Goal: Task Accomplishment & Management: Manage account settings

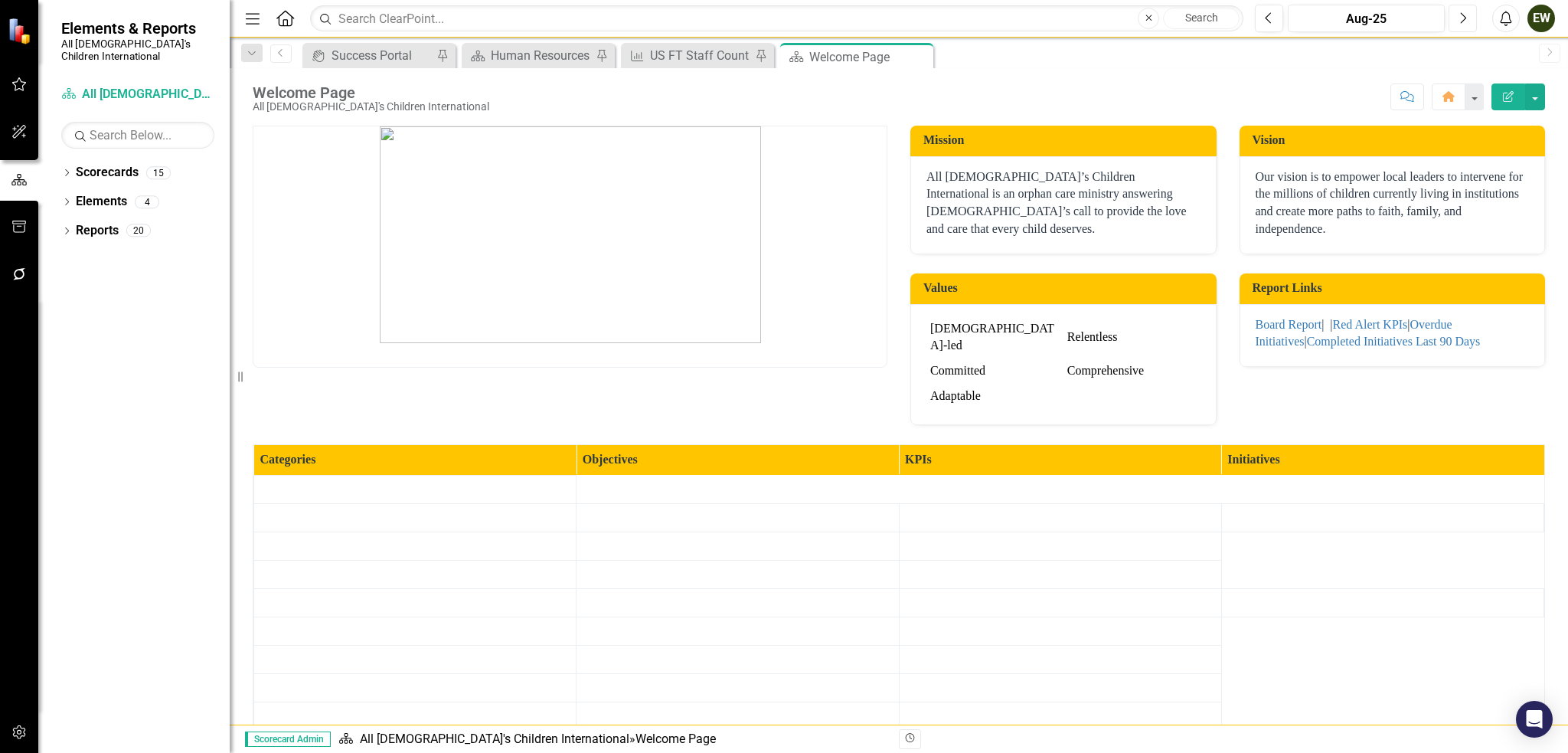
click at [1459, 13] on icon "Next" at bounding box center [1463, 19] width 9 height 14
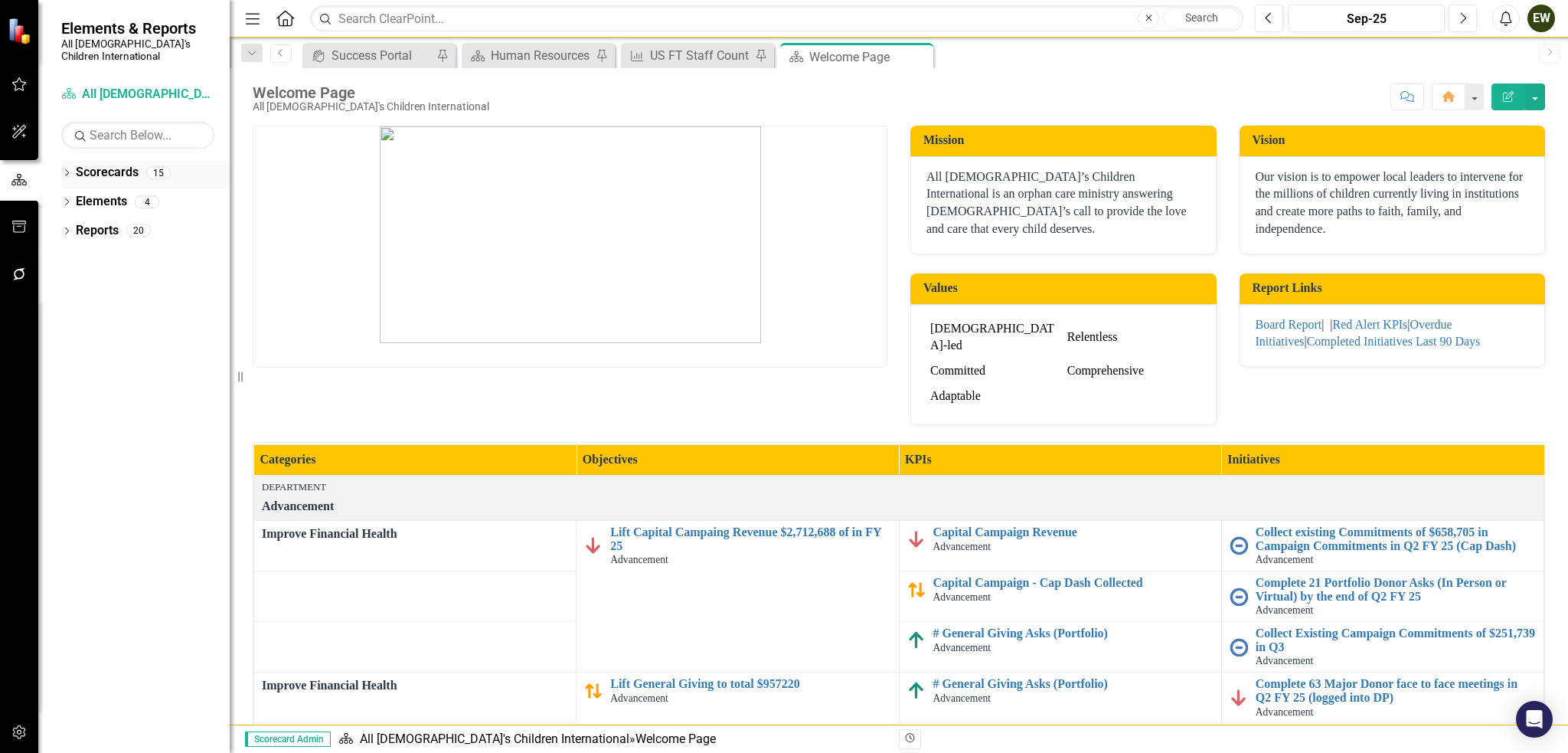
click at [108, 164] on link "Scorecards" at bounding box center [107, 173] width 63 height 18
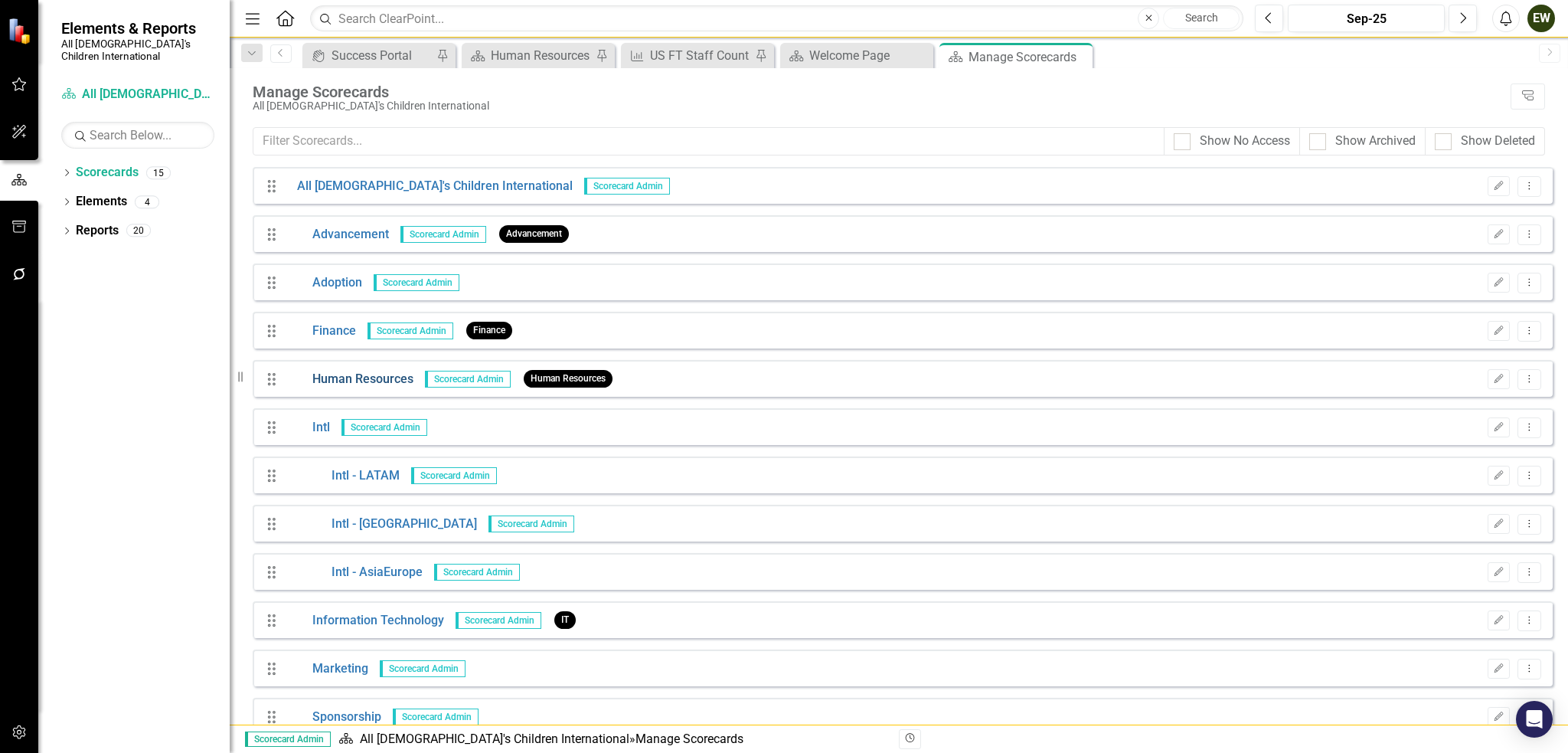
click at [347, 383] on link "Human Resources" at bounding box center [350, 380] width 128 height 18
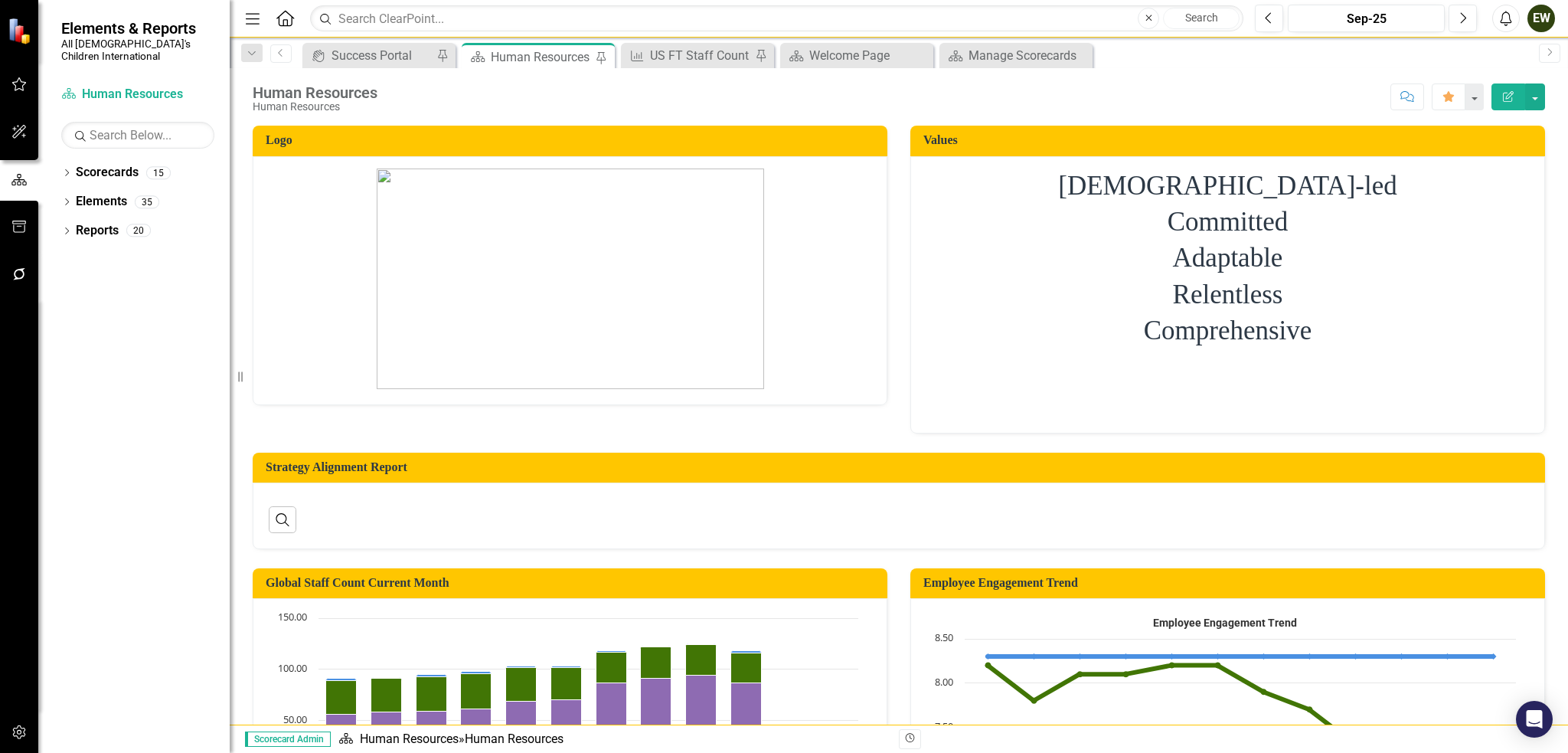
scroll to position [336, 0]
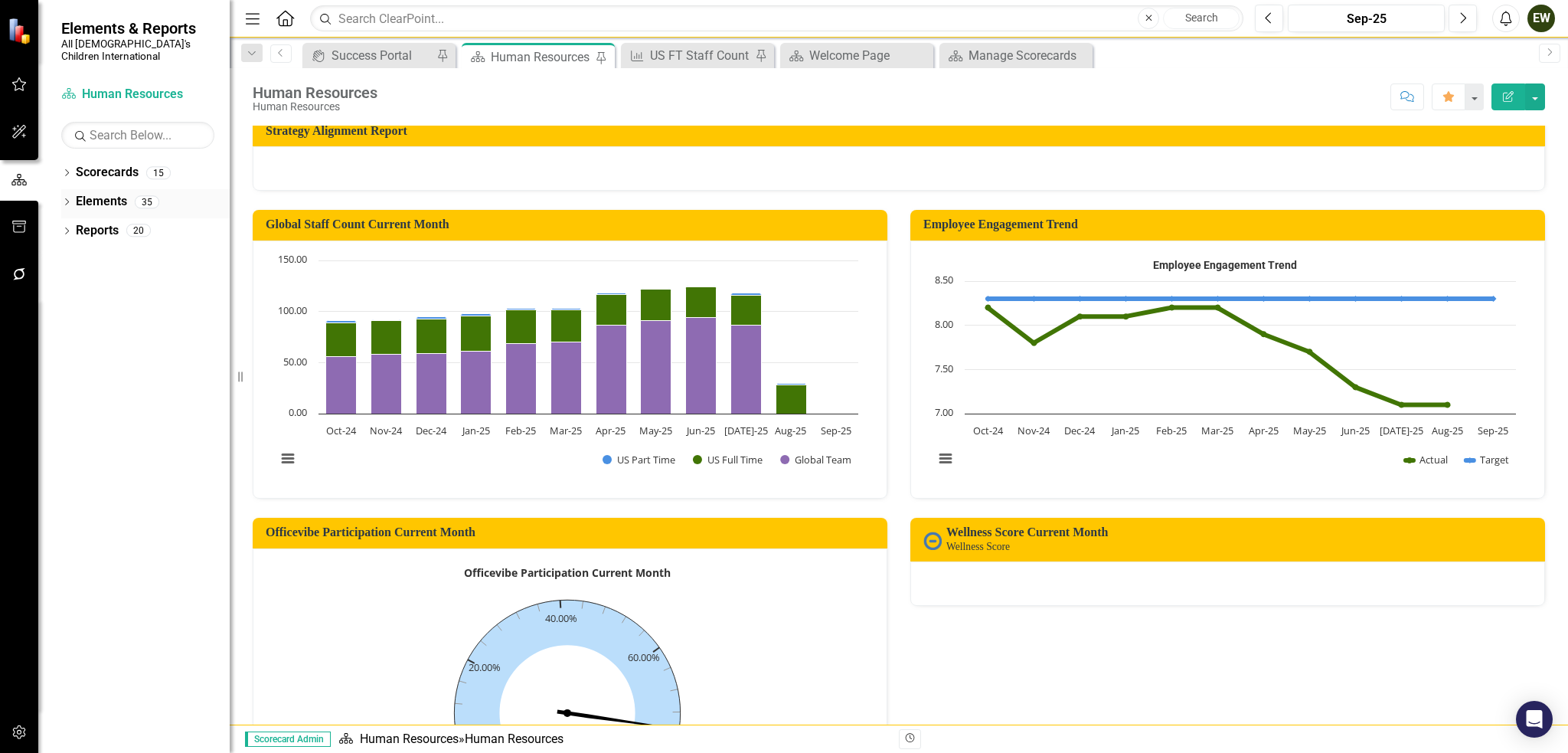
click at [62, 200] on icon "Dropdown" at bounding box center [66, 204] width 11 height 9
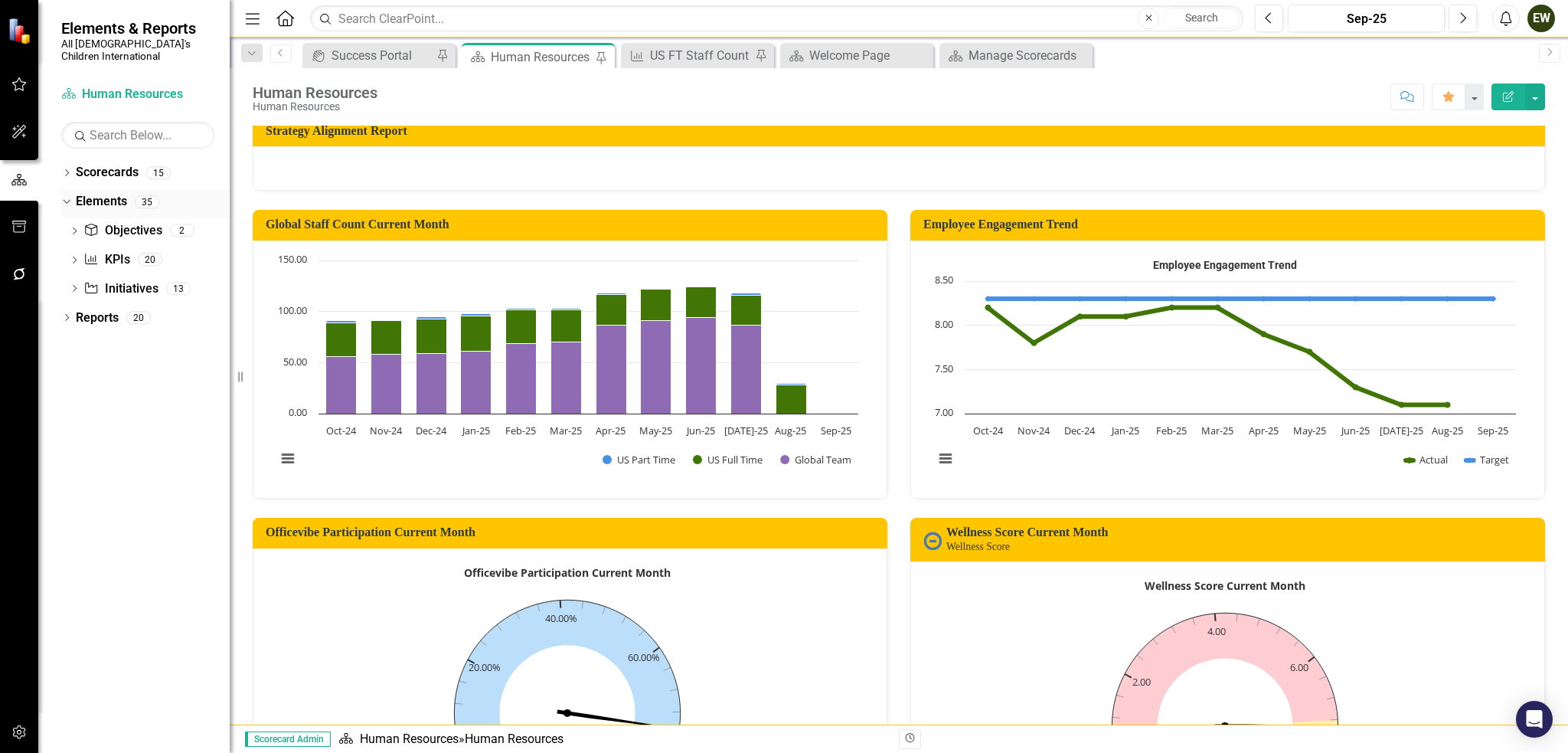
scroll to position [524, 0]
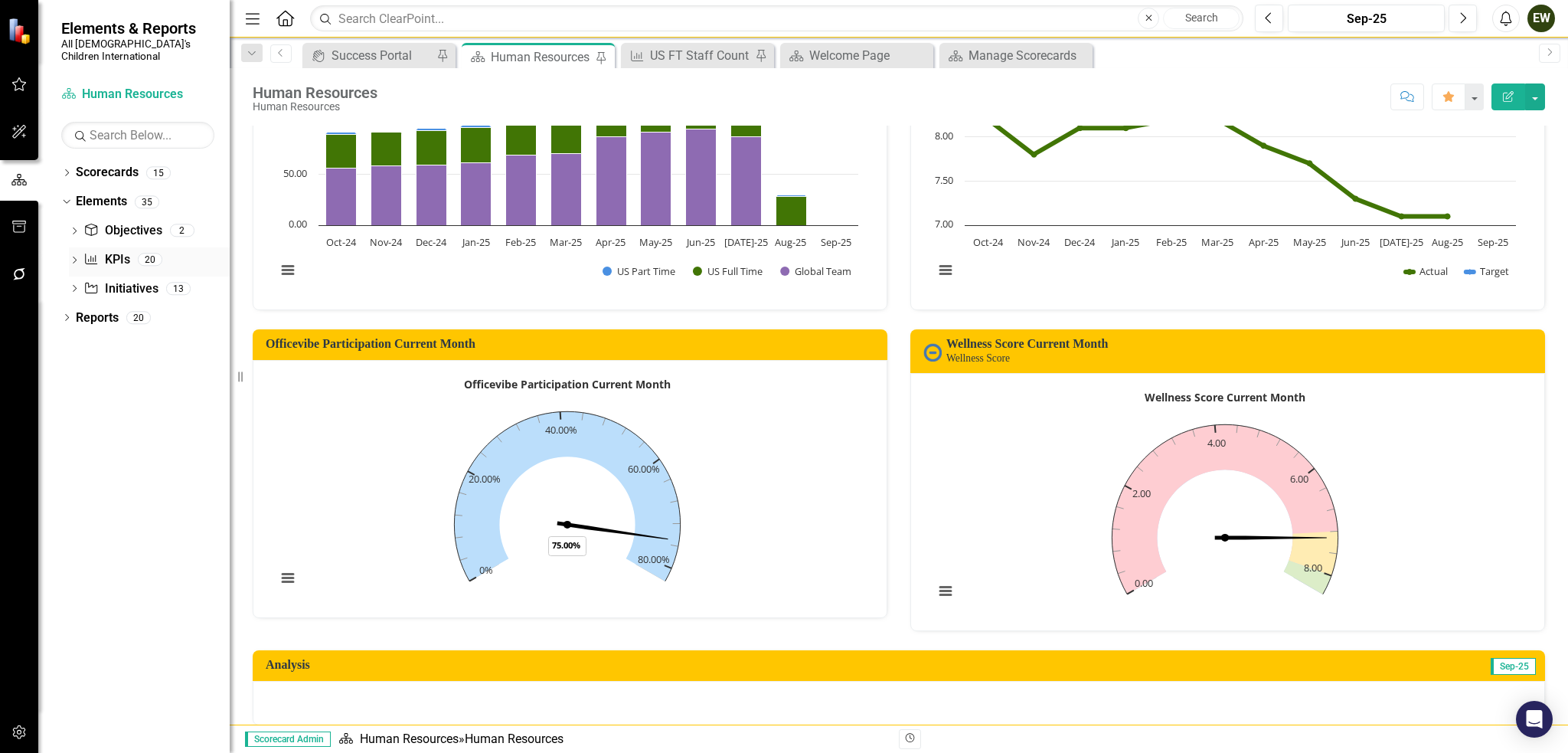
click at [71, 255] on div "Dropdown" at bounding box center [74, 261] width 11 height 13
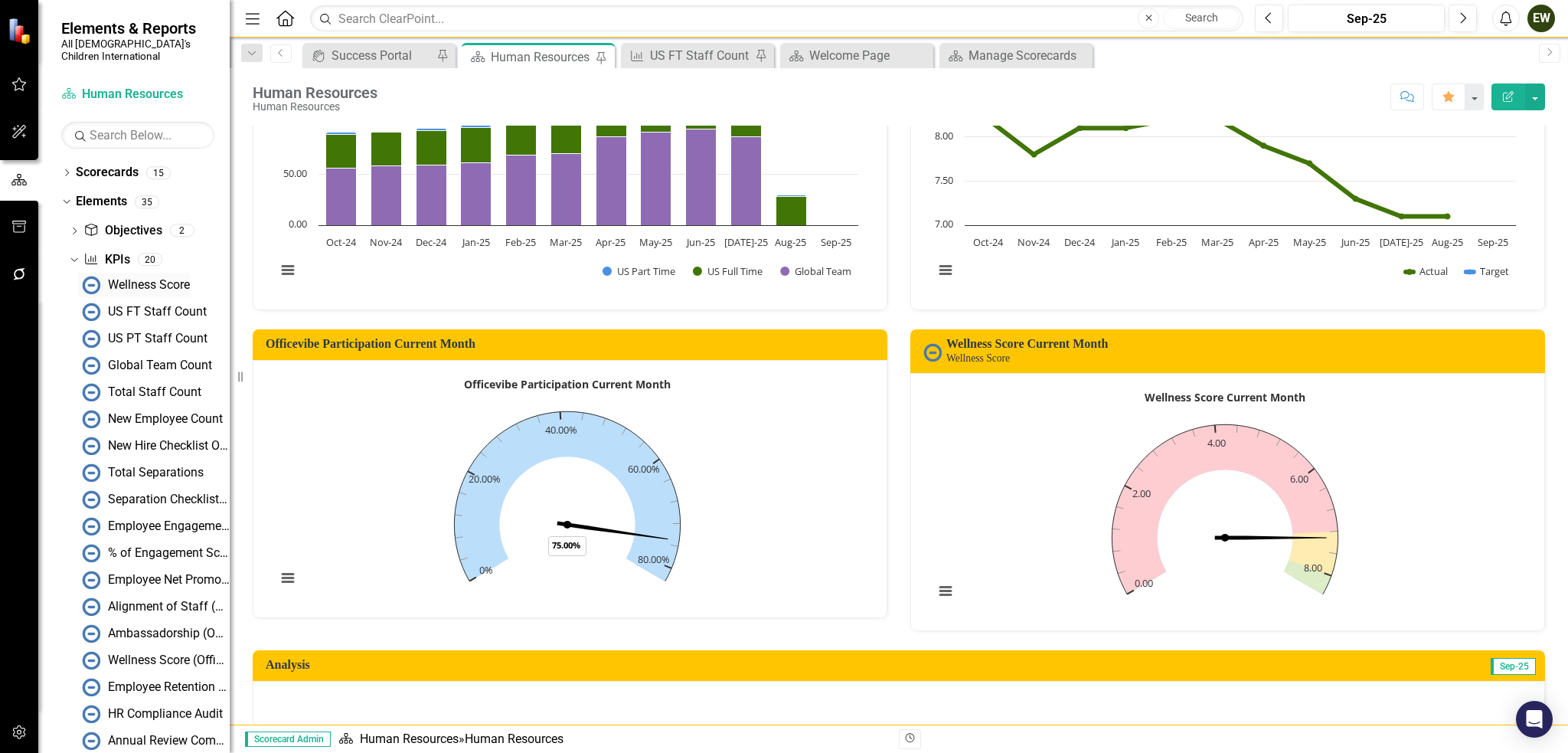
click at [123, 278] on div "Wellness Score" at bounding box center [148, 285] width 82 height 14
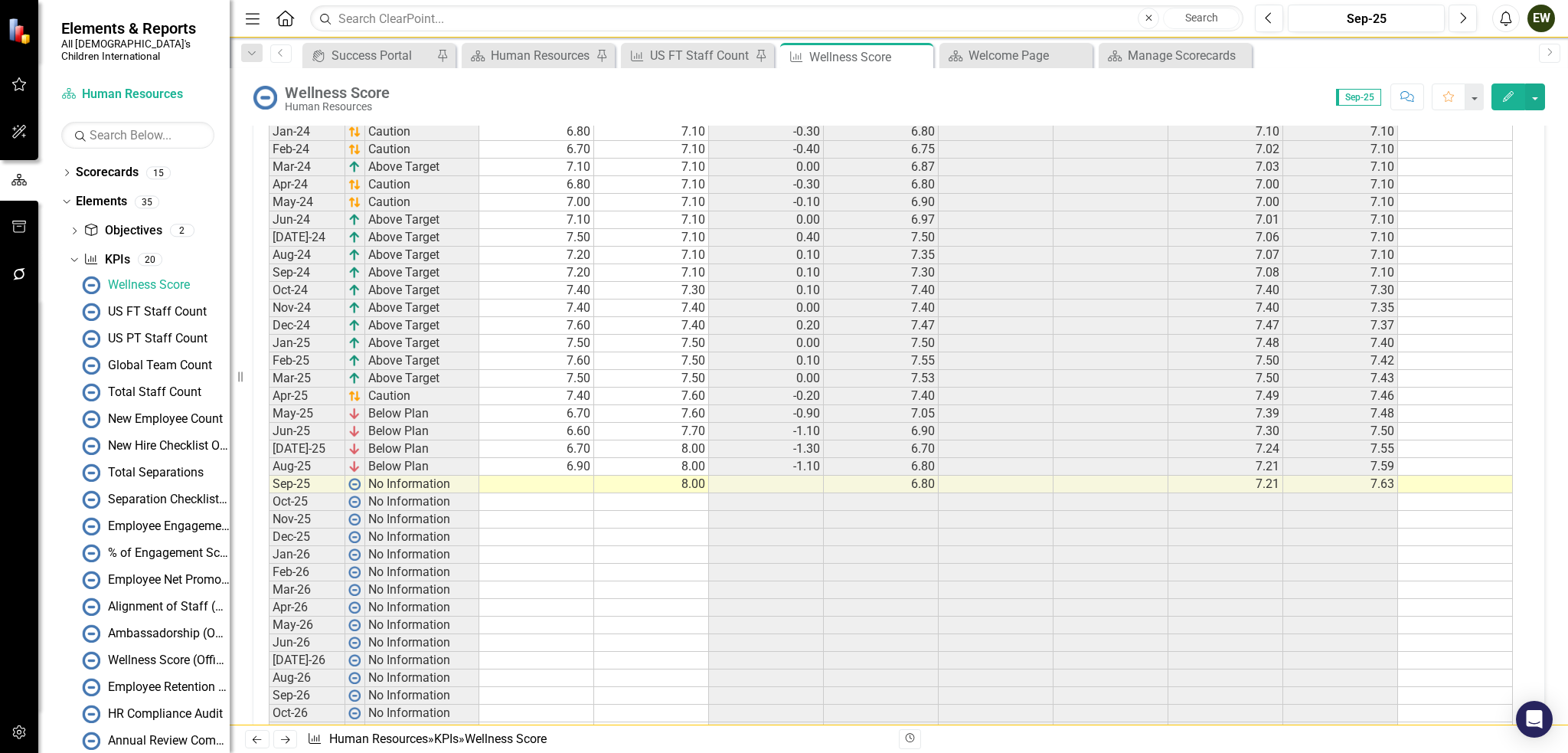
scroll to position [765, 0]
click at [569, 471] on td at bounding box center [537, 479] width 115 height 18
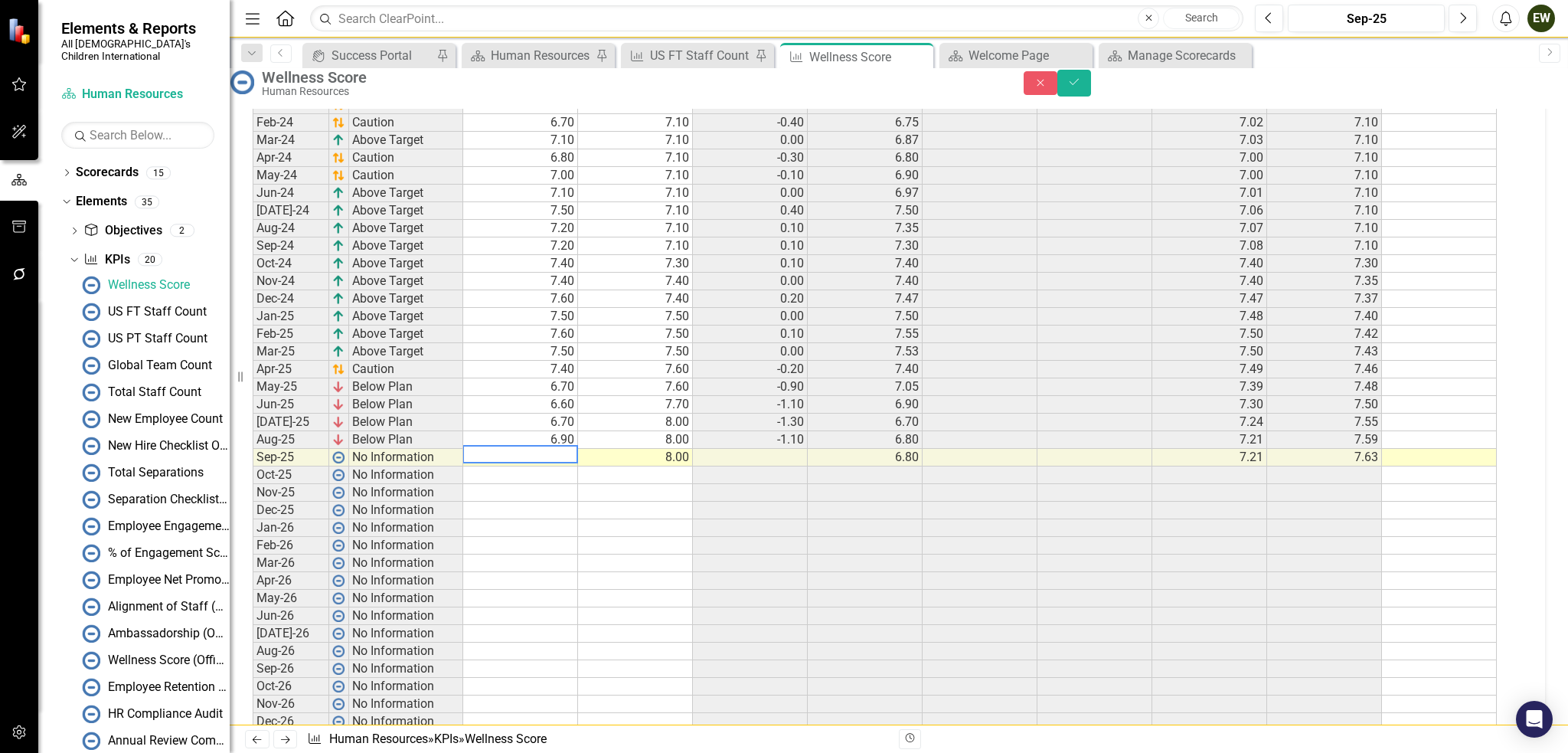
scroll to position [772, 0]
type textarea "7.1"
click at [1082, 87] on icon "Save" at bounding box center [1074, 82] width 14 height 11
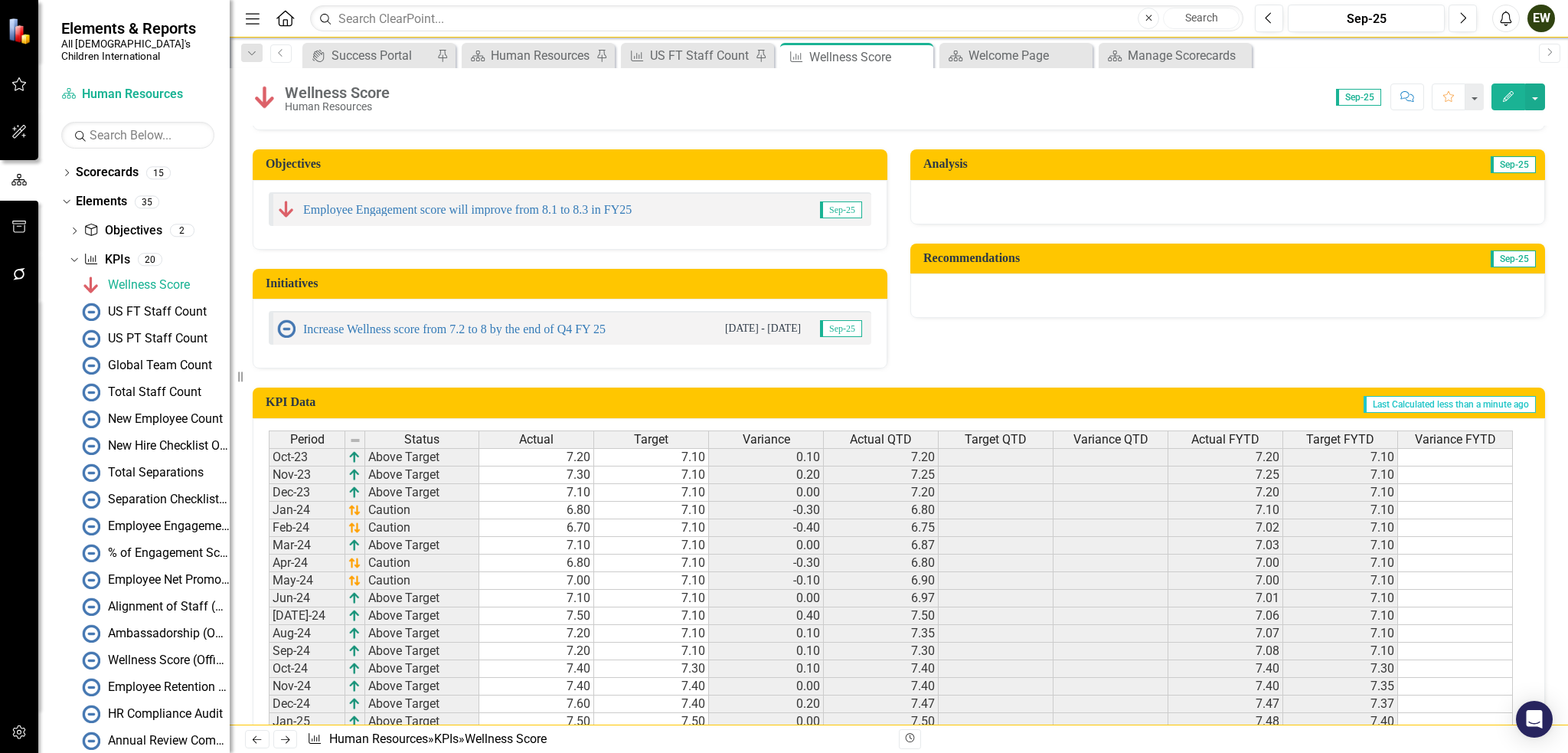
scroll to position [306, 0]
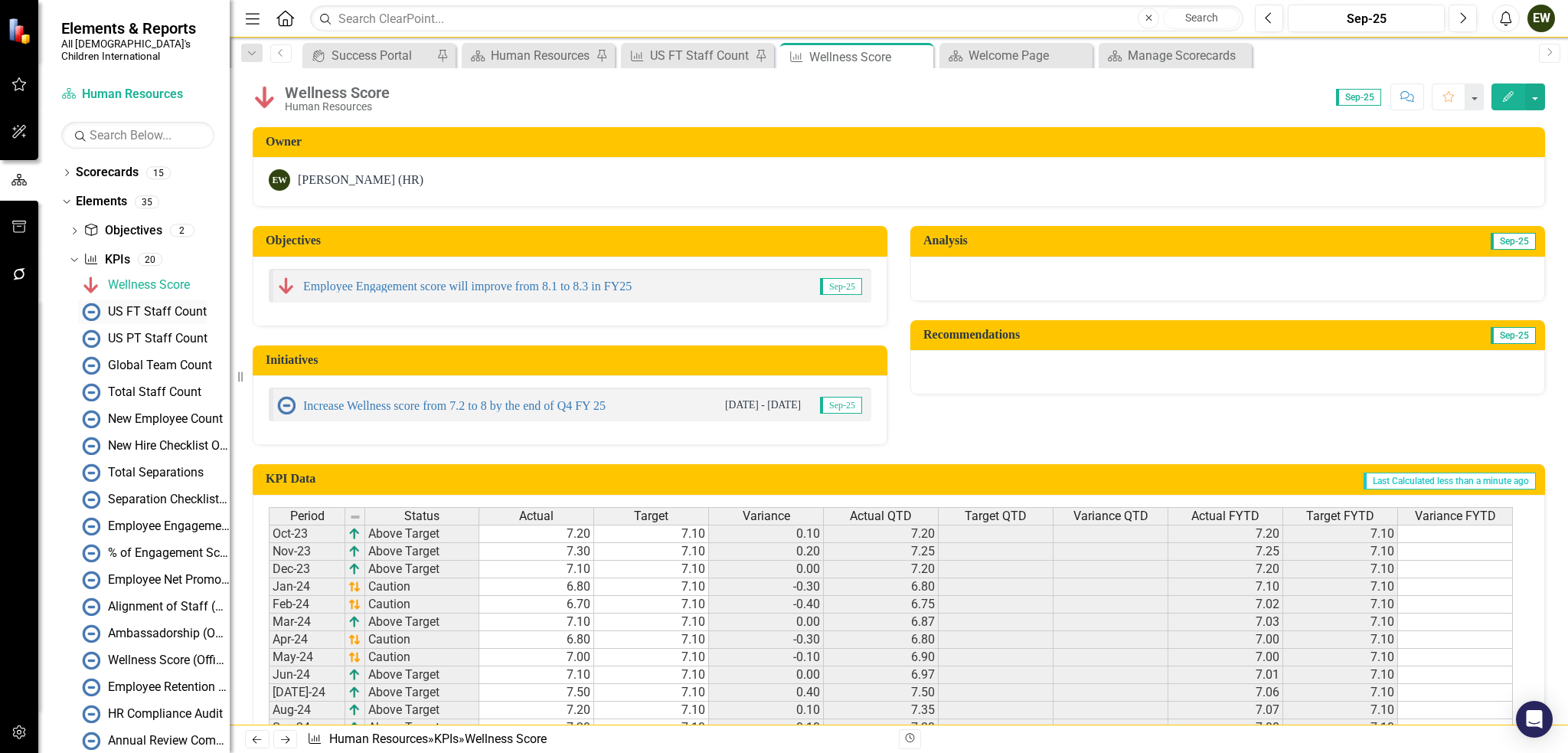
click at [162, 305] on div "US FT Staff Count" at bounding box center [157, 312] width 99 height 14
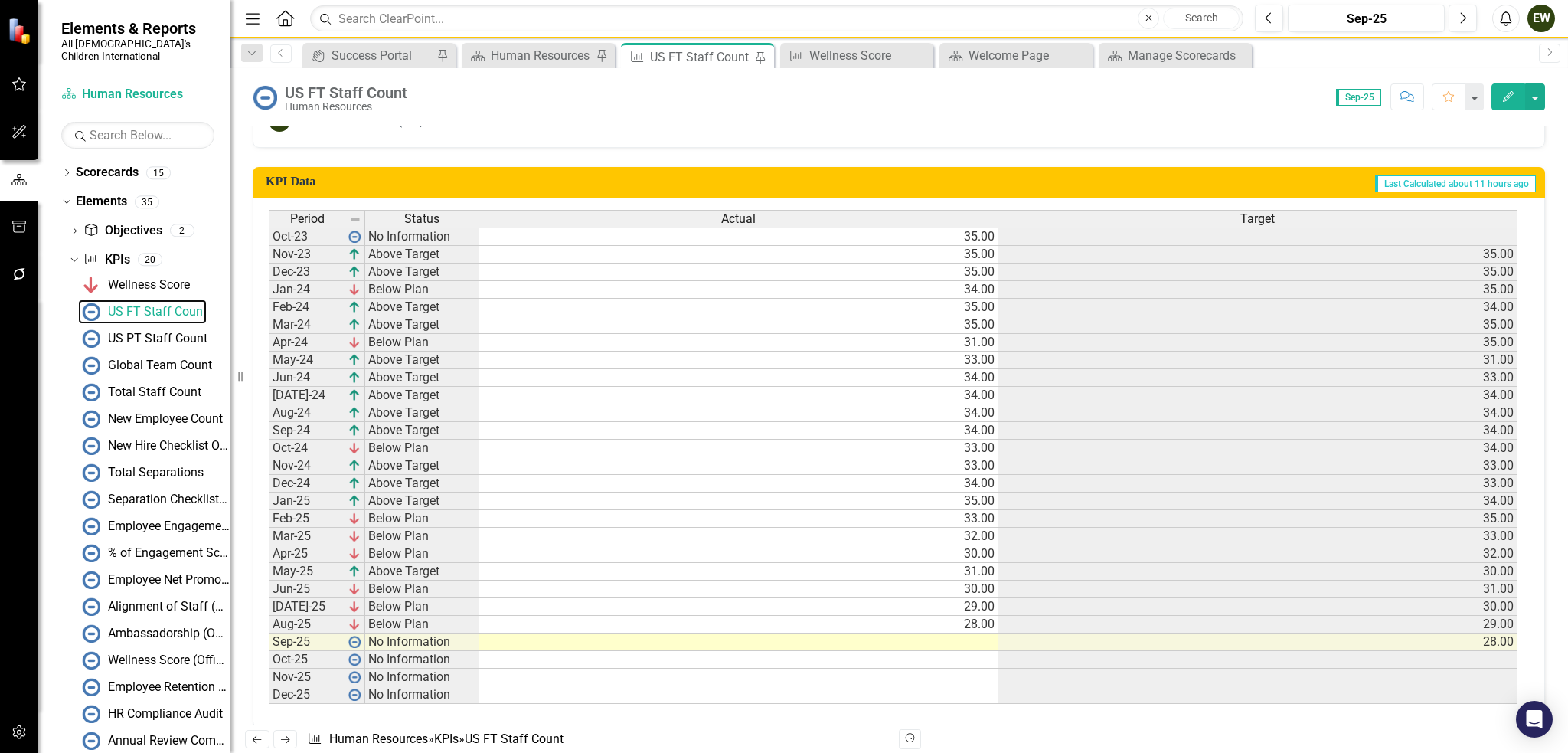
scroll to position [381, 0]
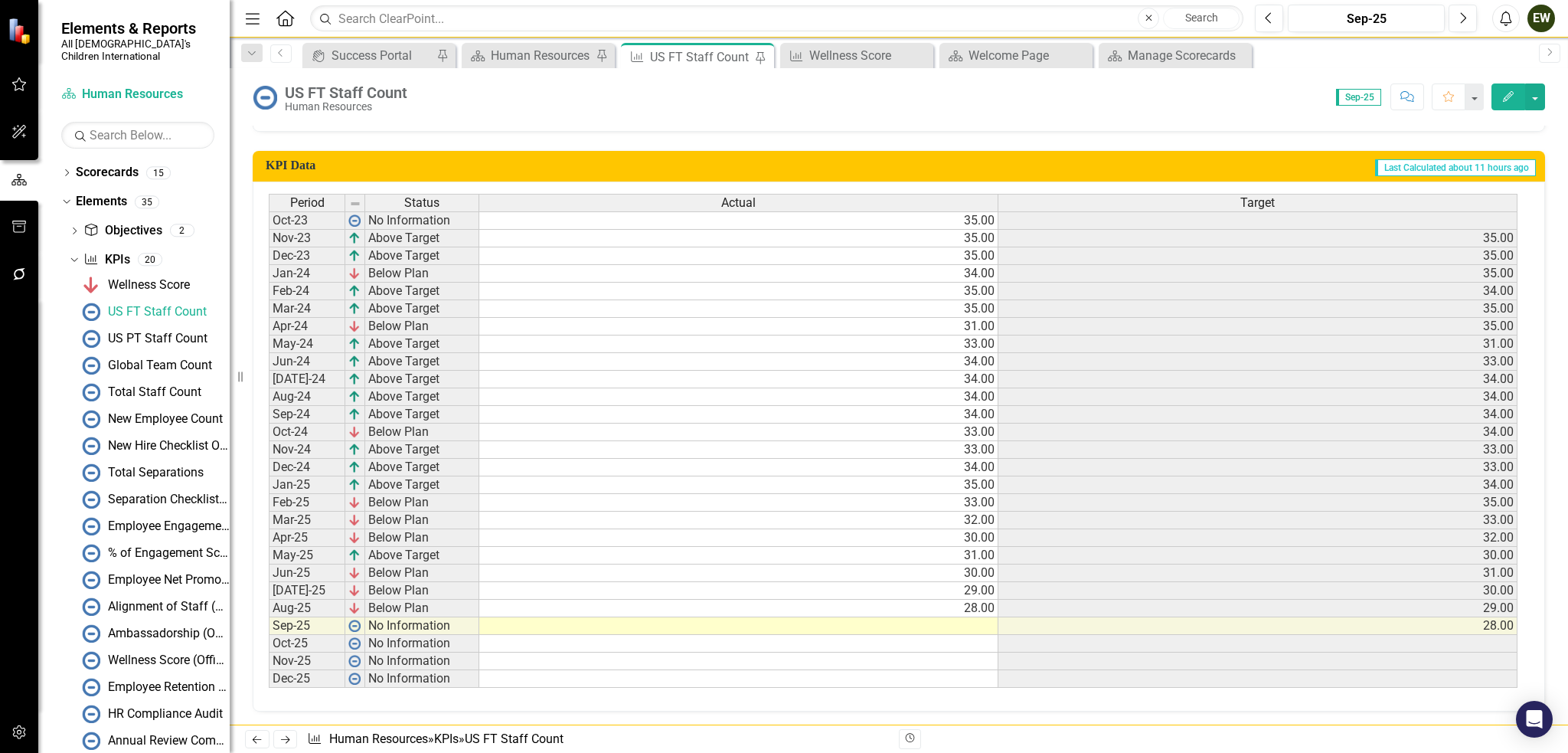
click at [965, 623] on td at bounding box center [739, 626] width 519 height 18
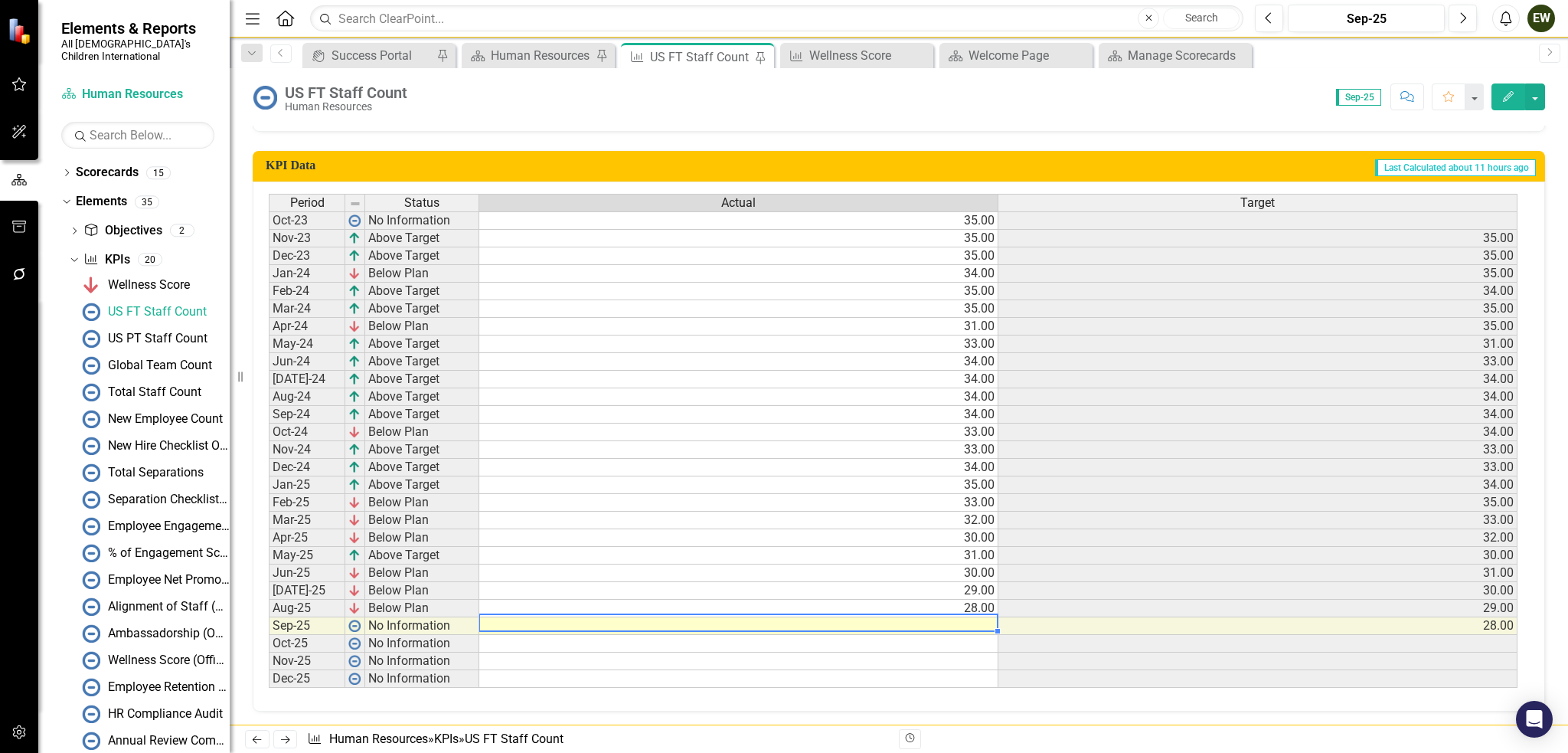
click at [967, 623] on td at bounding box center [739, 626] width 519 height 18
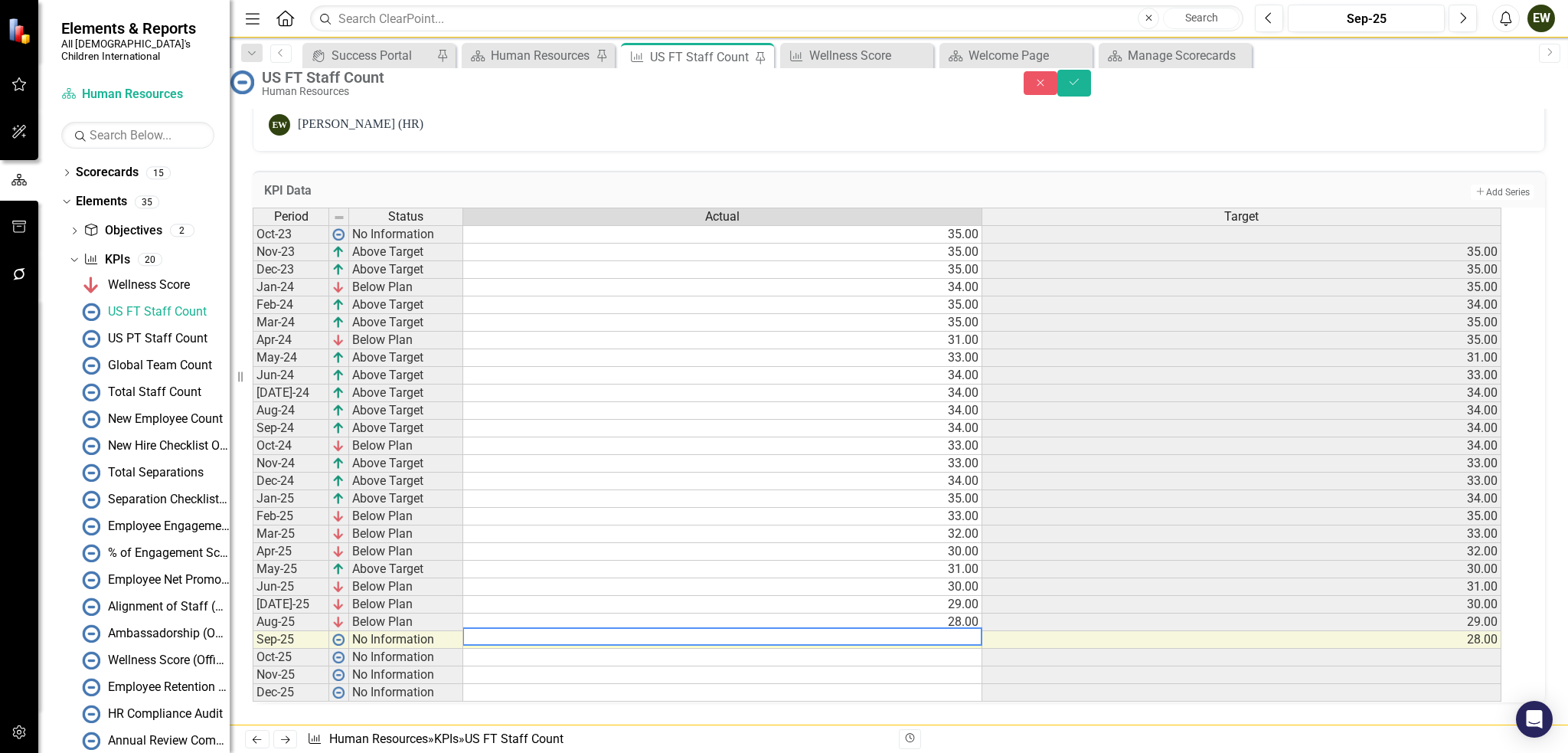
click at [967, 627] on textarea at bounding box center [722, 636] width 520 height 19
type textarea "30"
click at [1082, 87] on icon "Save" at bounding box center [1074, 82] width 14 height 11
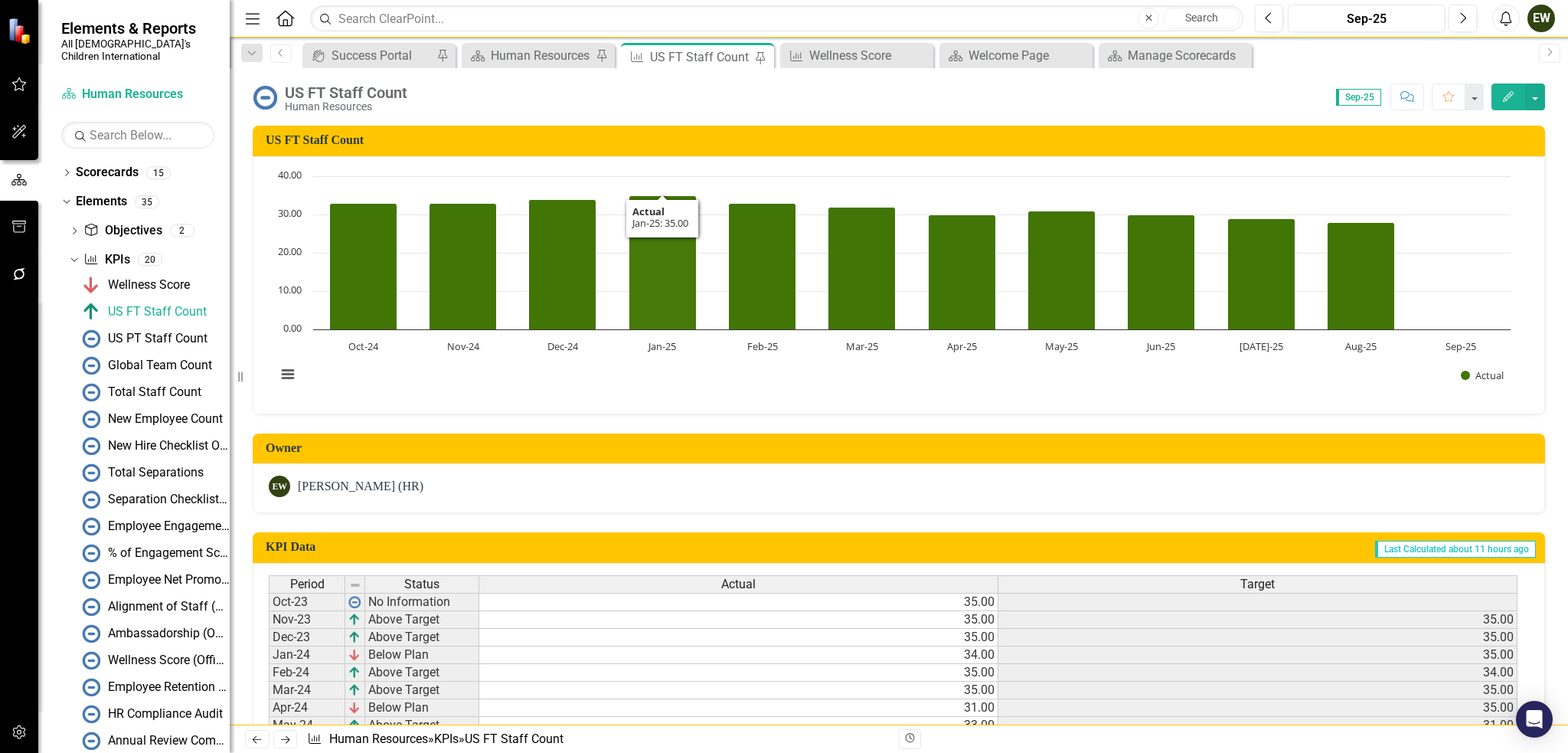
scroll to position [230, 0]
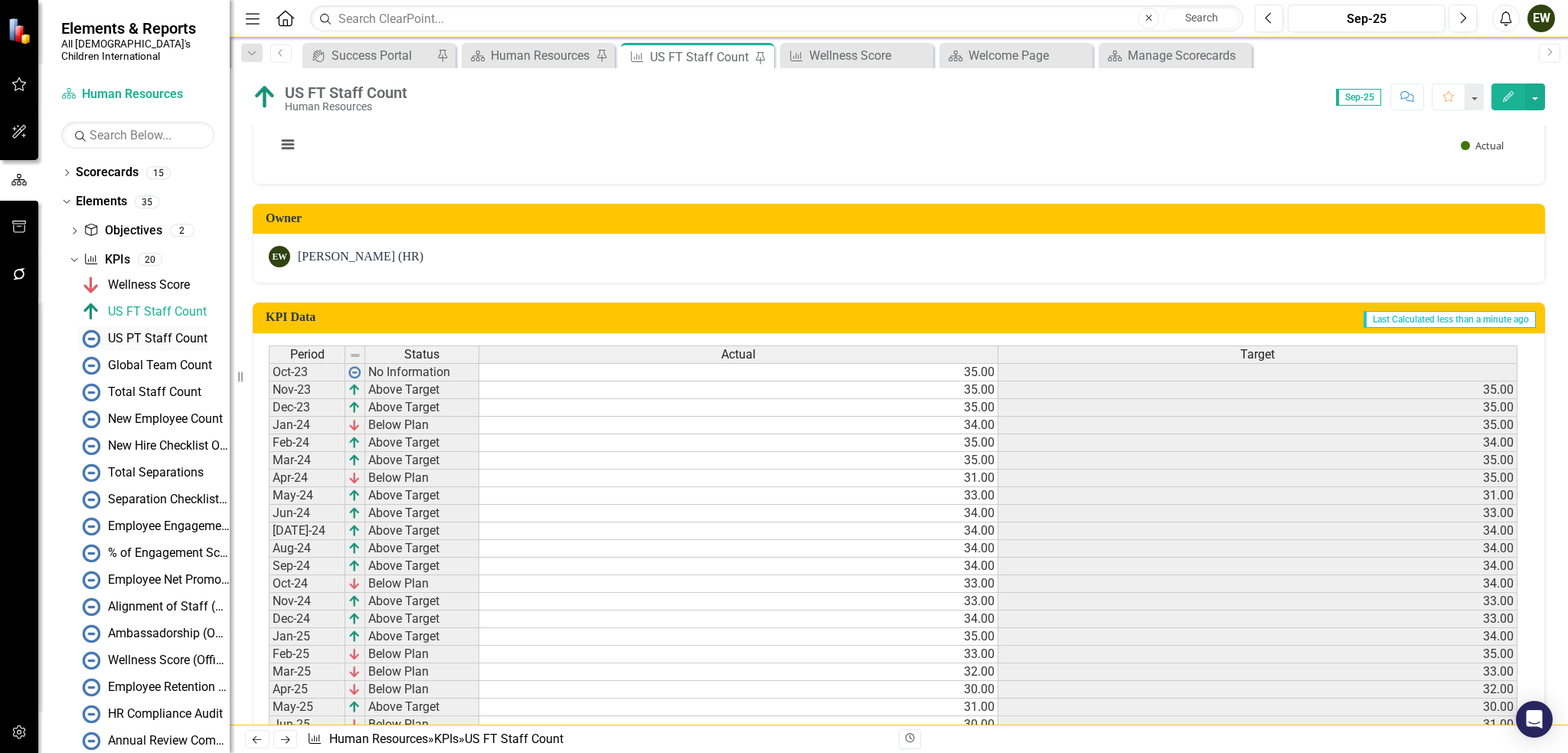
click at [148, 332] on div "US PT Staff Count" at bounding box center [157, 339] width 100 height 14
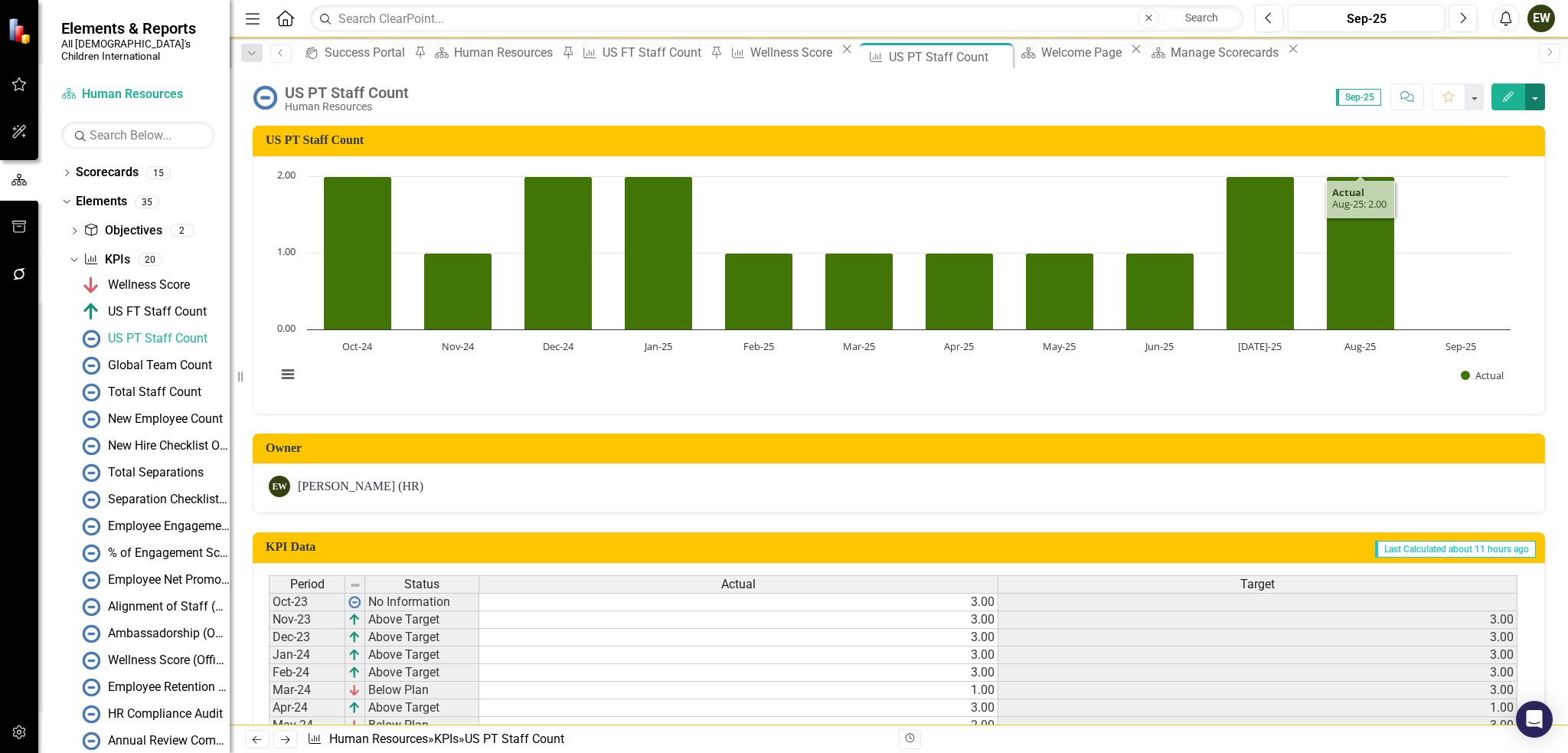
click at [1539, 95] on button "button" at bounding box center [1535, 97] width 20 height 26
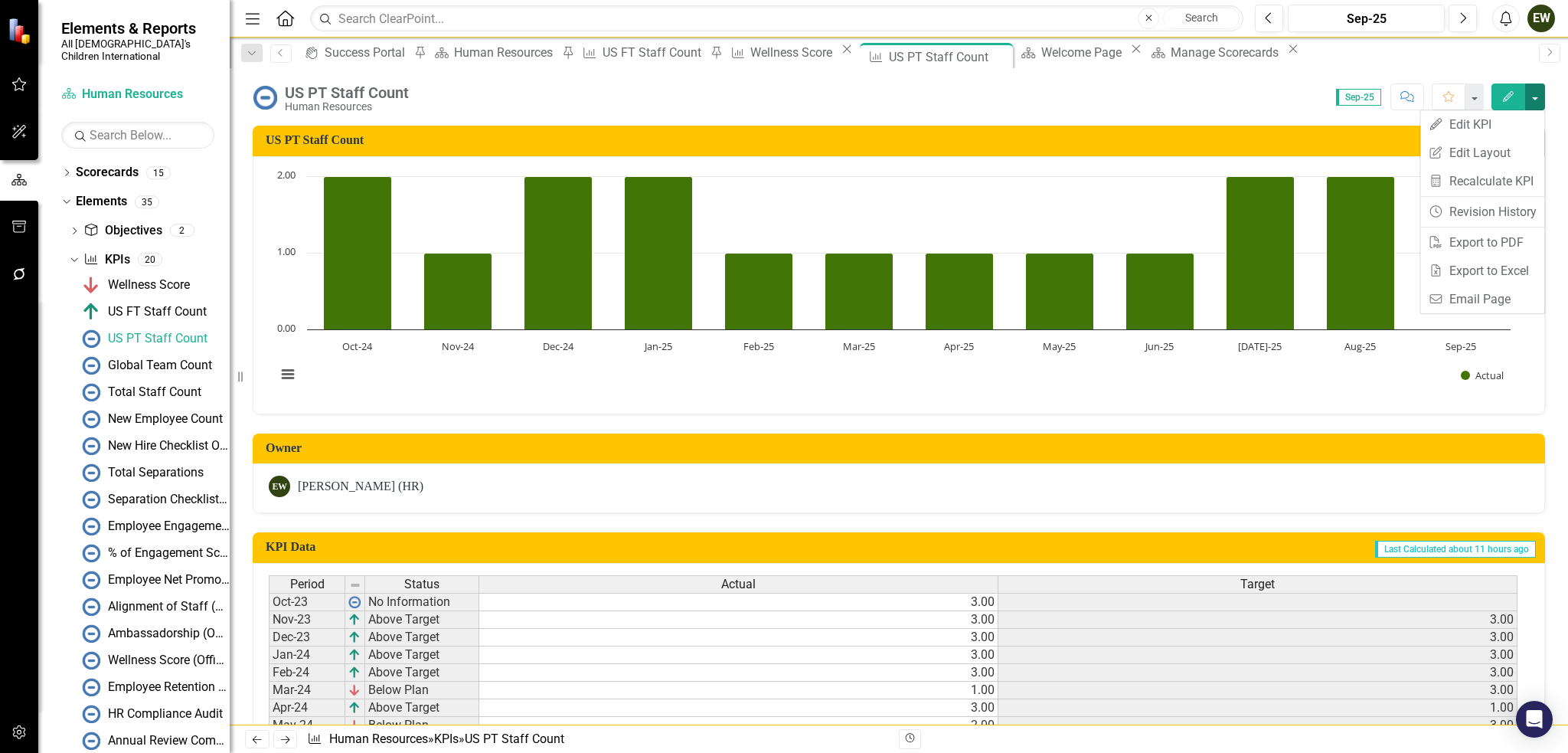
click at [1539, 95] on button "button" at bounding box center [1535, 97] width 20 height 26
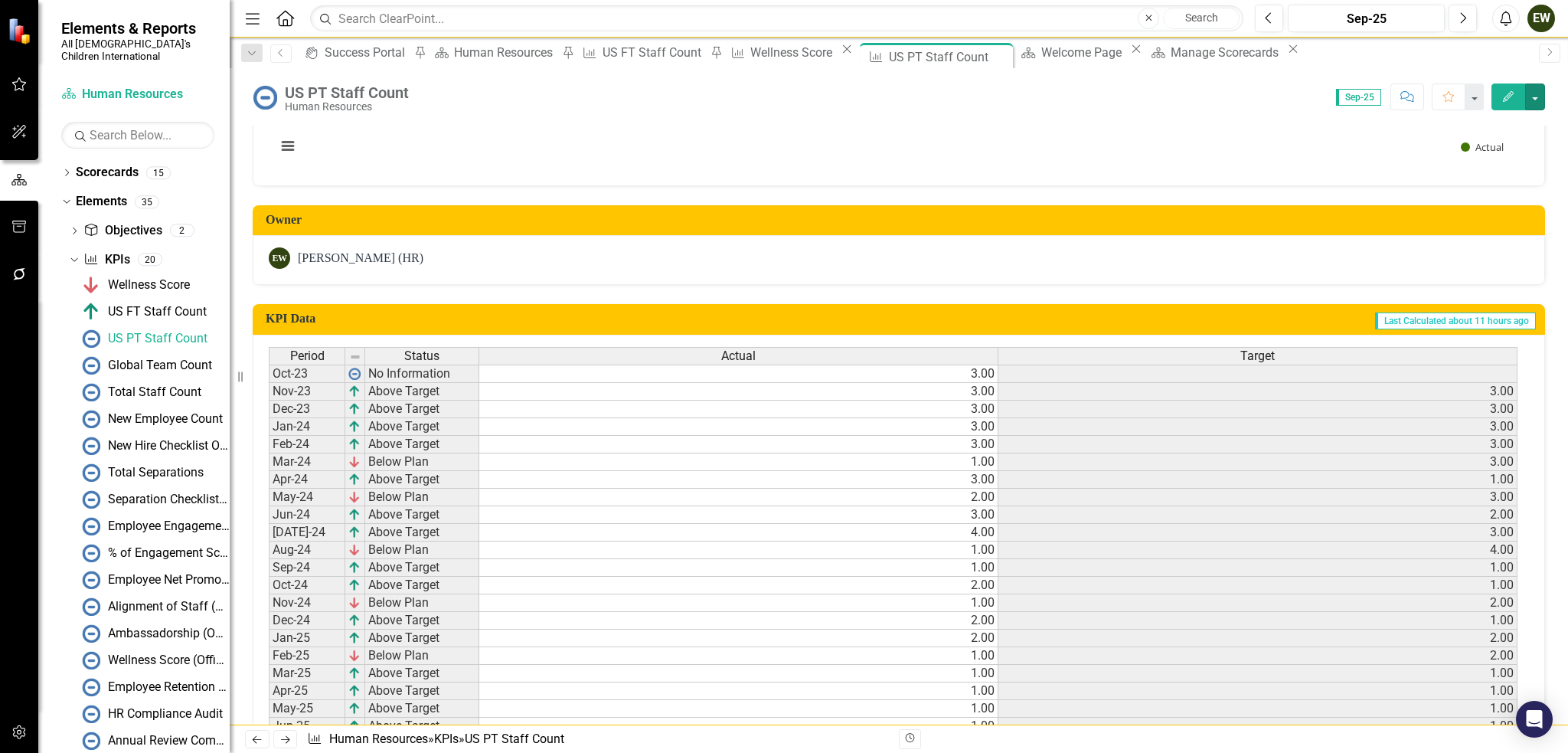
scroll to position [381, 0]
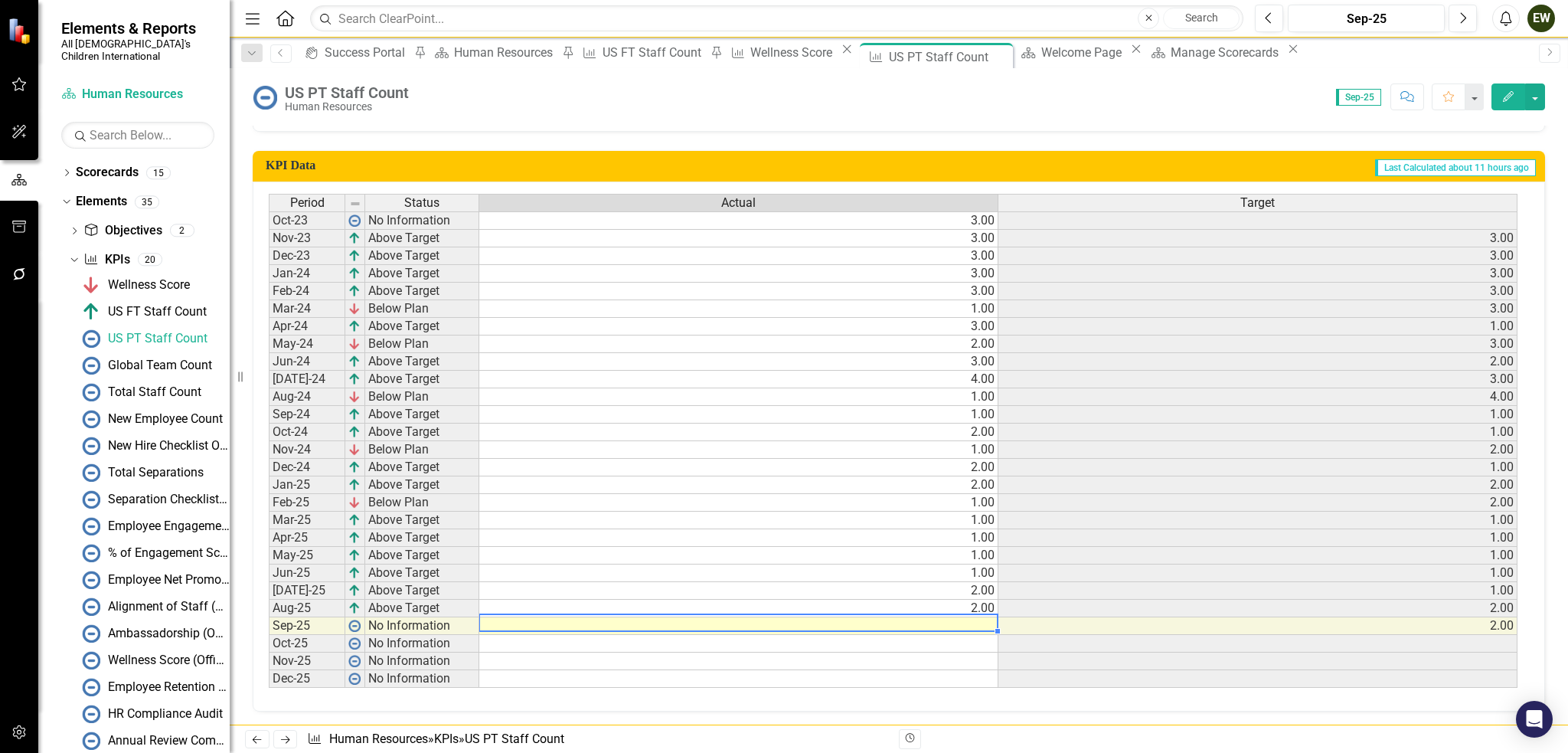
click at [969, 618] on td at bounding box center [739, 626] width 519 height 18
click at [965, 618] on td at bounding box center [739, 626] width 519 height 18
click at [965, 618] on textarea at bounding box center [738, 622] width 520 height 19
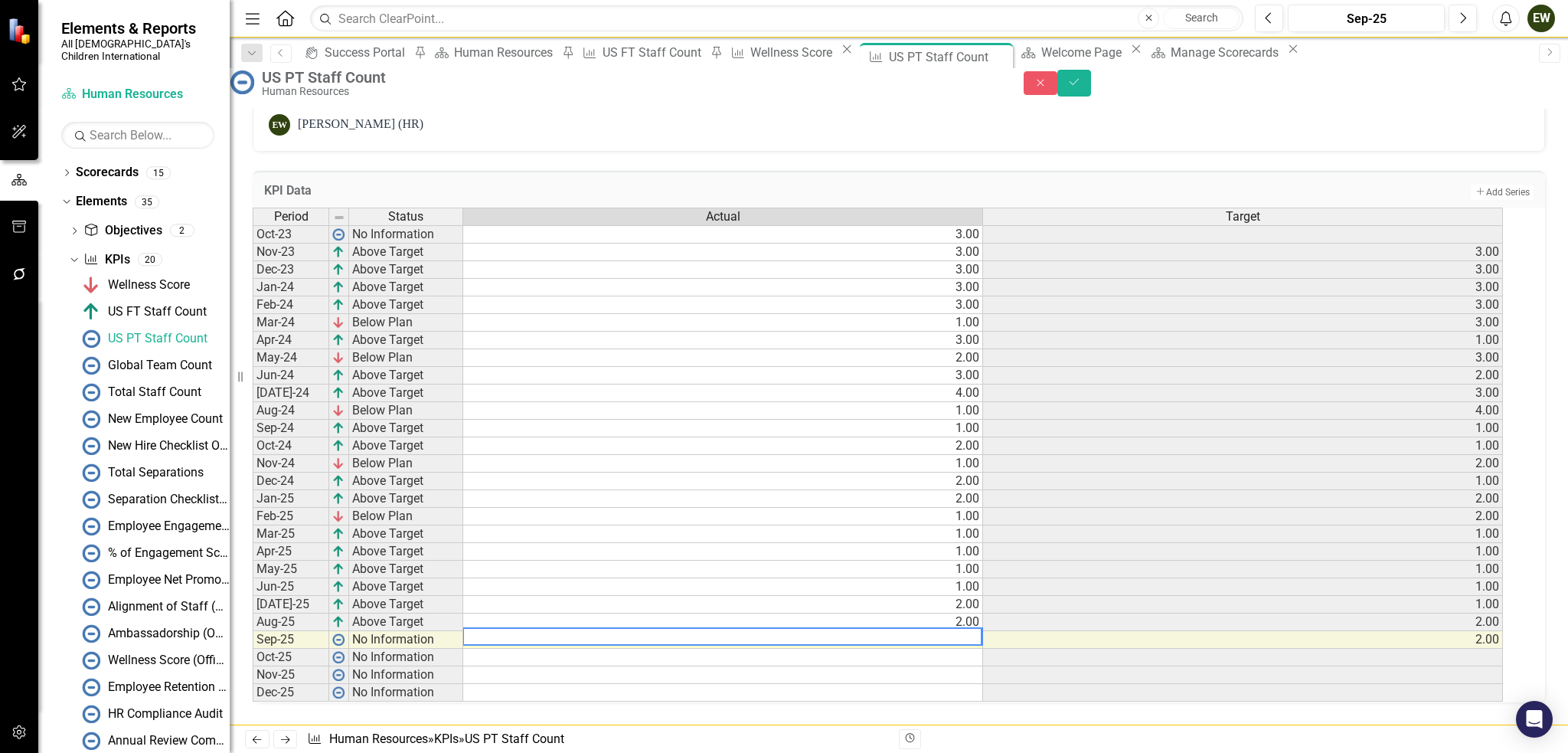
type textarea "1"
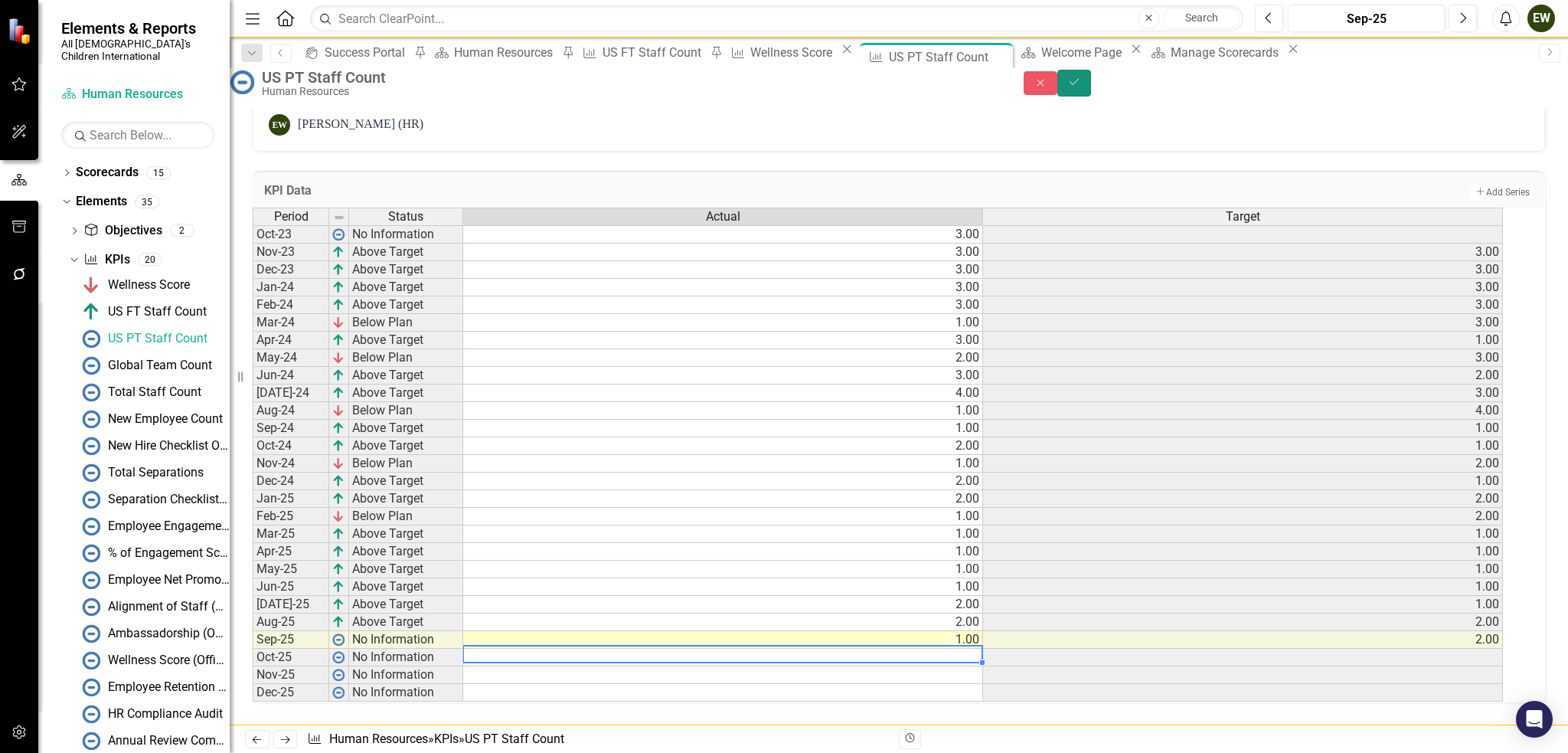
click at [1082, 85] on icon "Save" at bounding box center [1074, 82] width 14 height 11
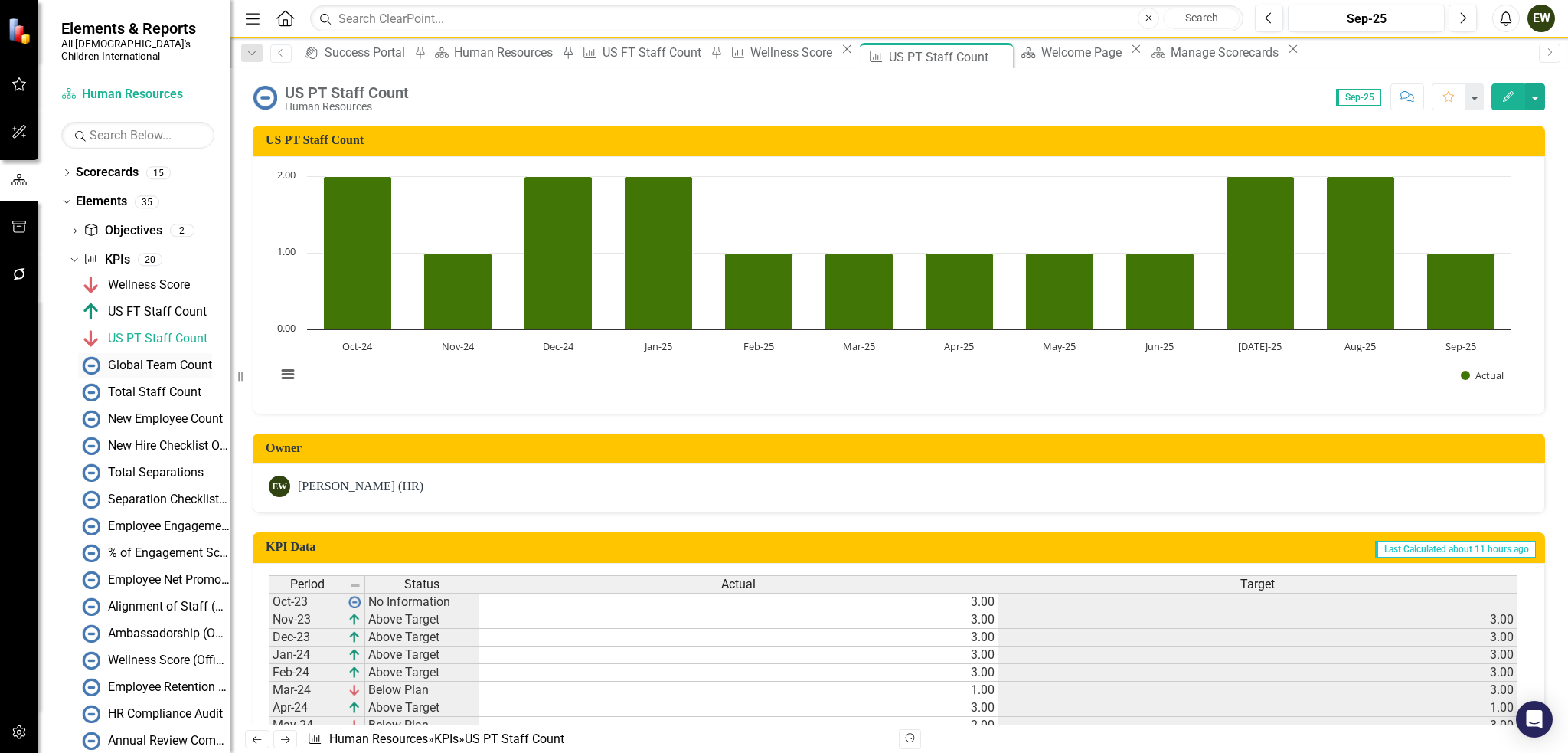
click at [153, 358] on div "Global Team Count" at bounding box center [160, 365] width 104 height 14
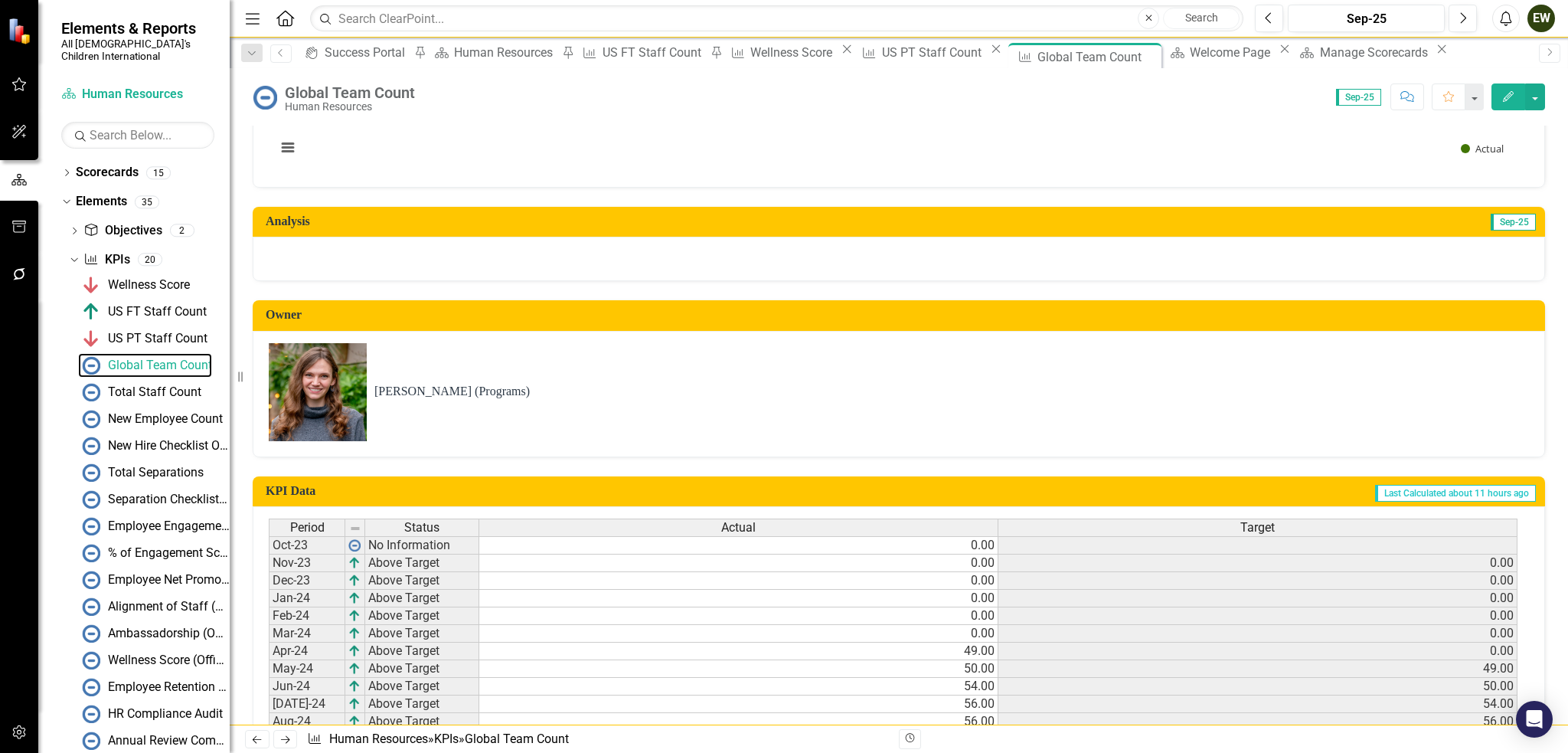
scroll to position [475, 0]
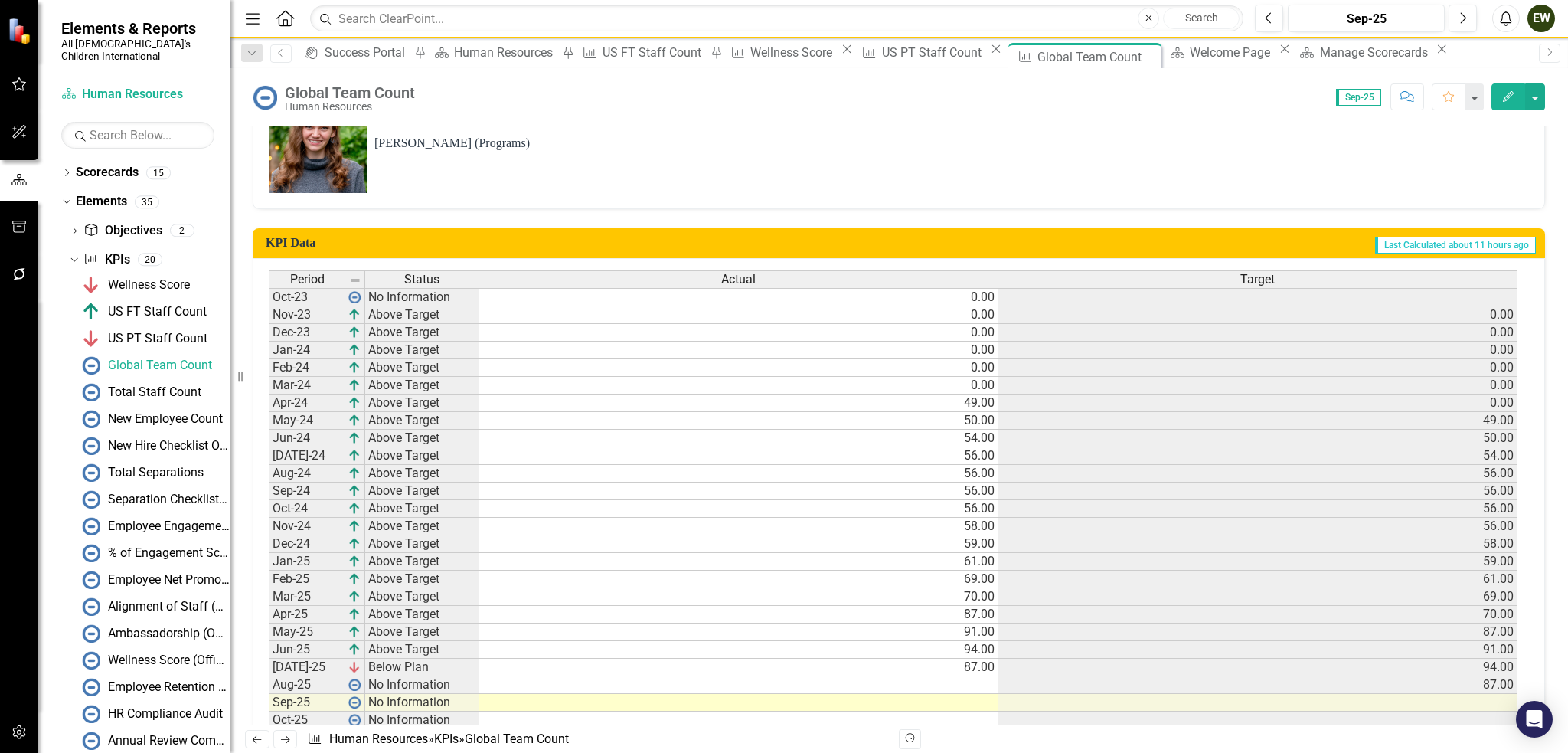
click at [984, 676] on td at bounding box center [739, 685] width 519 height 18
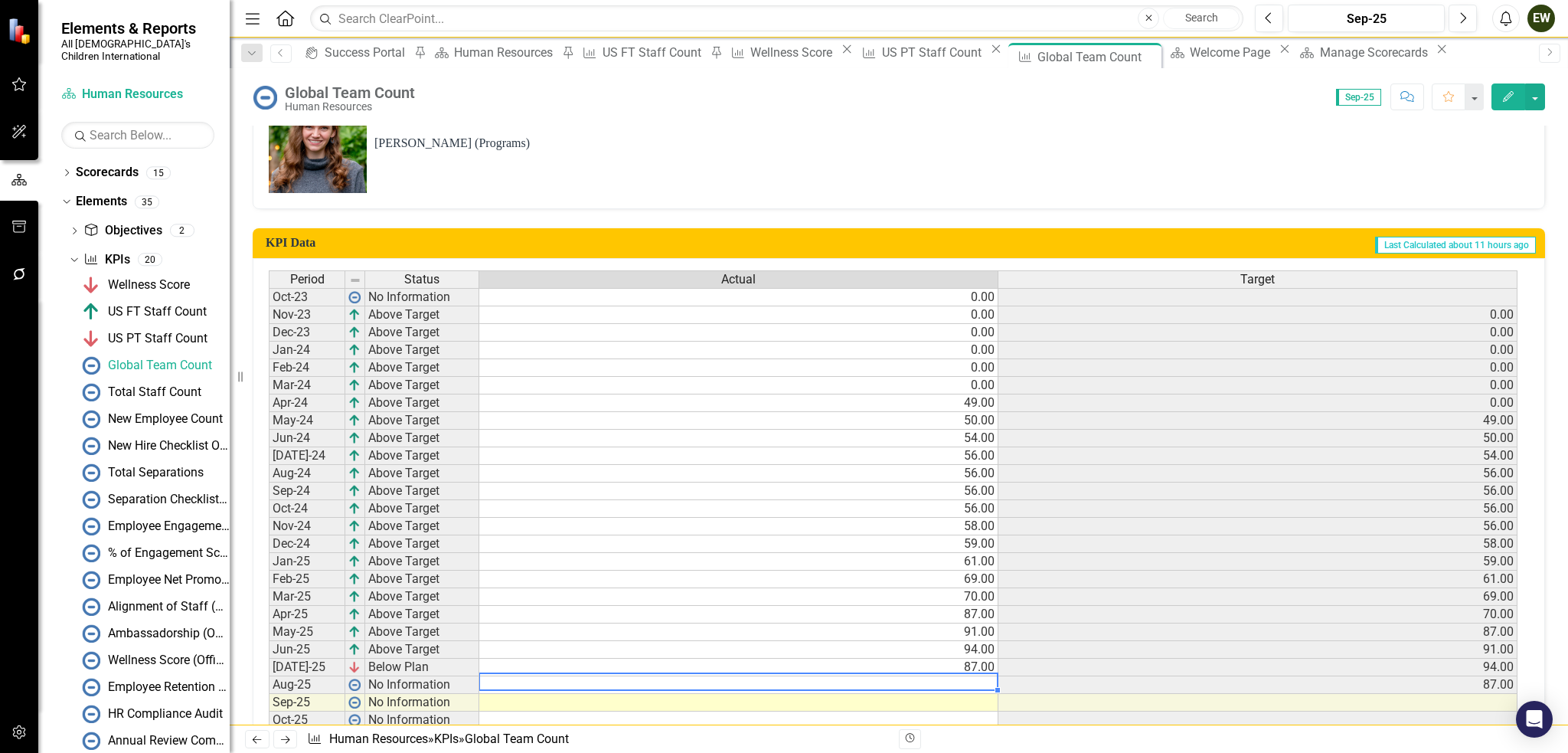
click at [984, 676] on td at bounding box center [739, 685] width 519 height 18
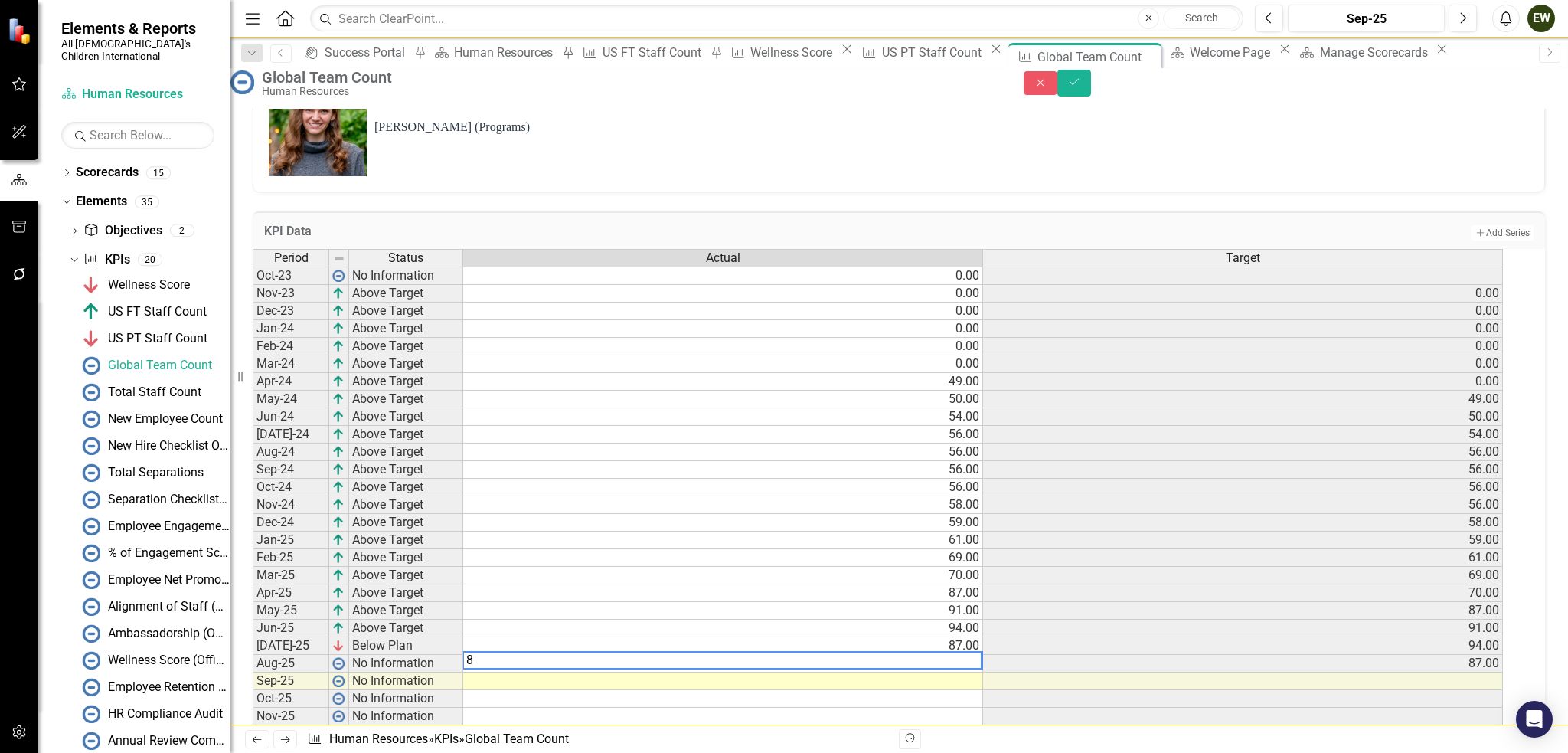
type textarea "86"
click at [965, 673] on td at bounding box center [723, 681] width 520 height 18
type textarea "85"
click at [821, 707] on td at bounding box center [723, 716] width 520 height 18
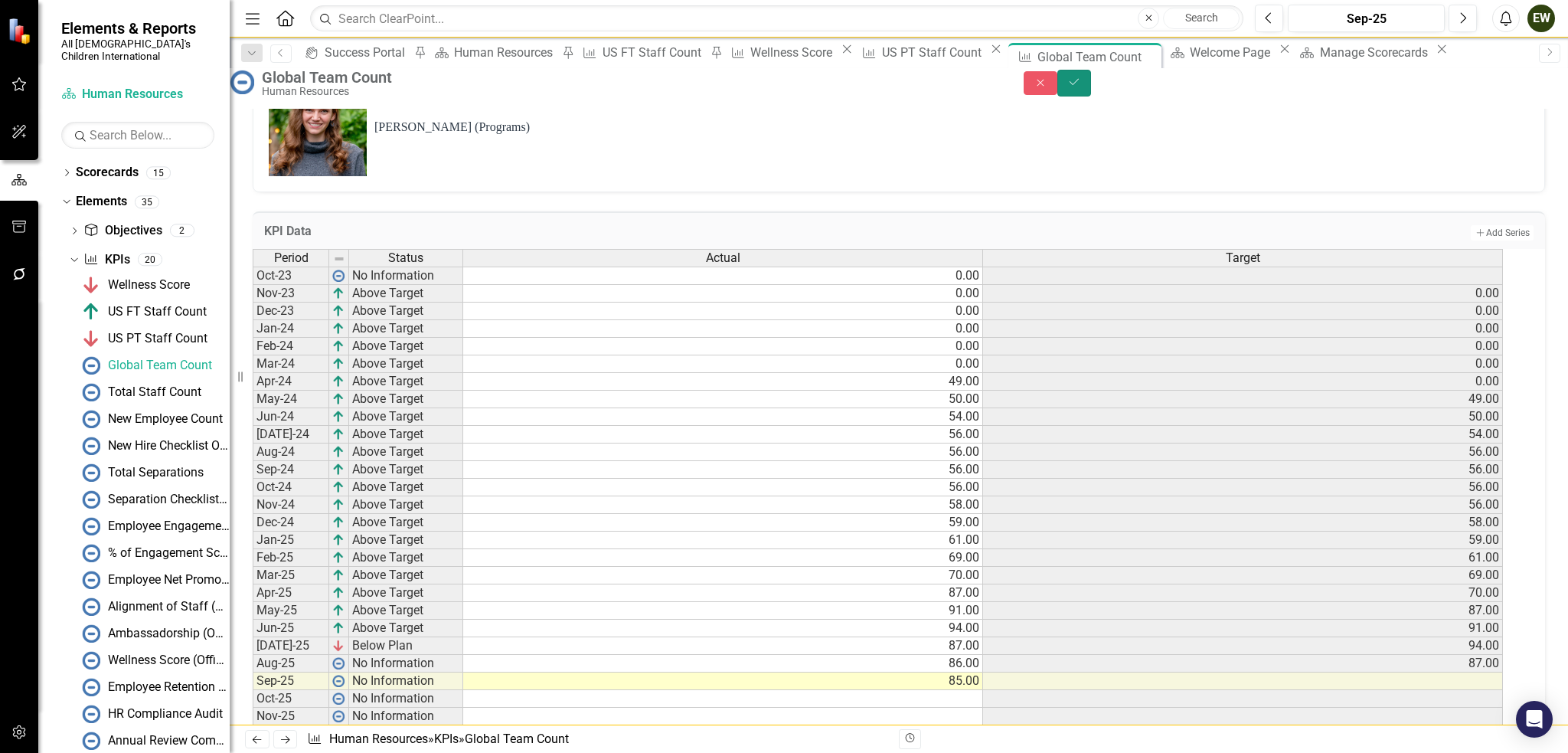
click at [1082, 87] on icon "Save" at bounding box center [1074, 82] width 14 height 11
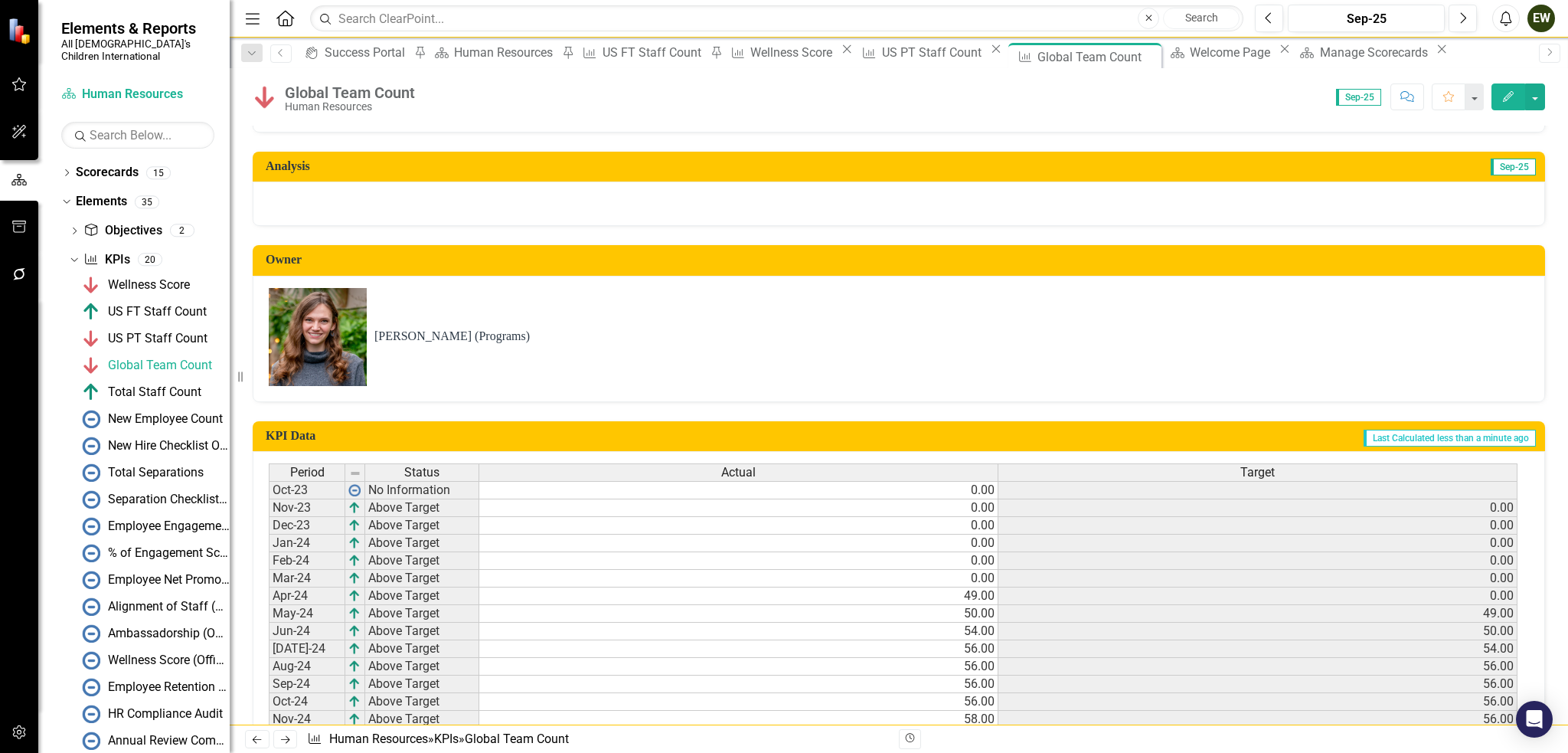
scroll to position [245, 0]
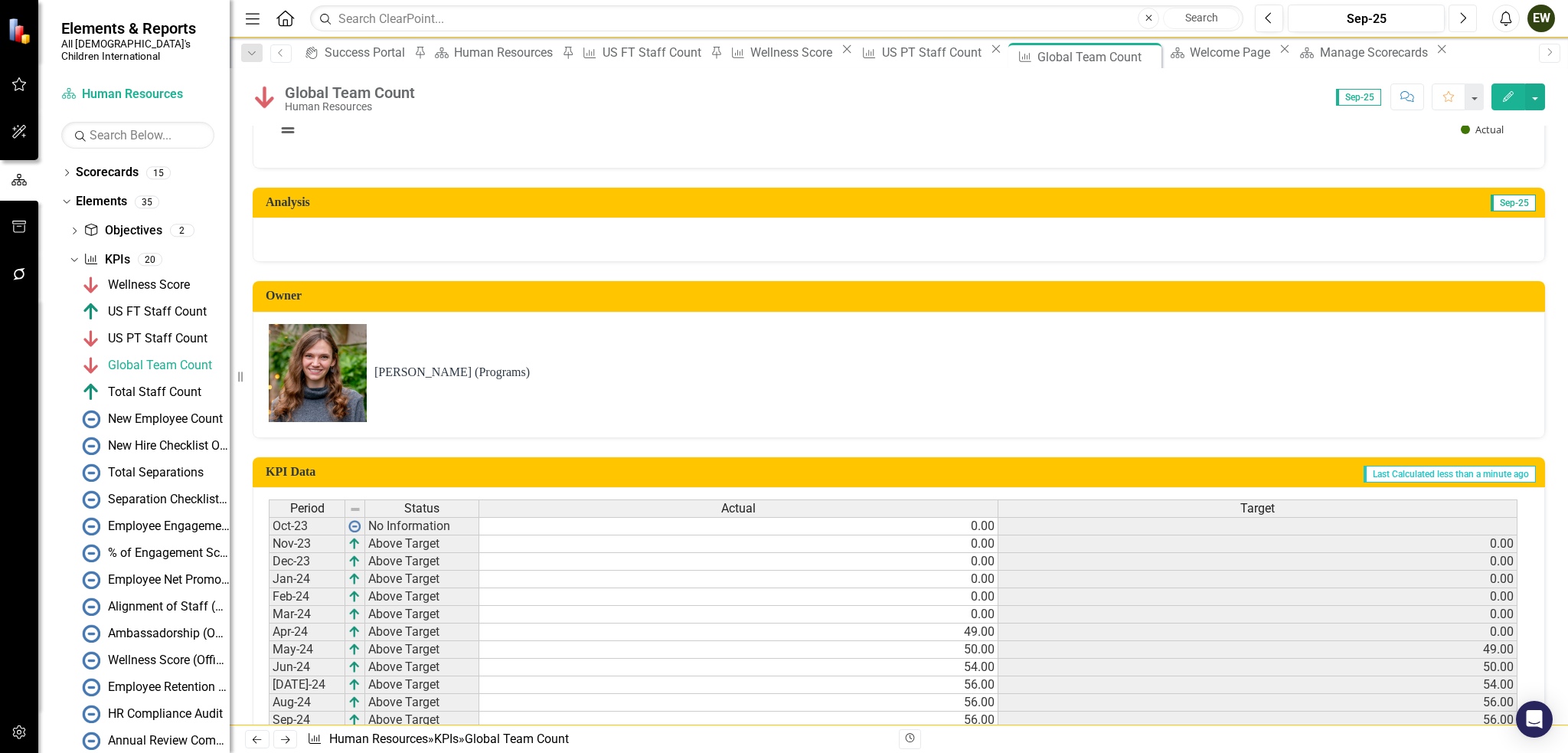
click at [1472, 21] on button "Next" at bounding box center [1463, 18] width 28 height 27
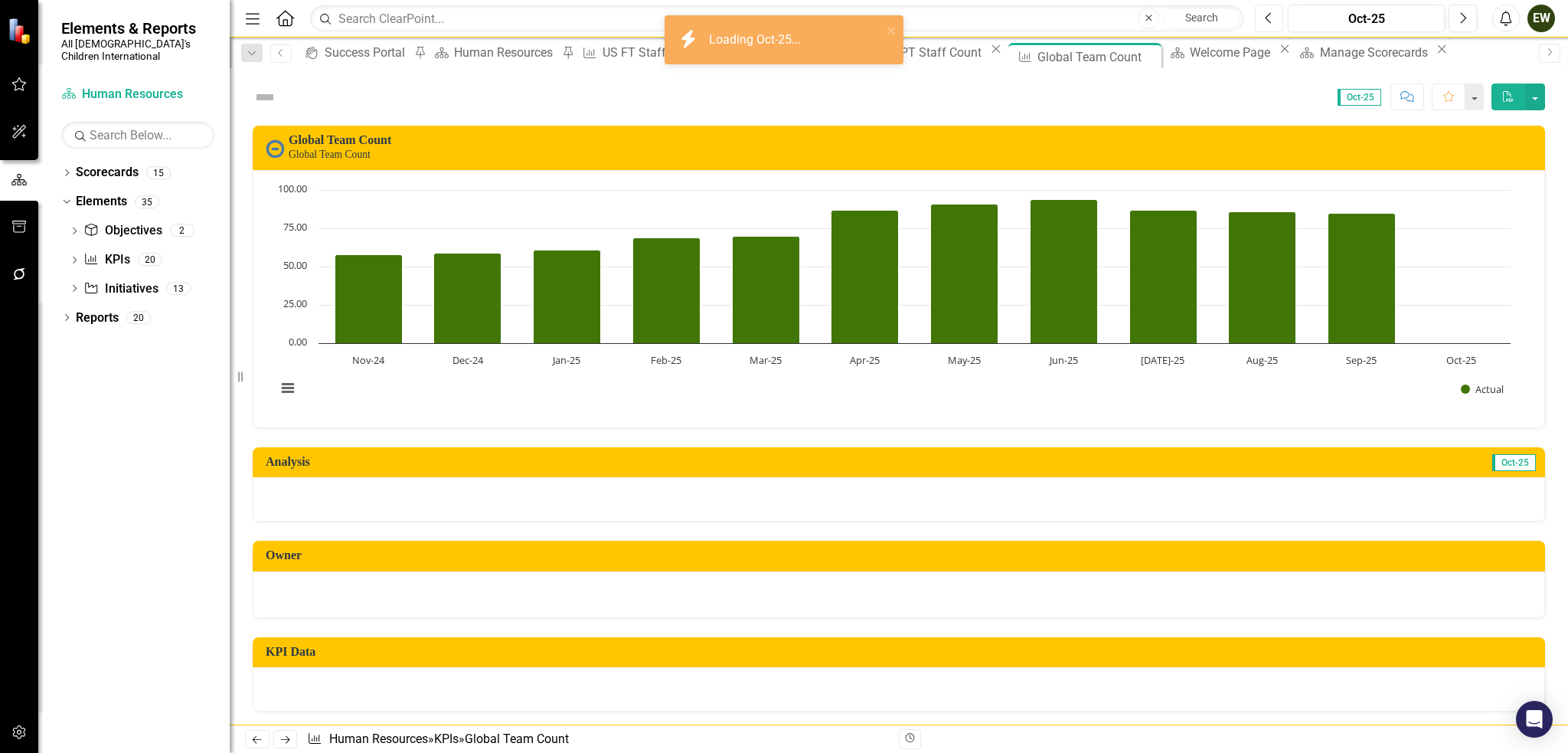
click at [1263, 11] on button "Previous" at bounding box center [1270, 18] width 28 height 27
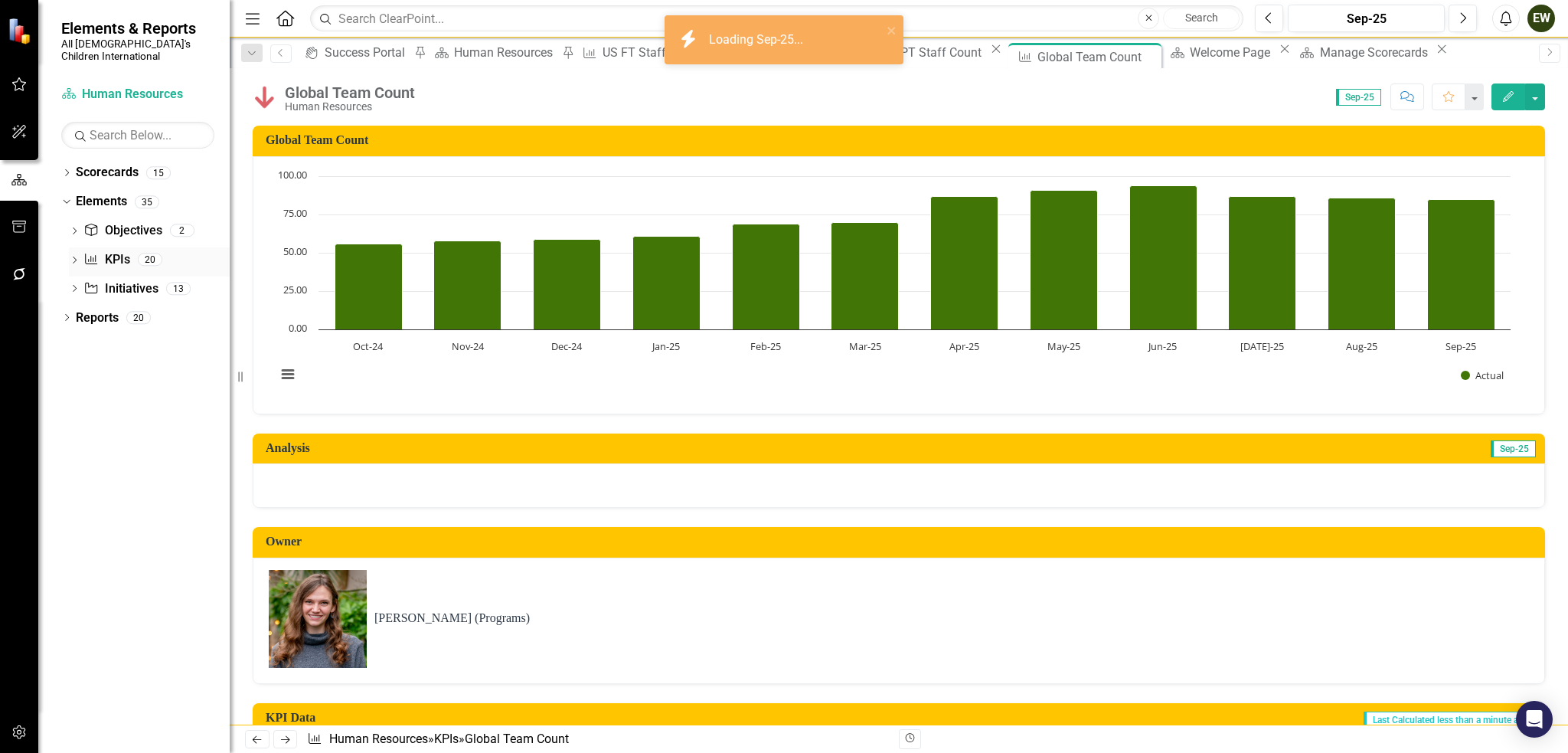
click at [71, 257] on icon "Dropdown" at bounding box center [74, 261] width 11 height 9
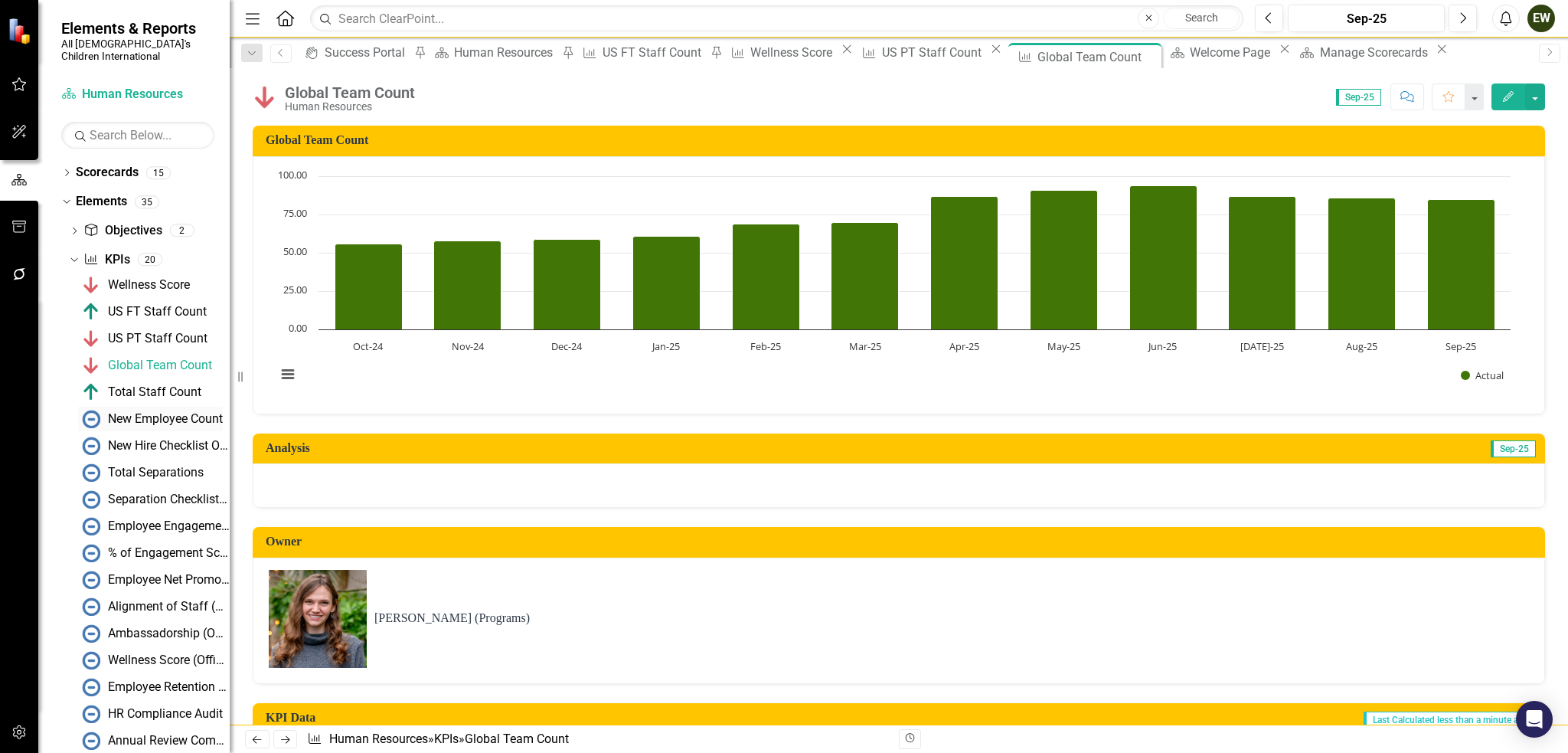
click at [153, 412] on div "New Employee Count" at bounding box center [165, 419] width 115 height 14
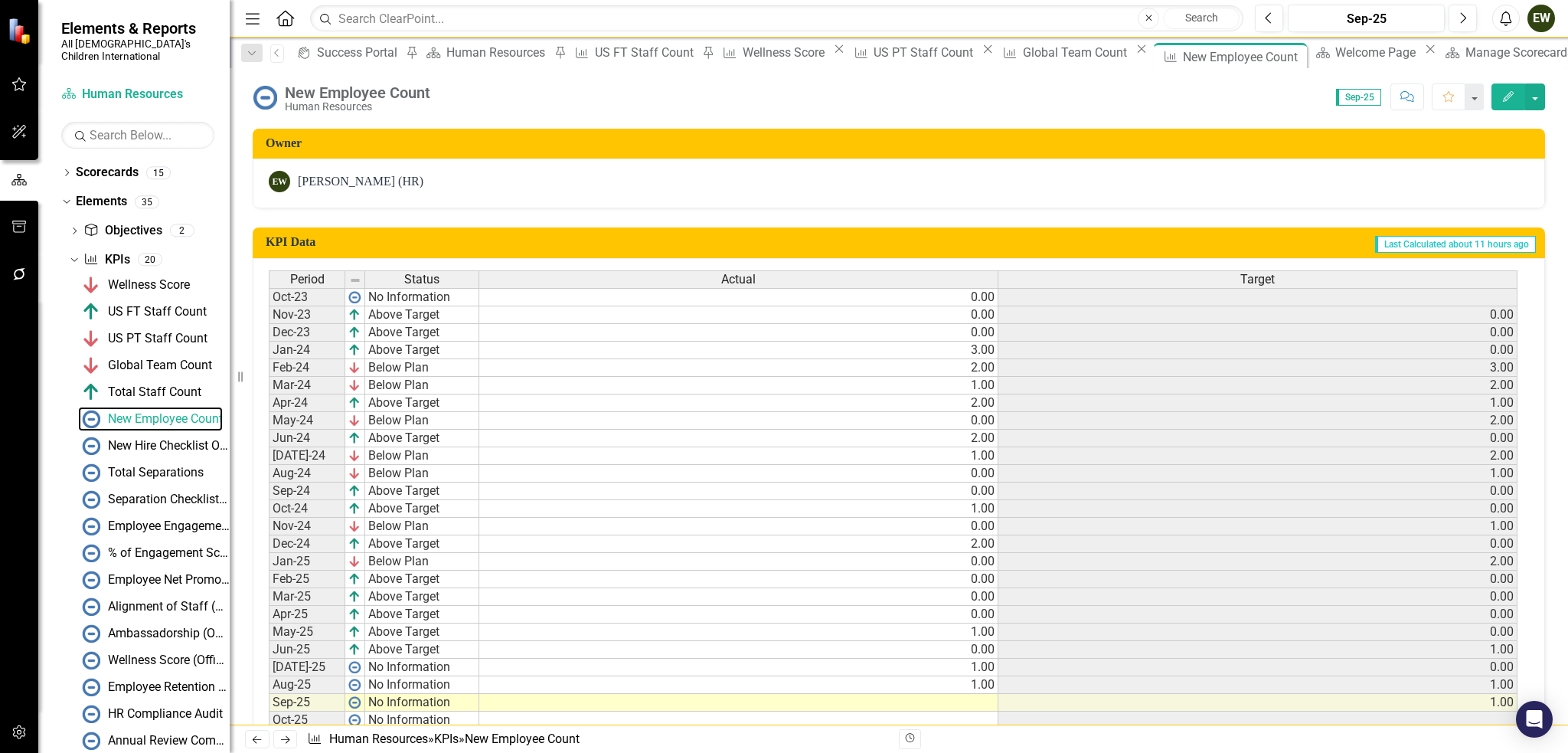
scroll to position [381, 0]
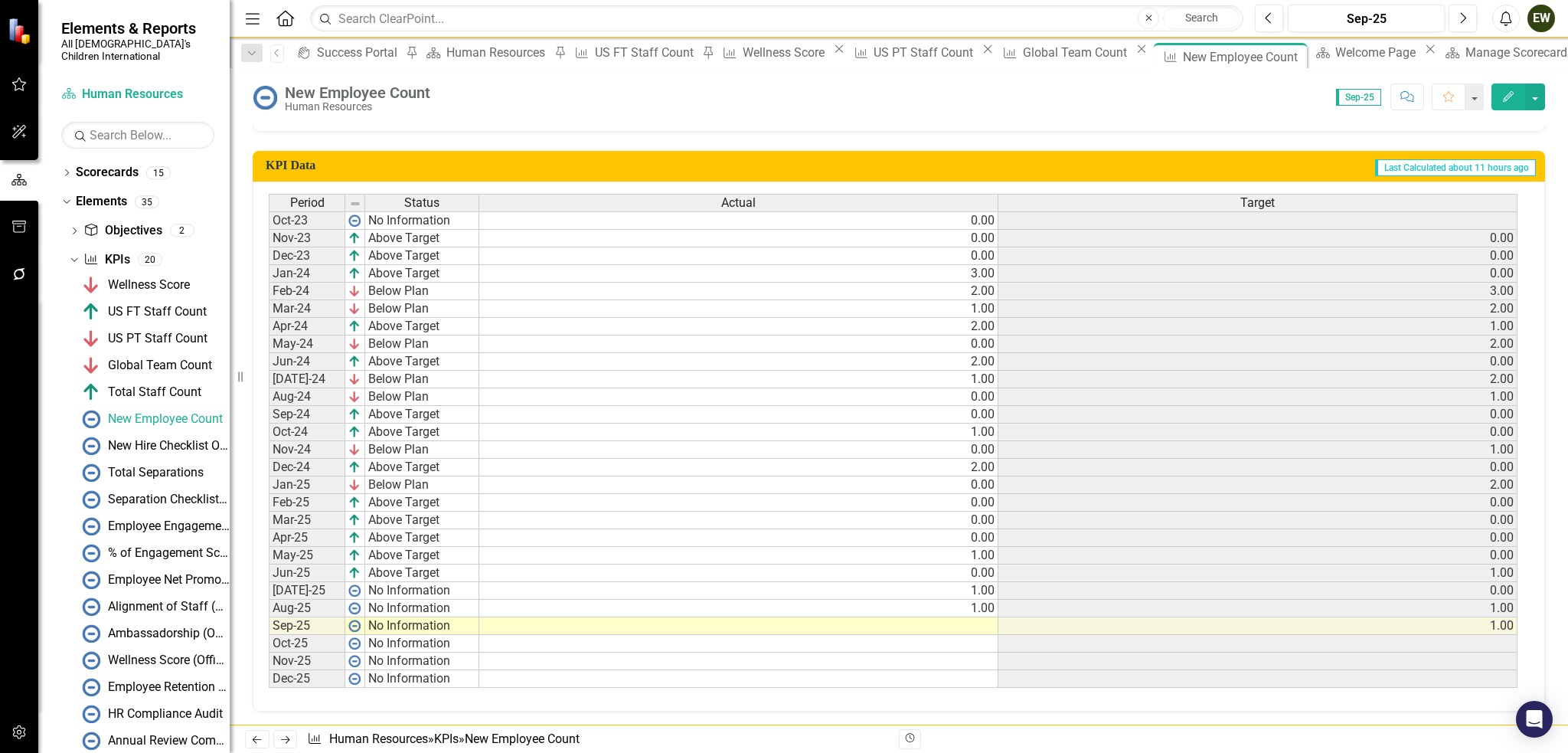
click at [268, 628] on div "Period Status Actual Target Oct-23 No Information 0.00 Nov-23 Above Target 0.00…" at bounding box center [268, 440] width 0 height 493
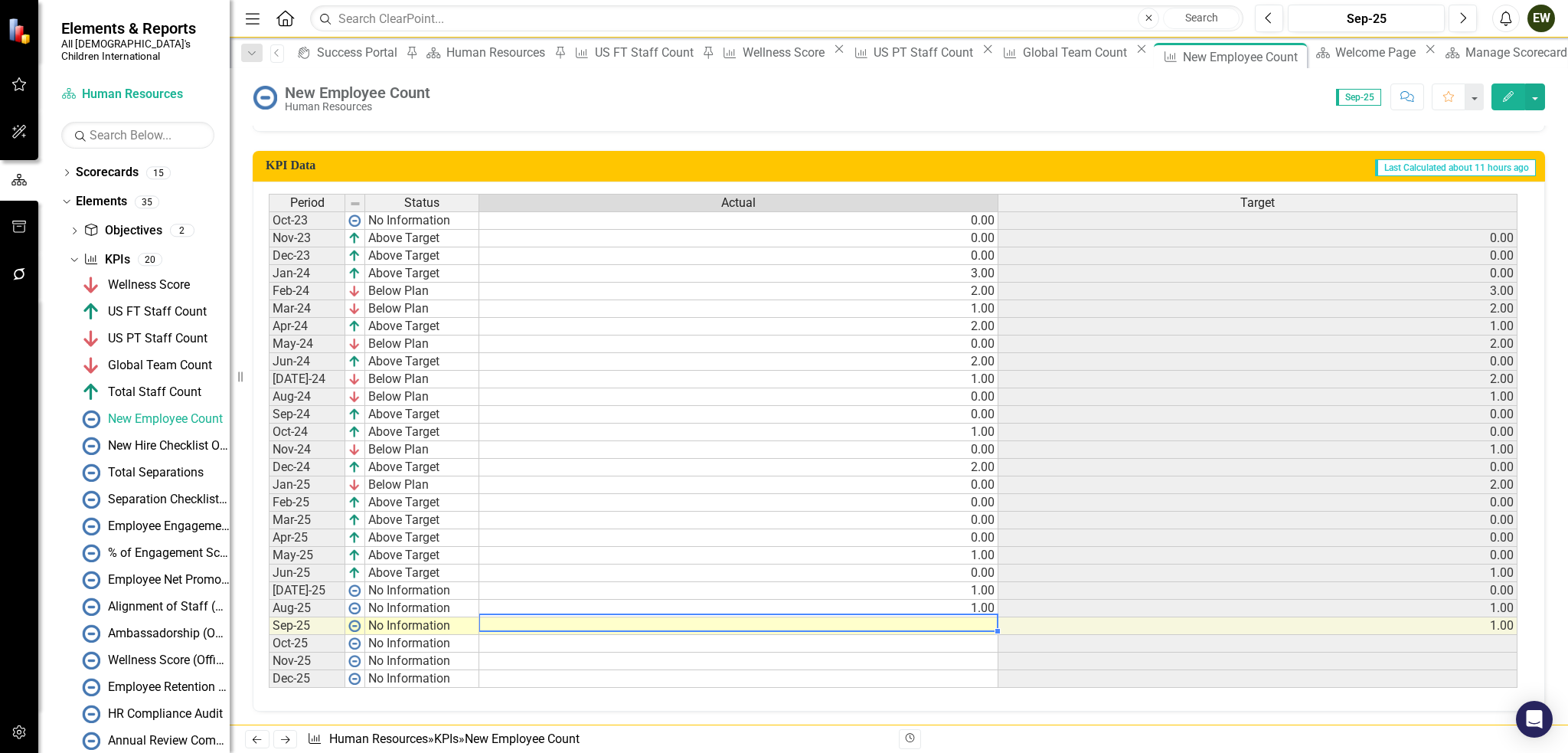
click at [966, 621] on td at bounding box center [739, 626] width 519 height 18
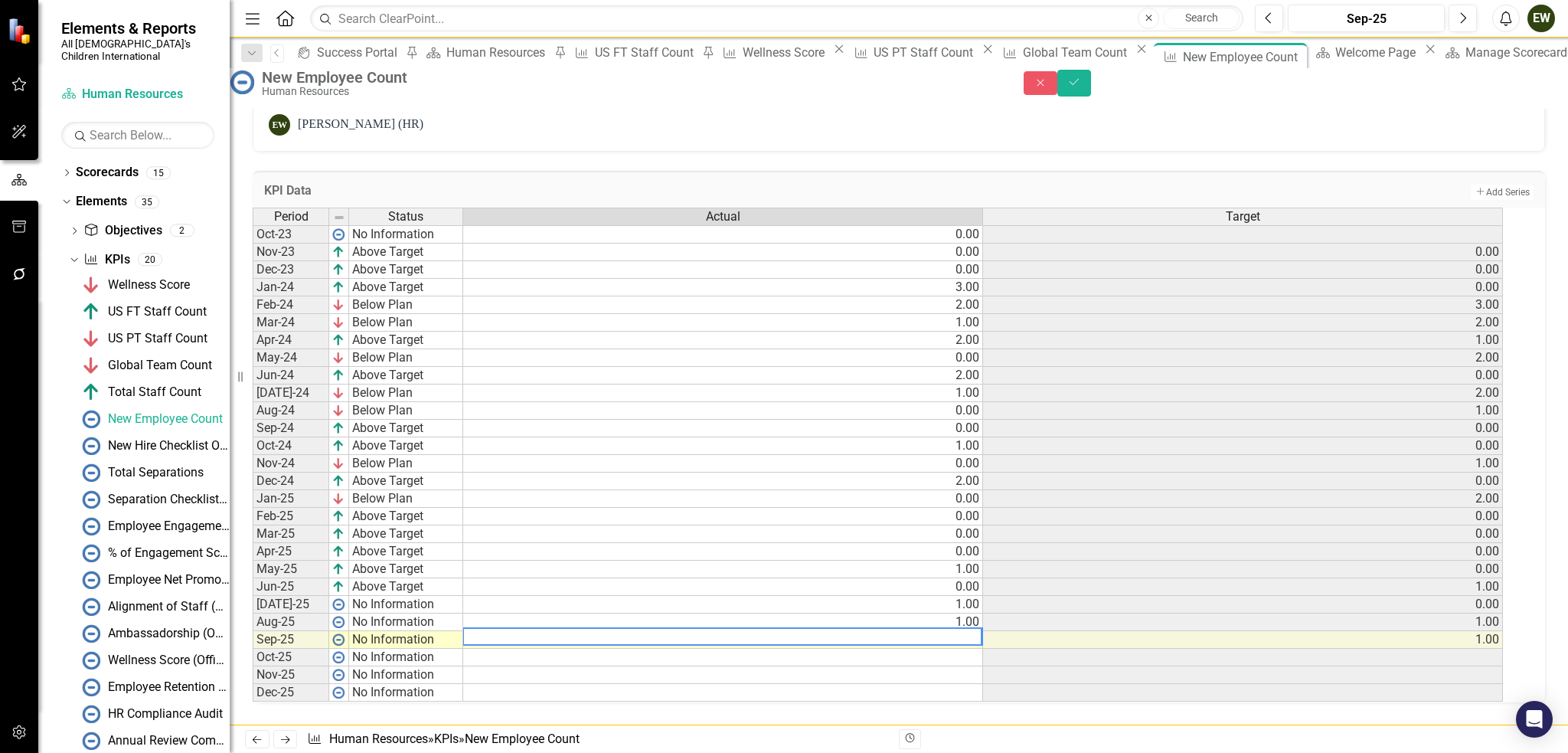
type textarea "2"
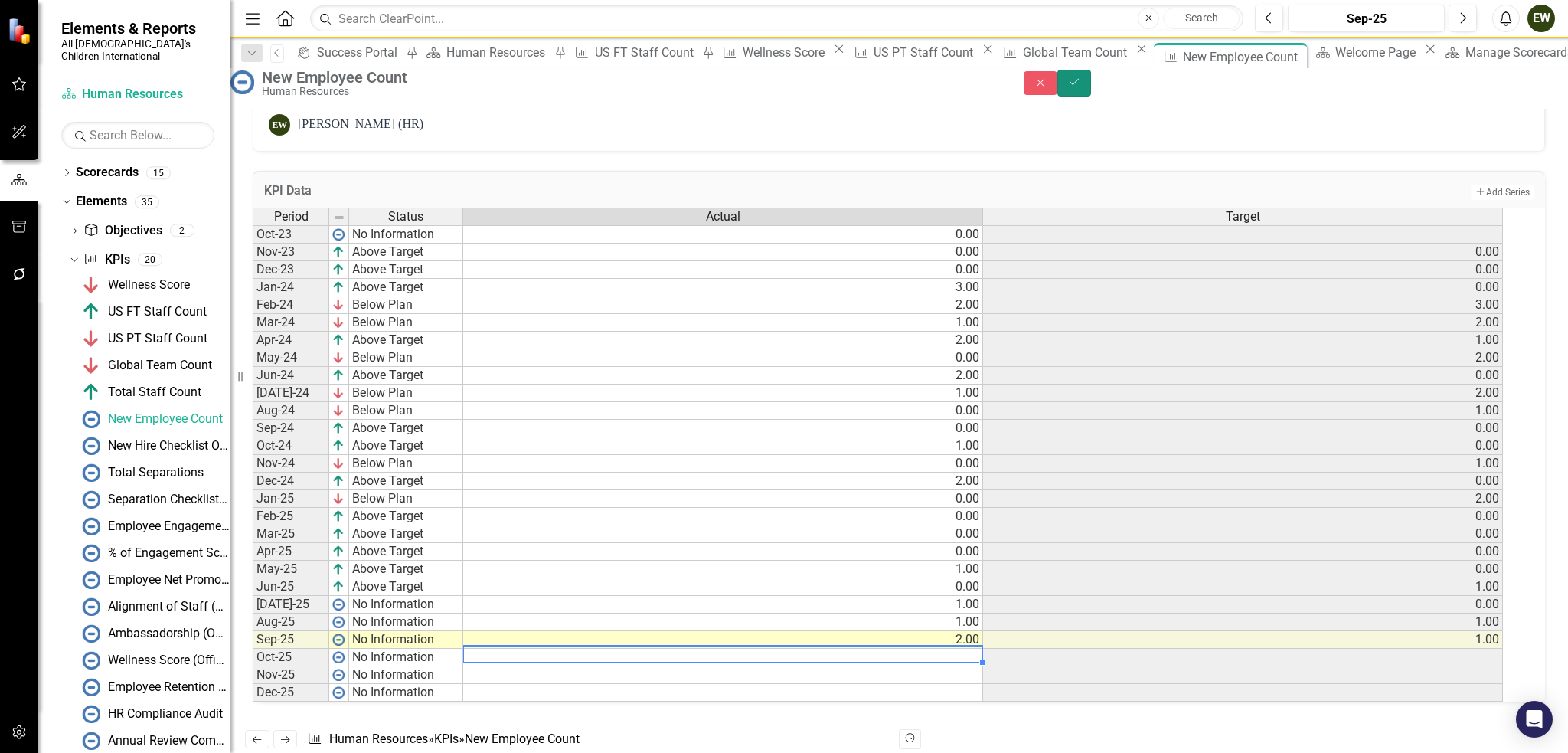
click at [1091, 96] on button "Save" at bounding box center [1074, 83] width 34 height 26
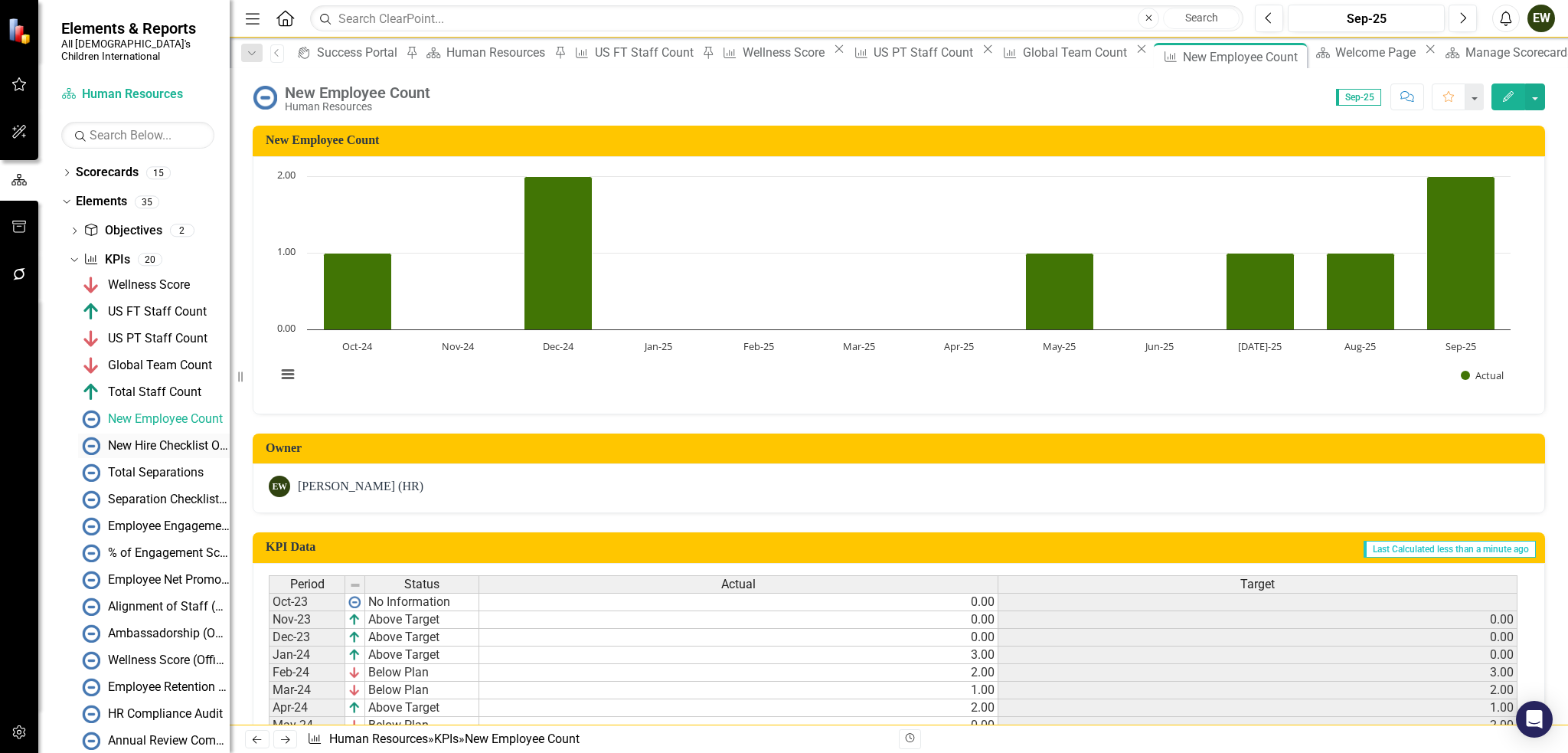
click at [133, 439] on div "New Hire Checklist Outstanding" at bounding box center [169, 446] width 122 height 14
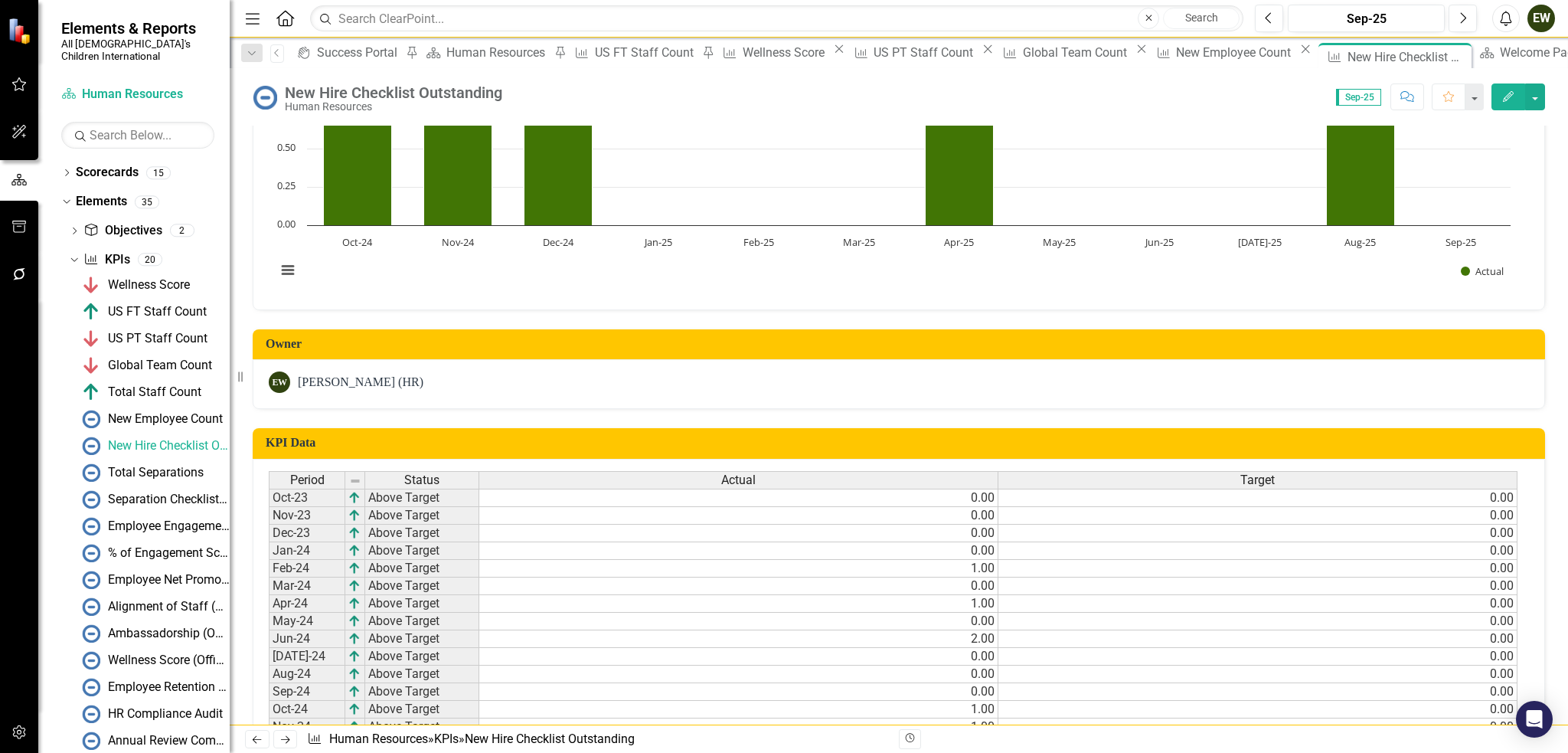
scroll to position [381, 0]
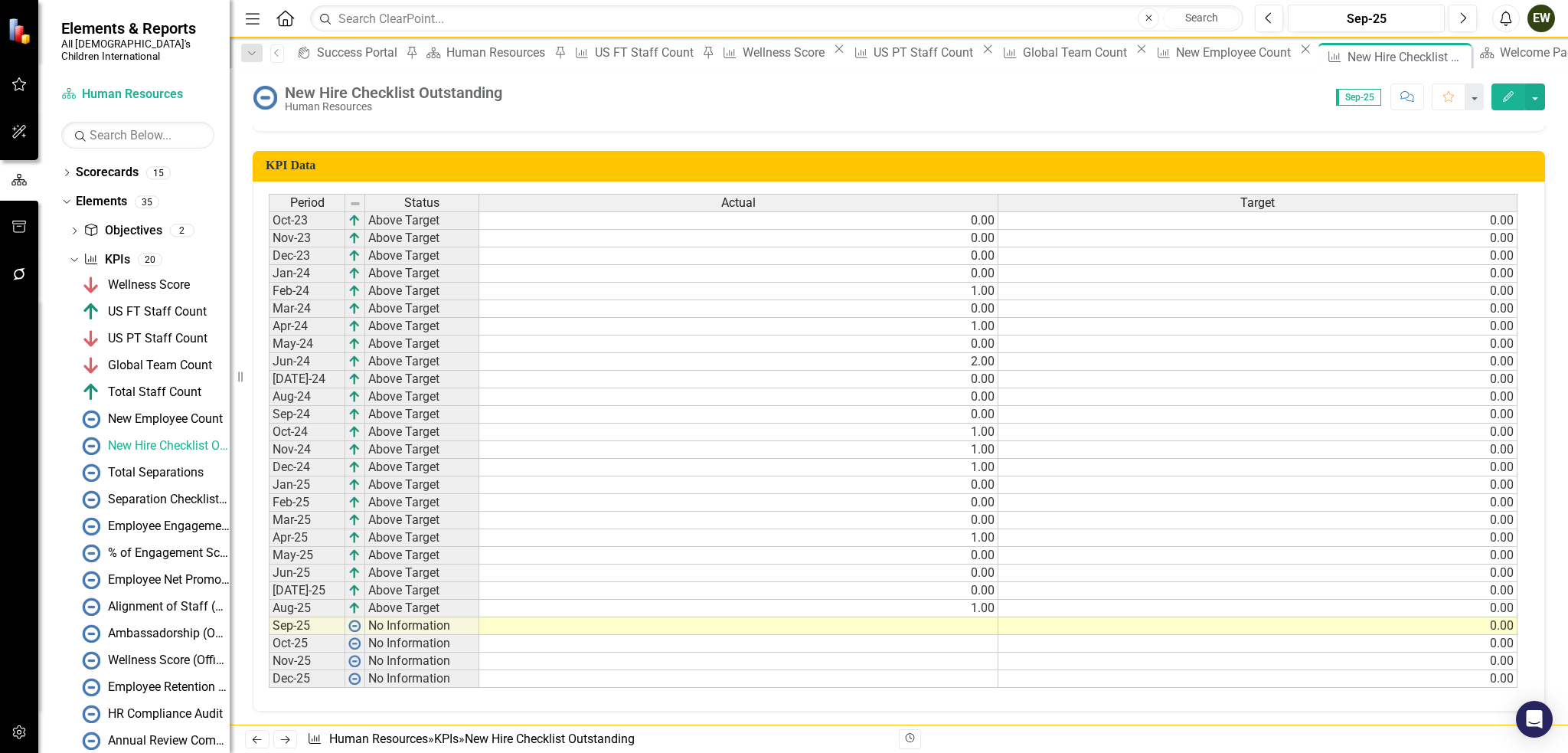
click at [976, 621] on td at bounding box center [739, 626] width 519 height 18
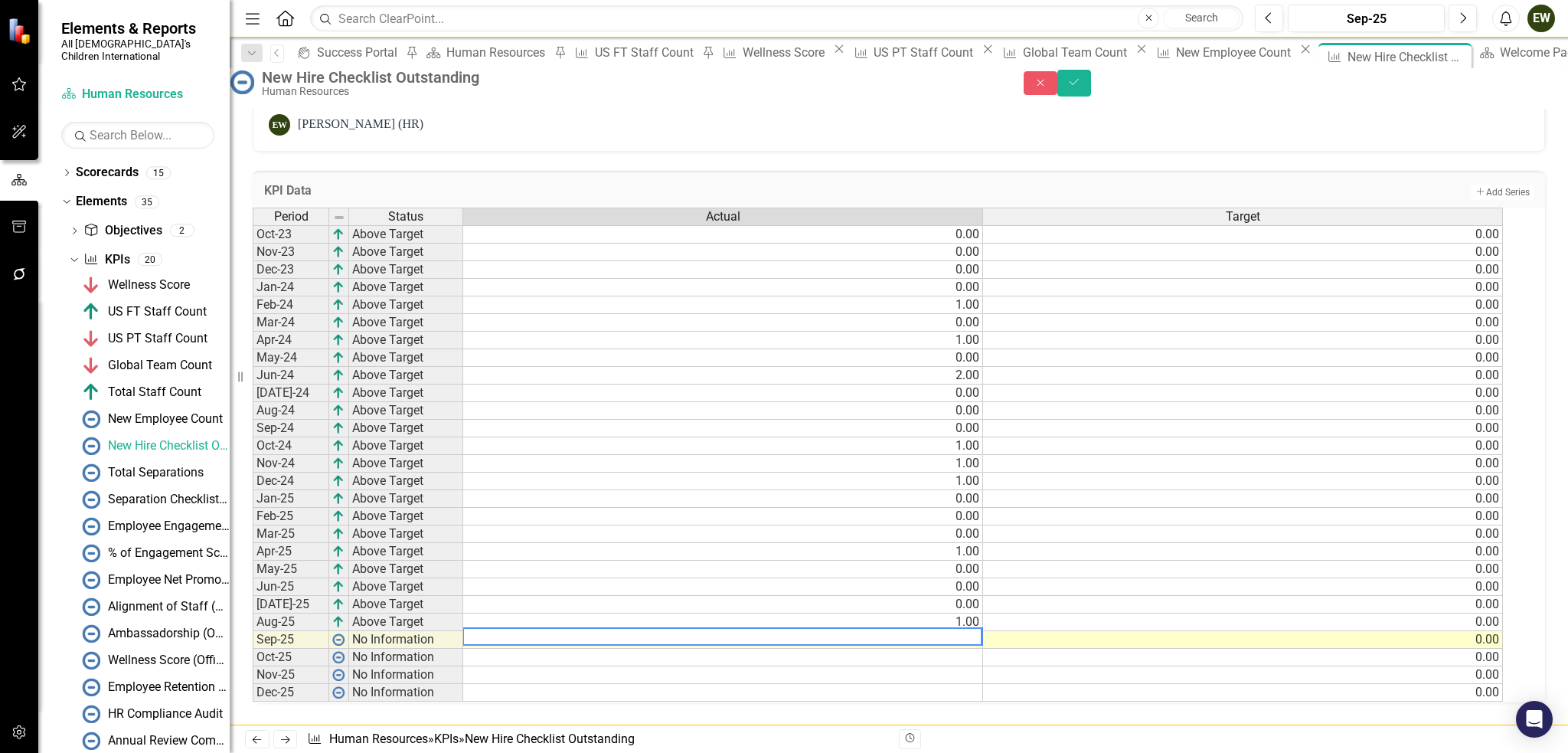
type textarea "1"
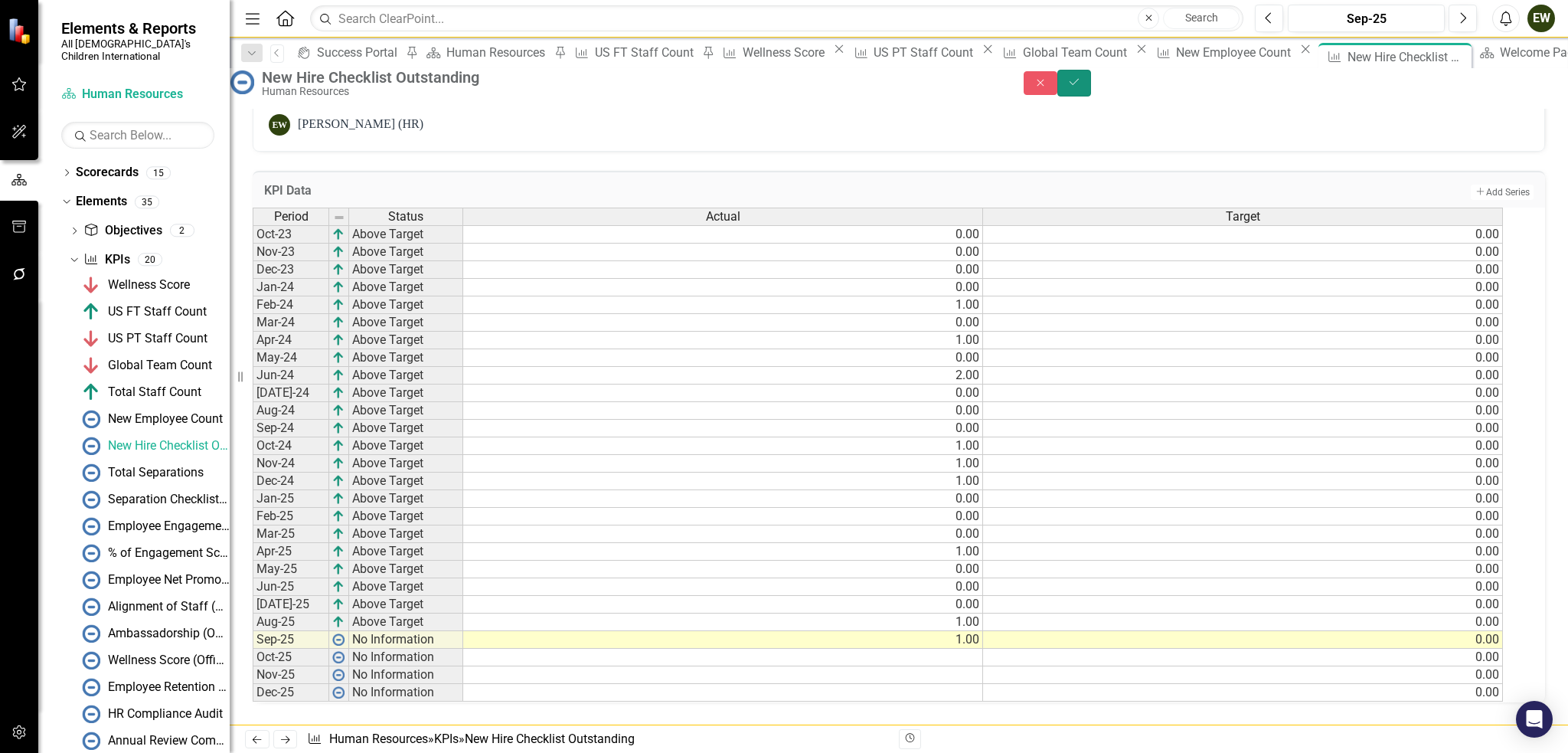
click at [1082, 87] on icon "Save" at bounding box center [1074, 82] width 14 height 11
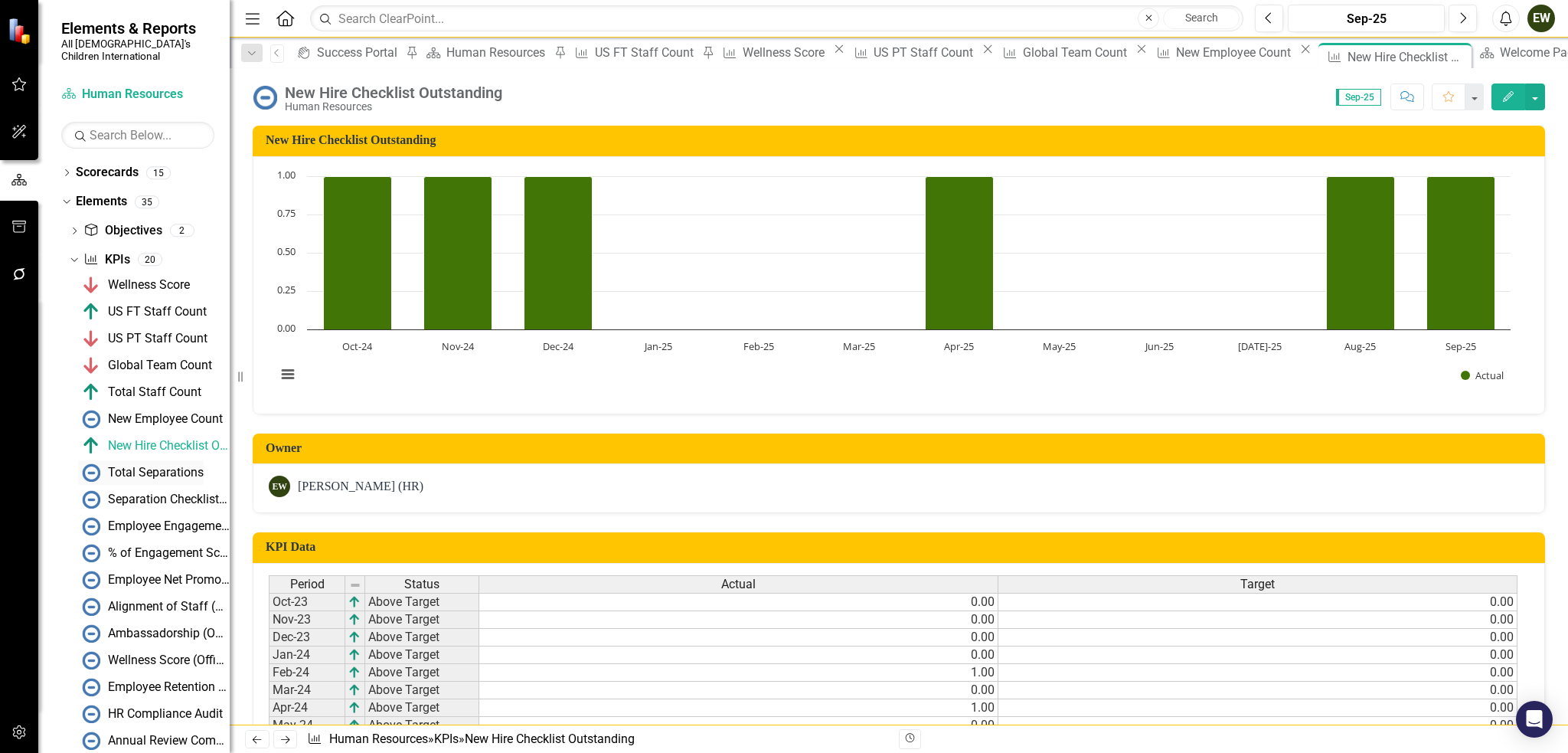
click at [153, 465] on div "Total Separations" at bounding box center [155, 472] width 95 height 14
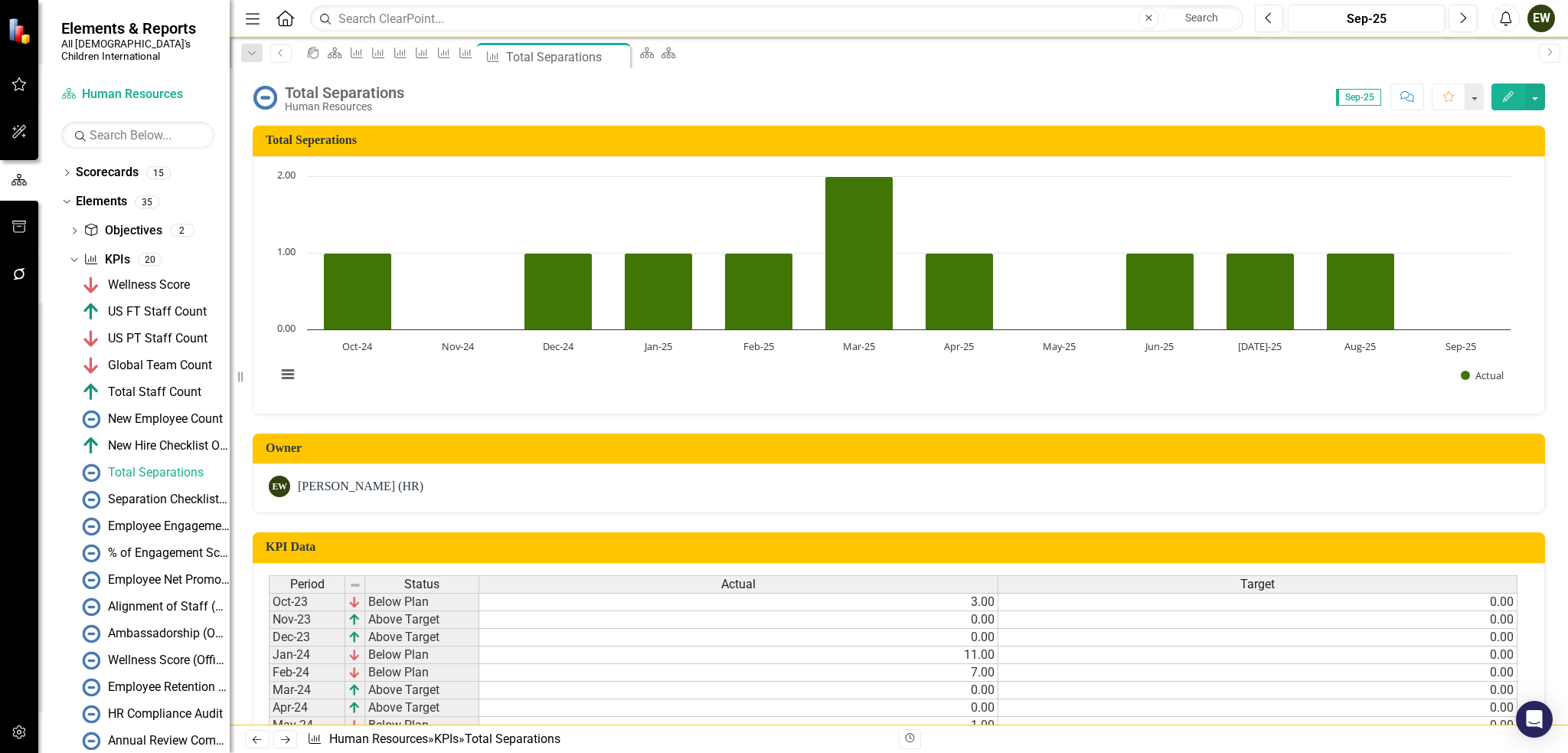
scroll to position [381, 0]
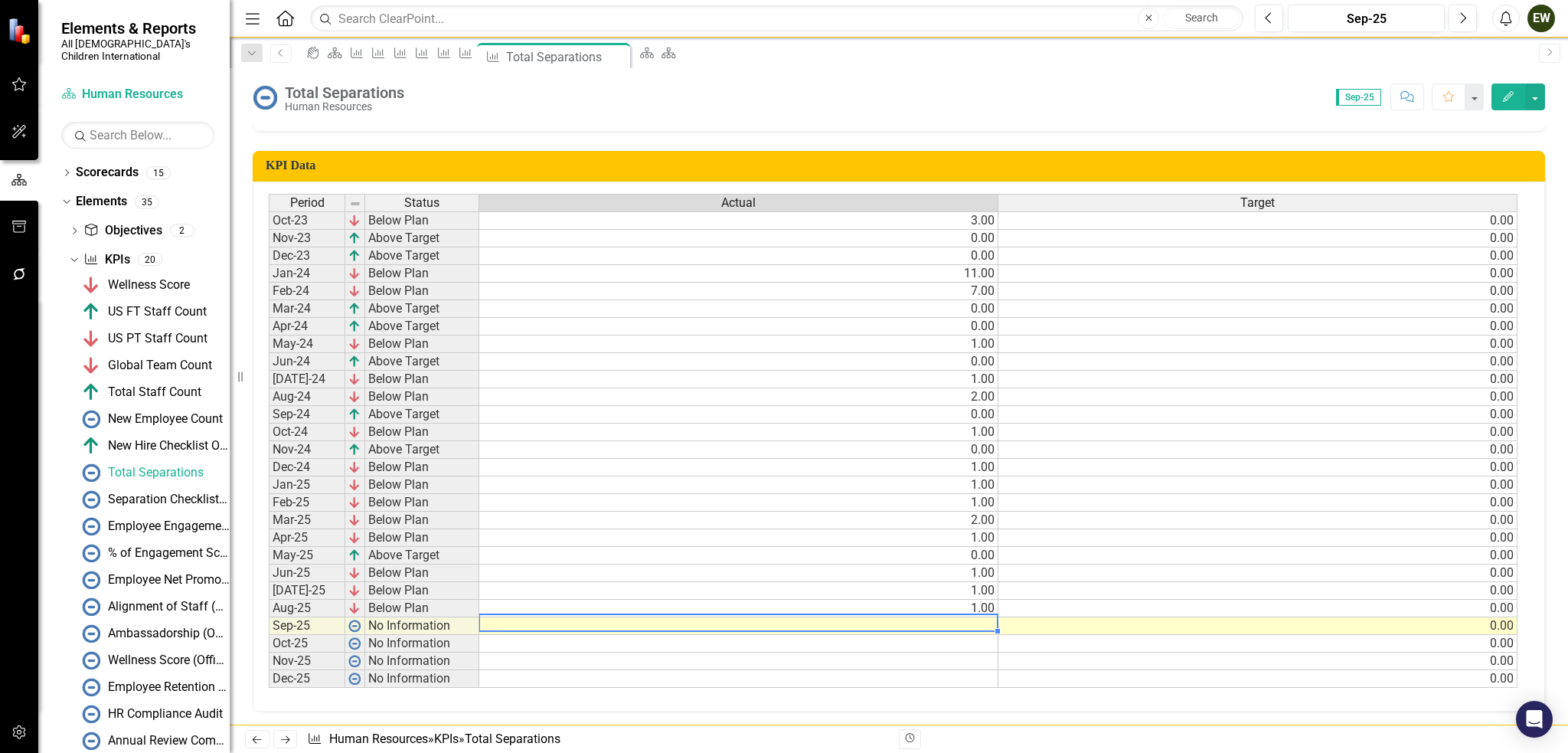
click at [973, 621] on td at bounding box center [739, 626] width 519 height 18
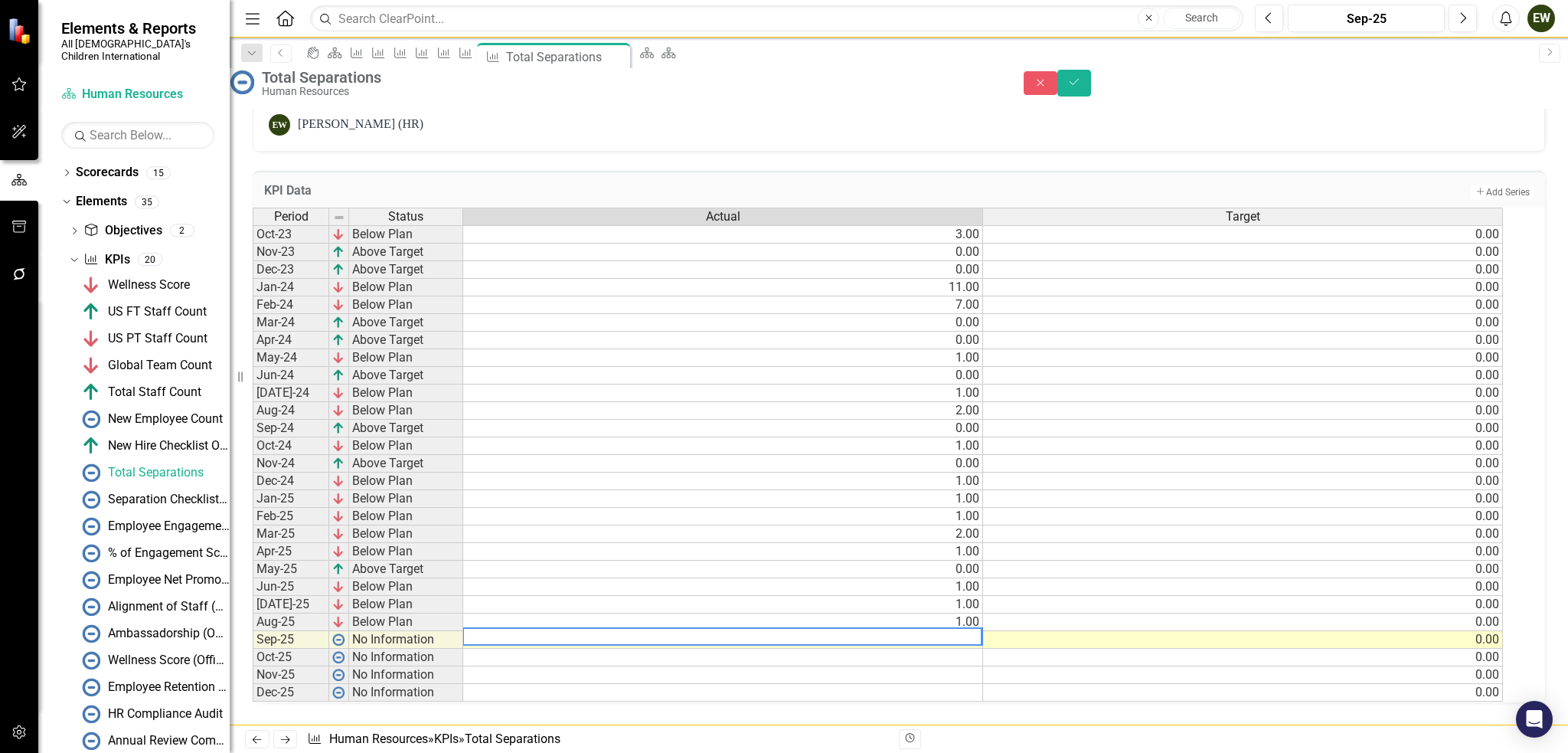
type textarea "2"
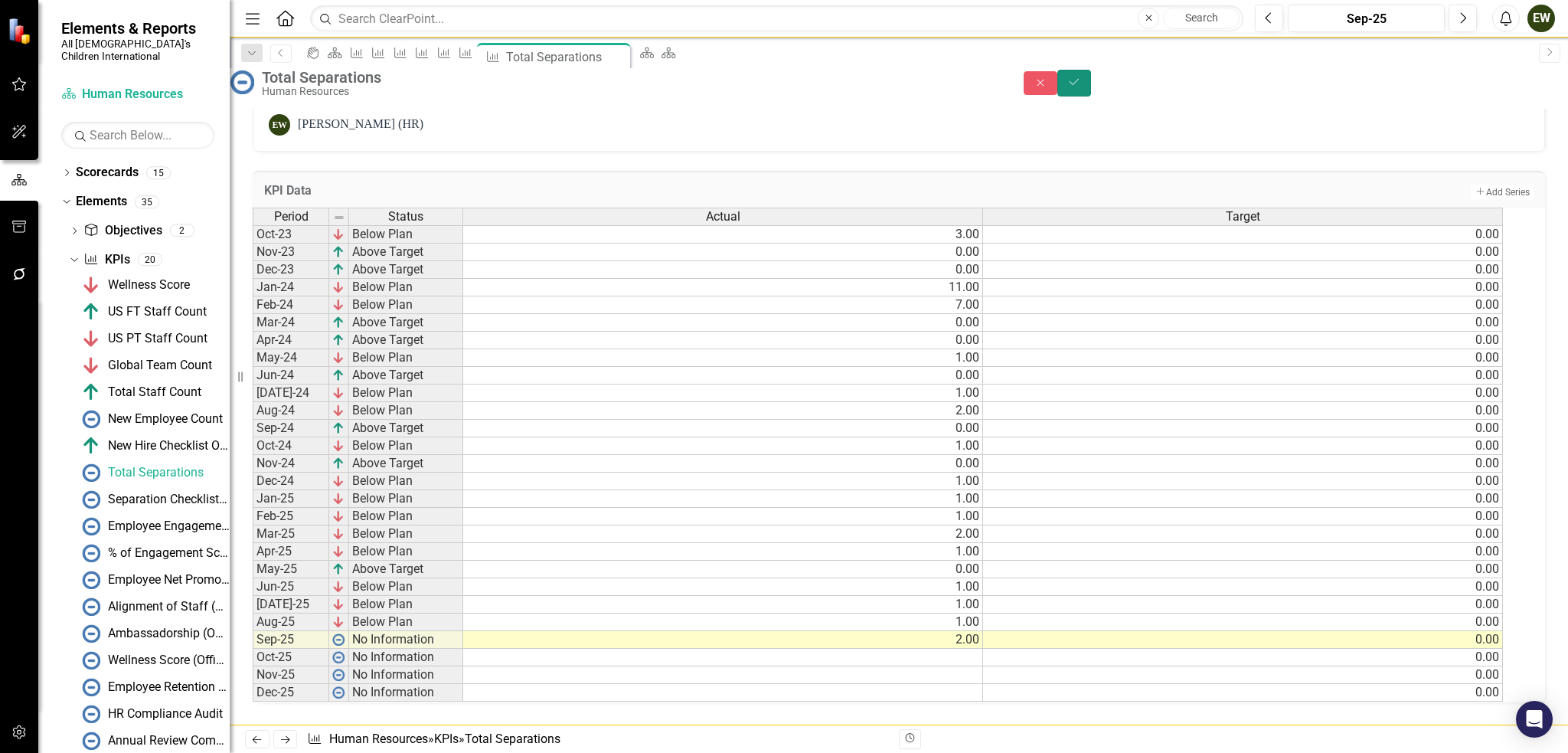
click at [1082, 87] on icon "Save" at bounding box center [1074, 82] width 14 height 11
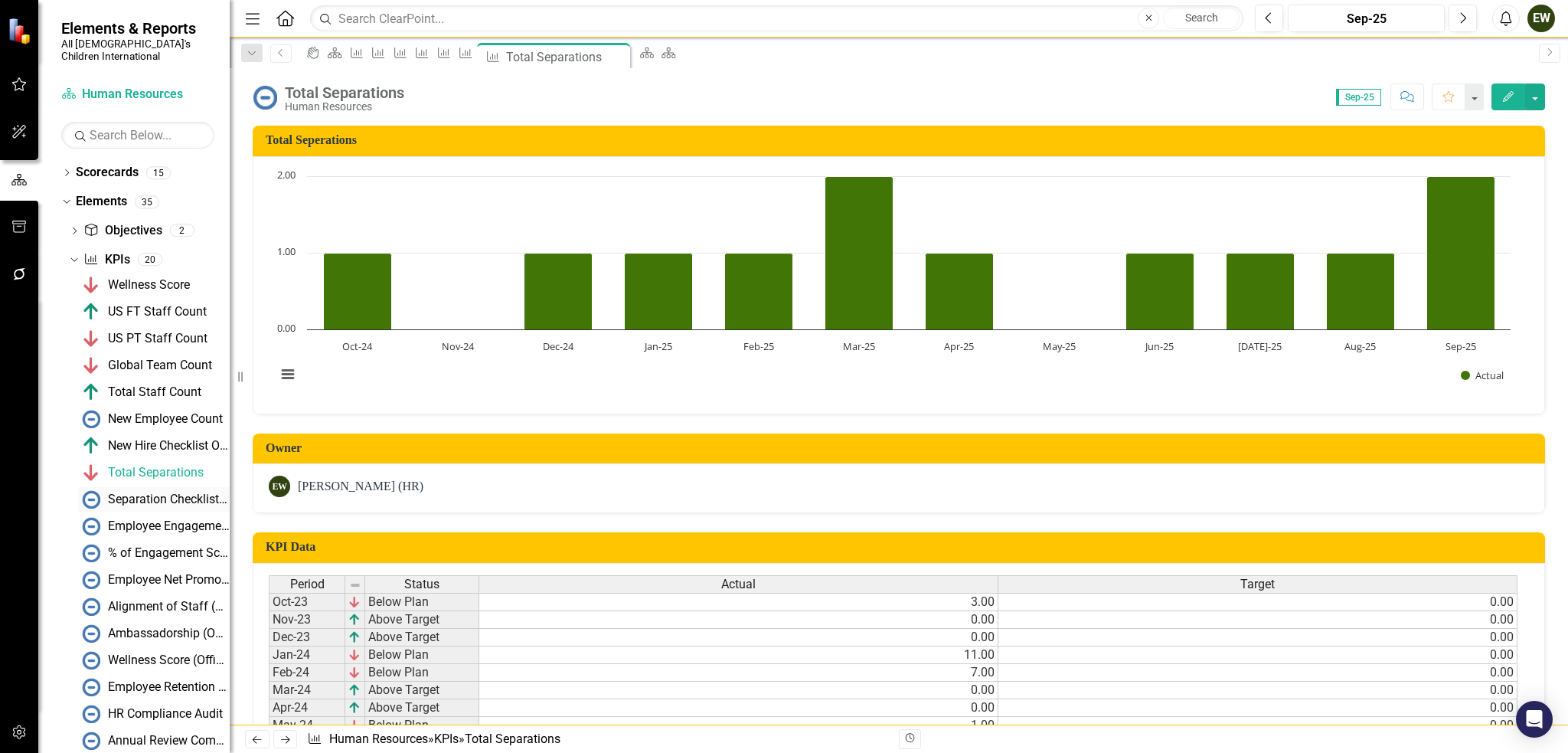
click at [130, 493] on div "Separation Checklists Outstanding" at bounding box center [169, 500] width 122 height 14
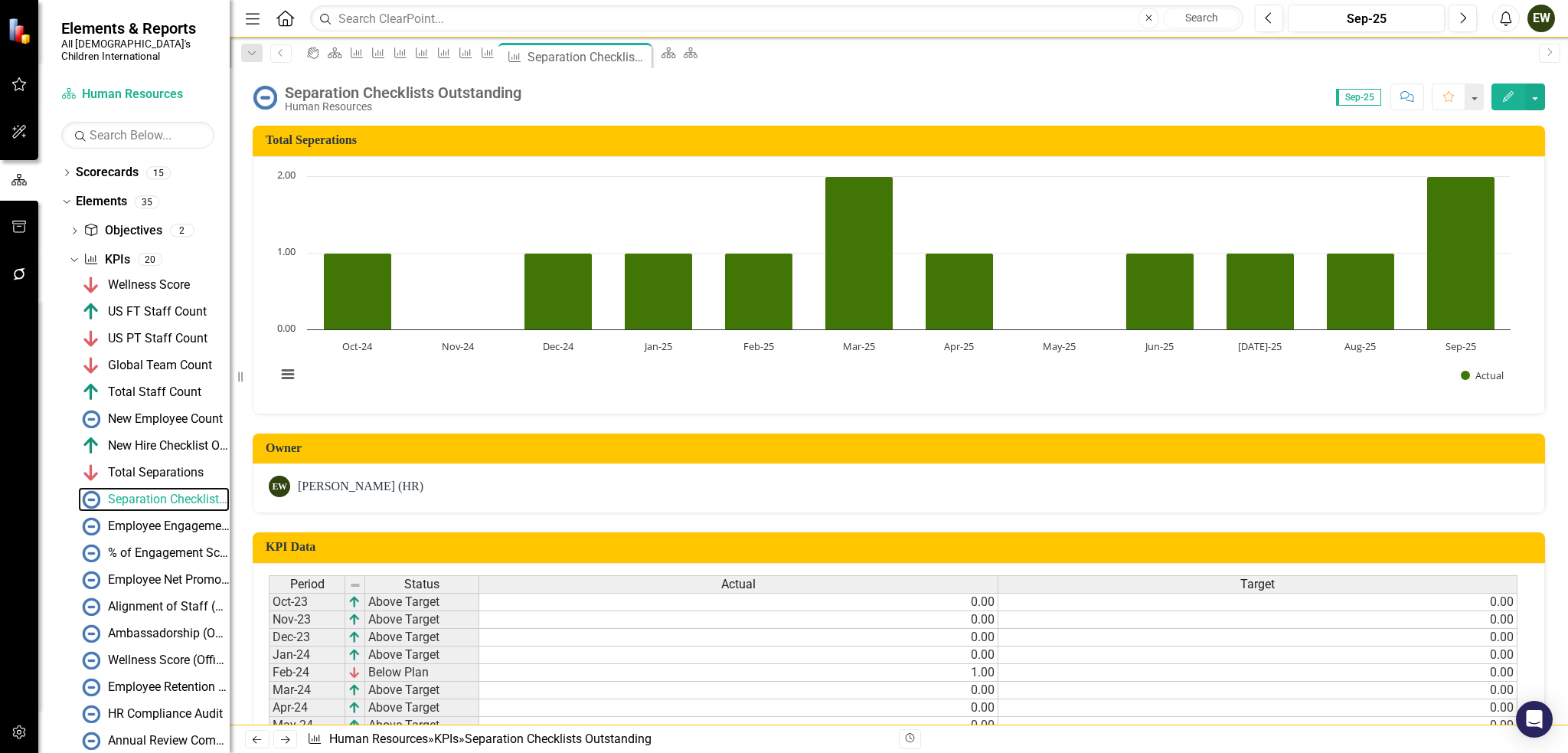
scroll to position [381, 0]
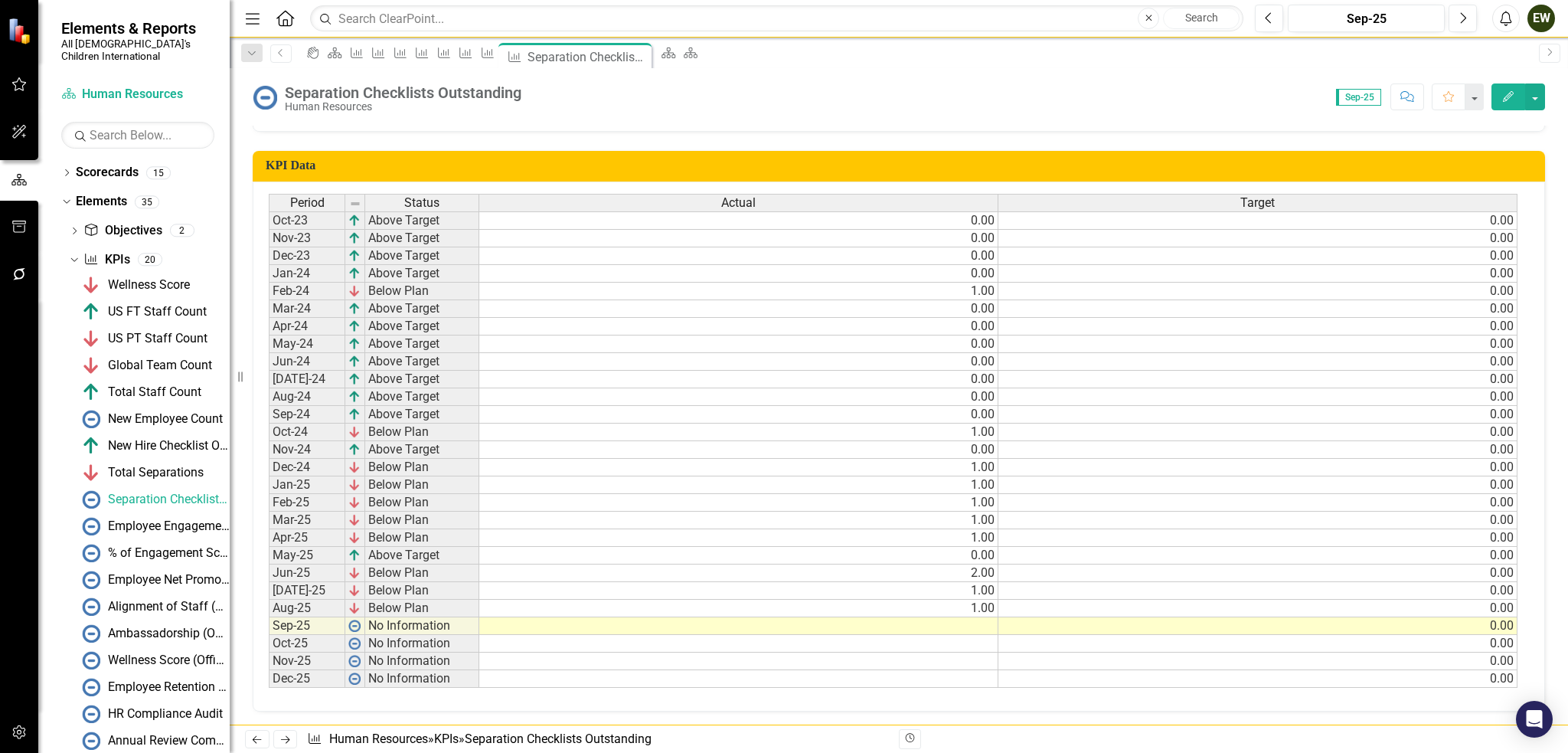
click at [971, 620] on td at bounding box center [739, 626] width 519 height 18
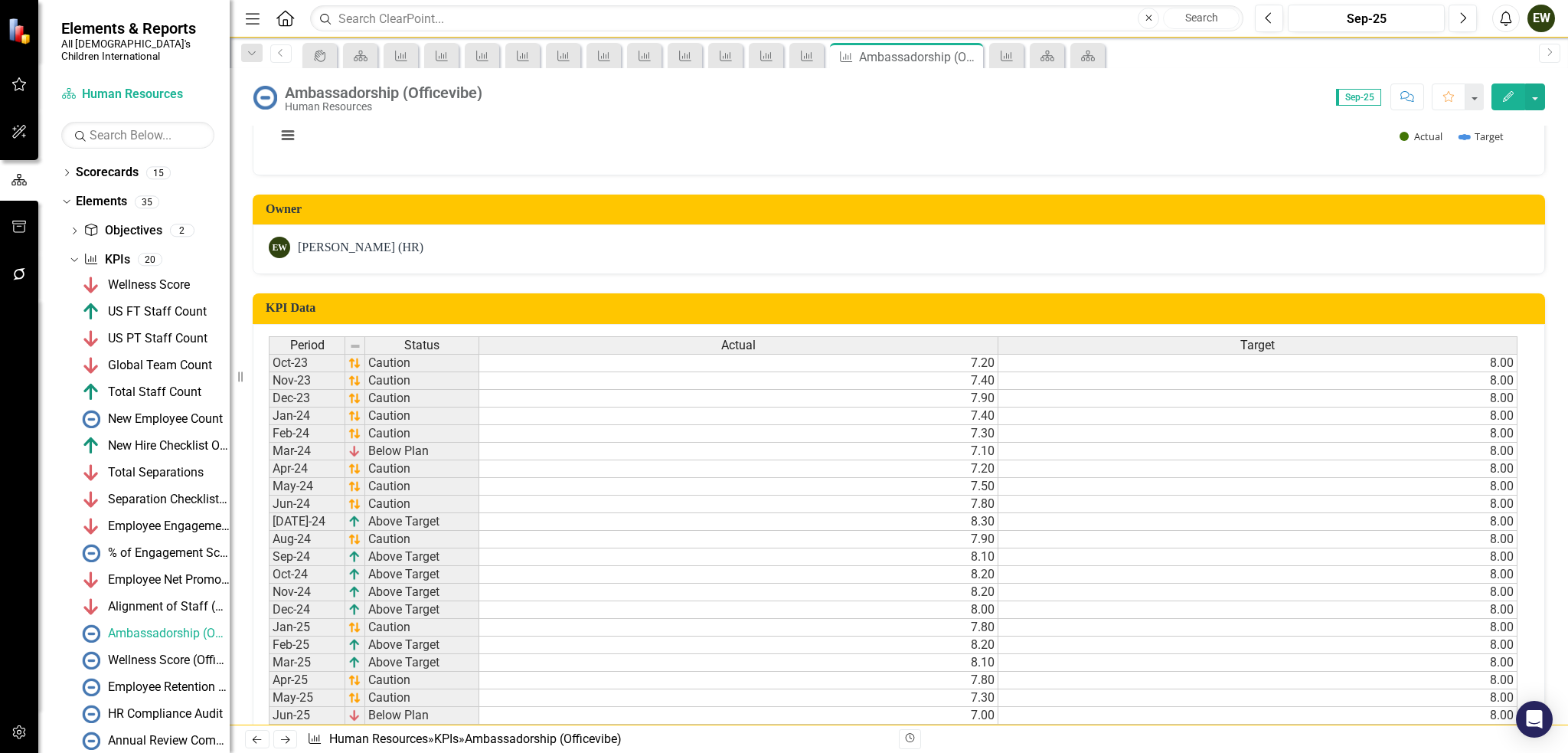
scroll to position [381, 0]
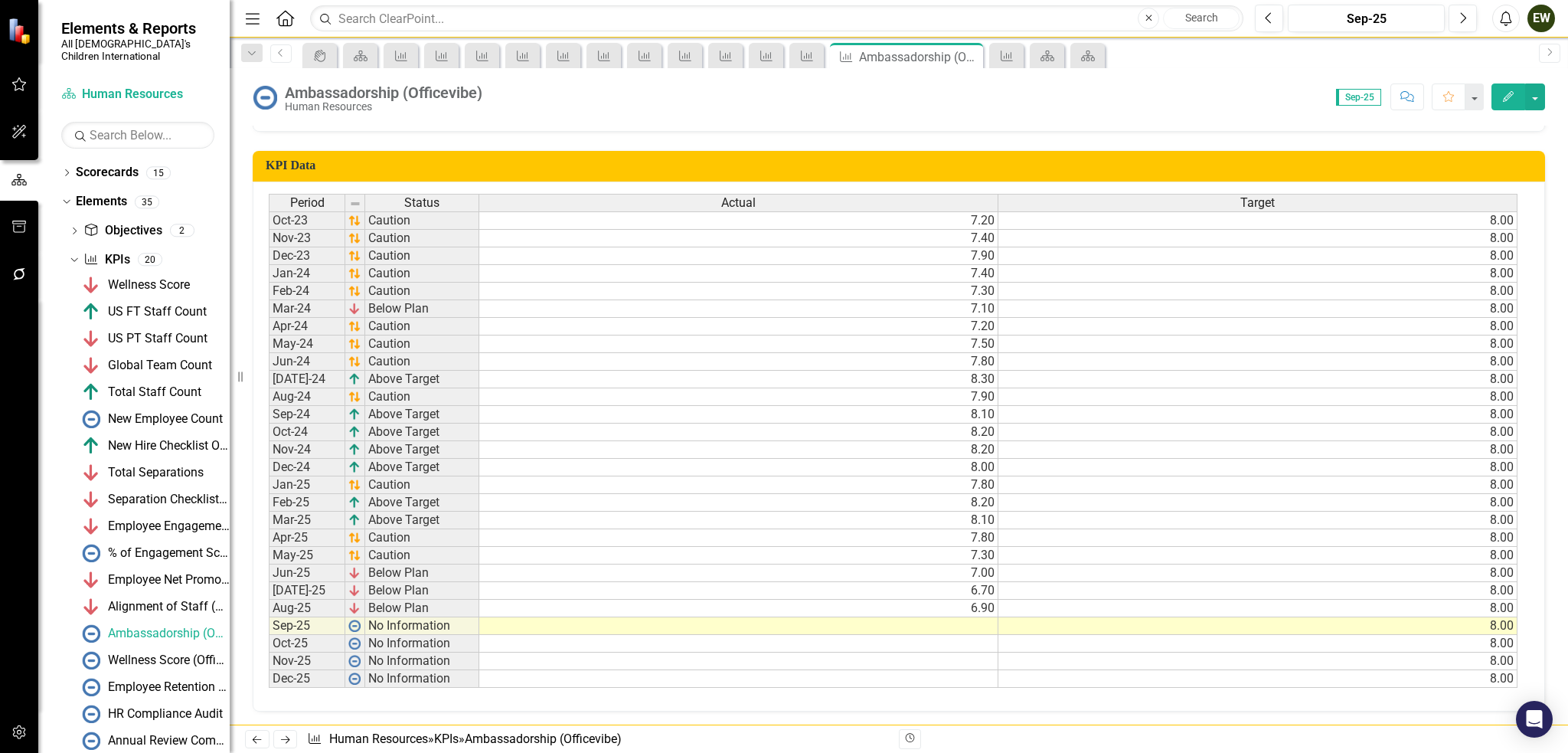
click at [974, 621] on td at bounding box center [739, 626] width 519 height 18
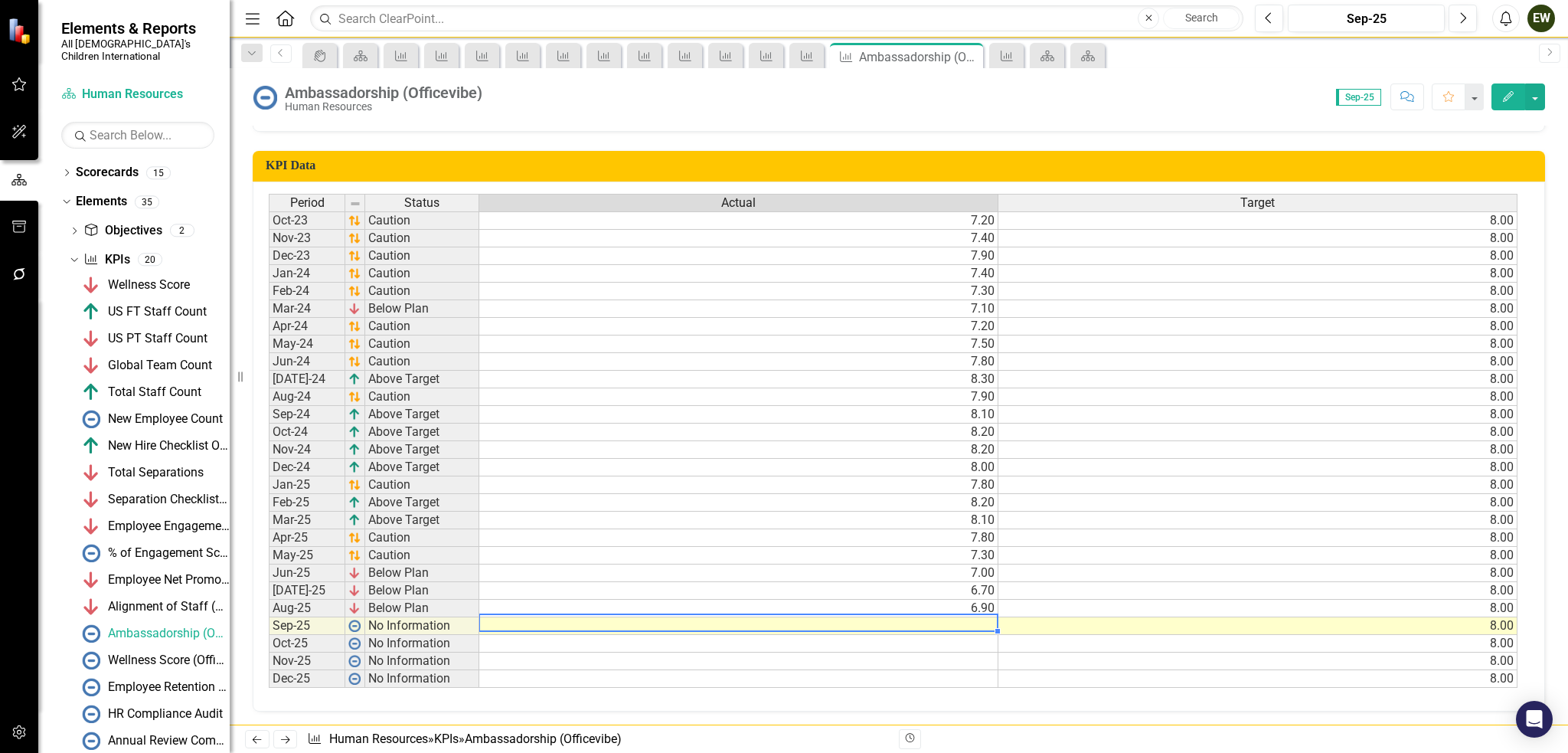
click at [974, 621] on td at bounding box center [739, 626] width 519 height 18
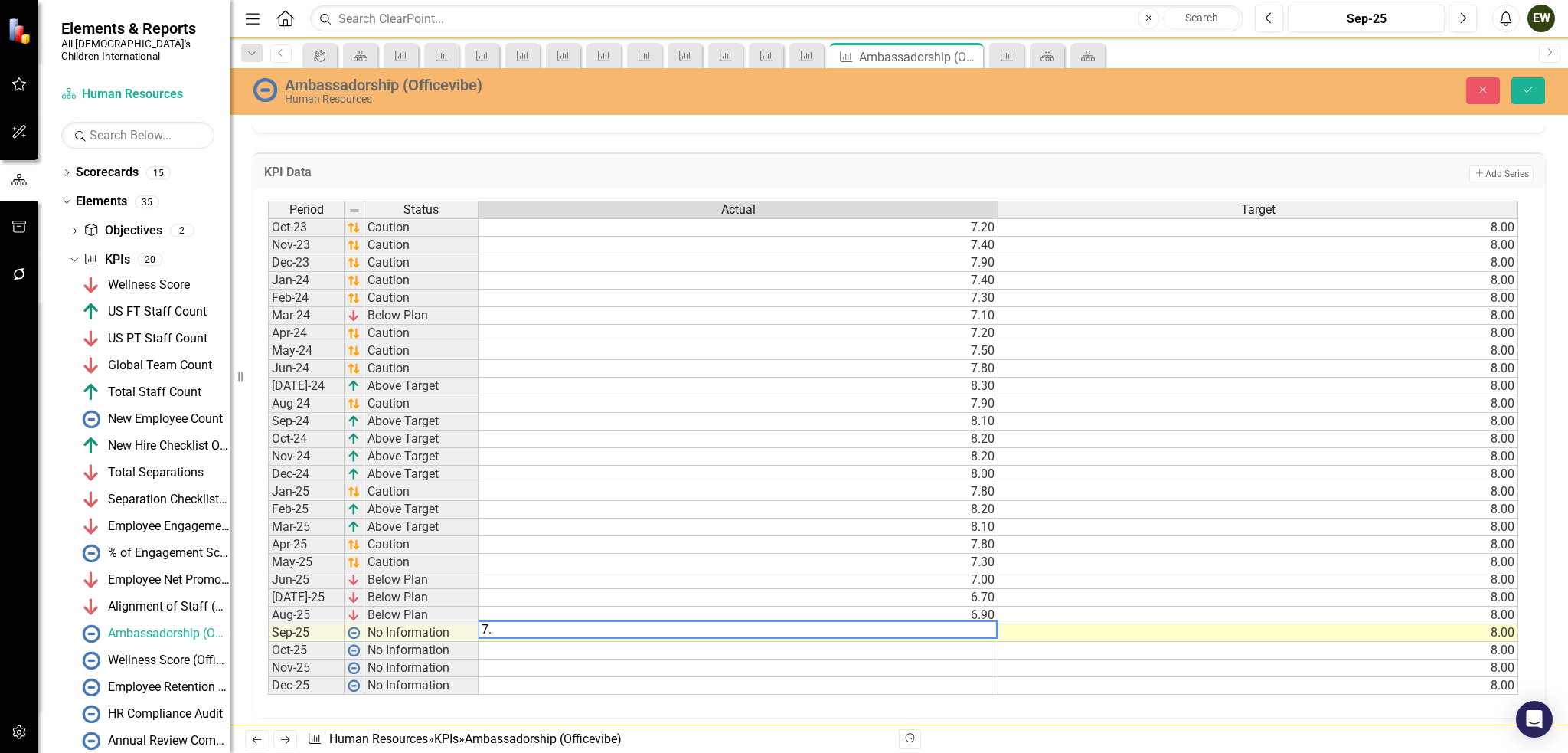
type textarea "7.1"
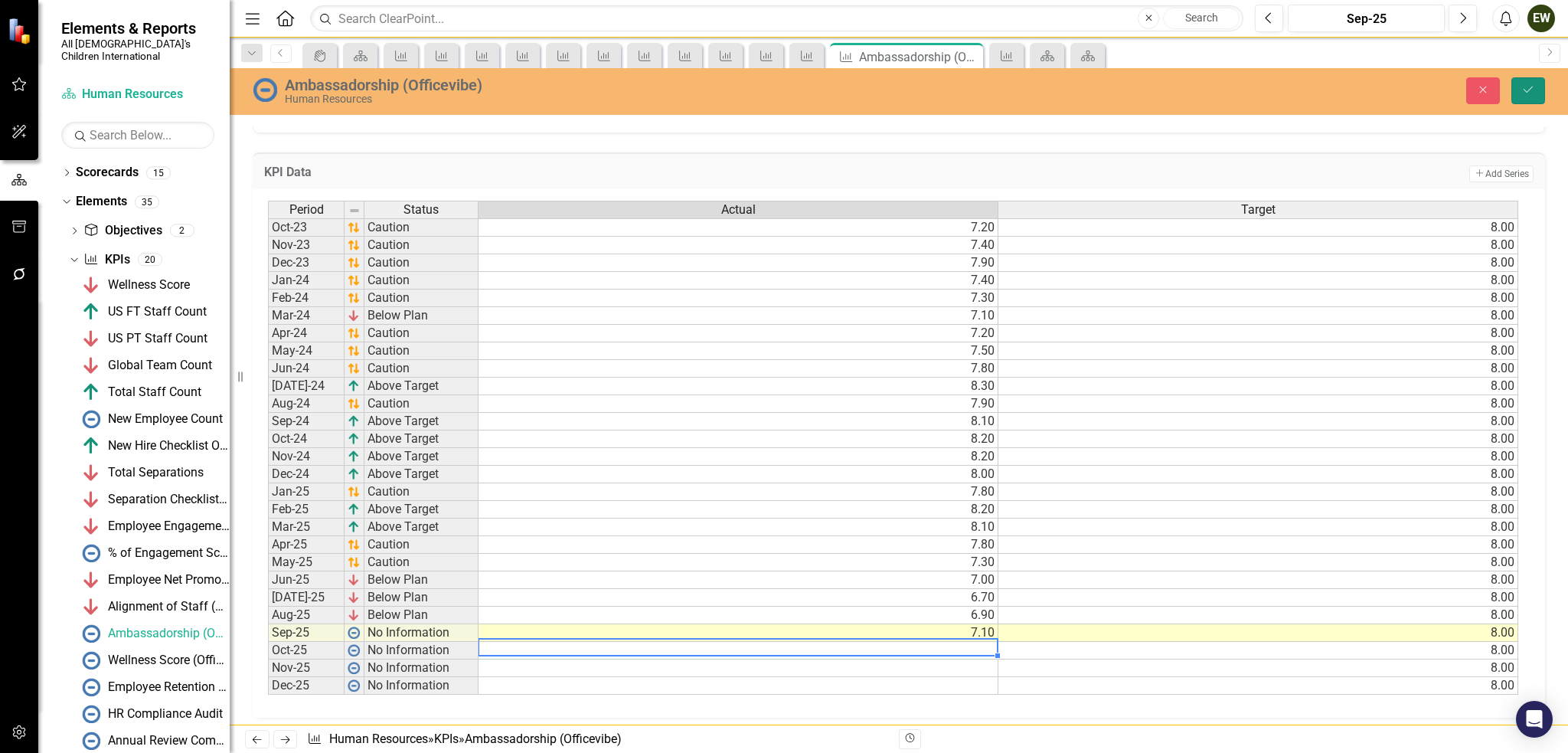
click at [1524, 94] on icon "Save" at bounding box center [1529, 89] width 14 height 11
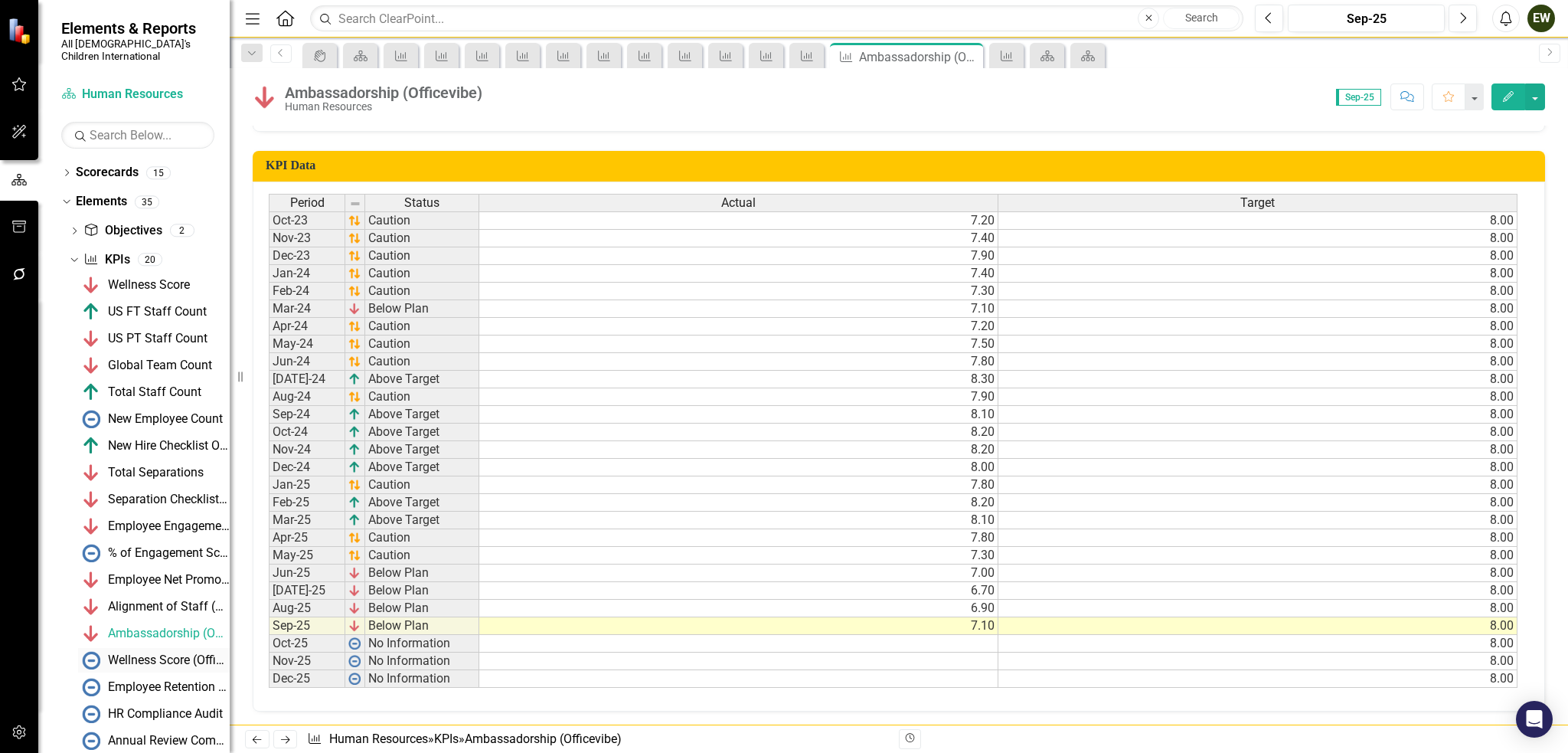
click at [150, 653] on div "Wellness Score (Officevibe)" at bounding box center [169, 660] width 122 height 14
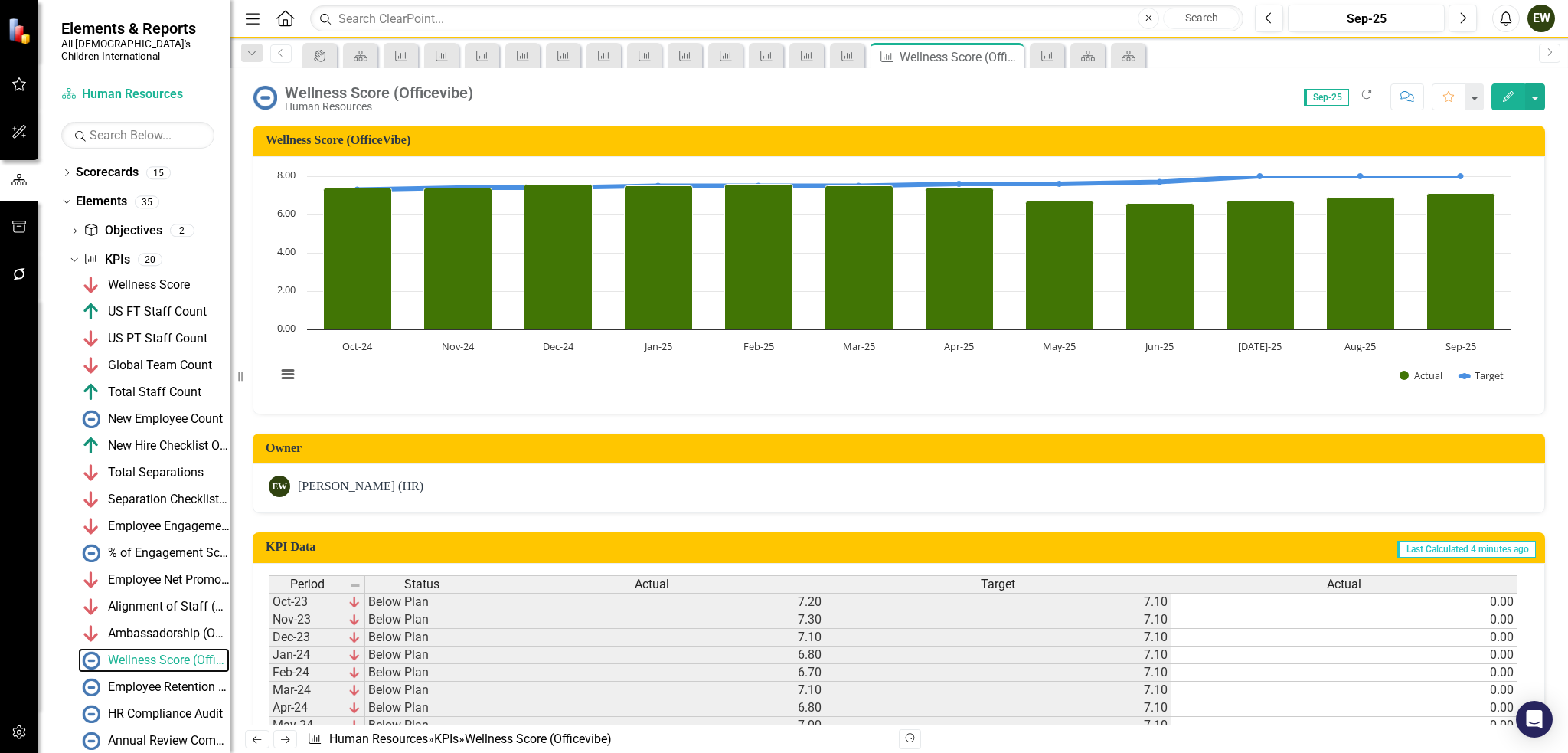
scroll to position [381, 0]
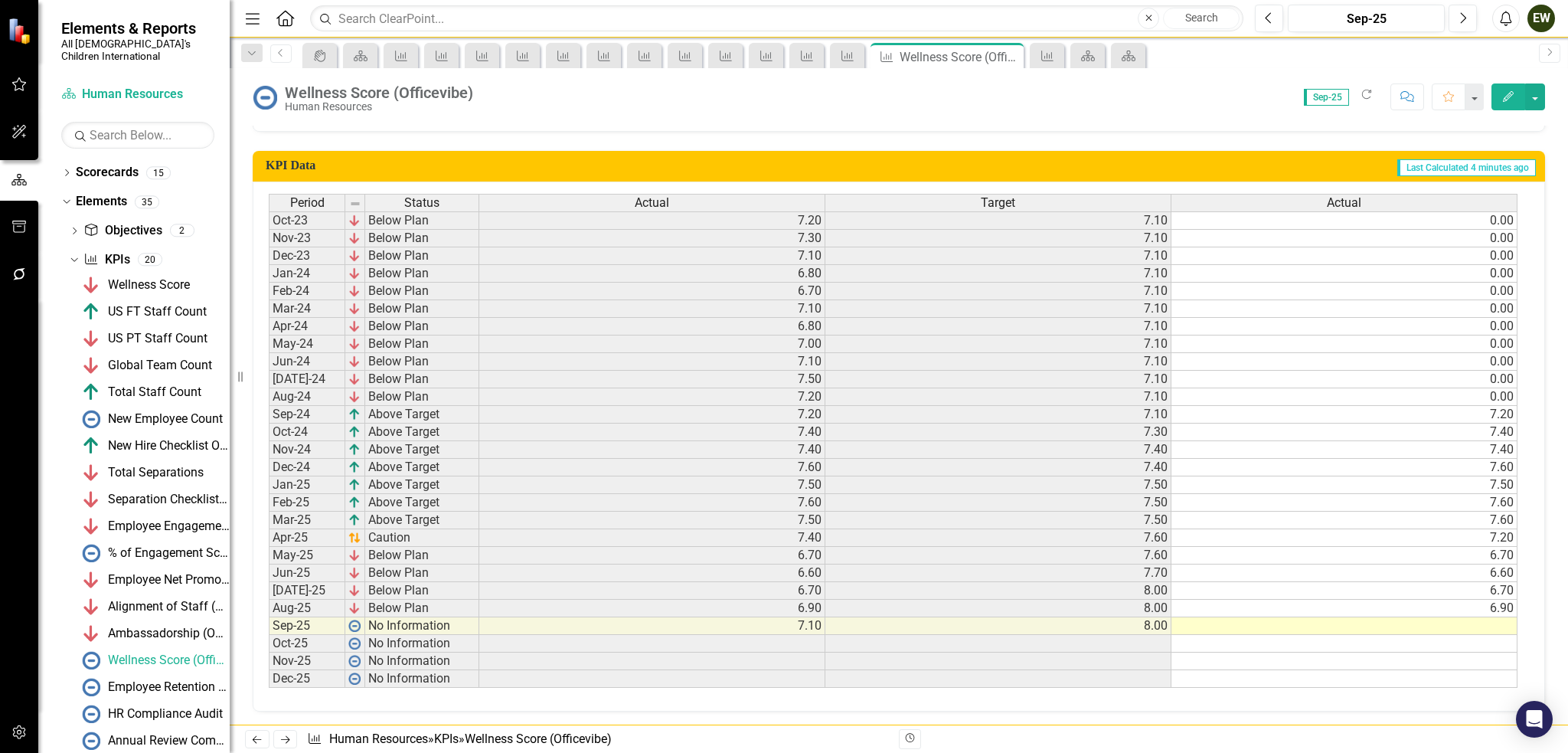
click at [1485, 618] on td at bounding box center [1345, 626] width 346 height 18
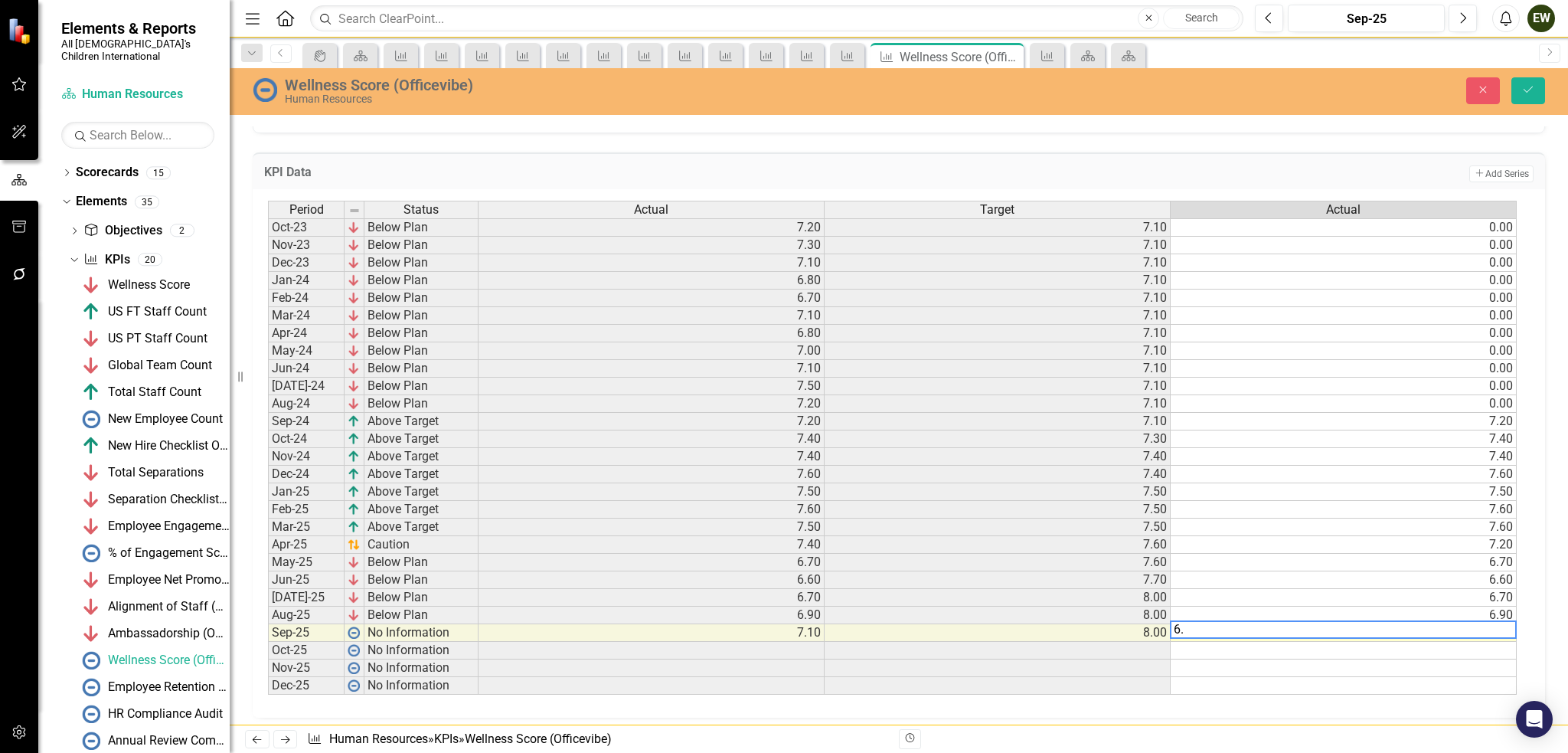
type textarea "6.8"
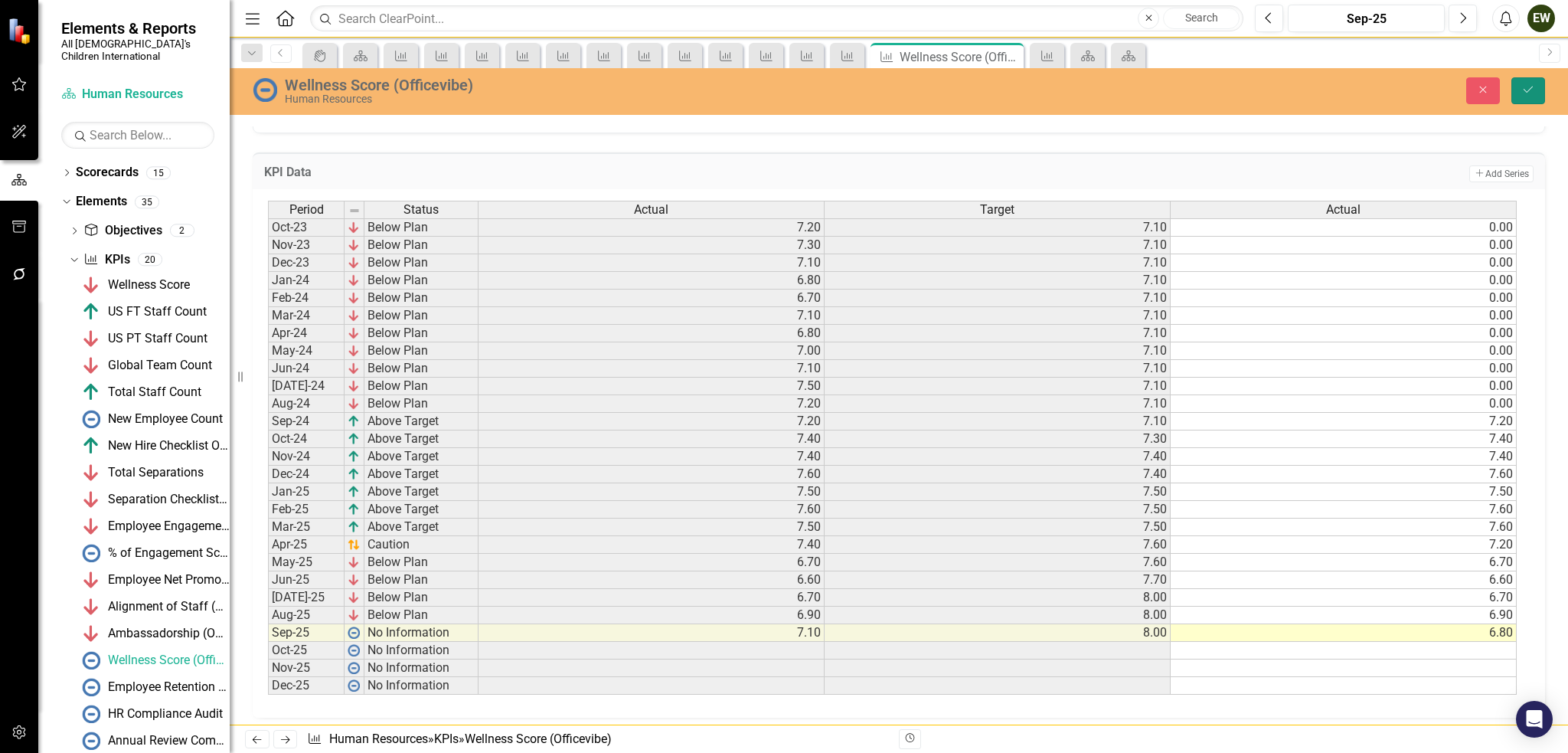
click at [1539, 91] on button "Save" at bounding box center [1528, 91] width 34 height 26
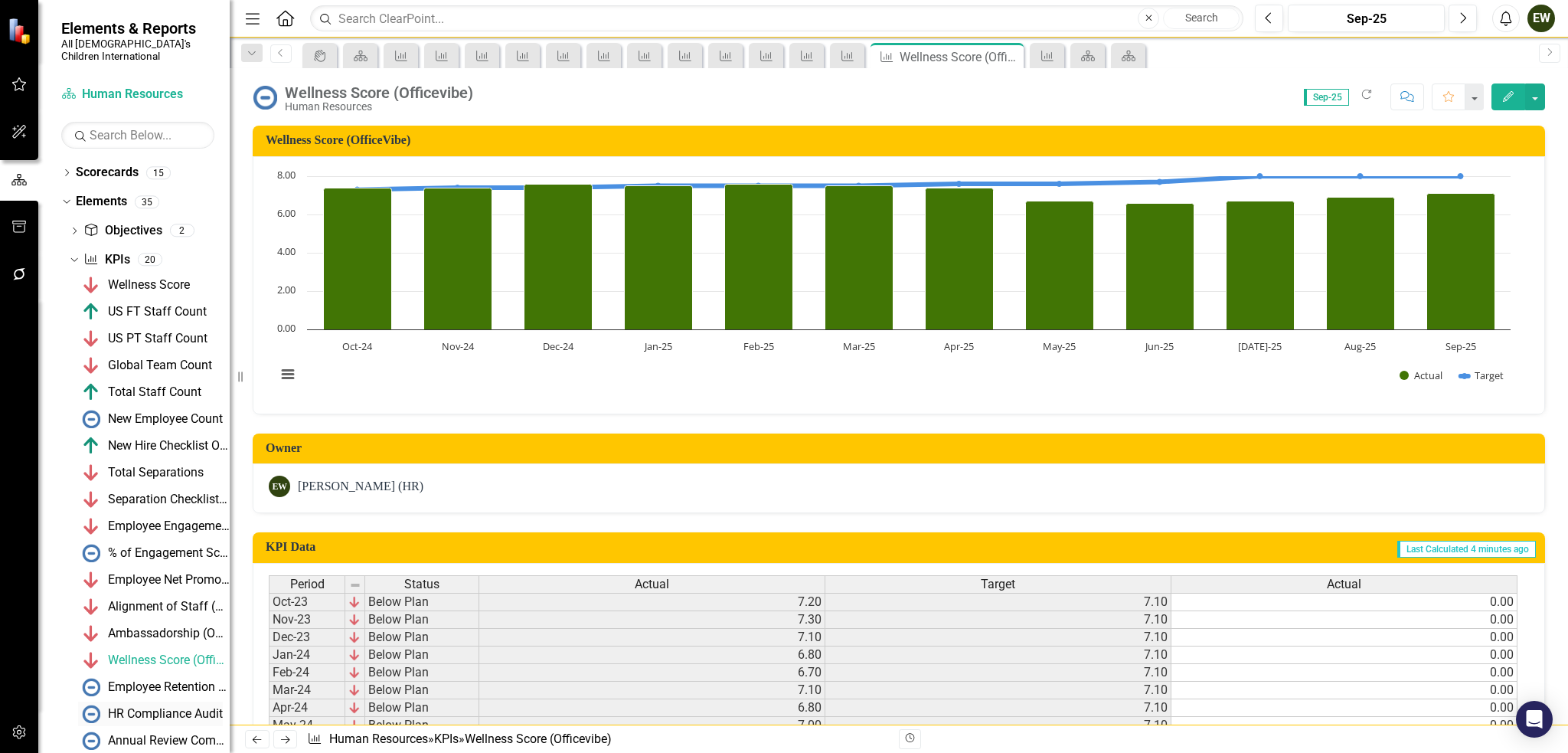
scroll to position [104, 0]
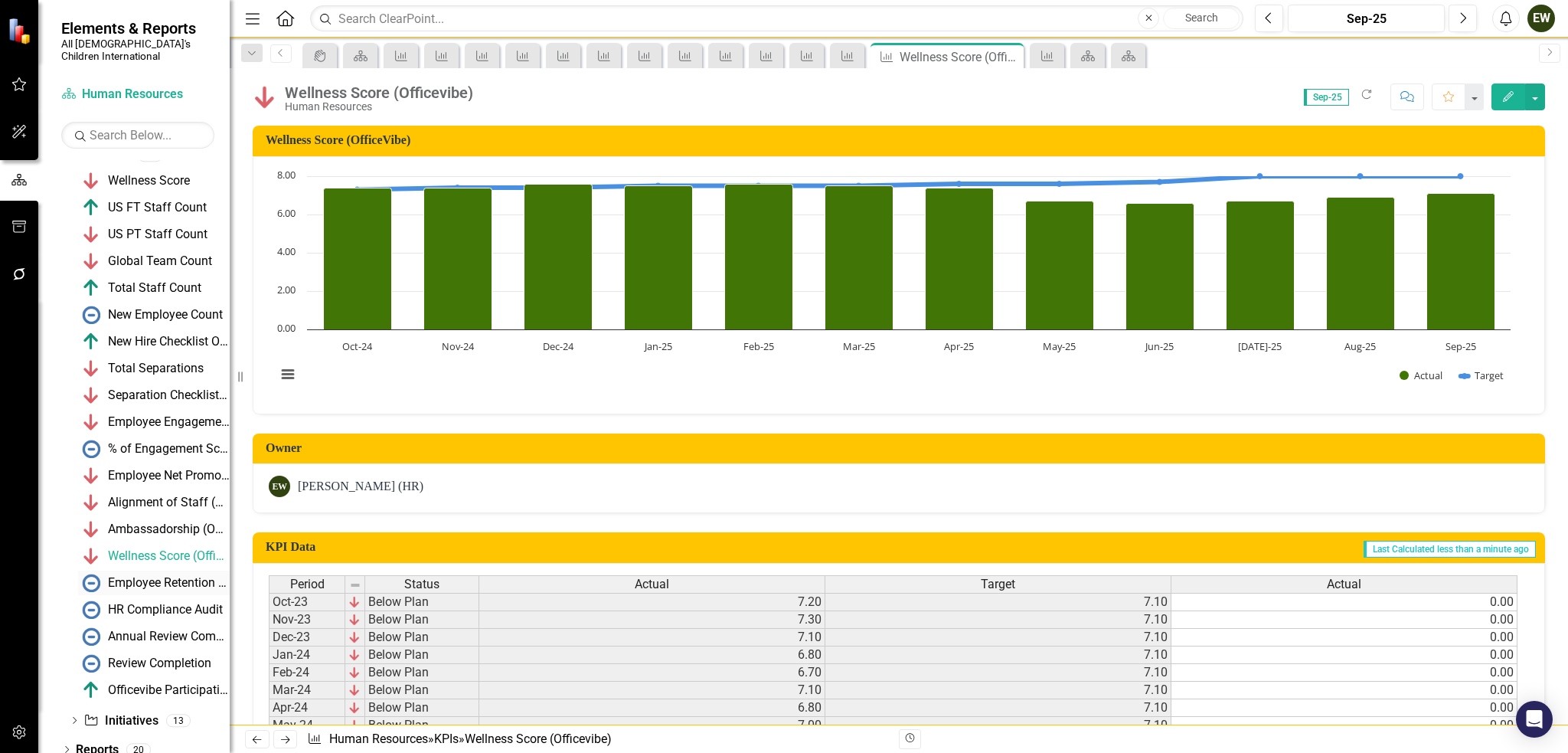
click at [130, 576] on div "Employee Retention (12 month)" at bounding box center [169, 583] width 122 height 14
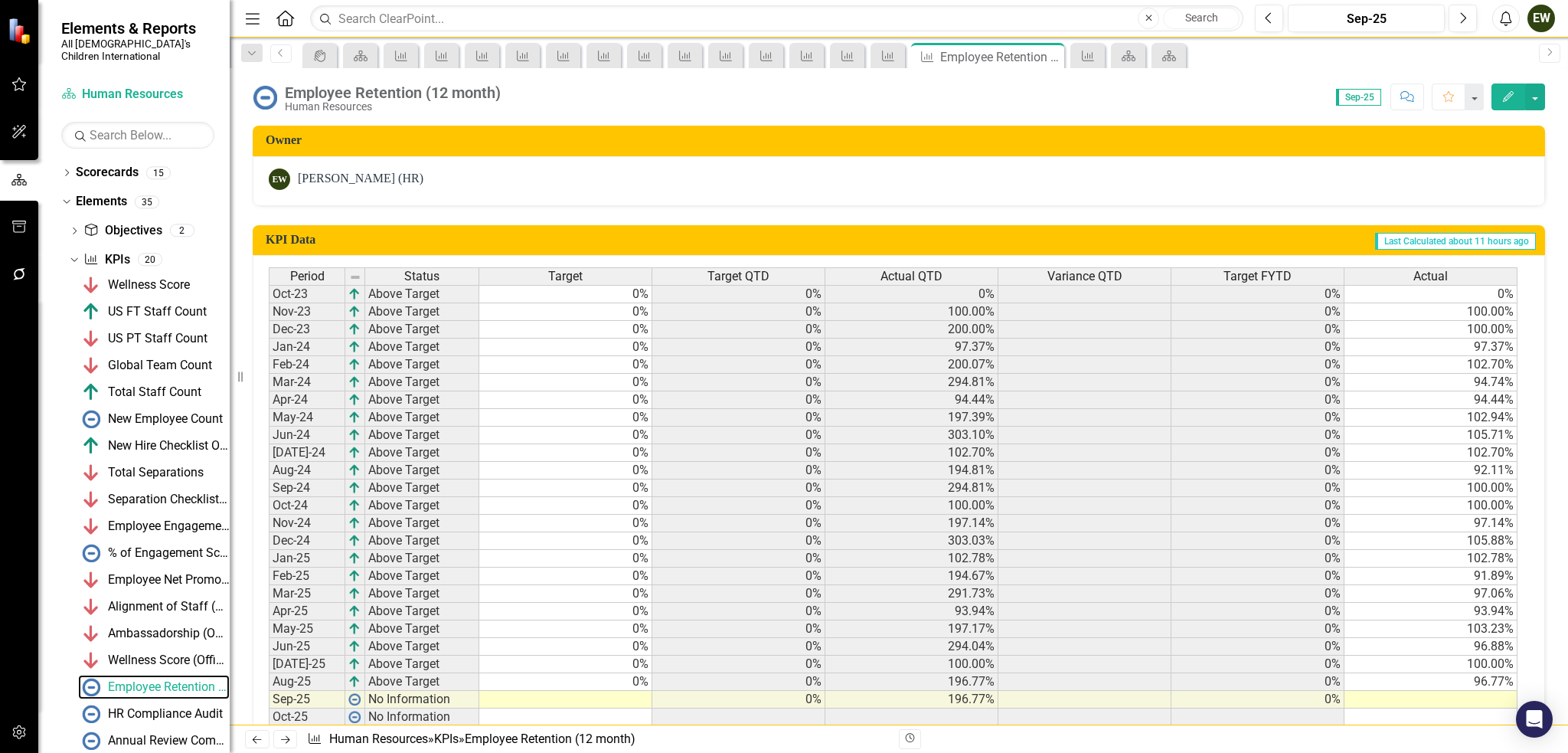
scroll to position [74, 0]
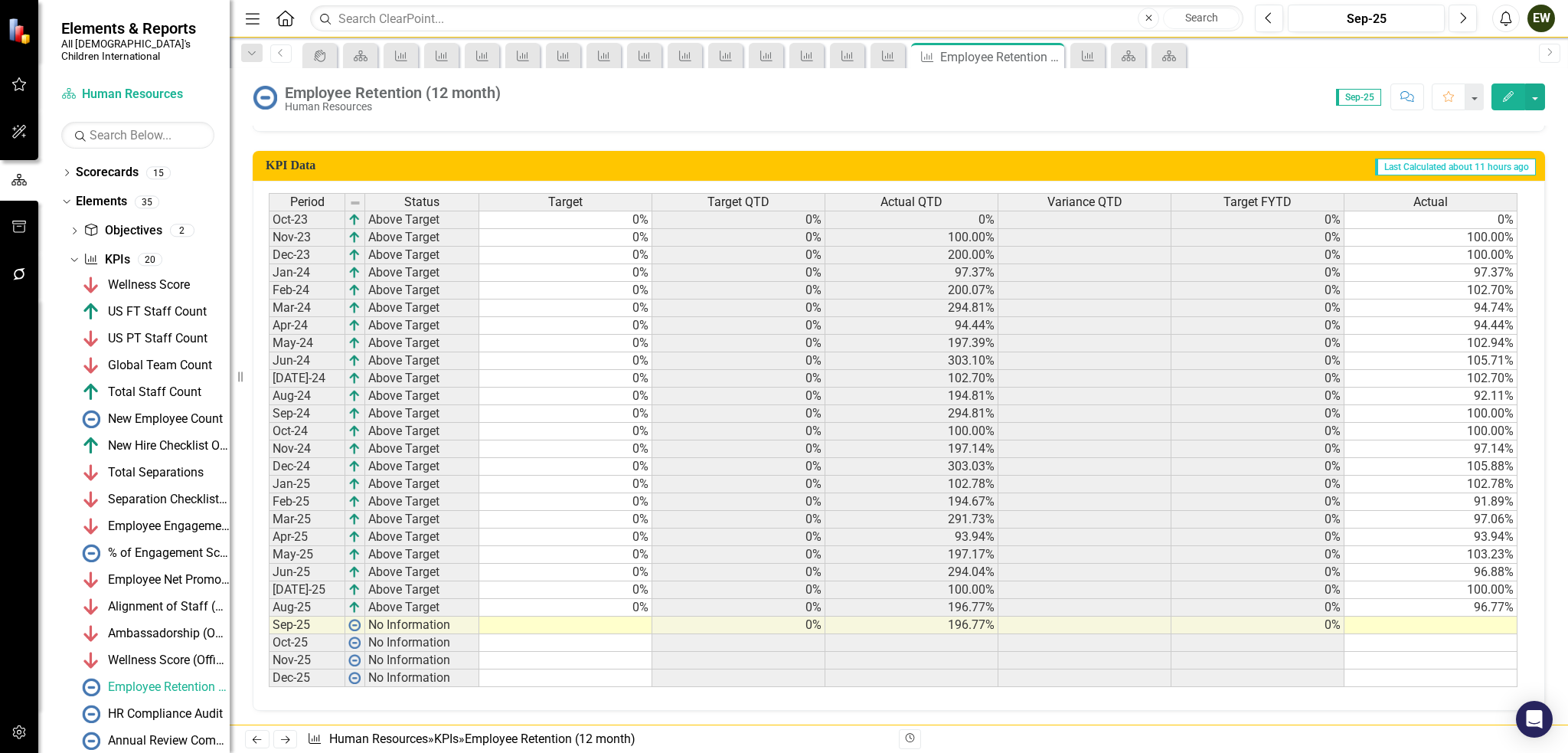
click at [609, 616] on td at bounding box center [566, 625] width 173 height 18
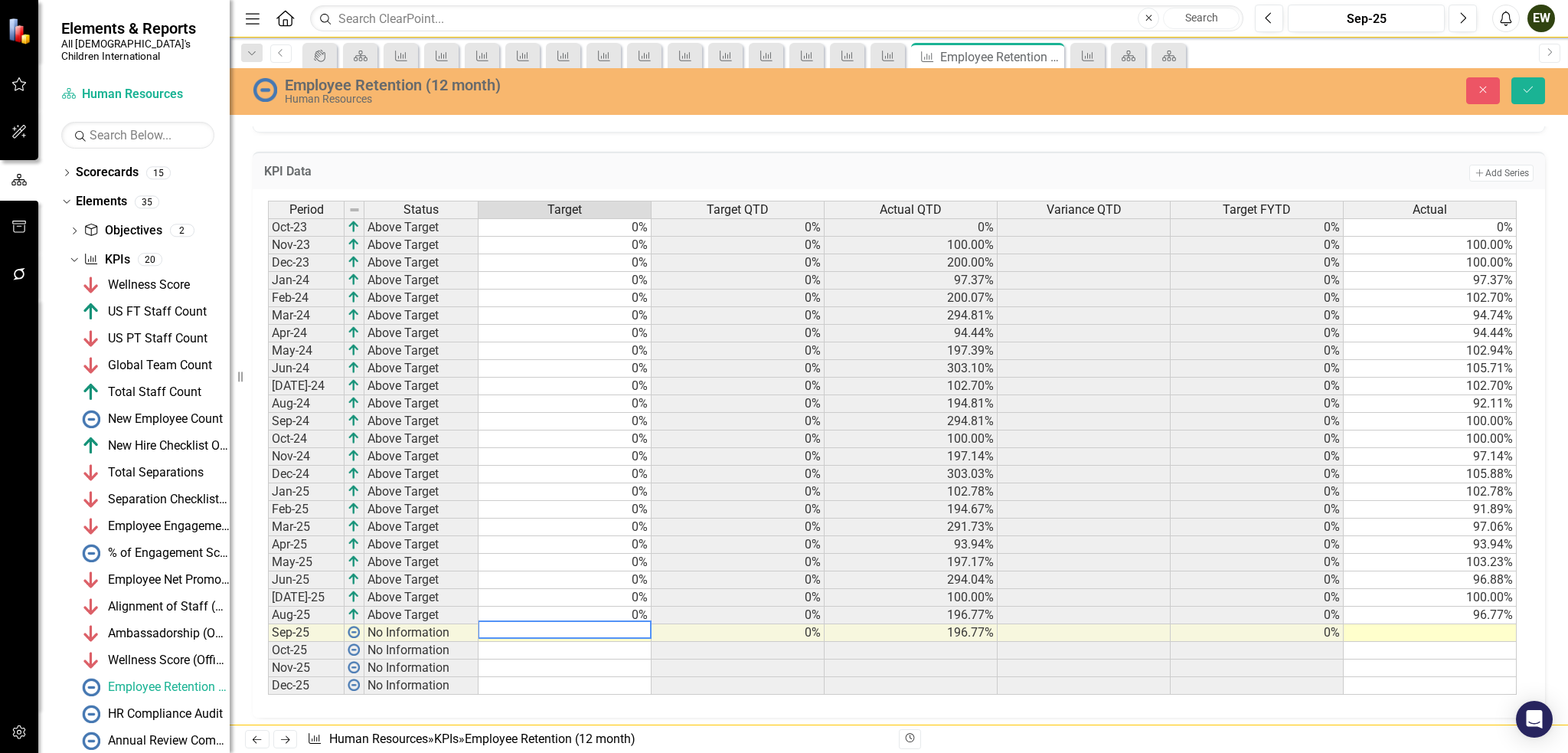
click at [637, 630] on textarea at bounding box center [564, 629] width 174 height 19
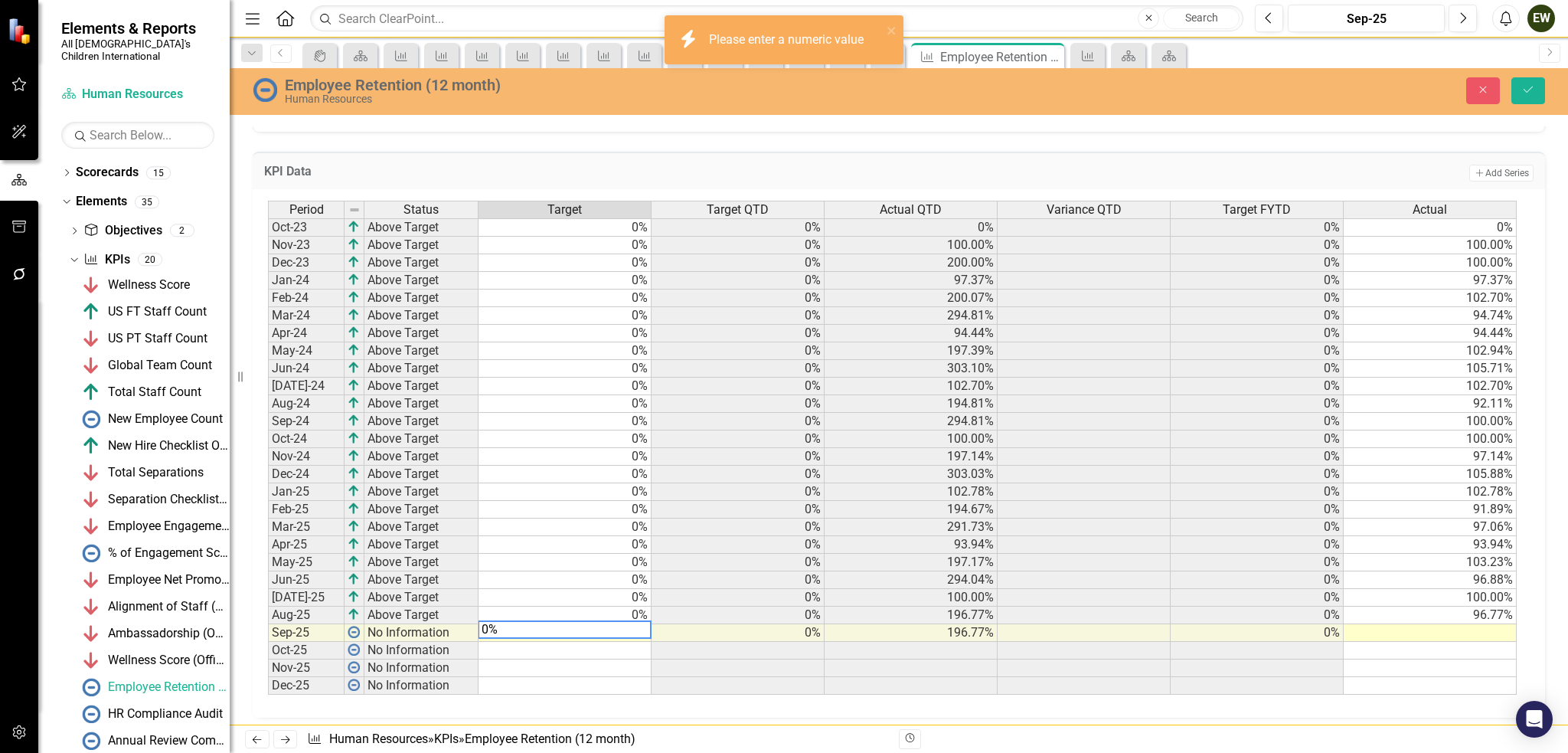
type textarea "0"
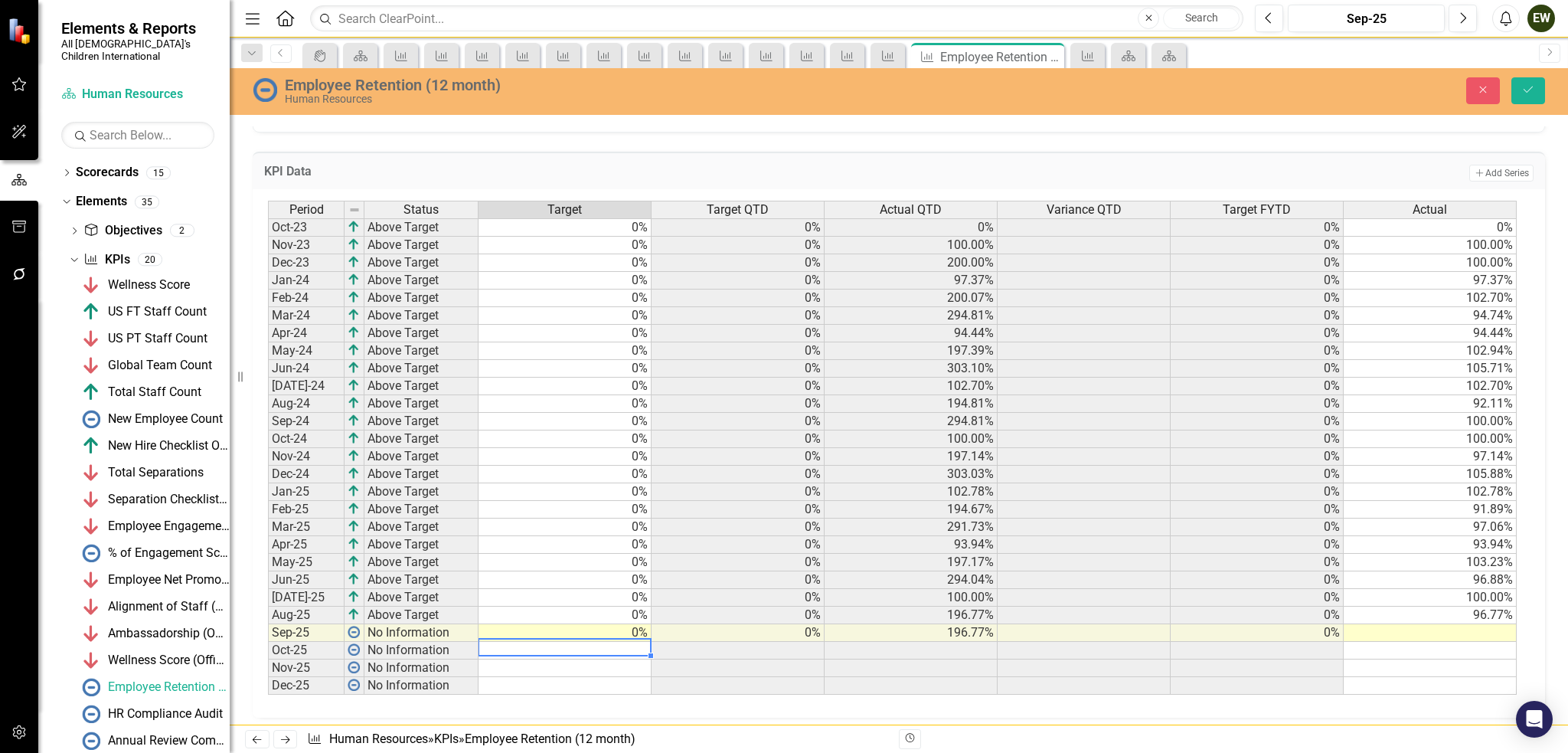
click at [1418, 632] on td at bounding box center [1430, 633] width 173 height 18
type textarea "103.33"
click at [1532, 89] on icon "Save" at bounding box center [1529, 89] width 14 height 11
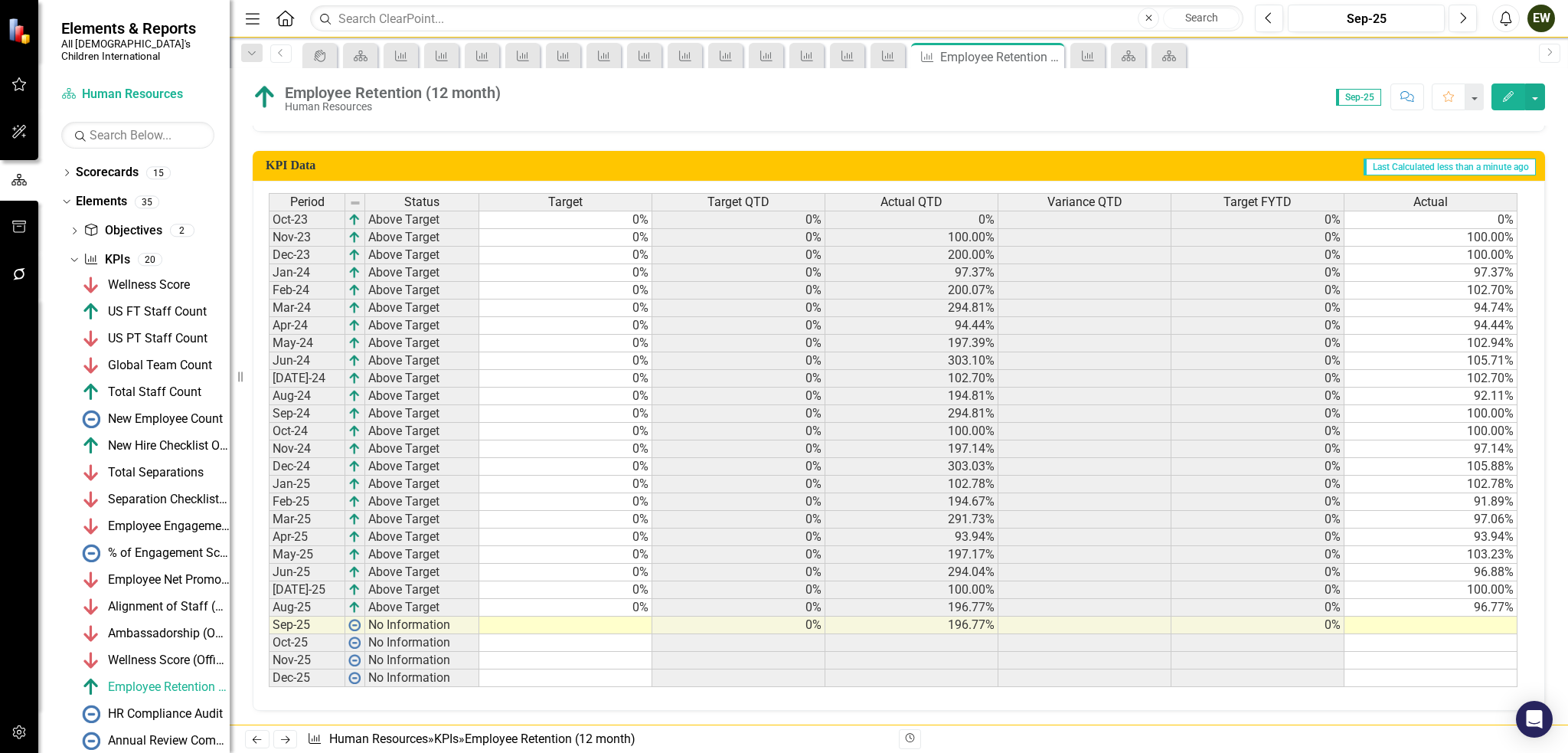
click at [1429, 621] on td at bounding box center [1431, 625] width 173 height 18
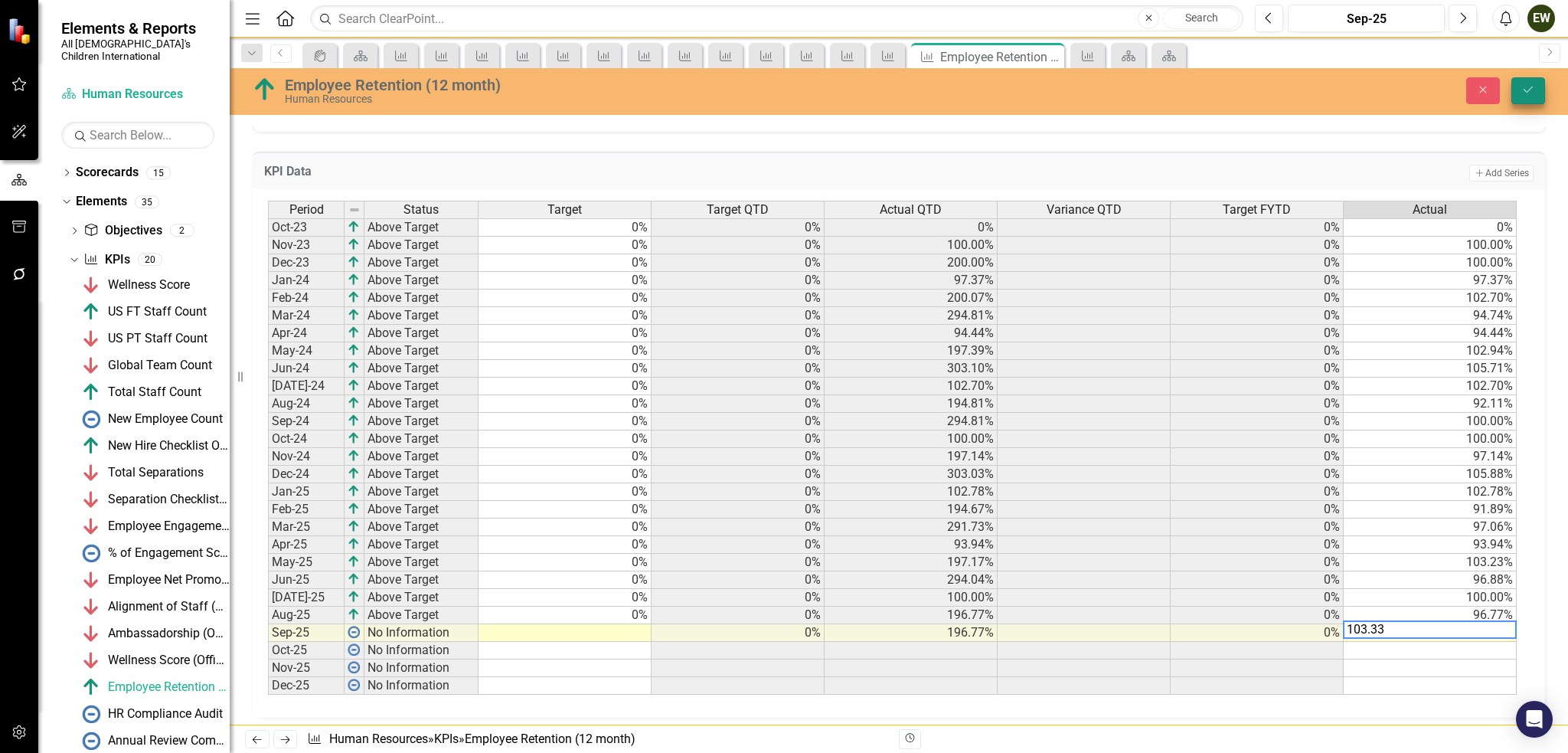
type textarea "103.33"
click at [1519, 82] on button "Save" at bounding box center [1528, 91] width 34 height 26
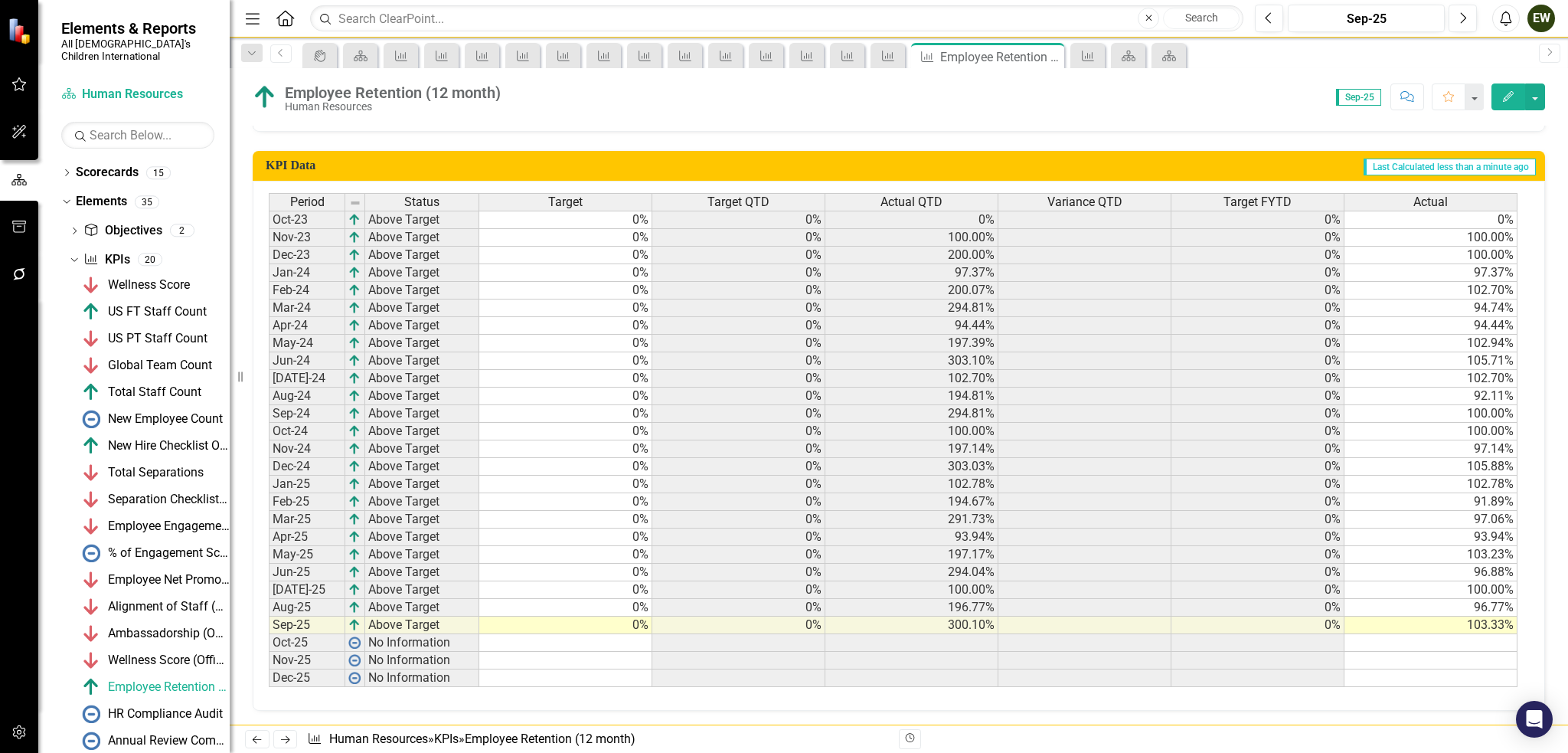
click at [621, 618] on td "0%" at bounding box center [566, 625] width 173 height 18
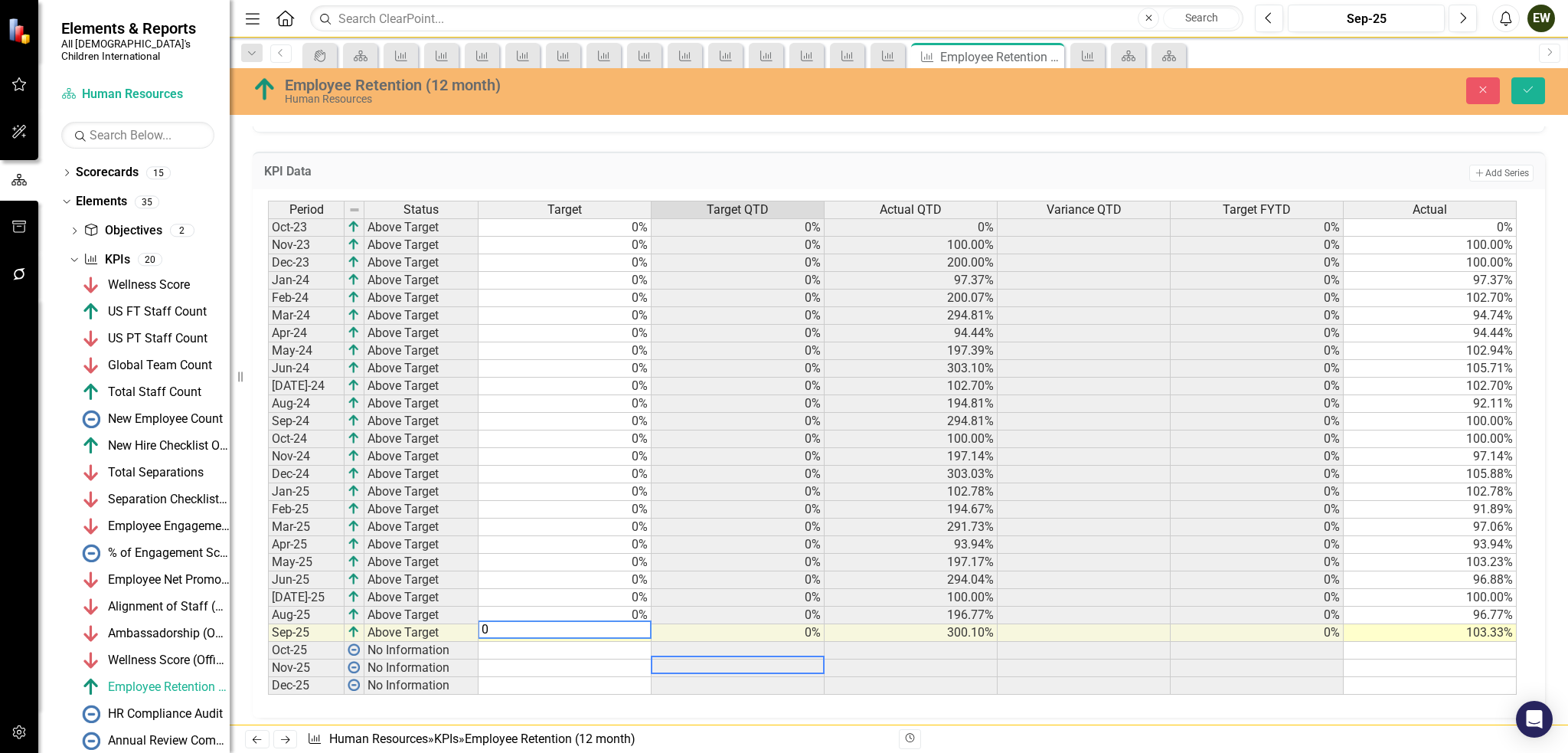
click at [702, 661] on td at bounding box center [738, 668] width 173 height 18
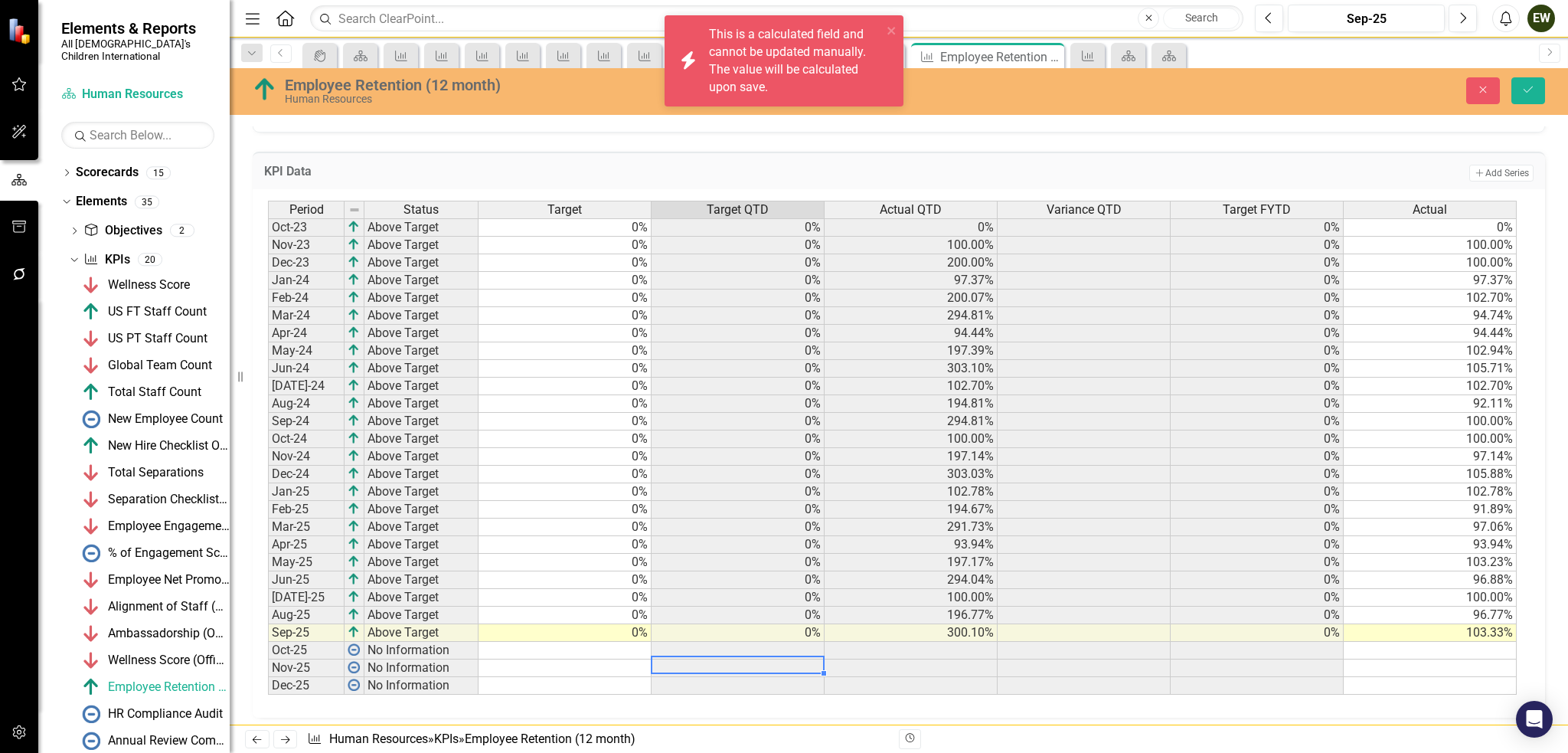
click at [622, 645] on td at bounding box center [565, 651] width 173 height 18
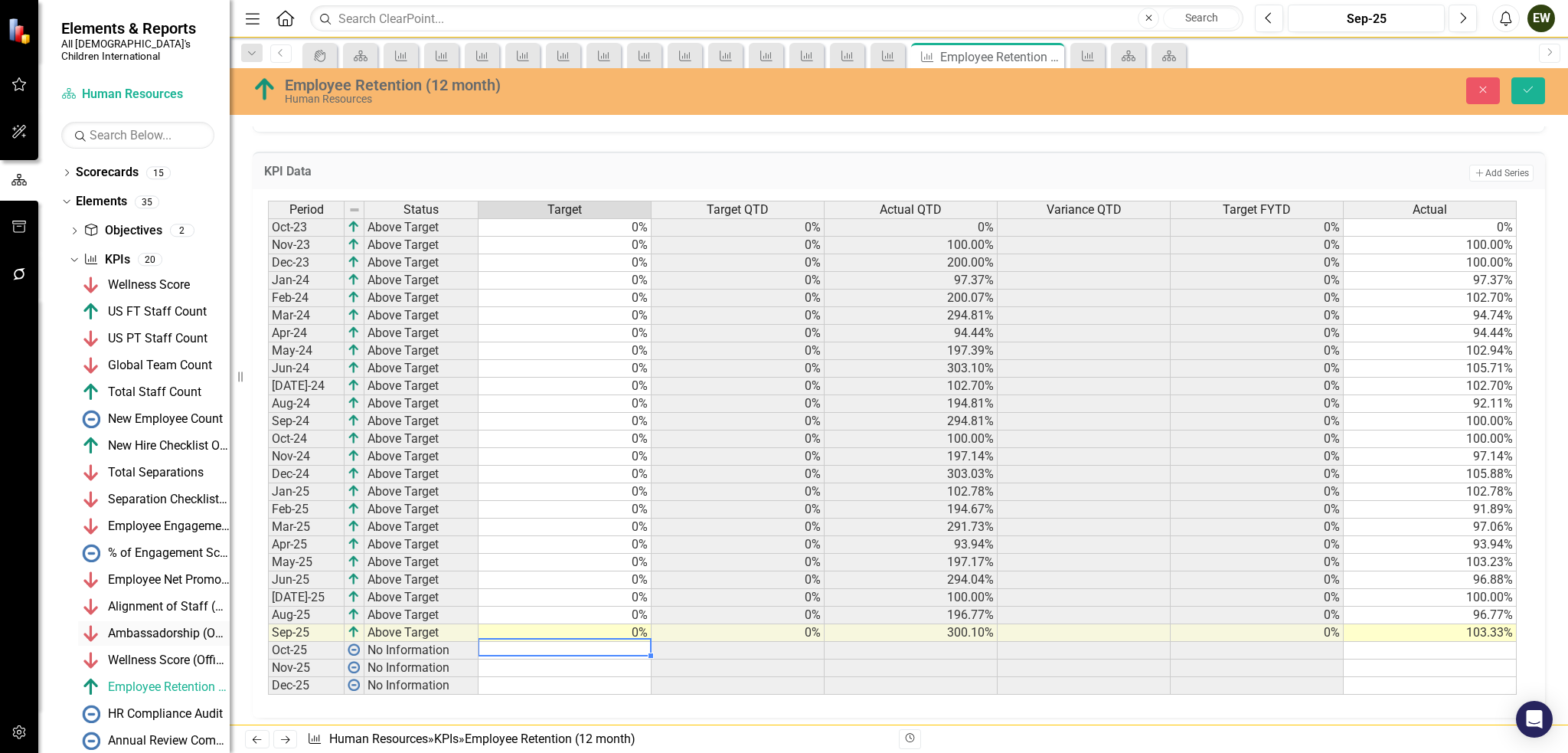
scroll to position [104, 0]
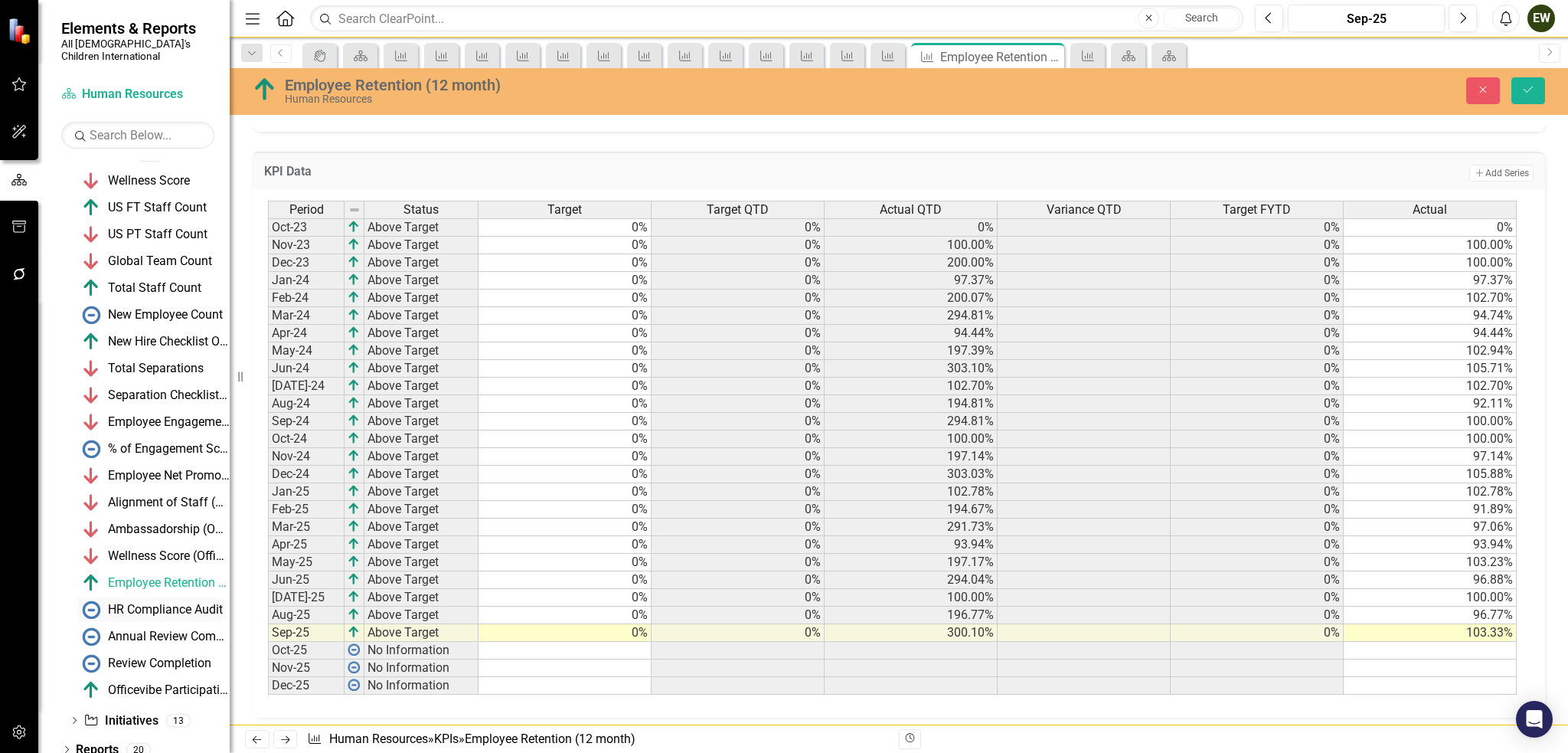
click at [154, 603] on div "HR Compliance Audit" at bounding box center [165, 610] width 115 height 14
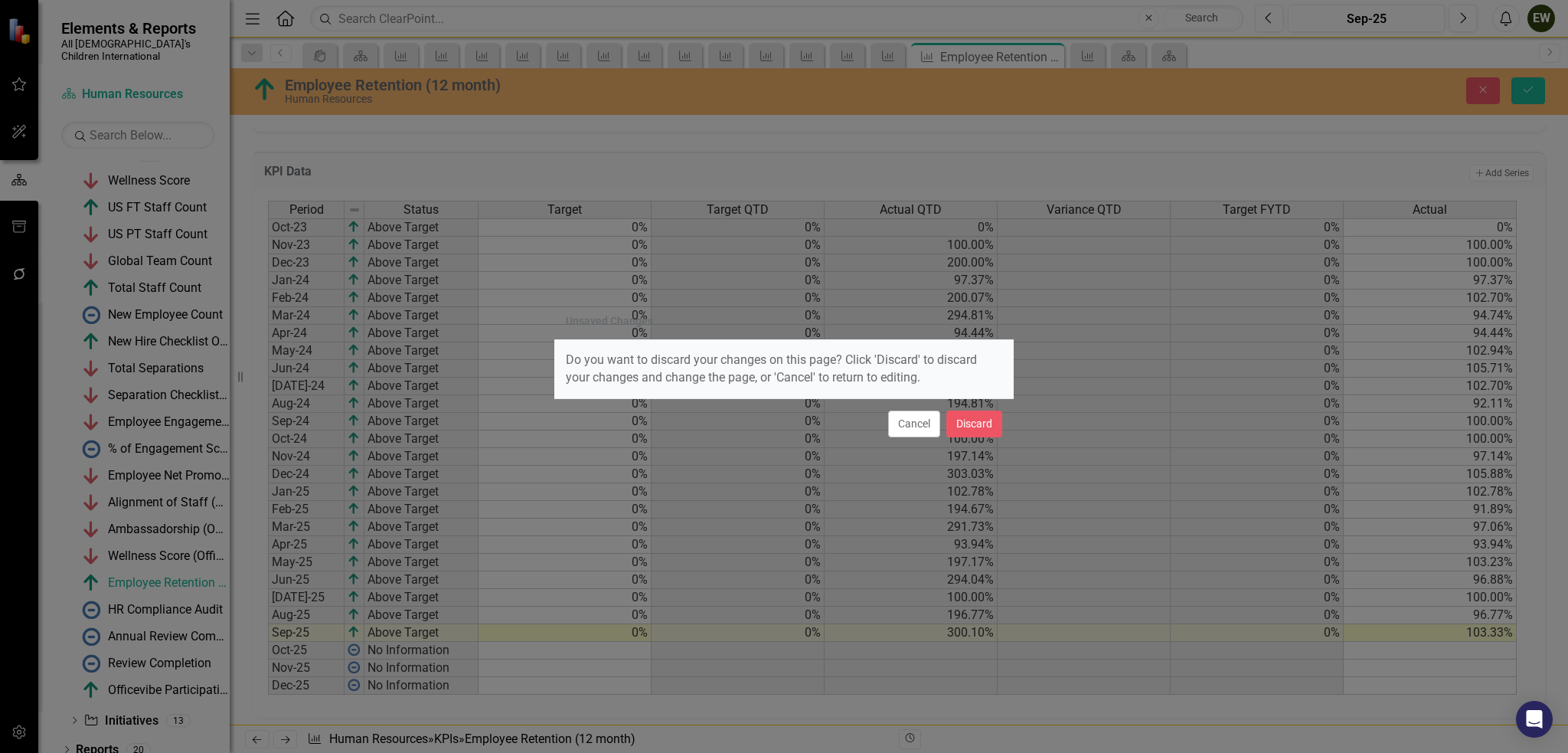
click at [883, 416] on div "Cancel Discard" at bounding box center [784, 423] width 459 height 50
click at [904, 426] on button "Cancel" at bounding box center [914, 424] width 52 height 26
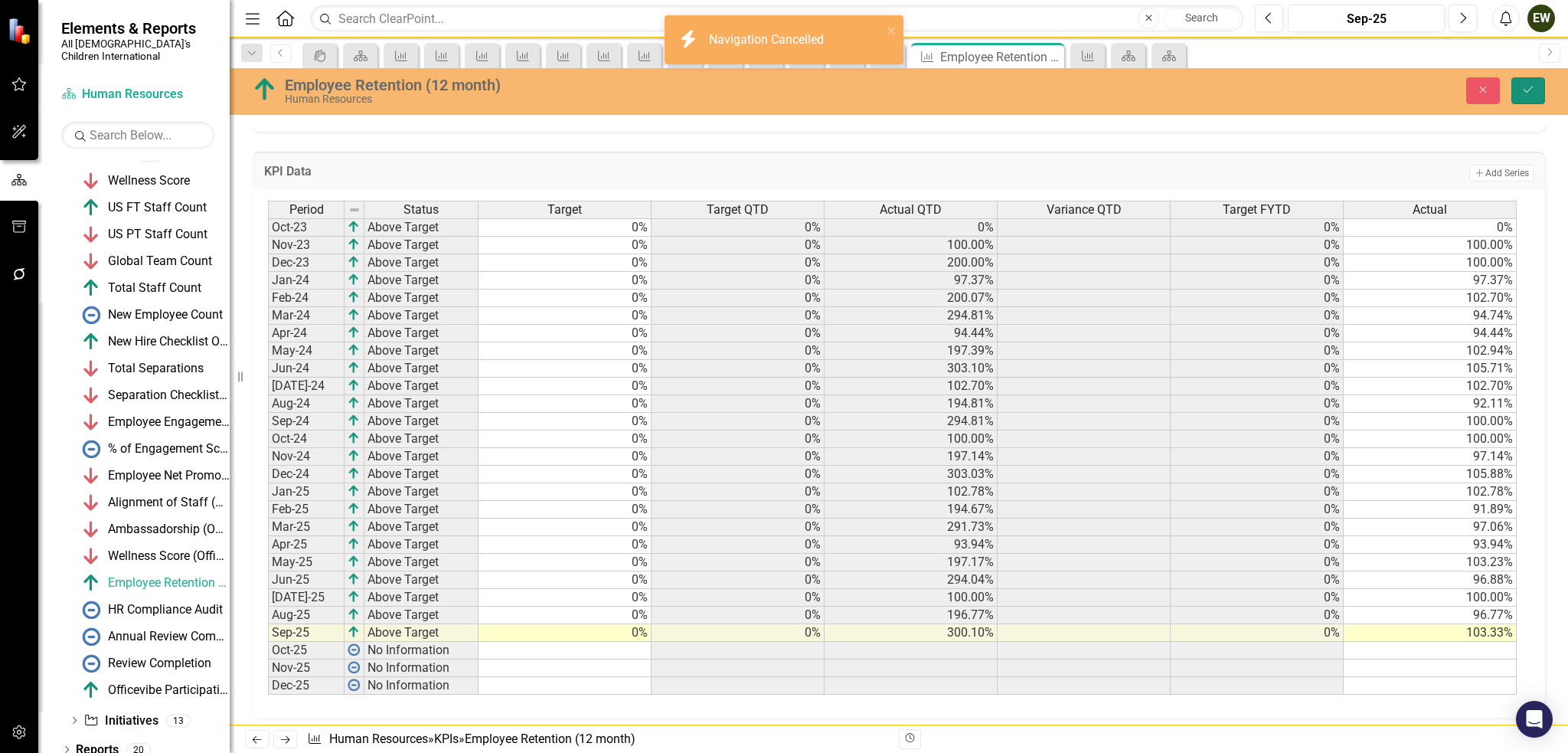
click at [1541, 83] on button "Save" at bounding box center [1528, 91] width 34 height 26
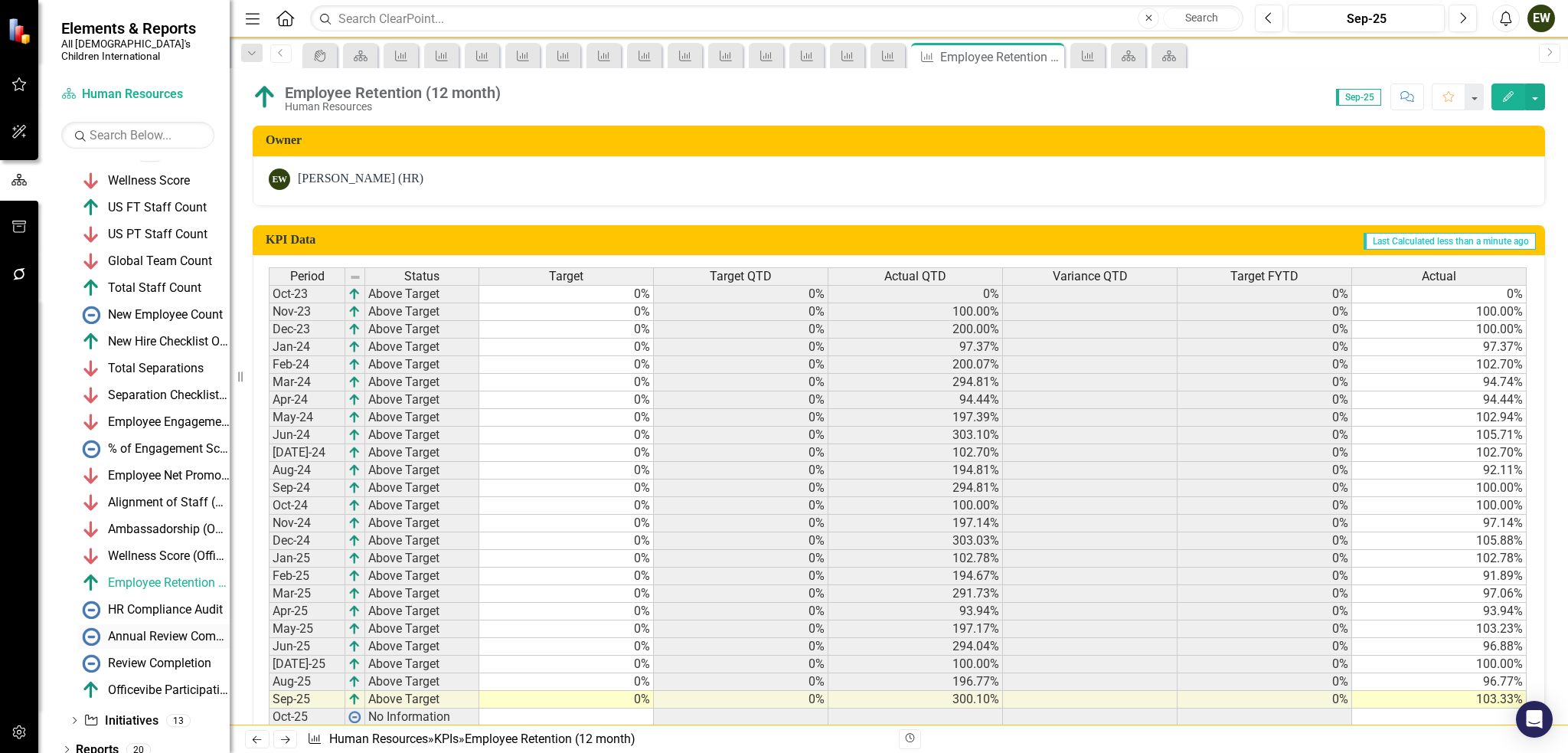
click at [169, 629] on div "Annual Review Completion" at bounding box center [169, 636] width 122 height 14
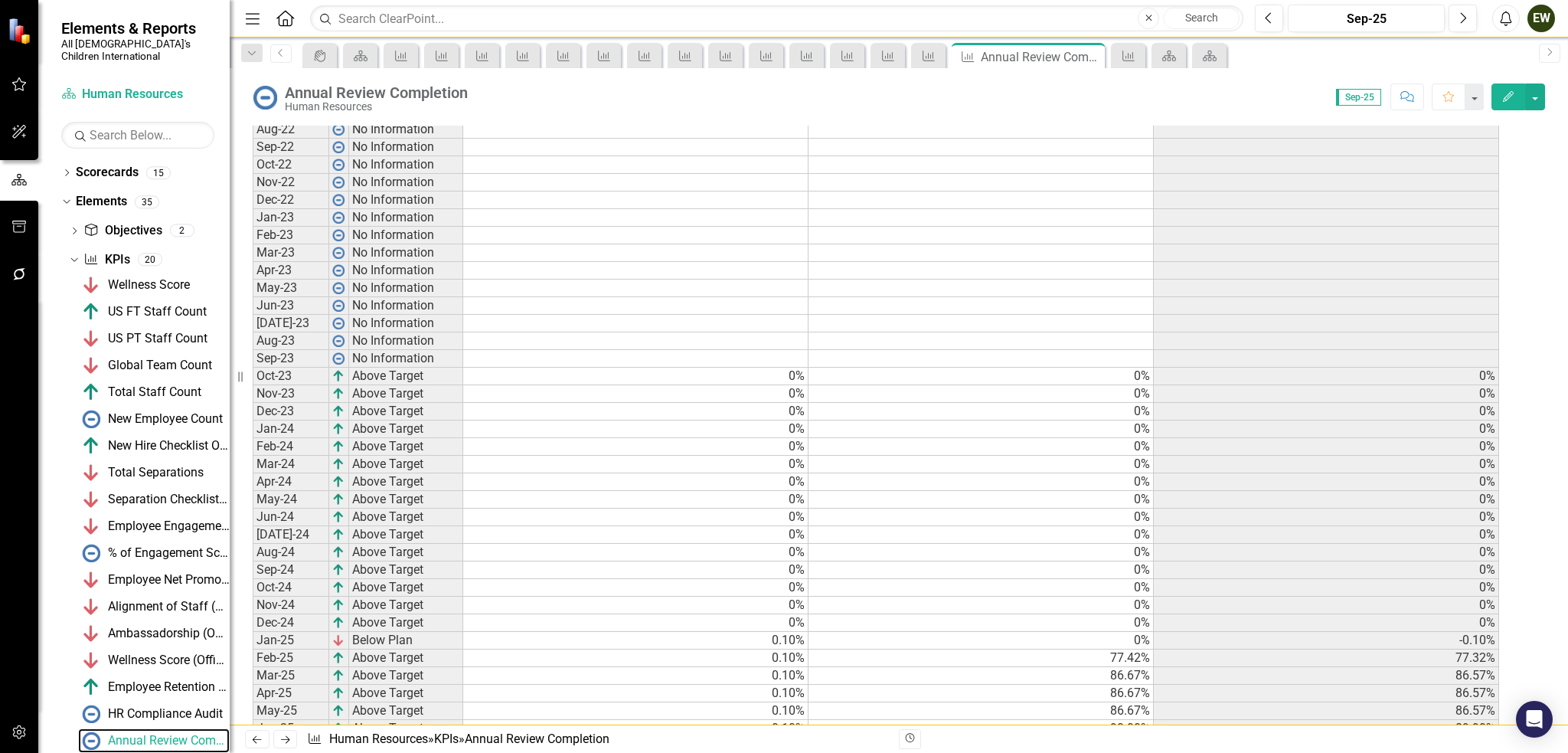
scroll to position [765, 0]
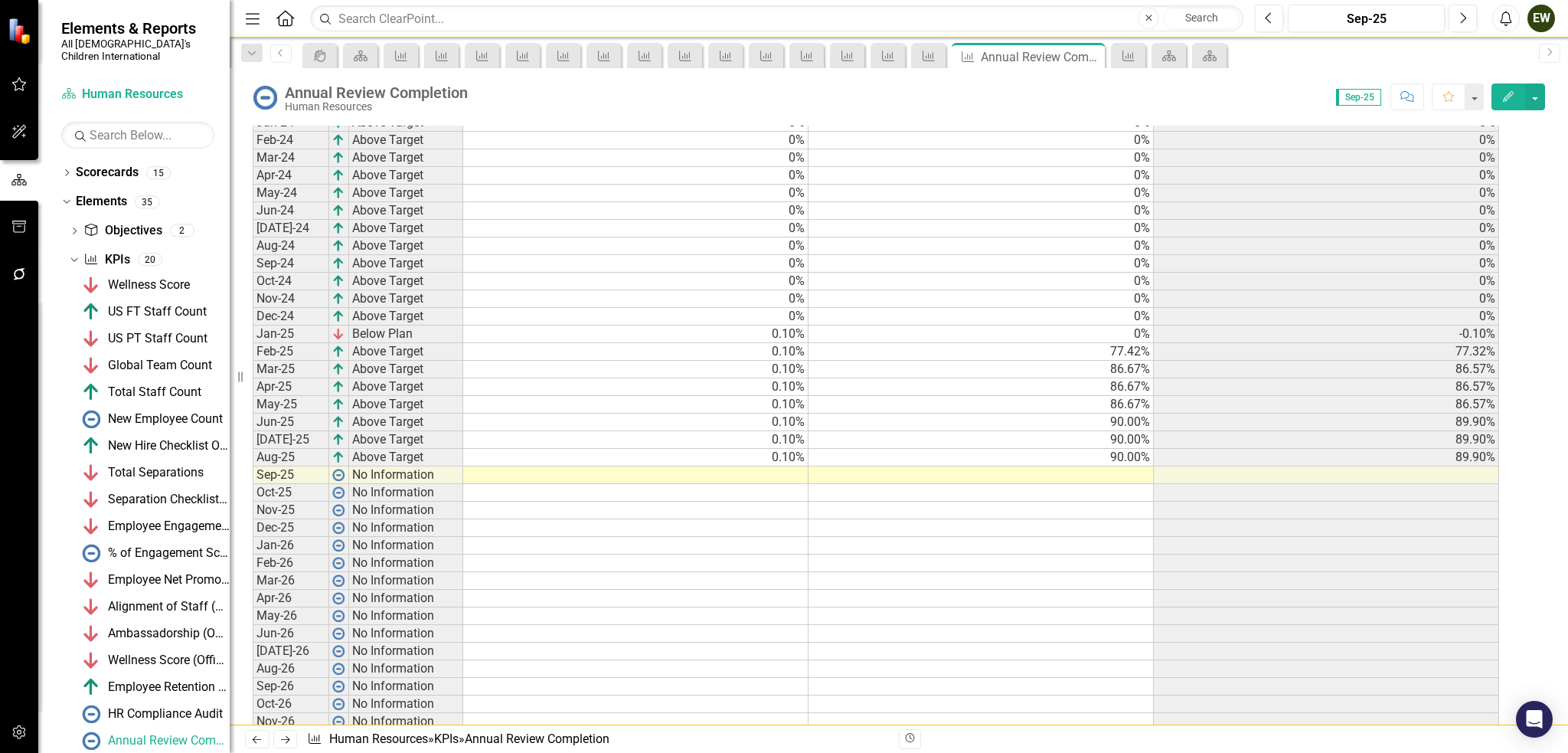
click at [1117, 484] on td at bounding box center [981, 475] width 345 height 18
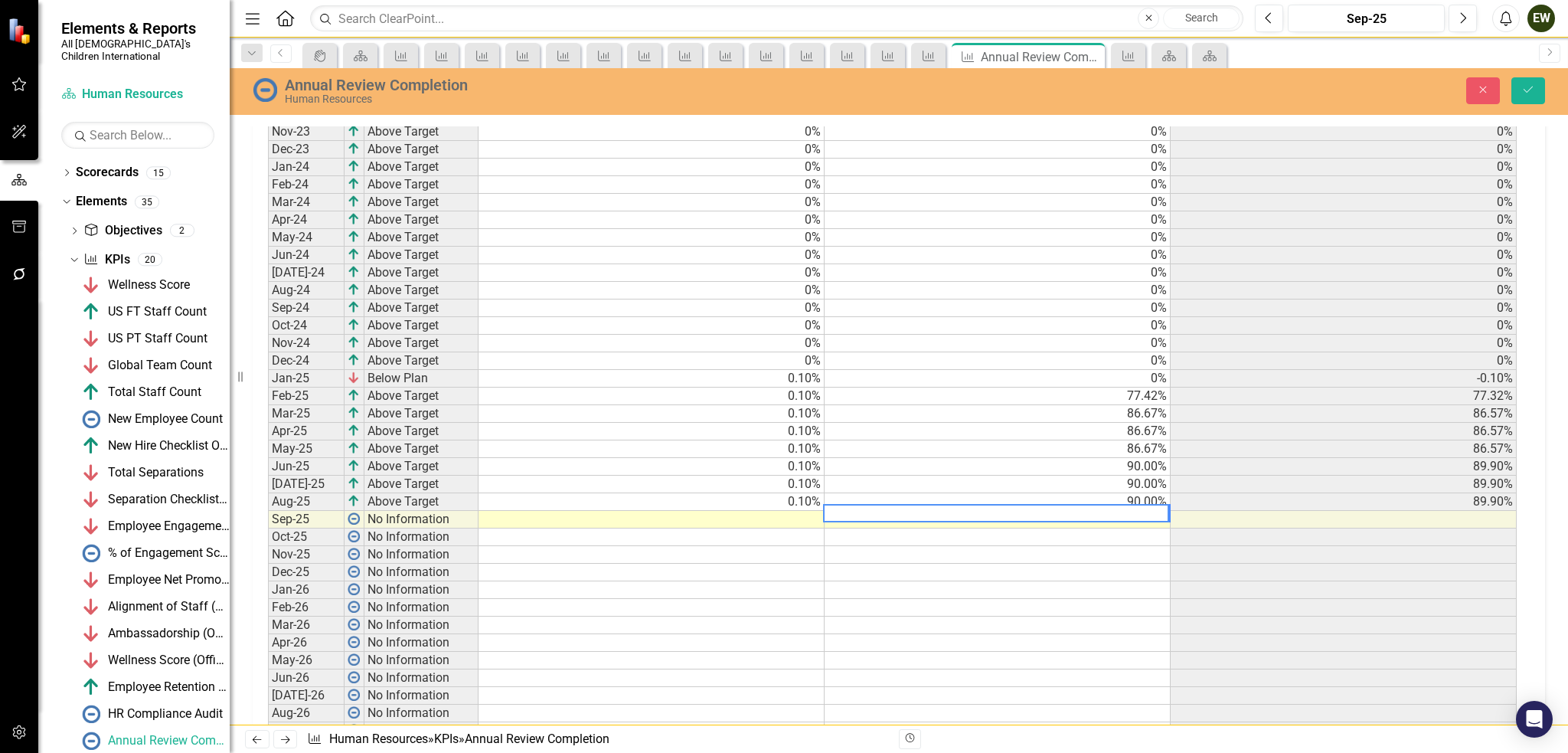
scroll to position [770, 0]
type textarea "90"
click at [725, 507] on td at bounding box center [652, 516] width 346 height 18
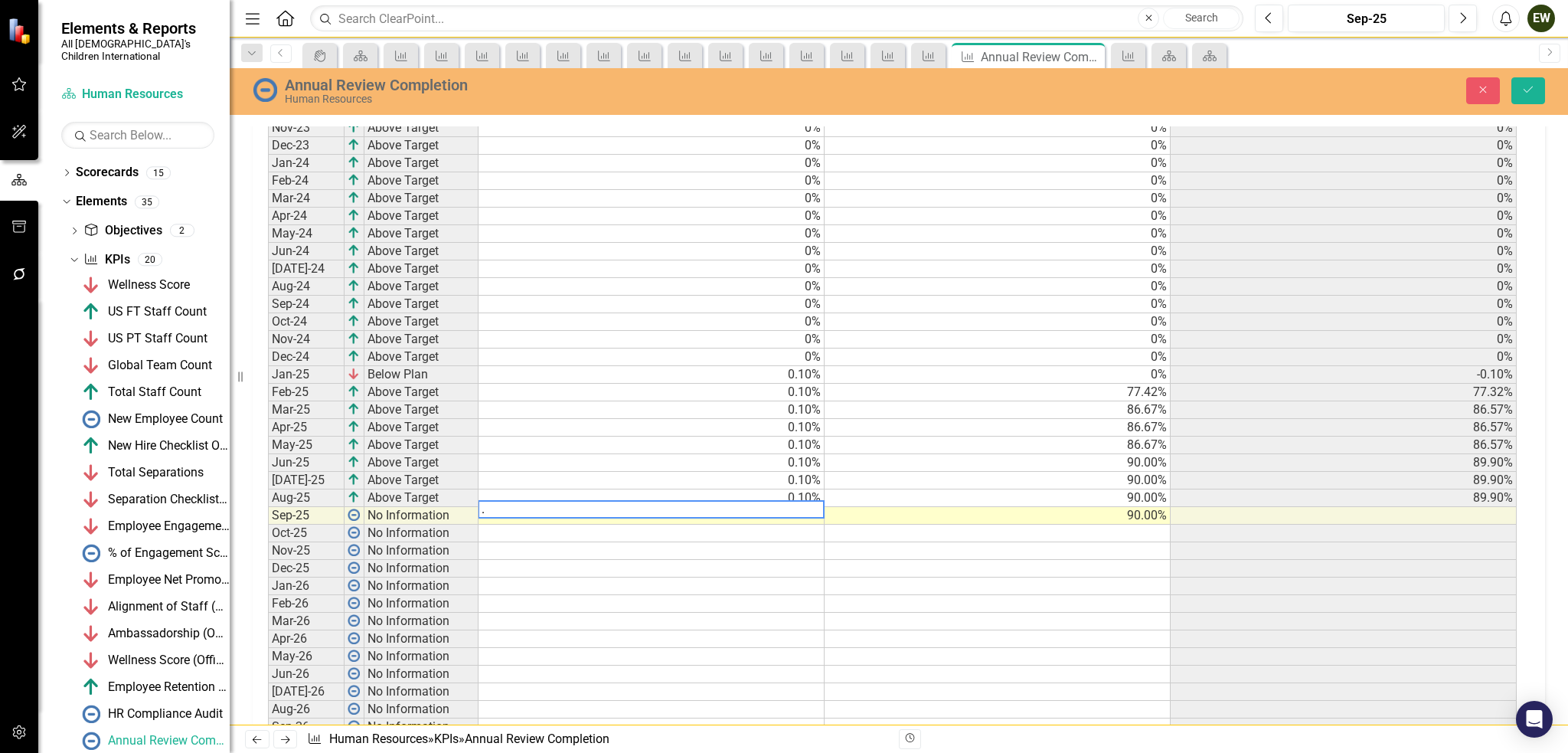
type textarea ".1"
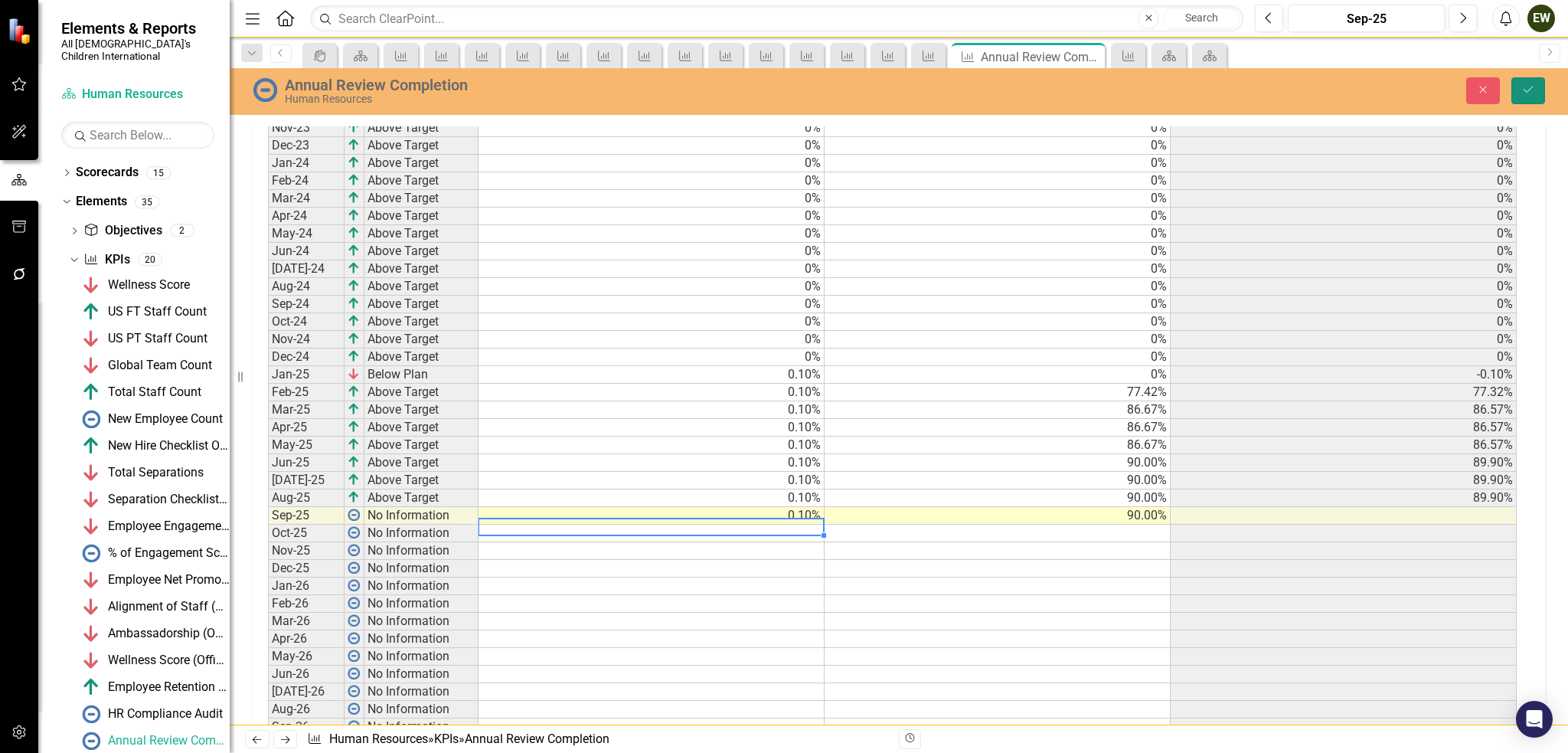
click at [1530, 84] on icon "Save" at bounding box center [1529, 89] width 14 height 11
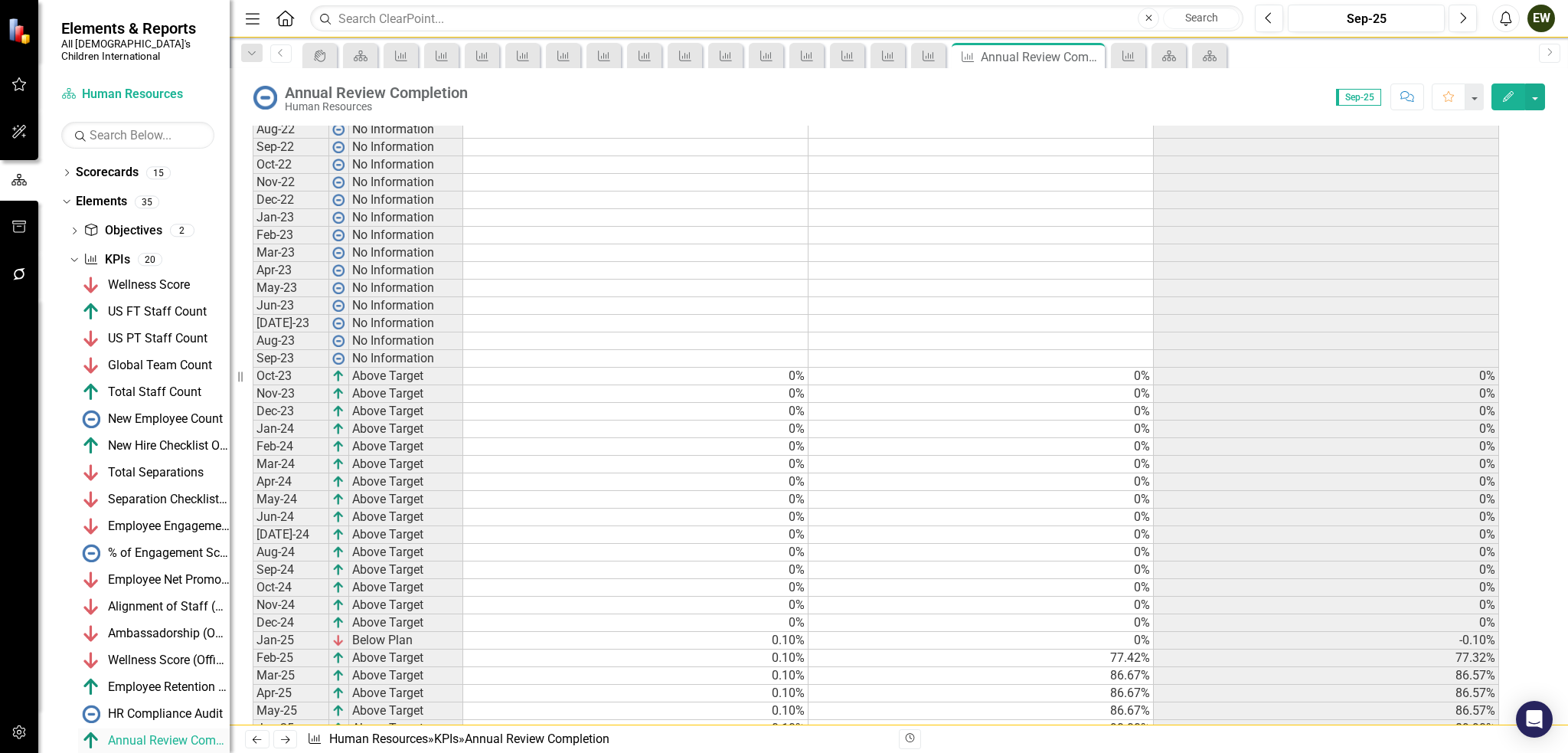
scroll to position [104, 0]
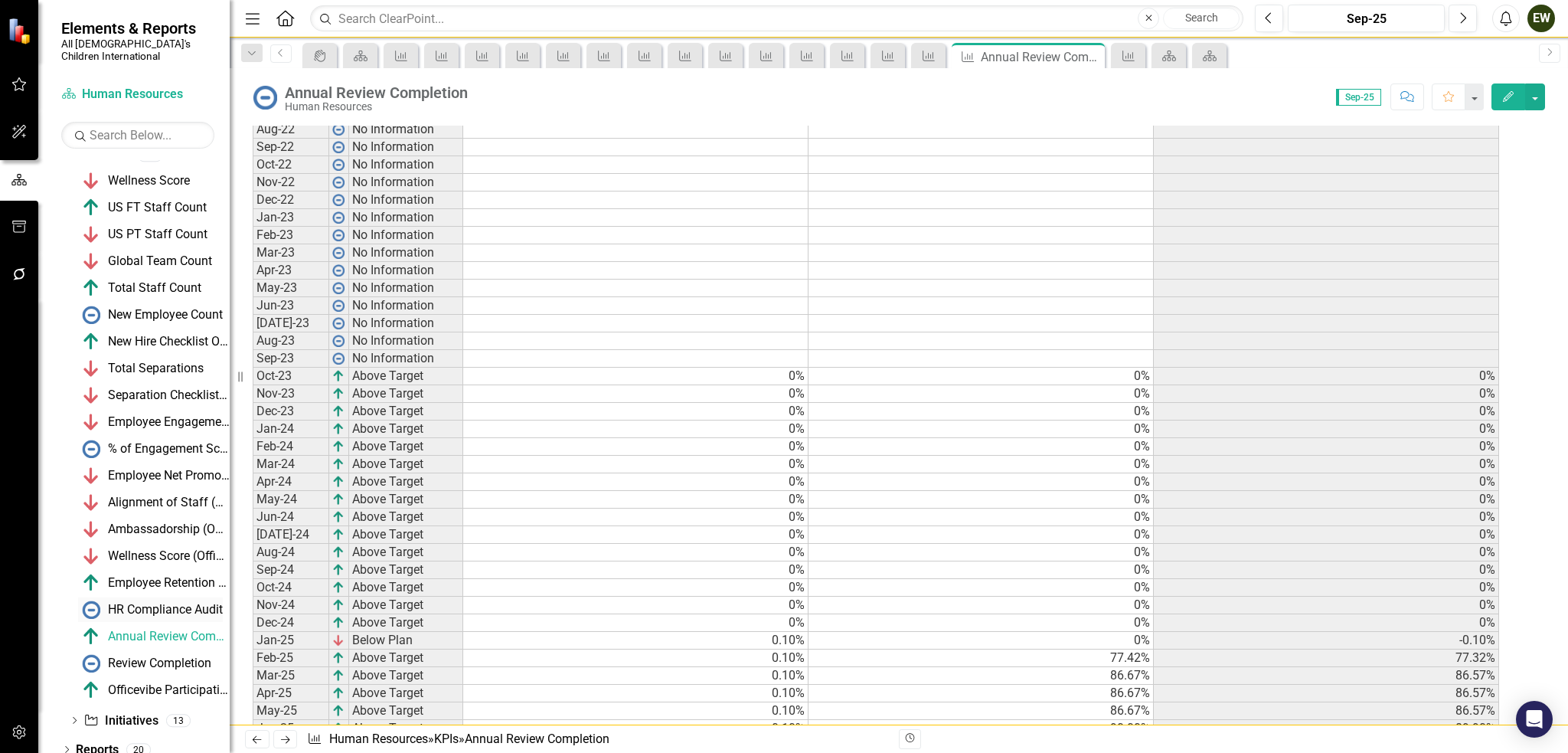
click at [182, 603] on div "HR Compliance Audit" at bounding box center [165, 610] width 115 height 14
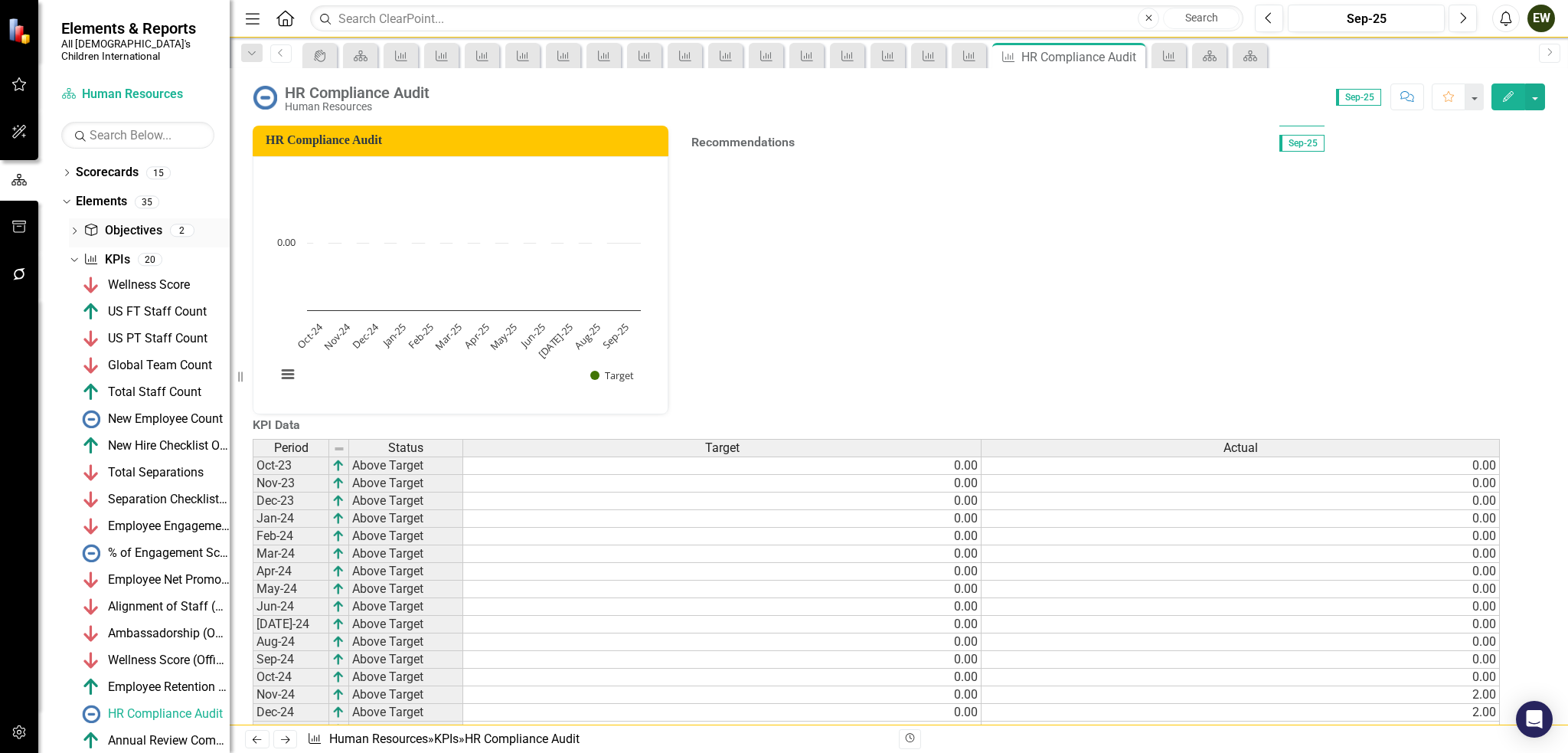
click at [105, 222] on link "Objective Objectives" at bounding box center [123, 231] width 78 height 18
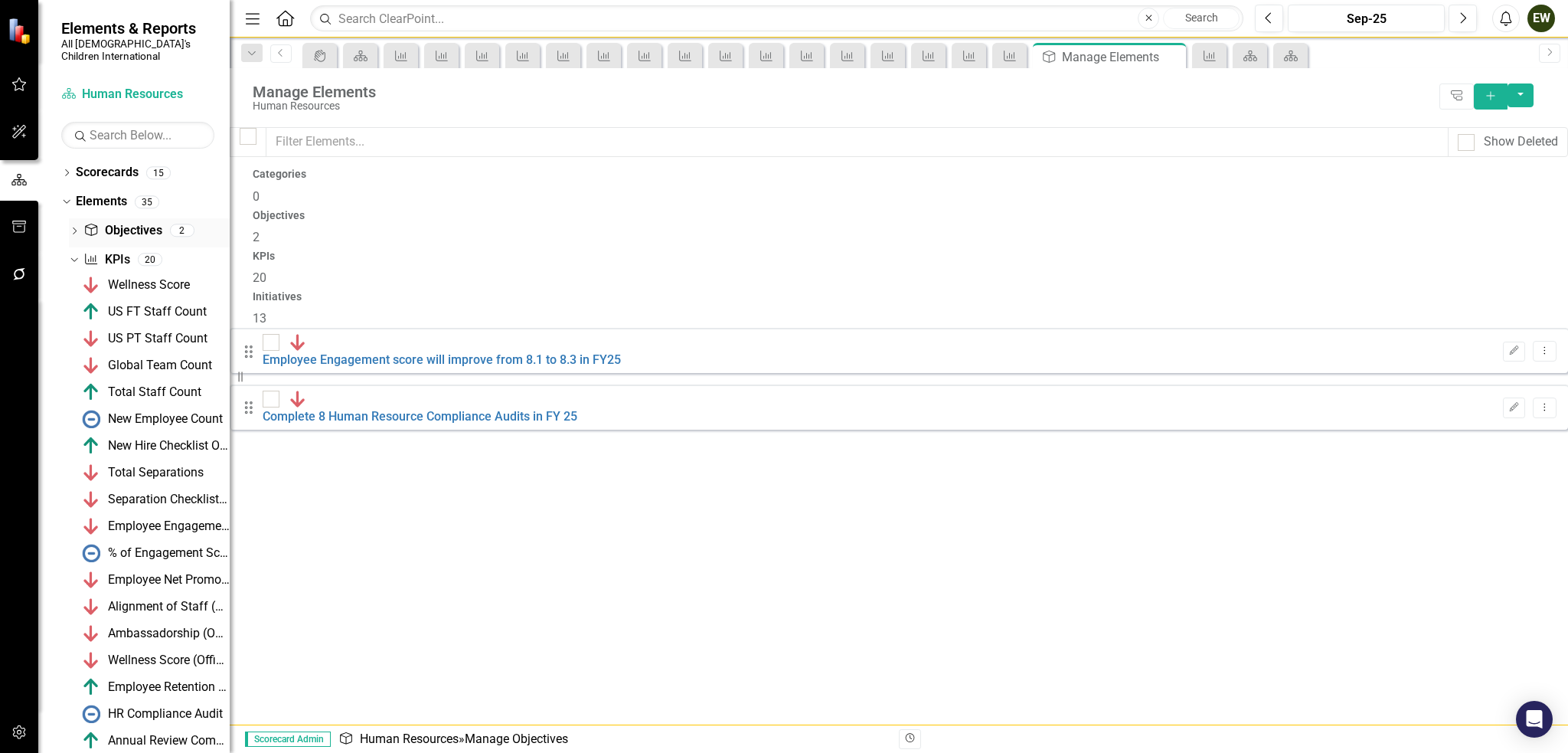
checkbox input "false"
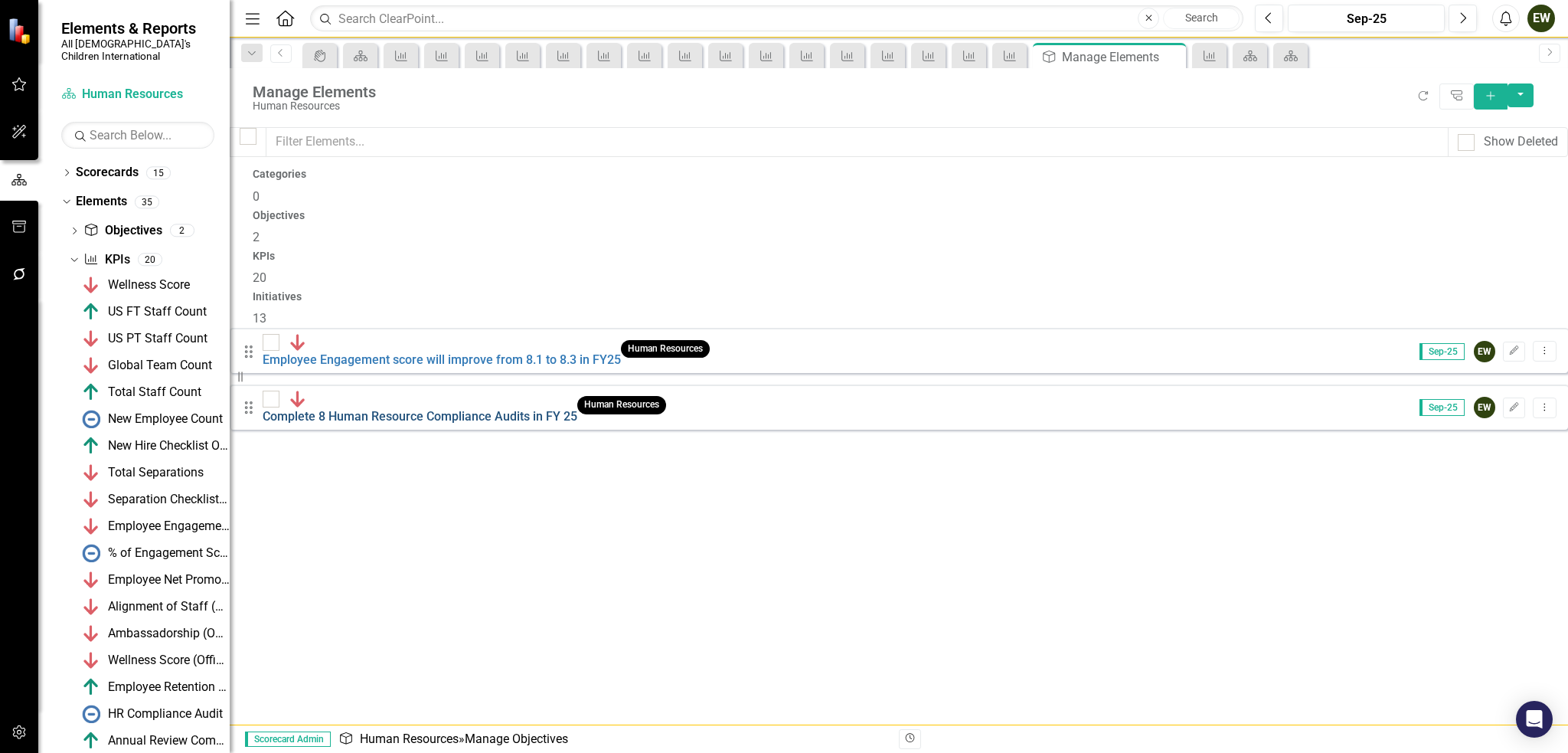
click at [515, 409] on link "Complete 8 Human Resource Compliance Audits in FY 25" at bounding box center [420, 416] width 315 height 14
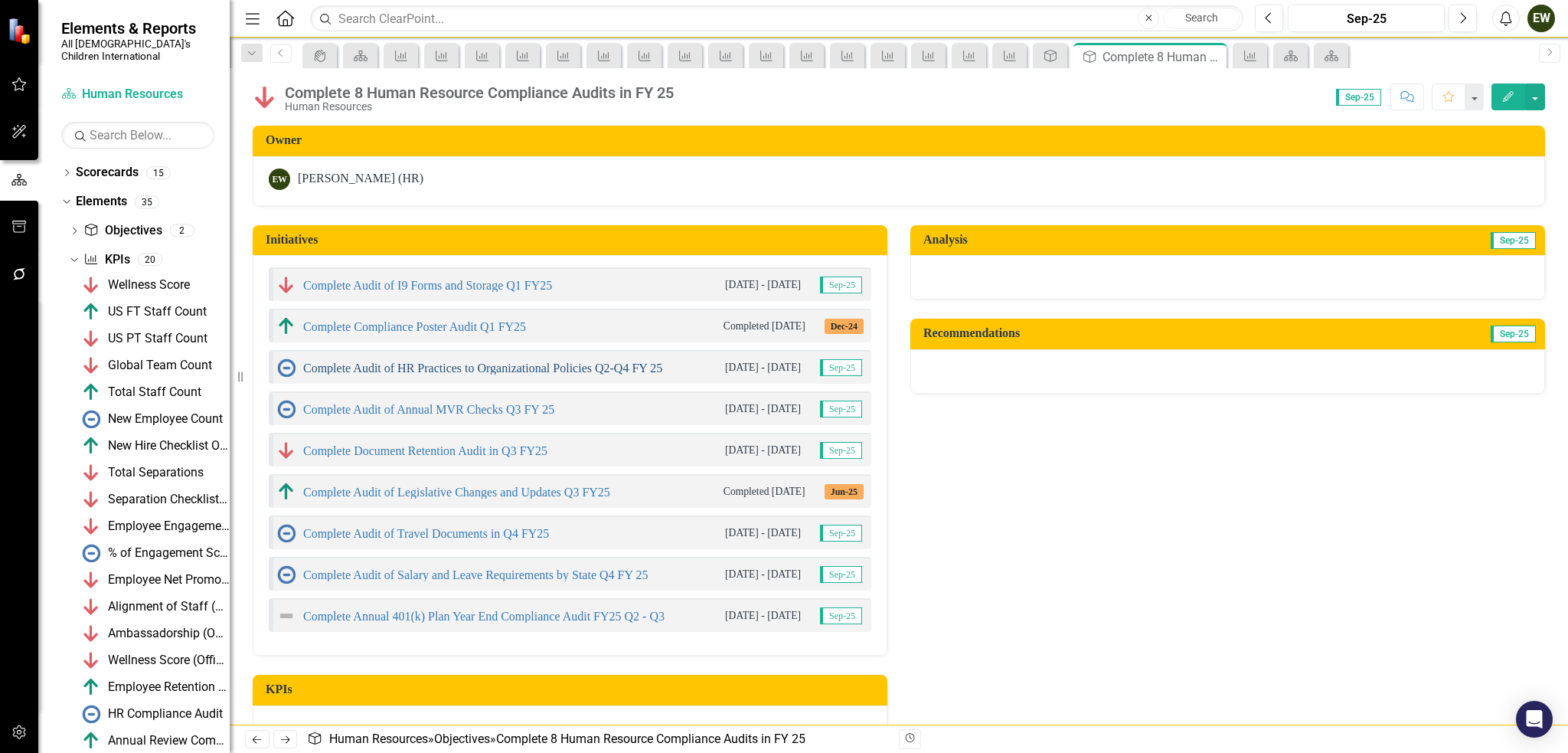
scroll to position [39, 0]
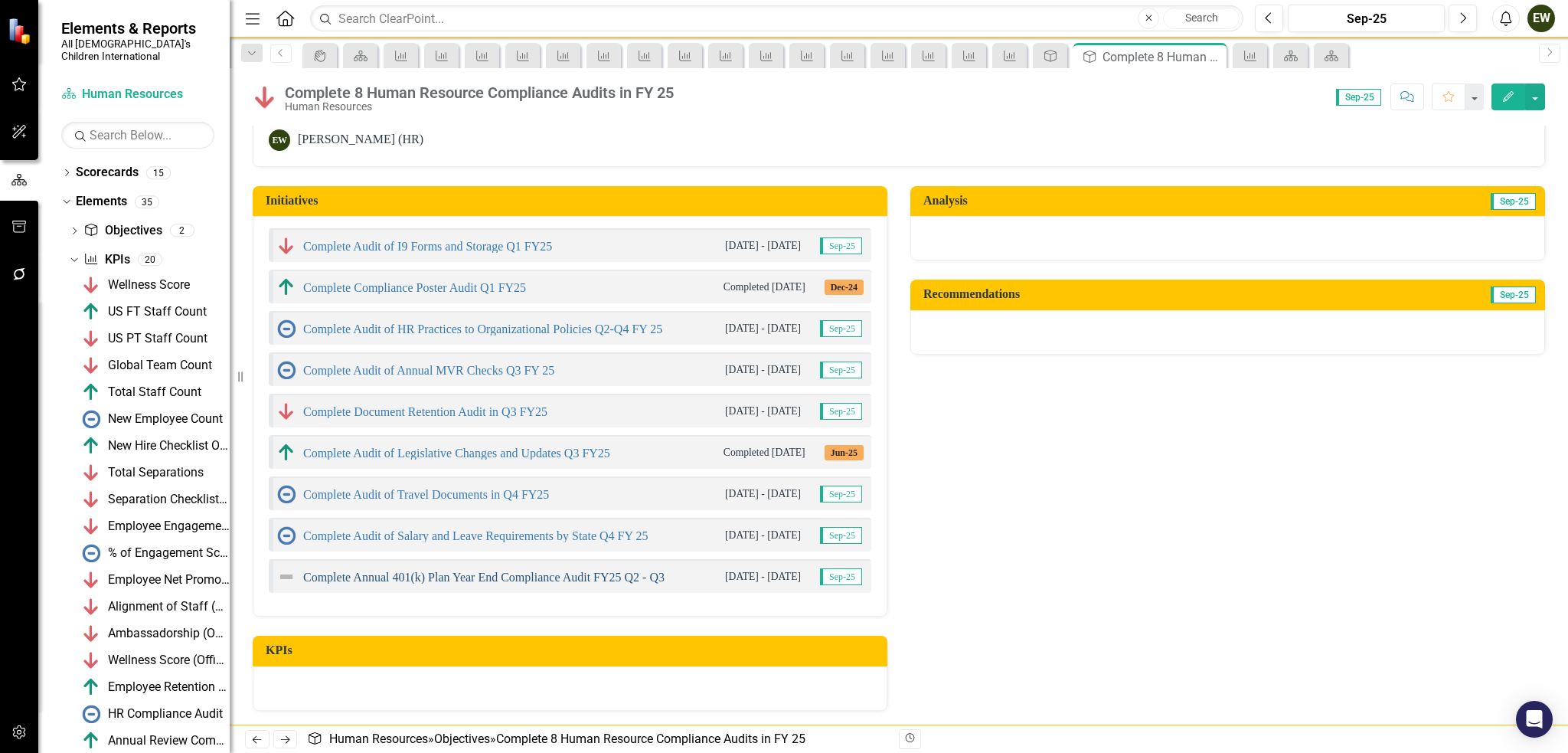
click at [500, 575] on link "Complete Annual 401(k) Plan Year End Compliance Audit FY25 Q2 - Q3" at bounding box center [483, 576] width 361 height 13
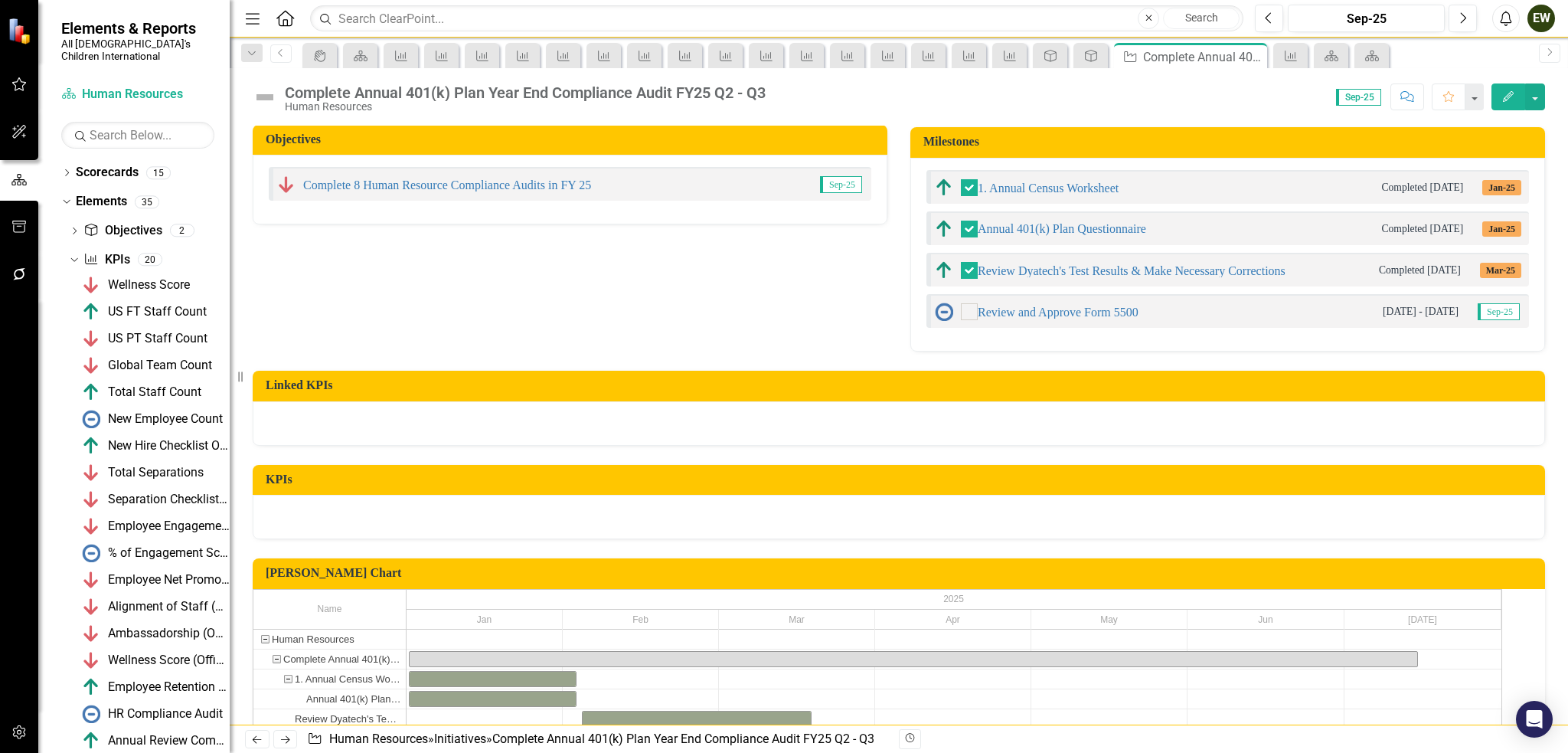
scroll to position [200, 0]
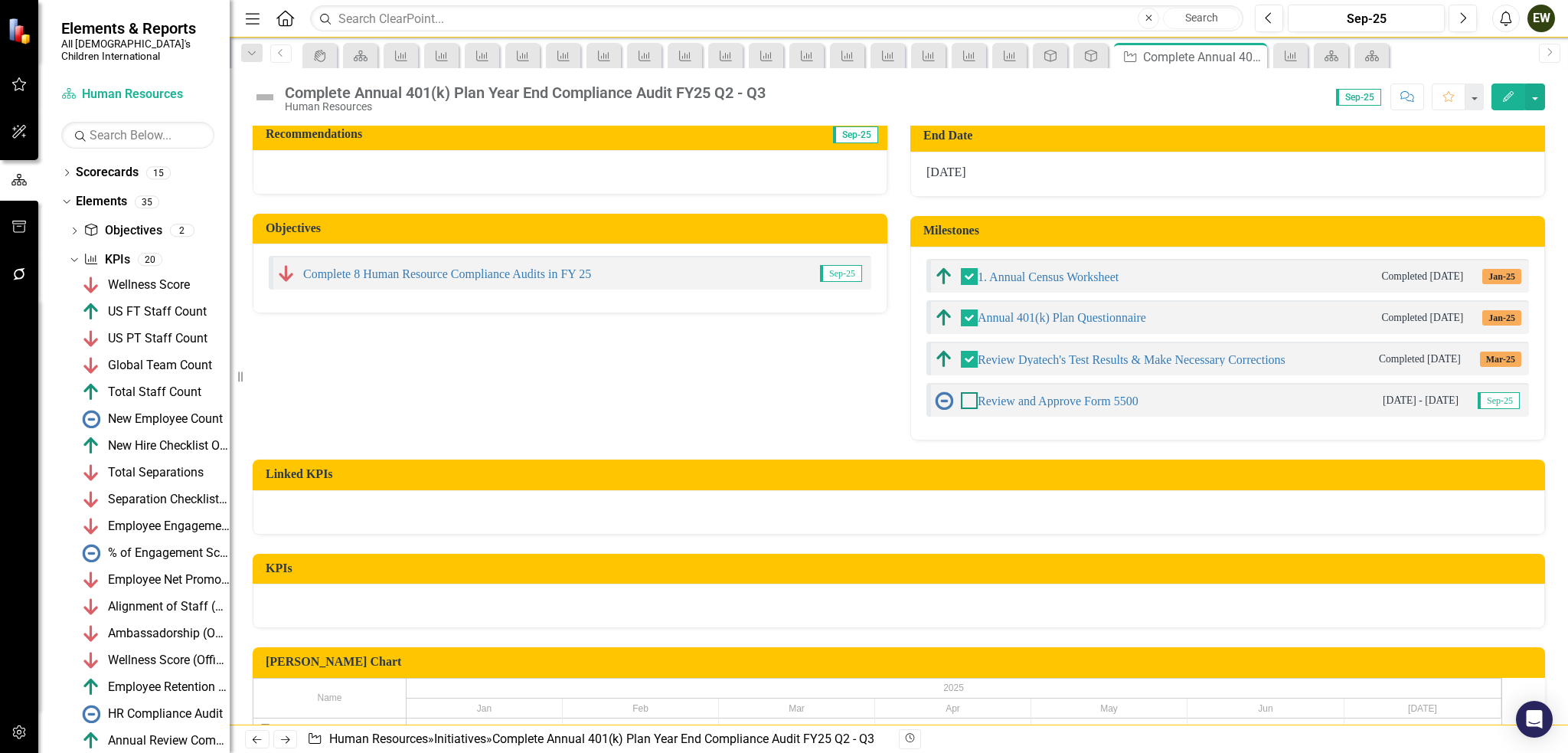
click at [966, 397] on div at bounding box center [969, 400] width 17 height 17
click at [966, 397] on input "checkbox" at bounding box center [966, 396] width 10 height 10
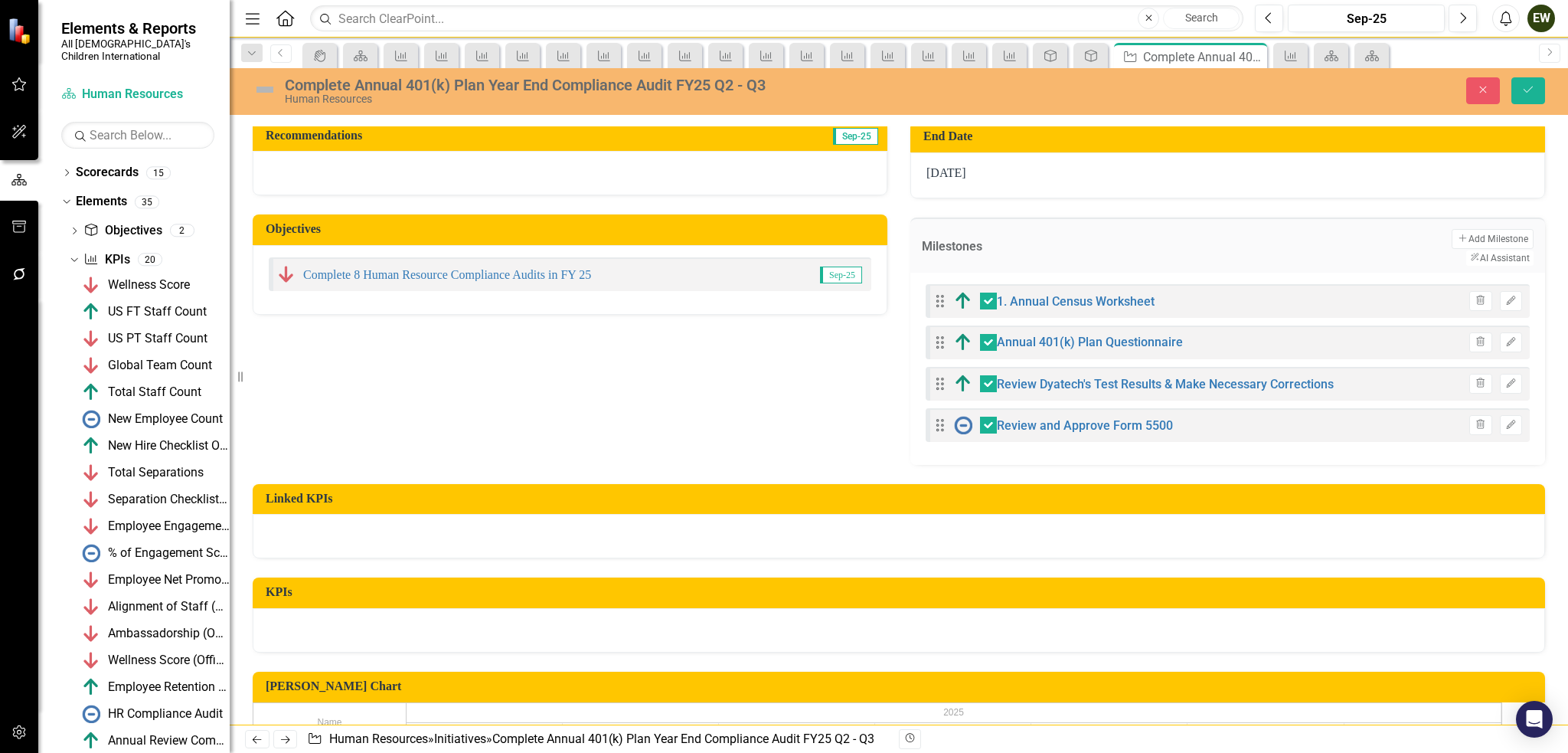
checkbox input "true"
click at [1526, 91] on icon "submit" at bounding box center [1528, 89] width 9 height 6
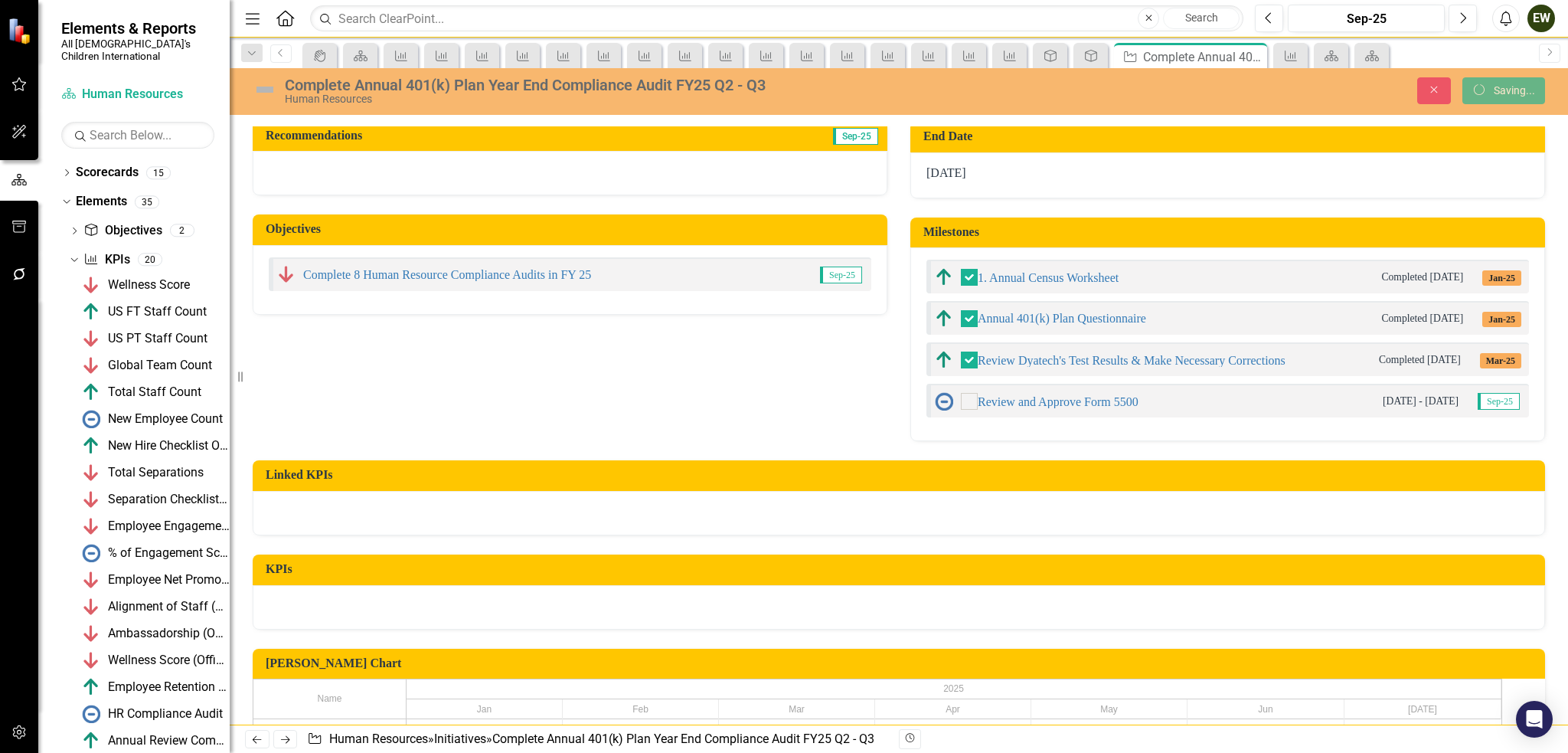
checkbox input "false"
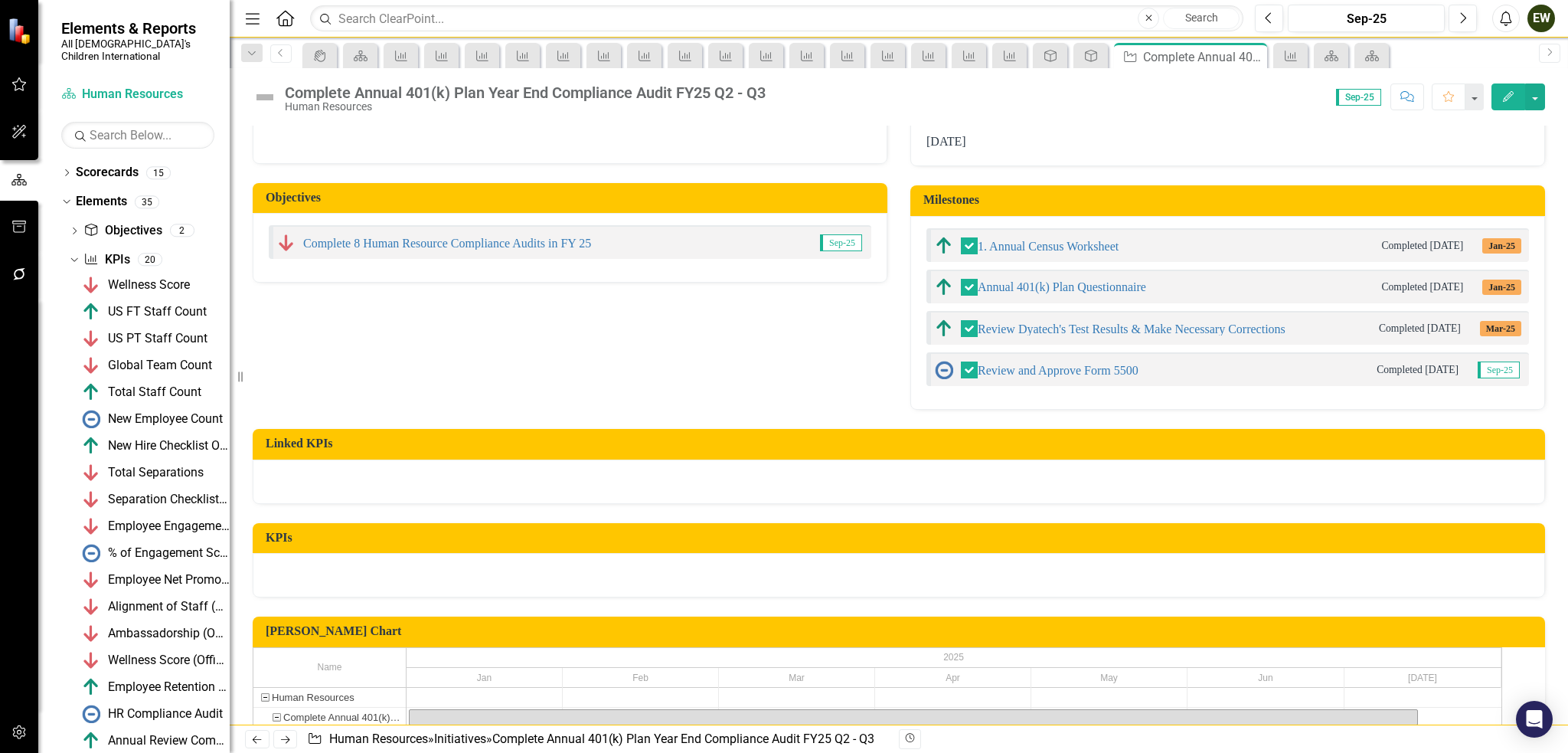
scroll to position [153, 0]
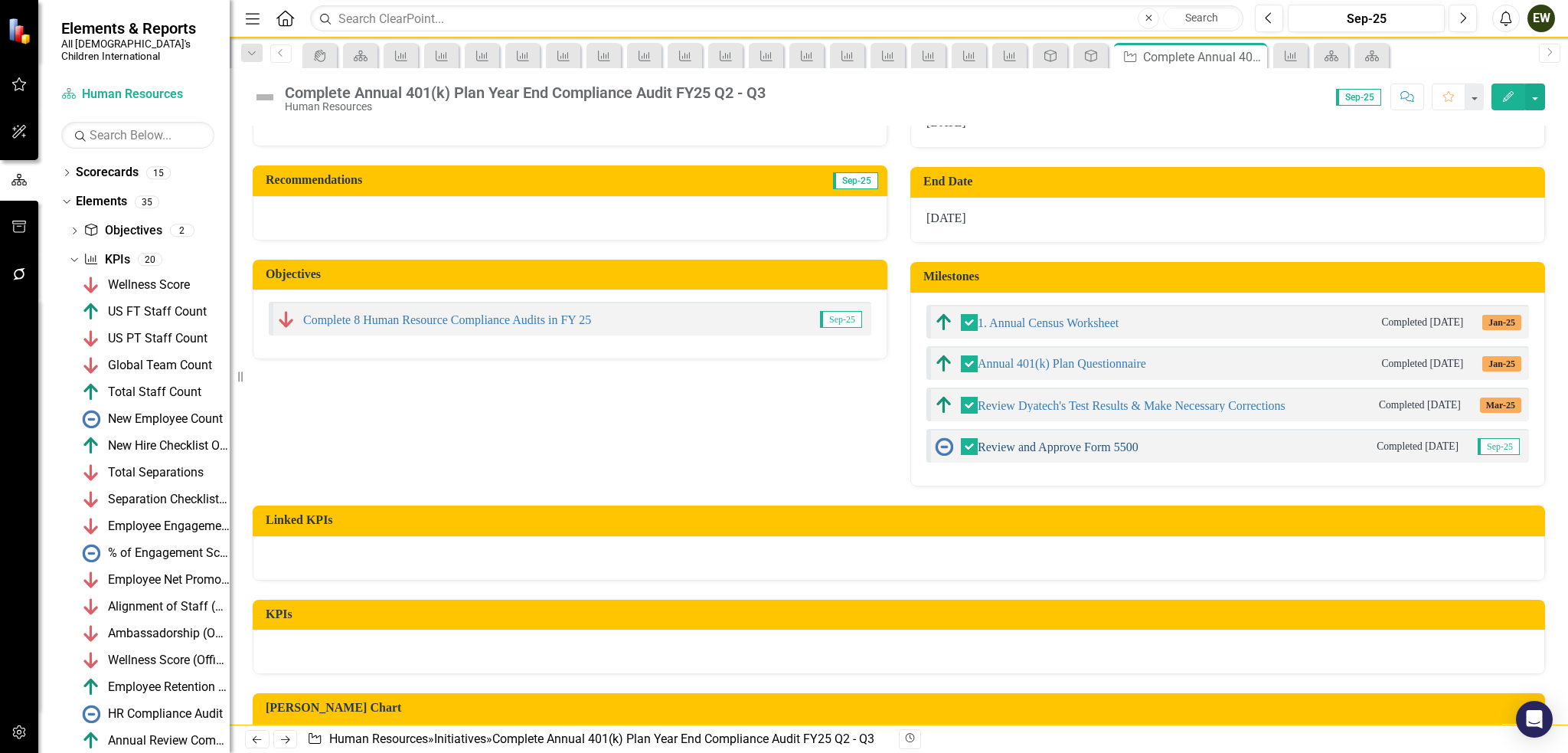
click at [1109, 441] on link "Review and Approve Form 5500" at bounding box center [1059, 447] width 161 height 13
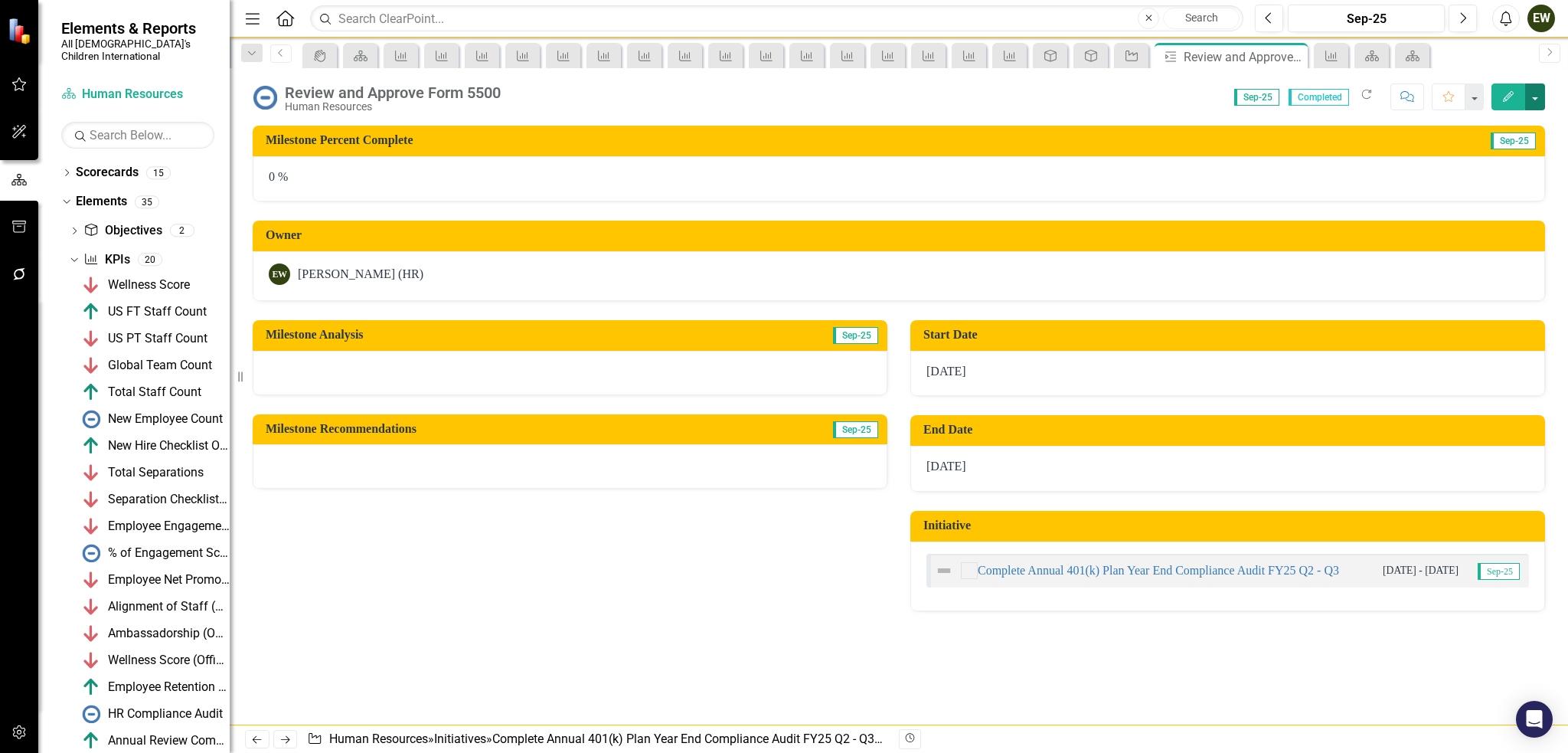
click at [1541, 95] on button "button" at bounding box center [1535, 97] width 20 height 26
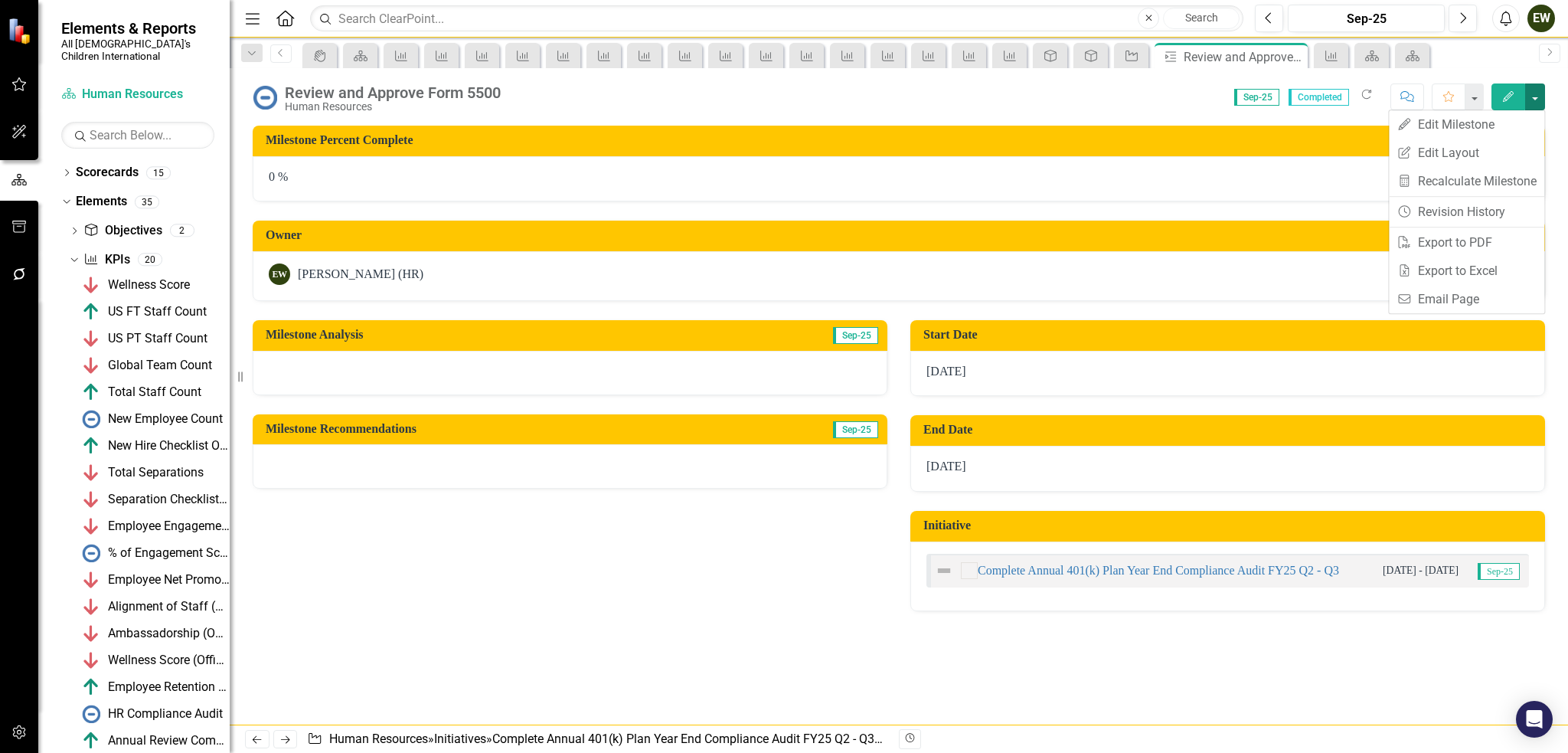
click at [1541, 95] on button "button" at bounding box center [1535, 97] width 20 height 26
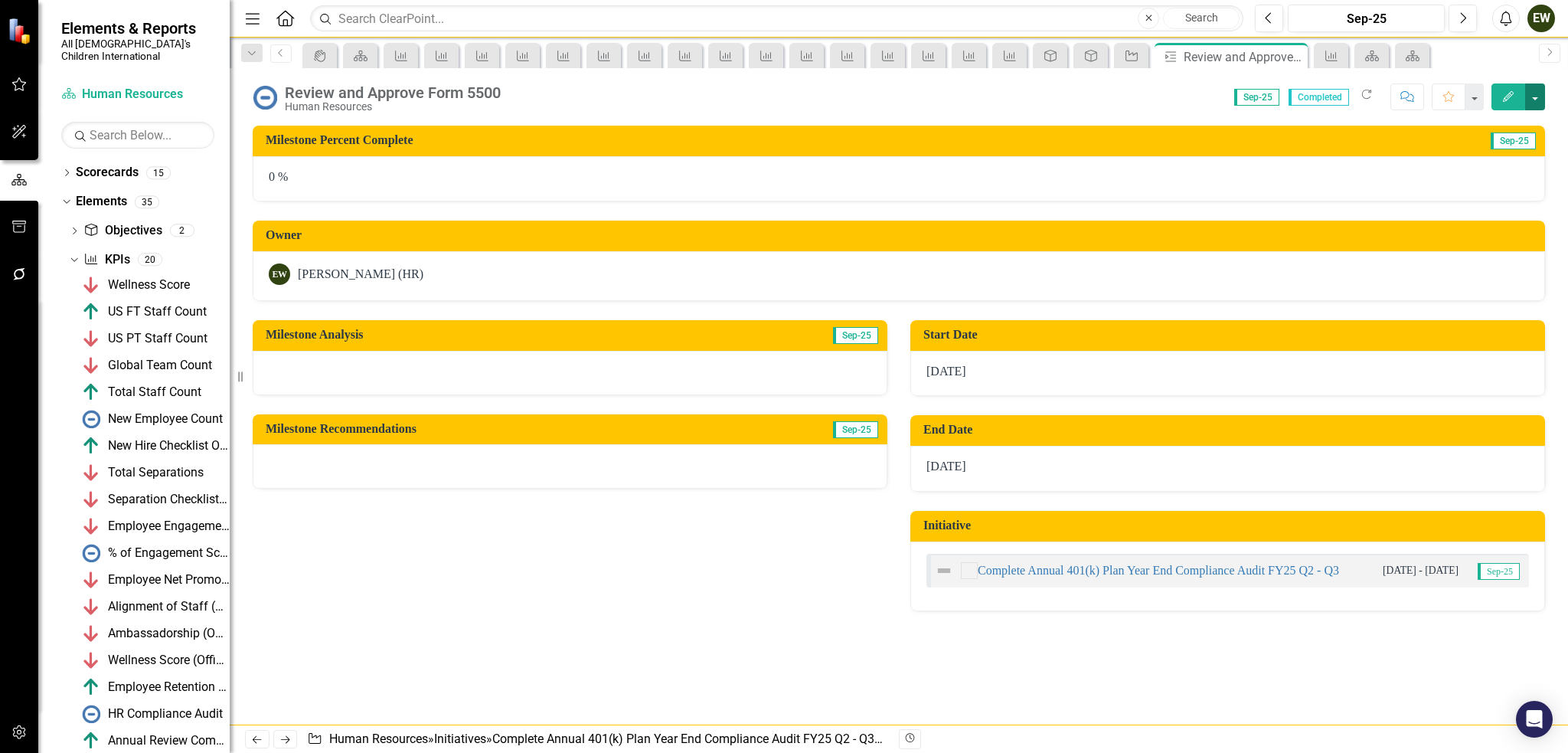
click at [1542, 97] on button "button" at bounding box center [1535, 97] width 20 height 26
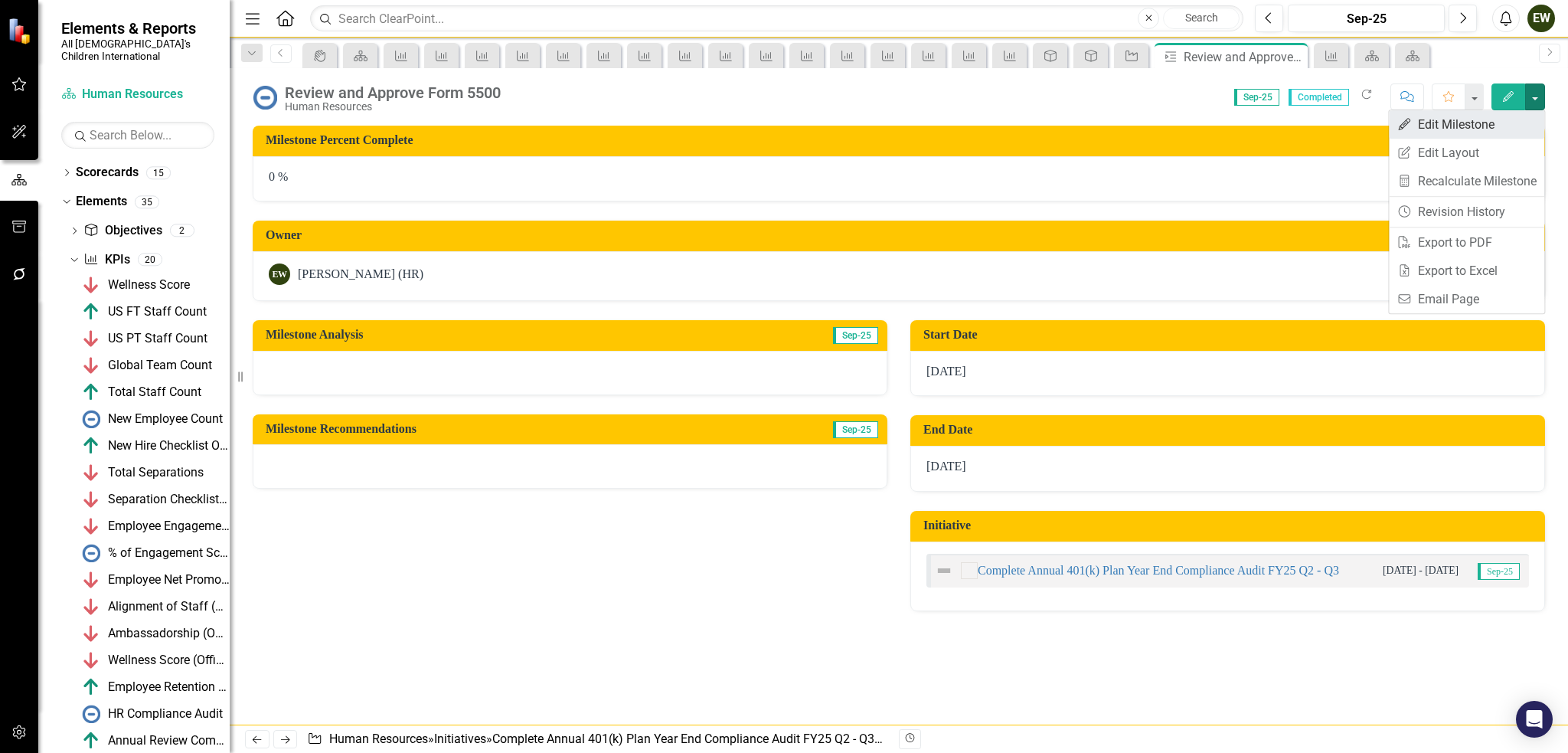
click at [1495, 122] on link "Edit Edit Milestone" at bounding box center [1466, 124] width 155 height 28
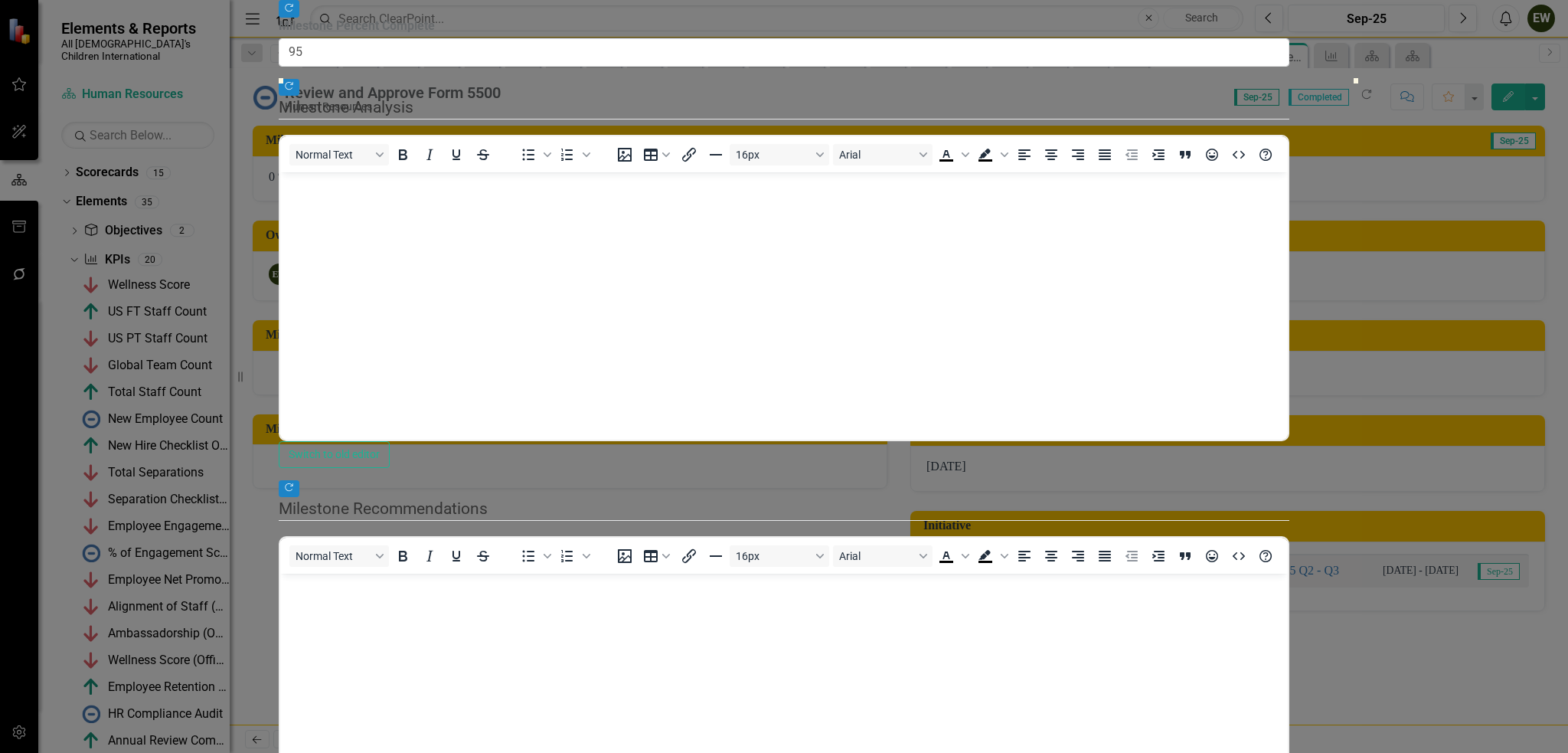
type input "100"
drag, startPoint x: 459, startPoint y: 168, endPoint x: 1568, endPoint y: 227, distance: 1110.6
click at [1290, 227] on div ""Update" fields in ClearPoint are the fields that change from reporting period …" at bounding box center [784, 401] width 1011 height 937
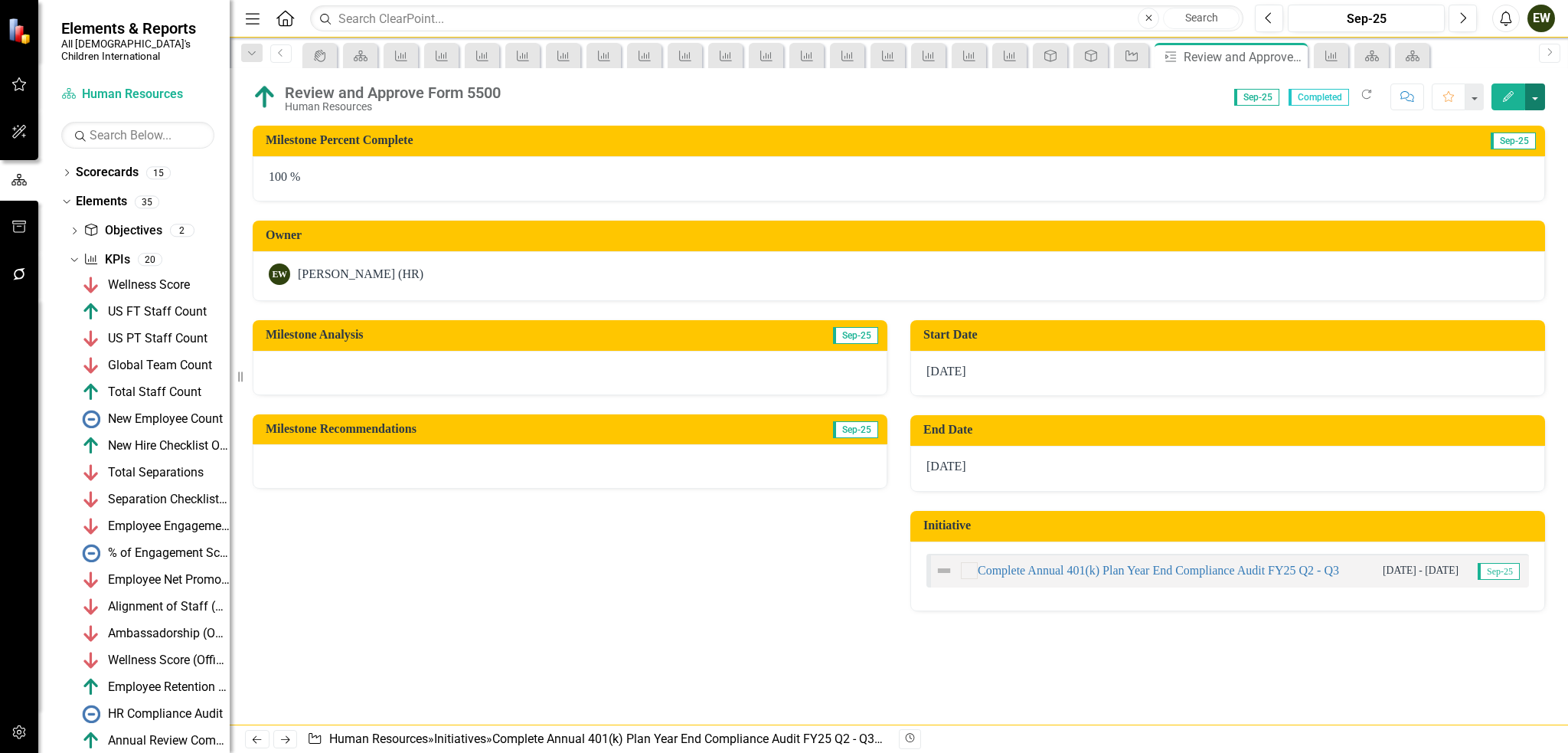
click at [1534, 97] on button "button" at bounding box center [1535, 97] width 20 height 26
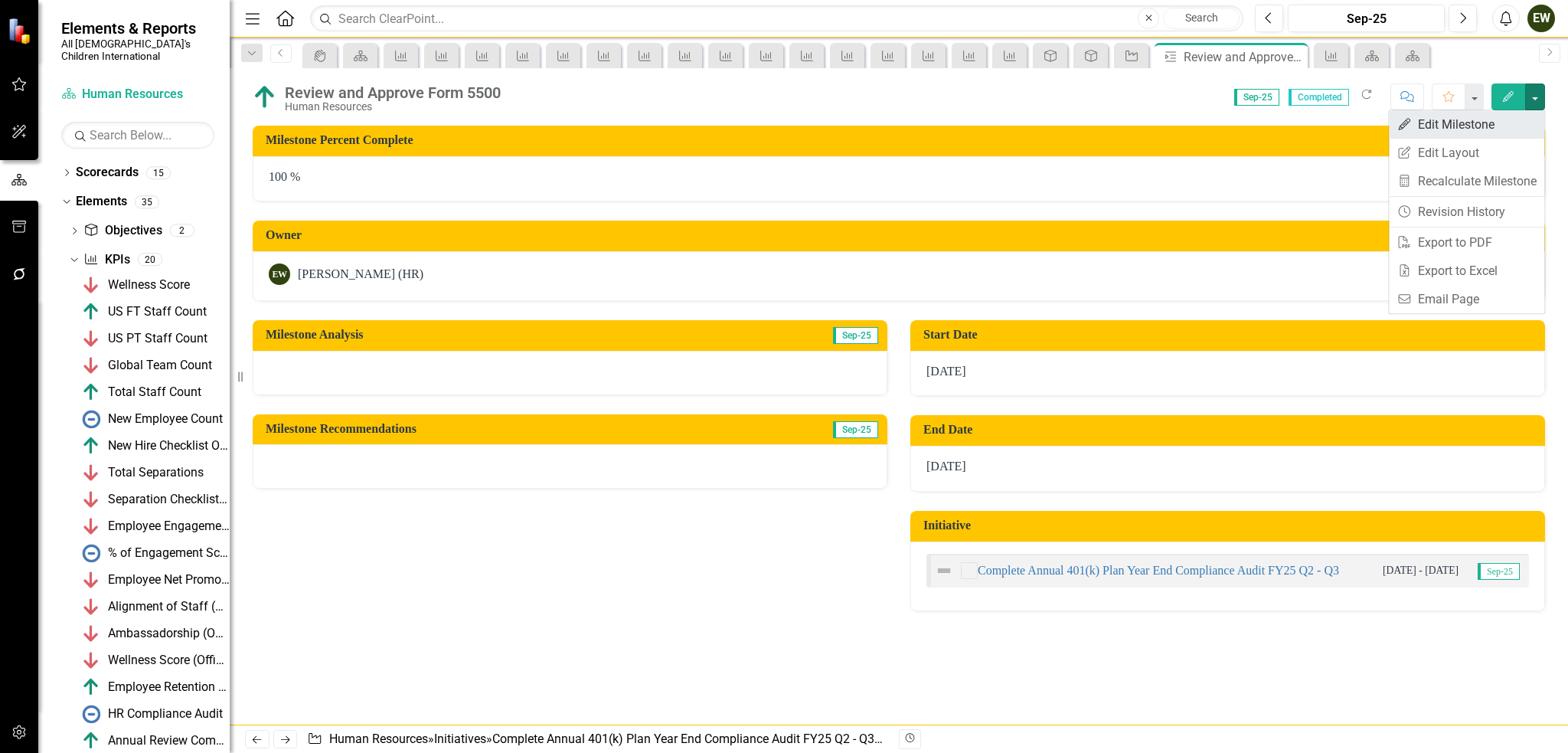
click at [1489, 124] on link "Edit Edit Milestone" at bounding box center [1466, 124] width 155 height 28
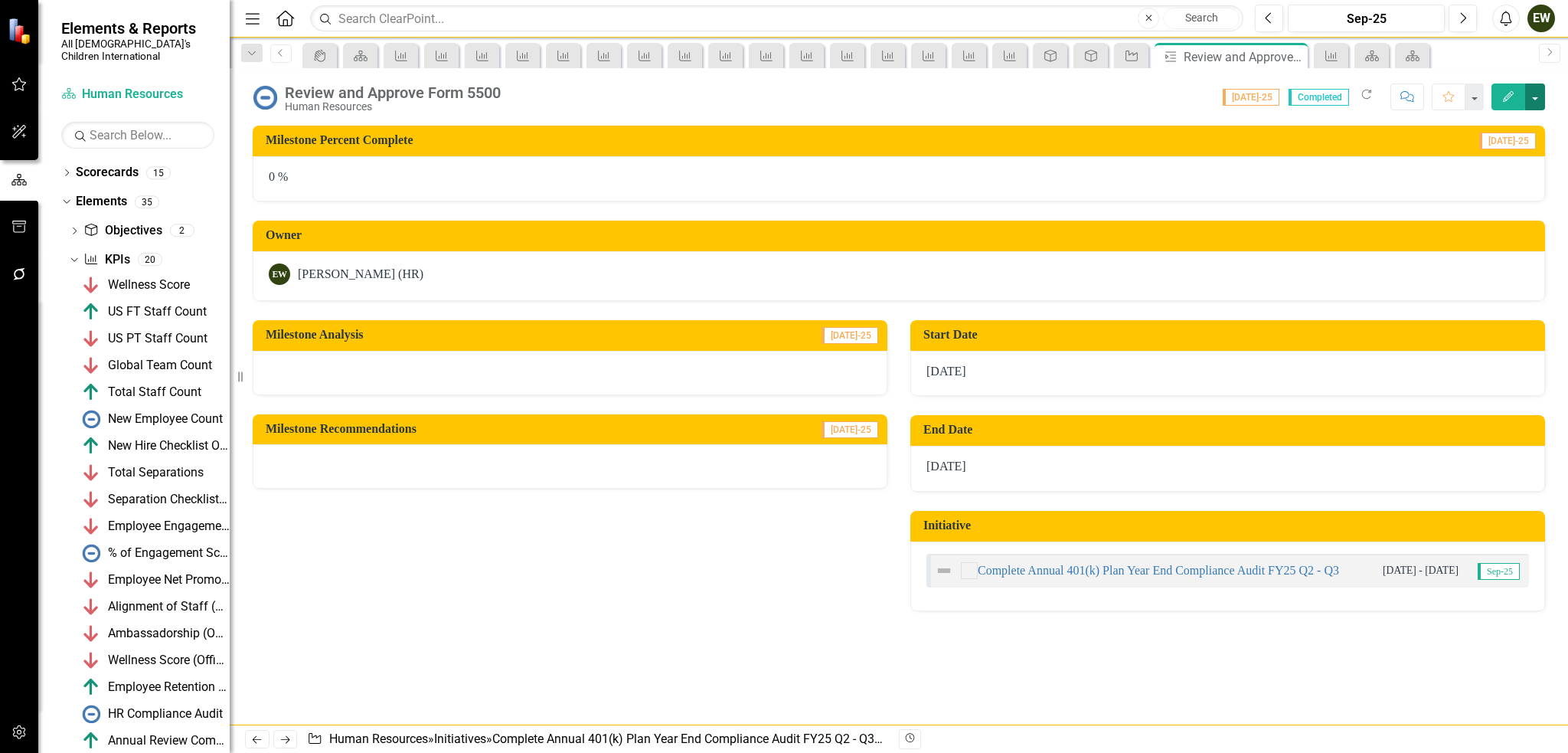
click at [1538, 98] on button "button" at bounding box center [1535, 97] width 20 height 26
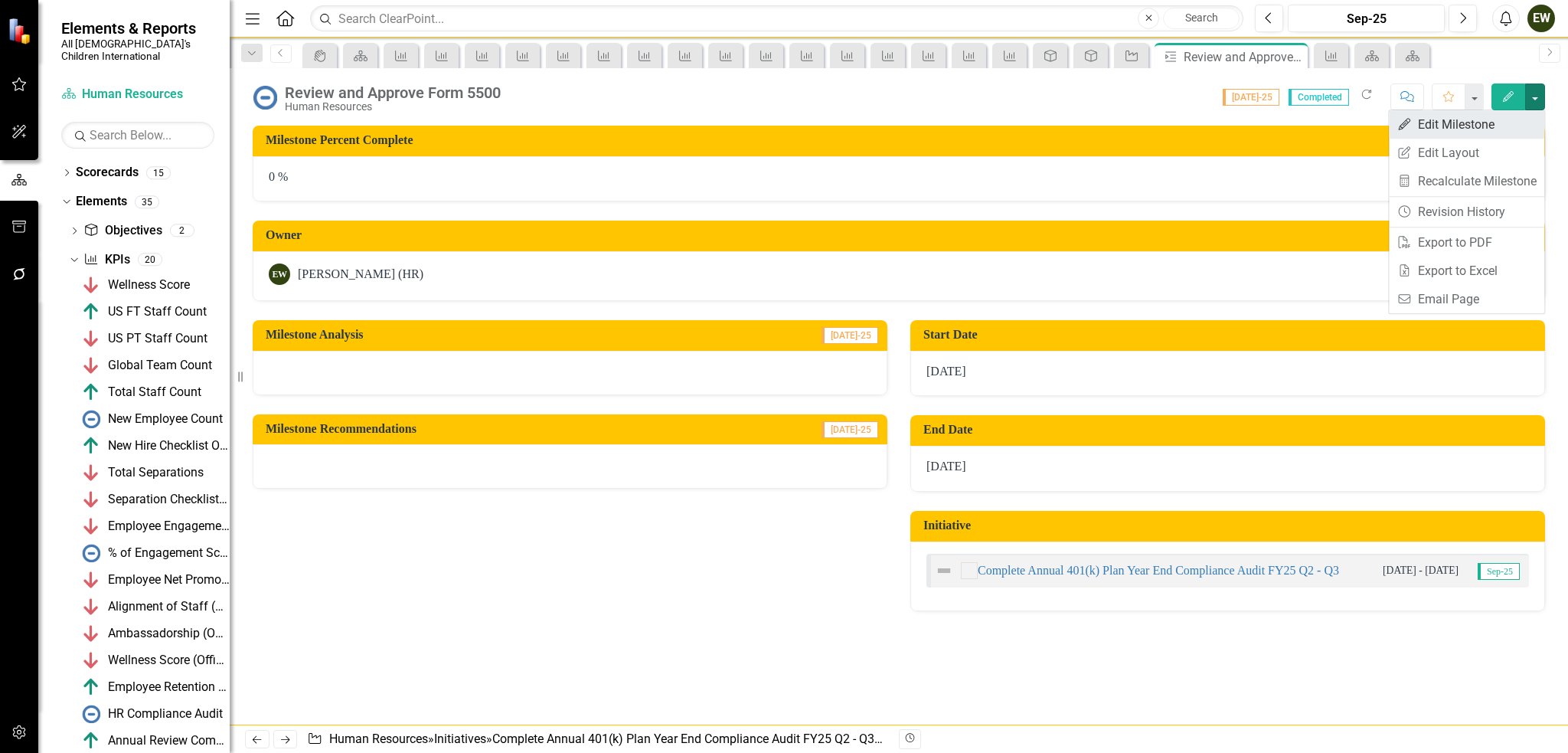
click at [1474, 121] on link "Edit Edit Milestone" at bounding box center [1466, 124] width 155 height 28
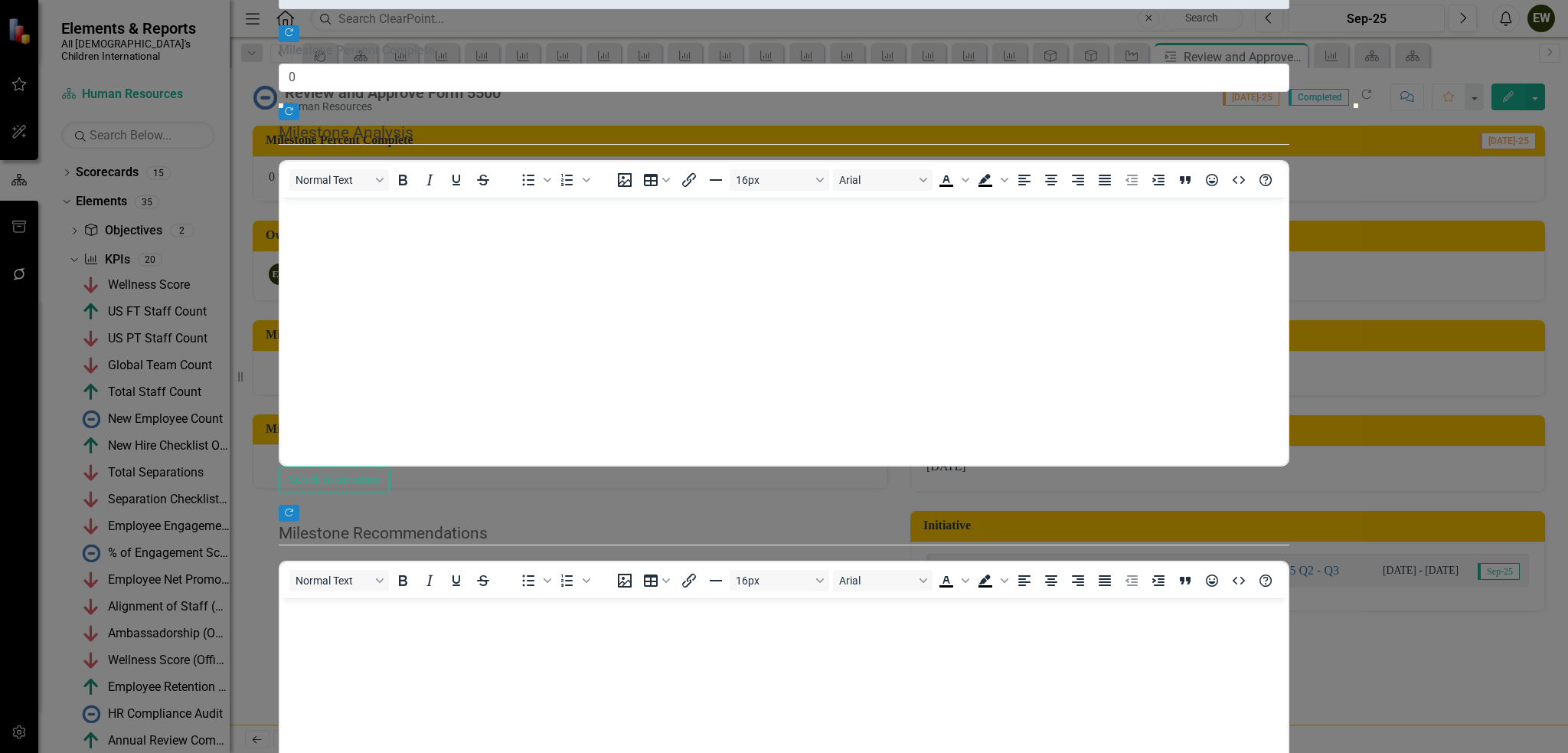
click at [1290, 215] on div ""Update" fields in ClearPoint are the fields that change from reporting period …" at bounding box center [784, 401] width 1011 height 986
type input "100"
click at [1290, 103] on div at bounding box center [784, 103] width 1011 height 0
drag, startPoint x: 1536, startPoint y: 215, endPoint x: 1544, endPoint y: 216, distance: 8.1
click at [1290, 216] on div ""Update" fields in ClearPoint are the fields that change from reporting period …" at bounding box center [784, 401] width 1011 height 986
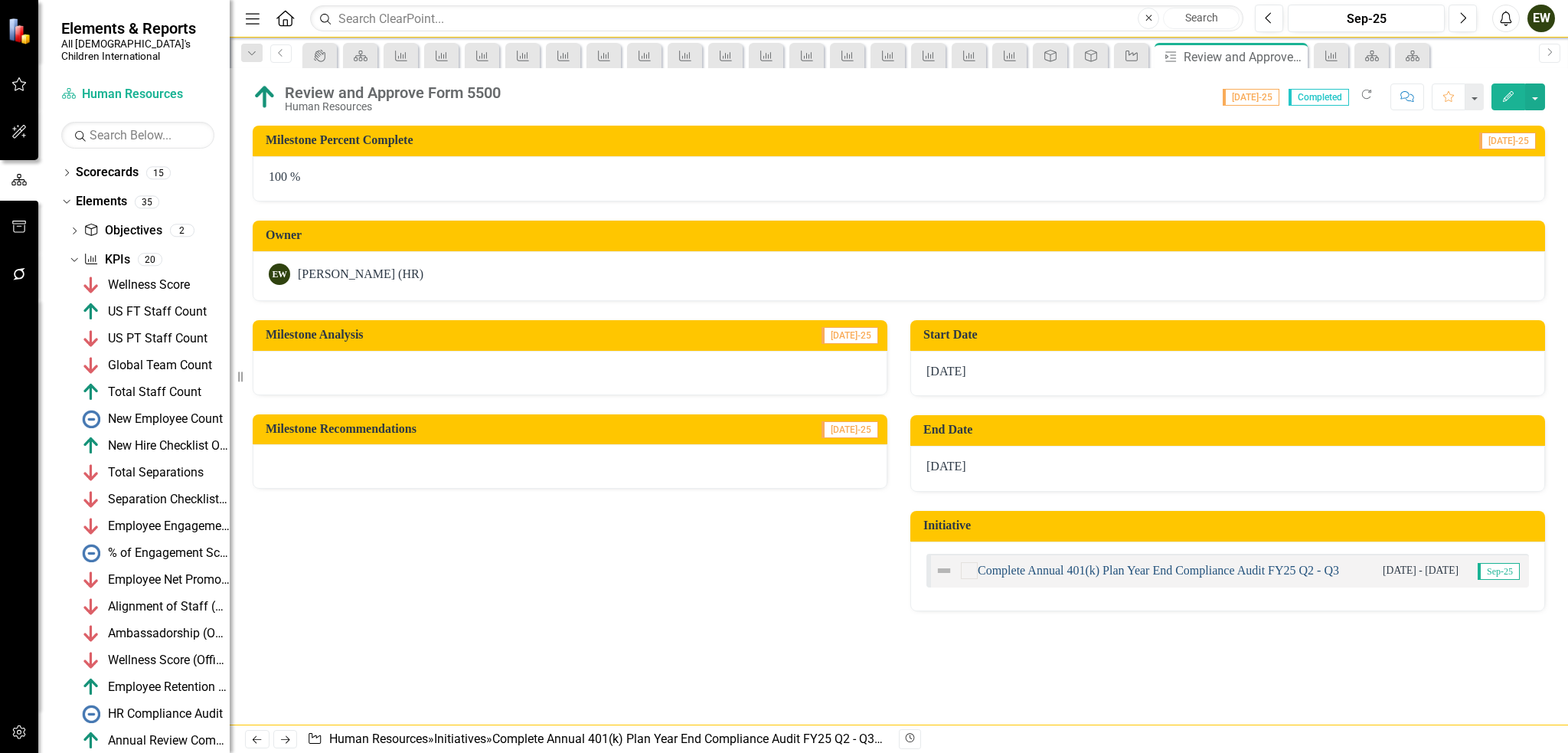
click at [1130, 575] on link "Complete Annual 401(k) Plan Year End Compliance Audit FY25 Q2 - Q3" at bounding box center [1158, 569] width 361 height 13
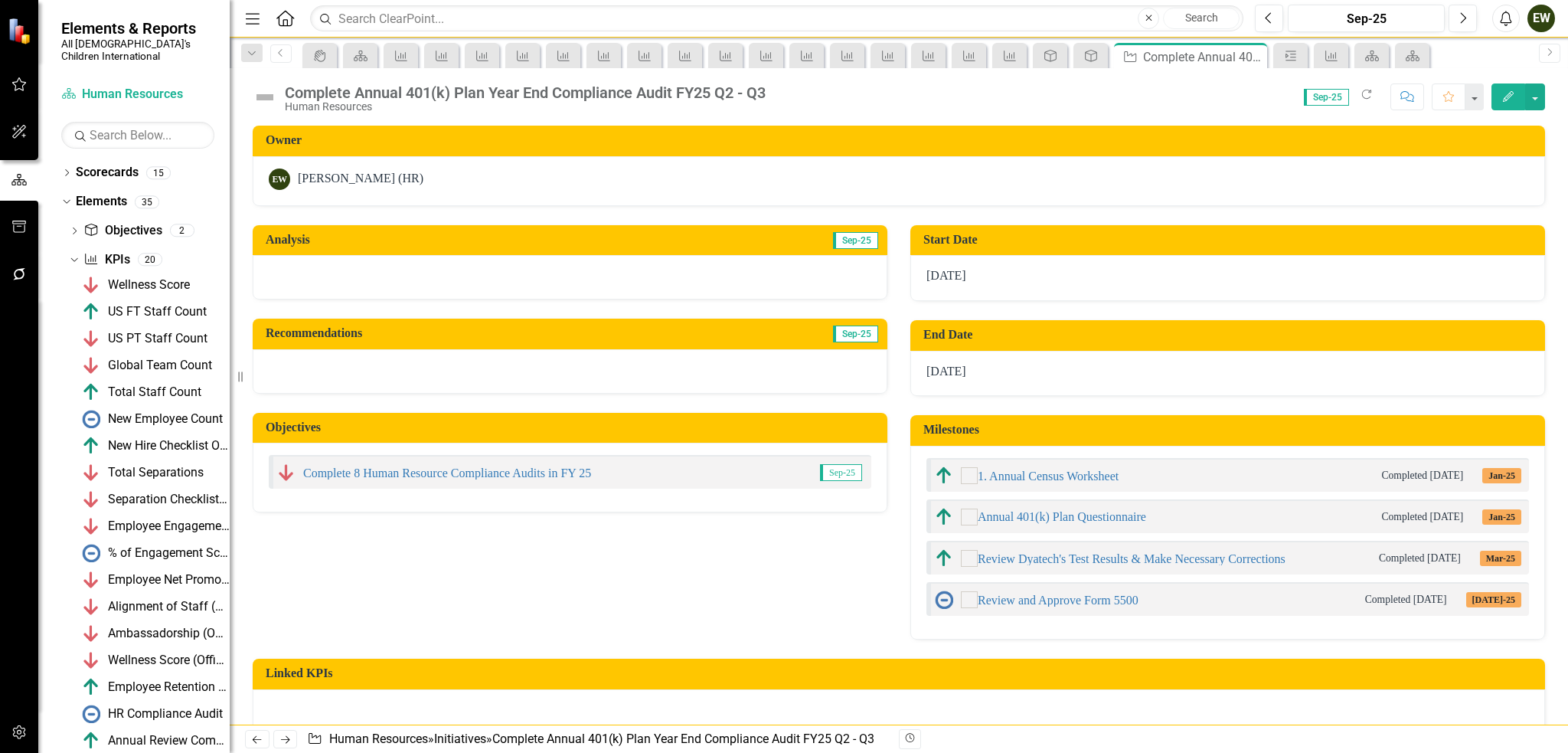
checkbox input "false"
checkbox input "true"
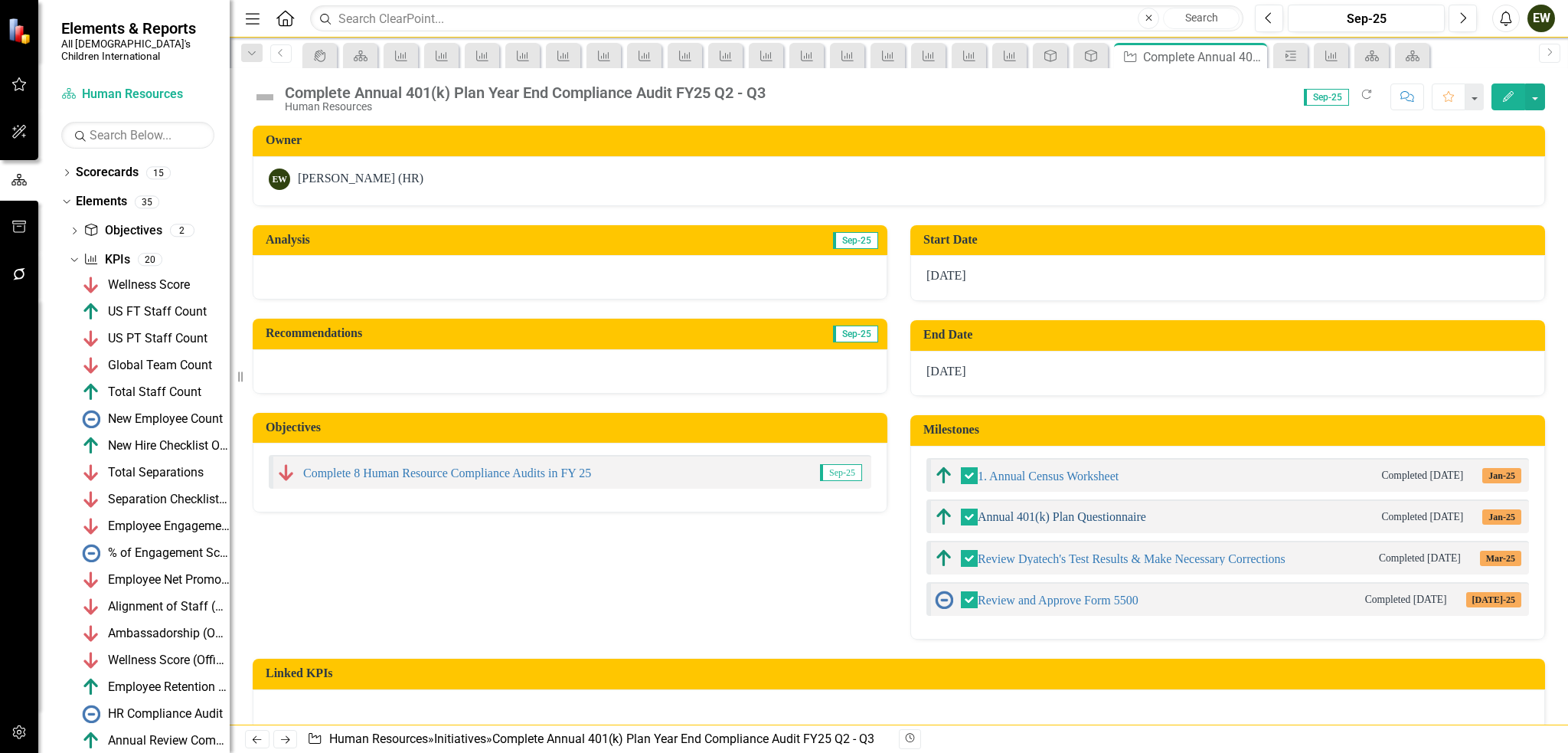
checkbox input "true"
click at [1541, 97] on button "button" at bounding box center [1535, 97] width 20 height 26
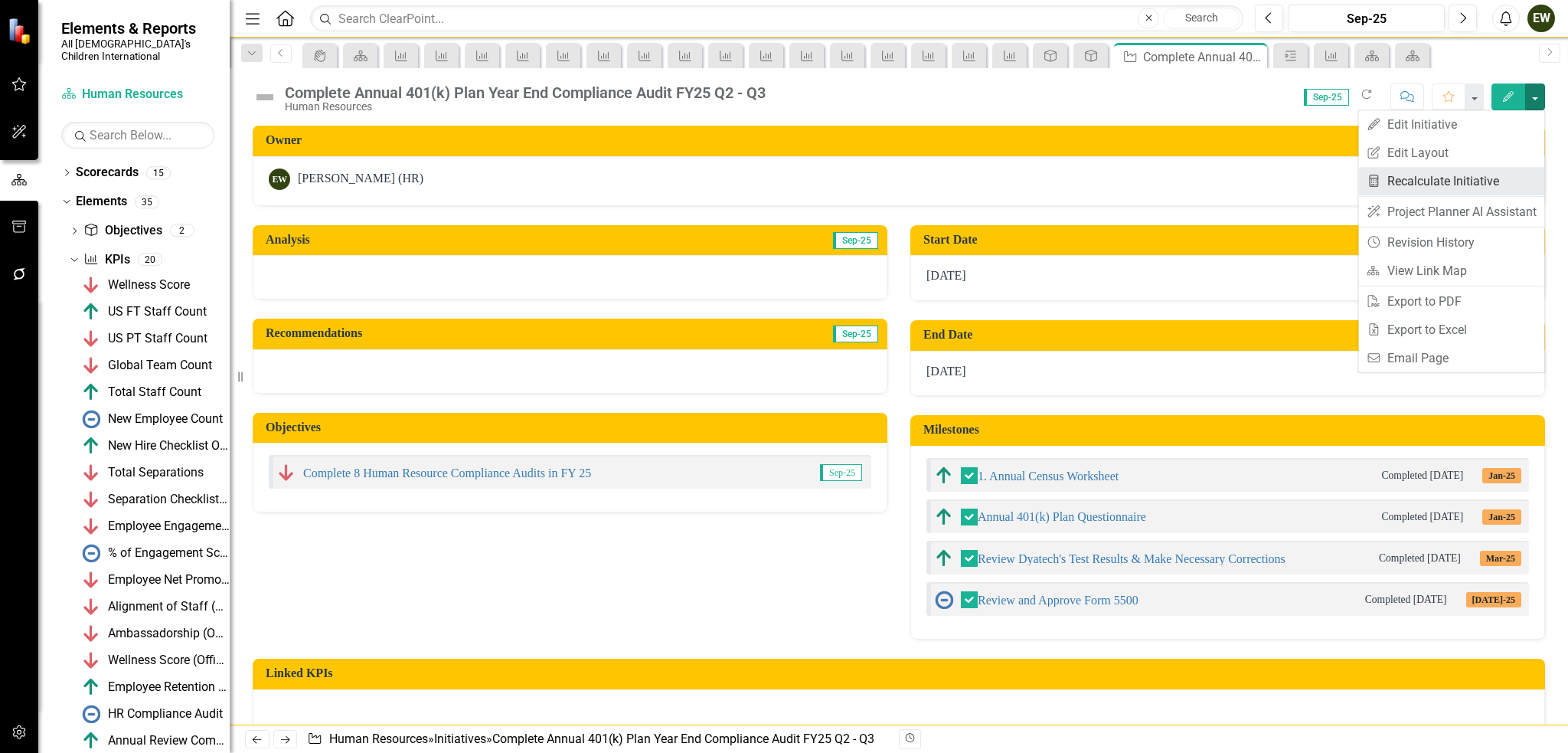
click at [1514, 184] on link "Recalculate KPI Recalculate Initiative" at bounding box center [1451, 181] width 186 height 28
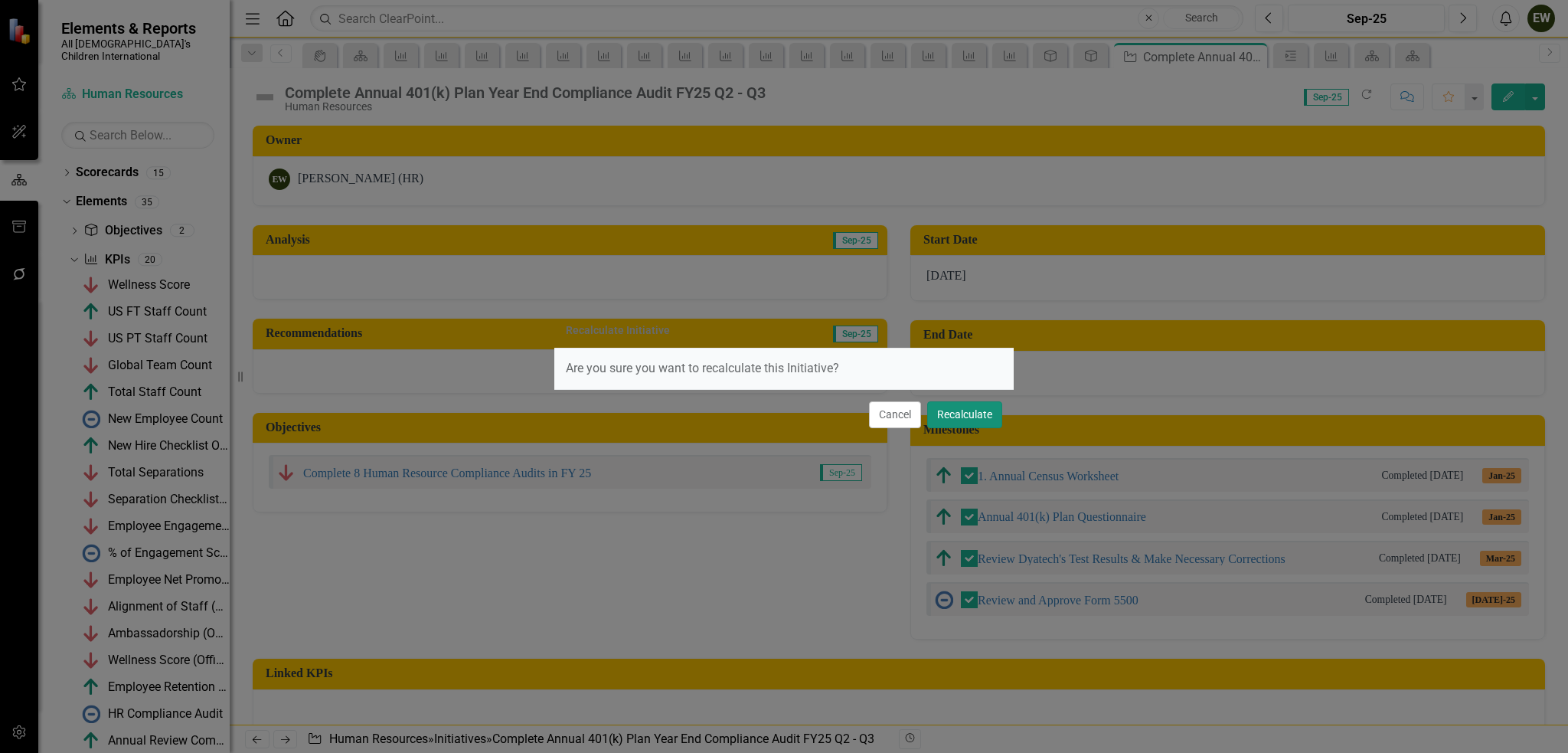
click at [989, 410] on button "Recalculate" at bounding box center [964, 415] width 75 height 26
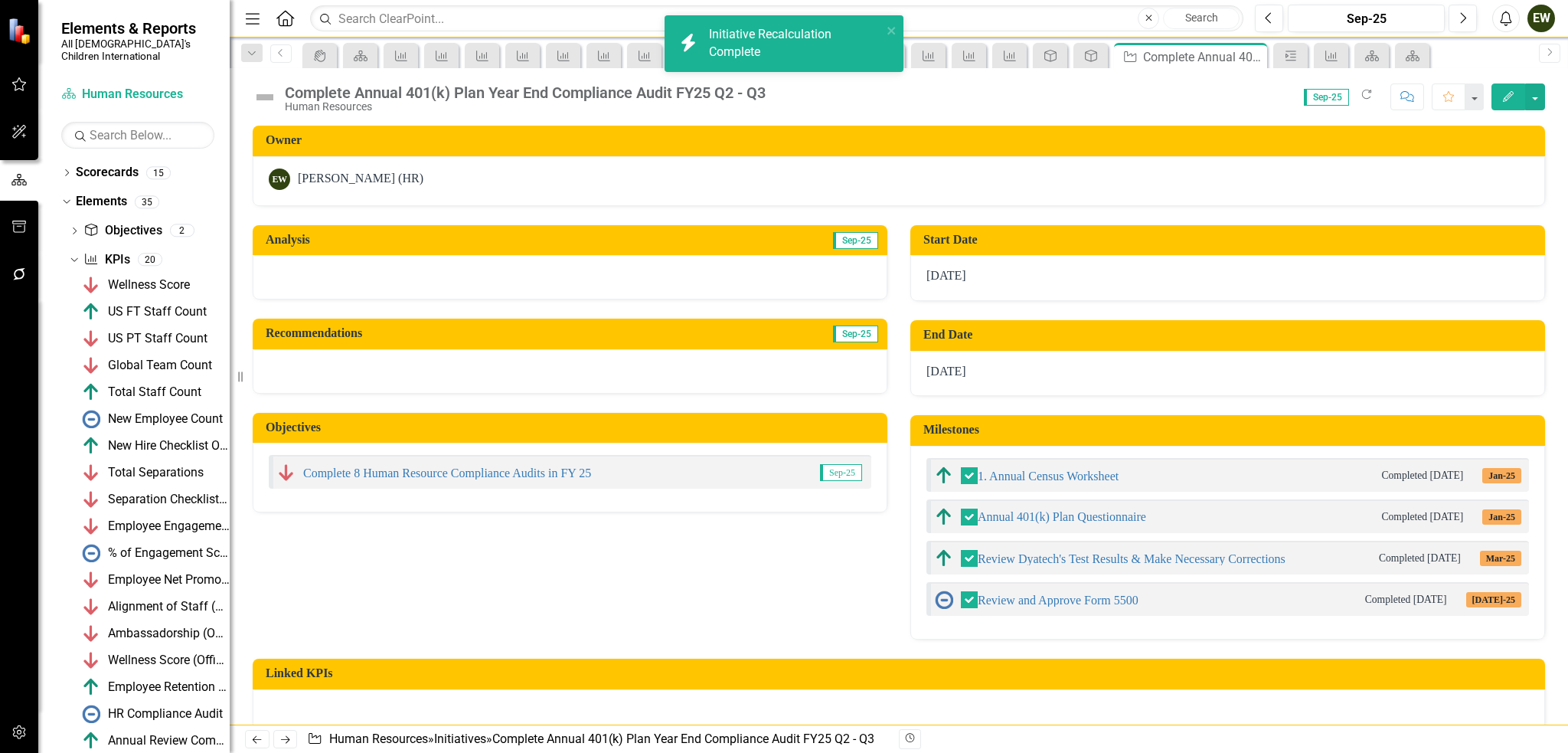
checkbox input "false"
checkbox input "true"
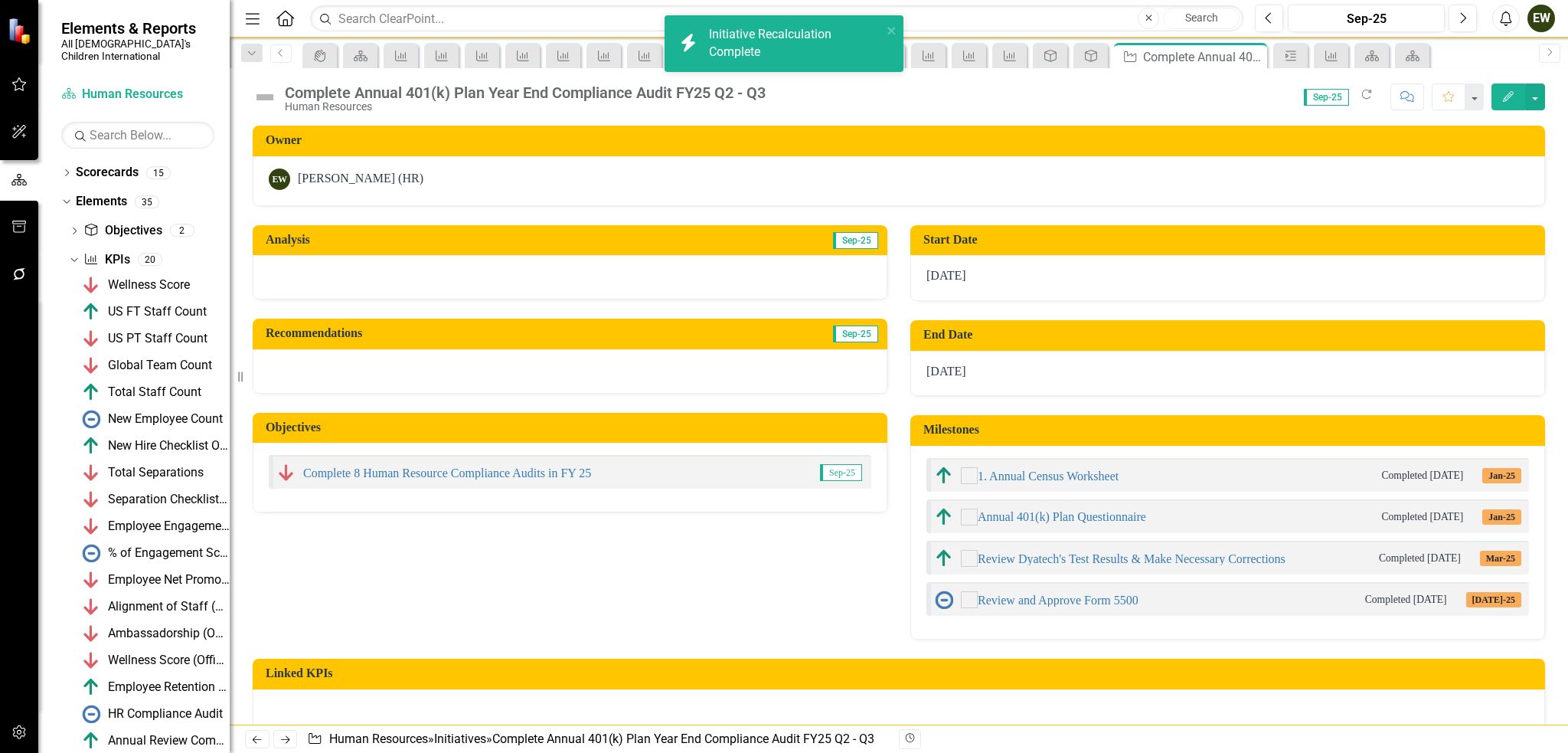
checkbox input "true"
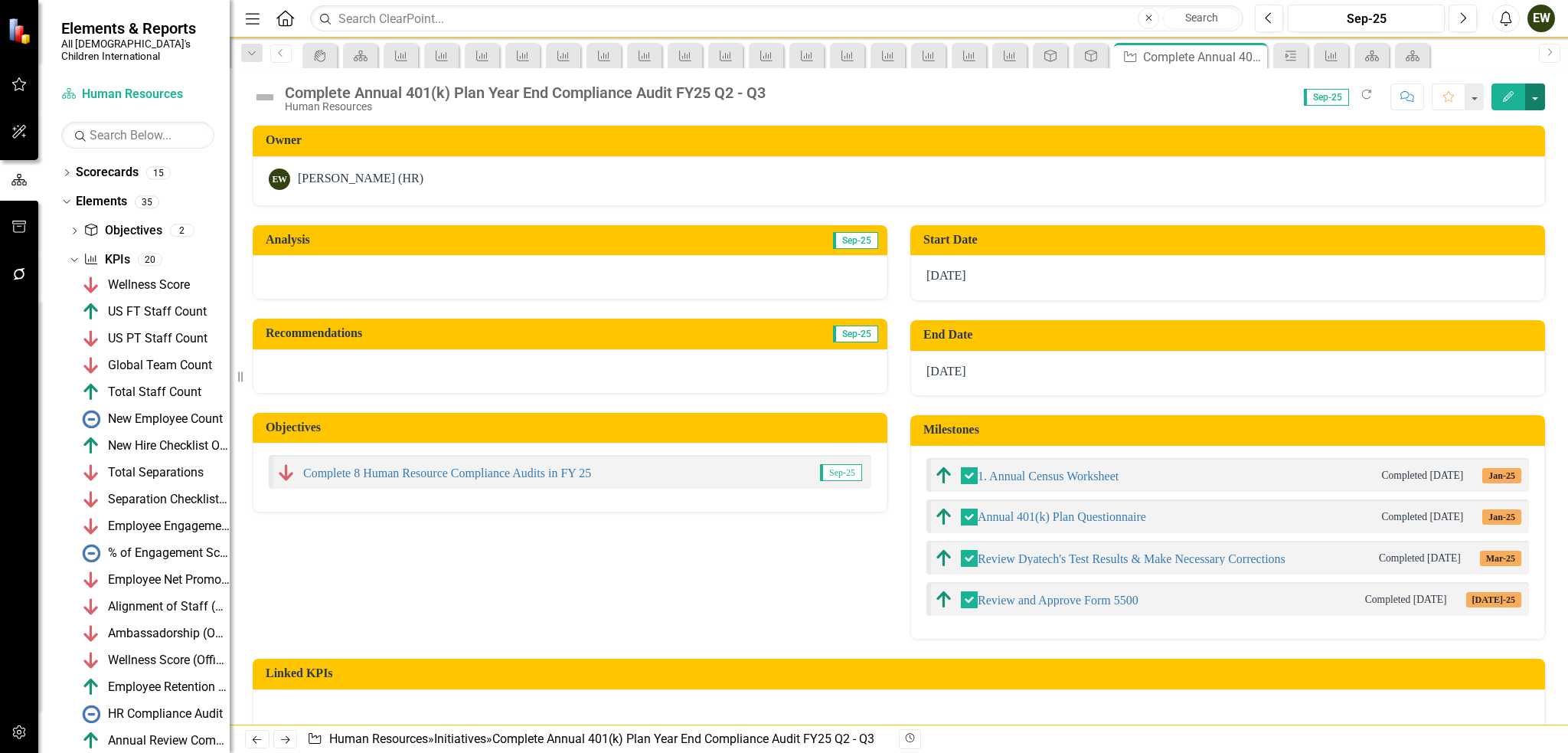
click at [1539, 87] on button "button" at bounding box center [1535, 97] width 20 height 26
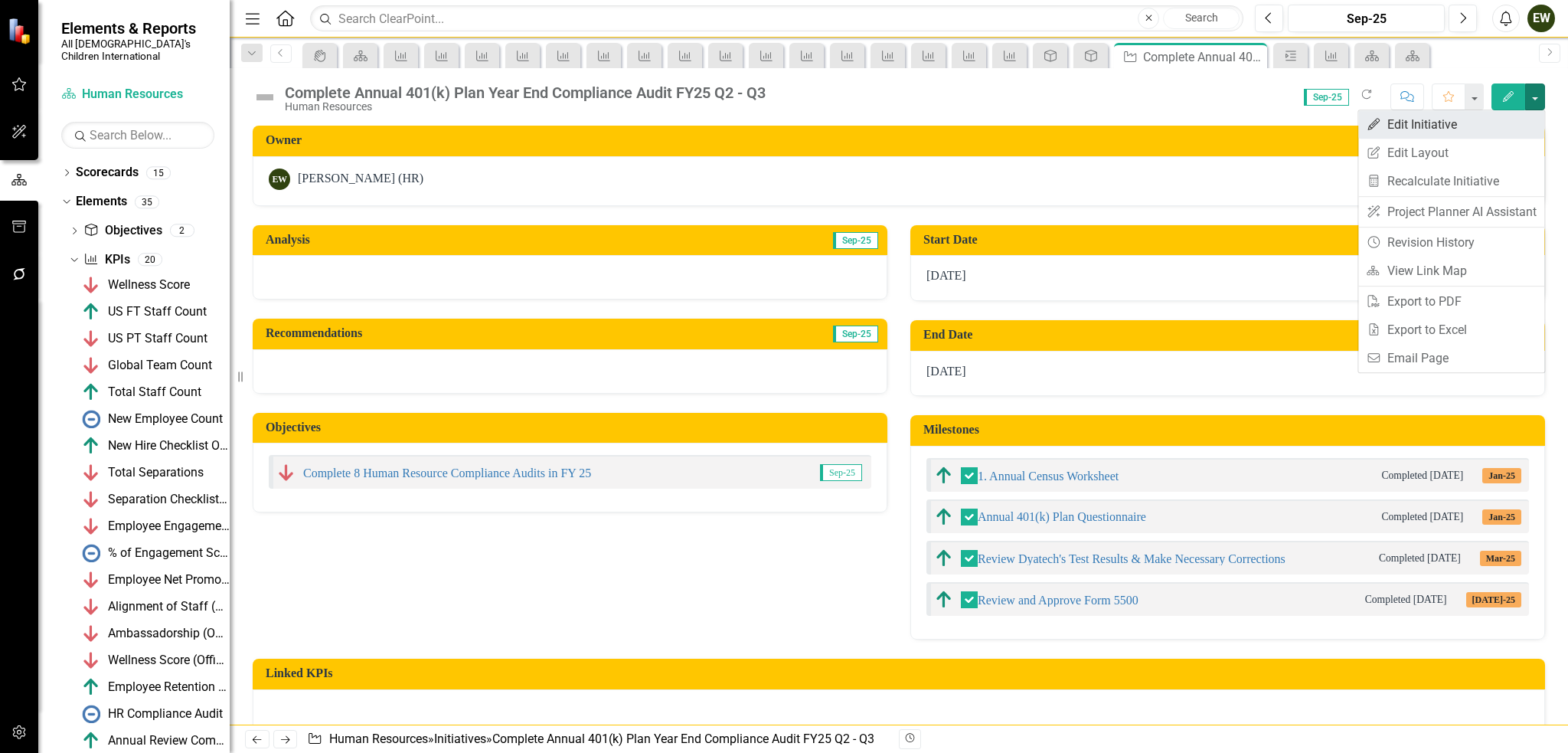
click at [1493, 124] on link "Edit Edit Initiative" at bounding box center [1451, 124] width 186 height 28
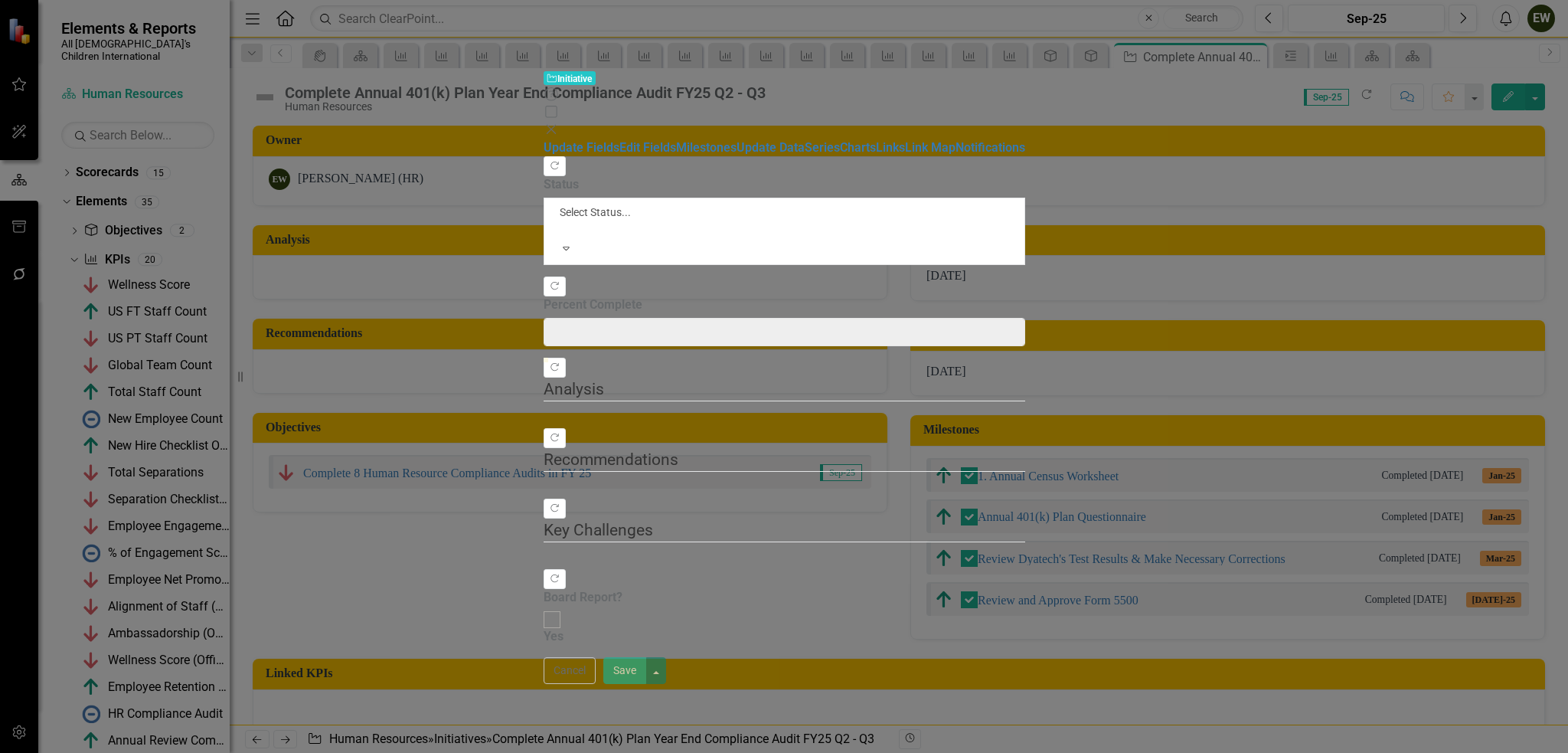
type input "0"
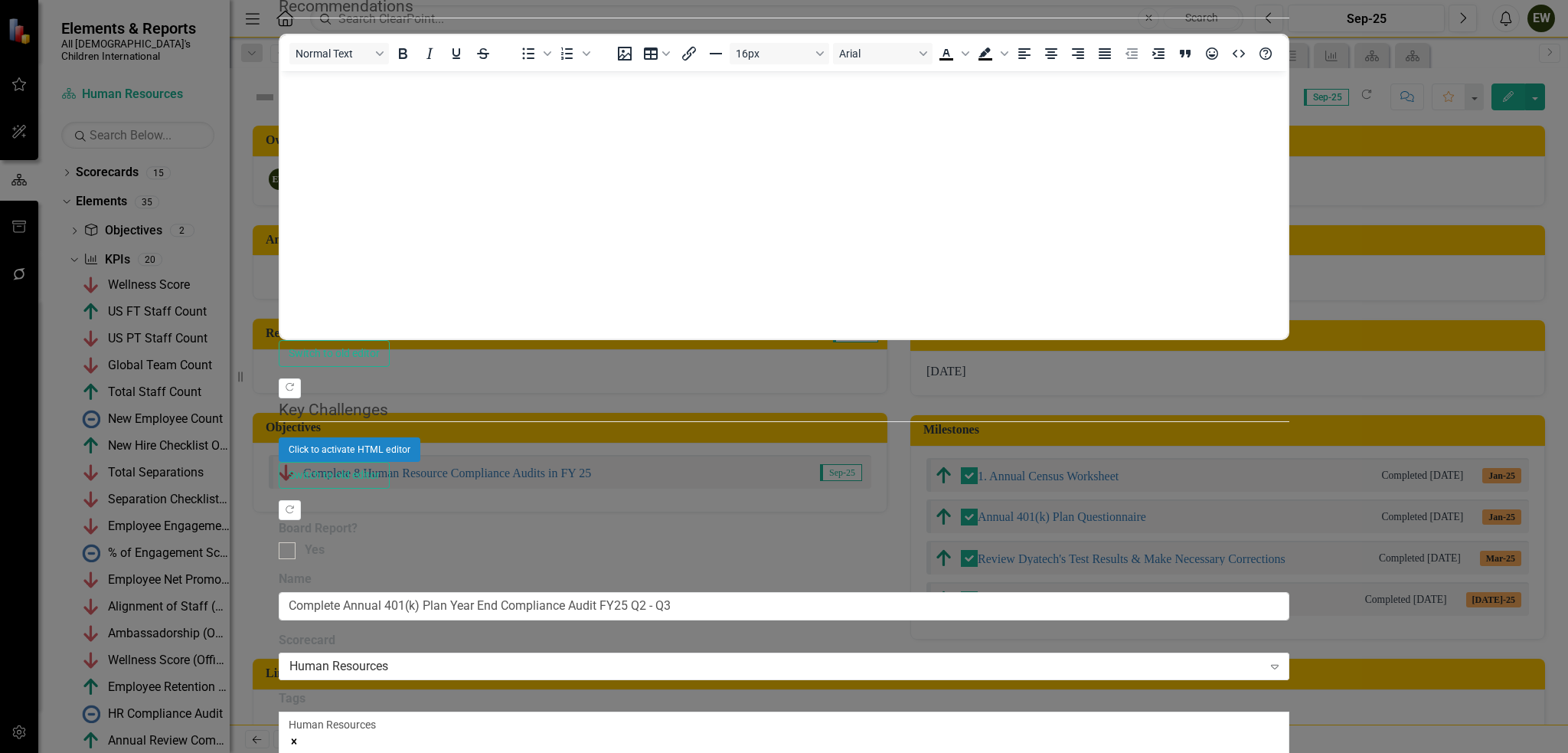
checkbox input "true"
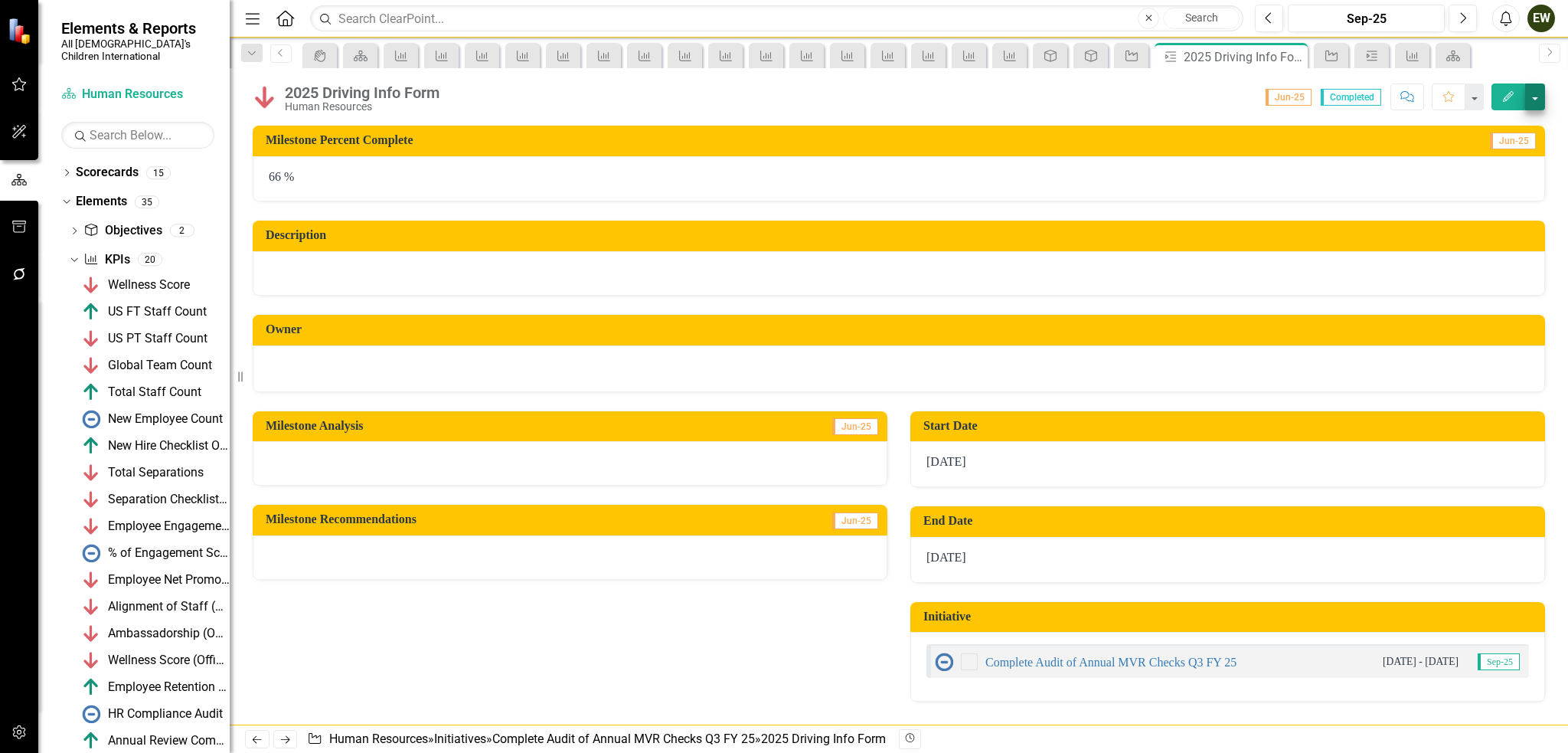
click at [1532, 97] on button "button" at bounding box center [1535, 97] width 20 height 26
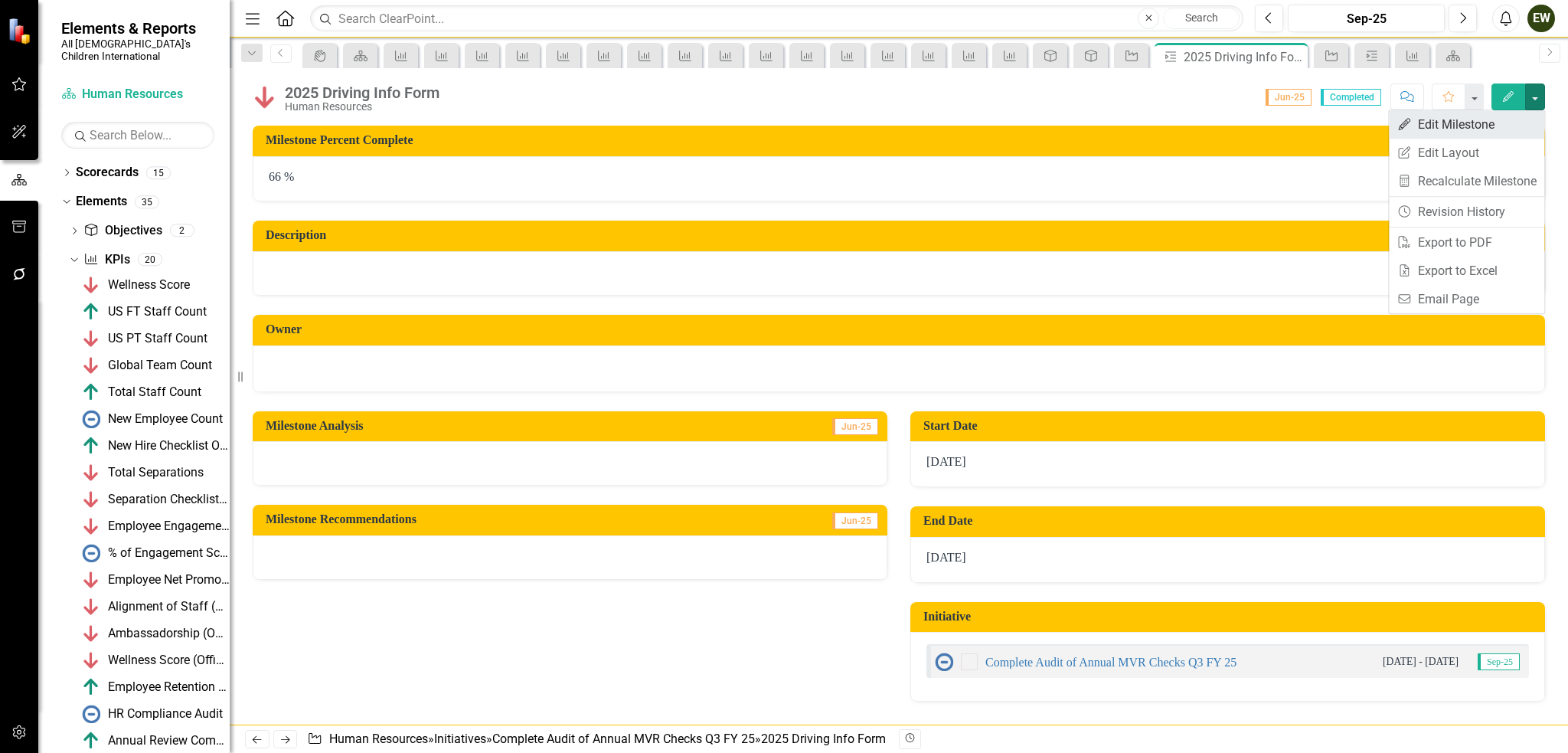
click at [1511, 128] on link "Edit Edit Milestone" at bounding box center [1466, 124] width 155 height 28
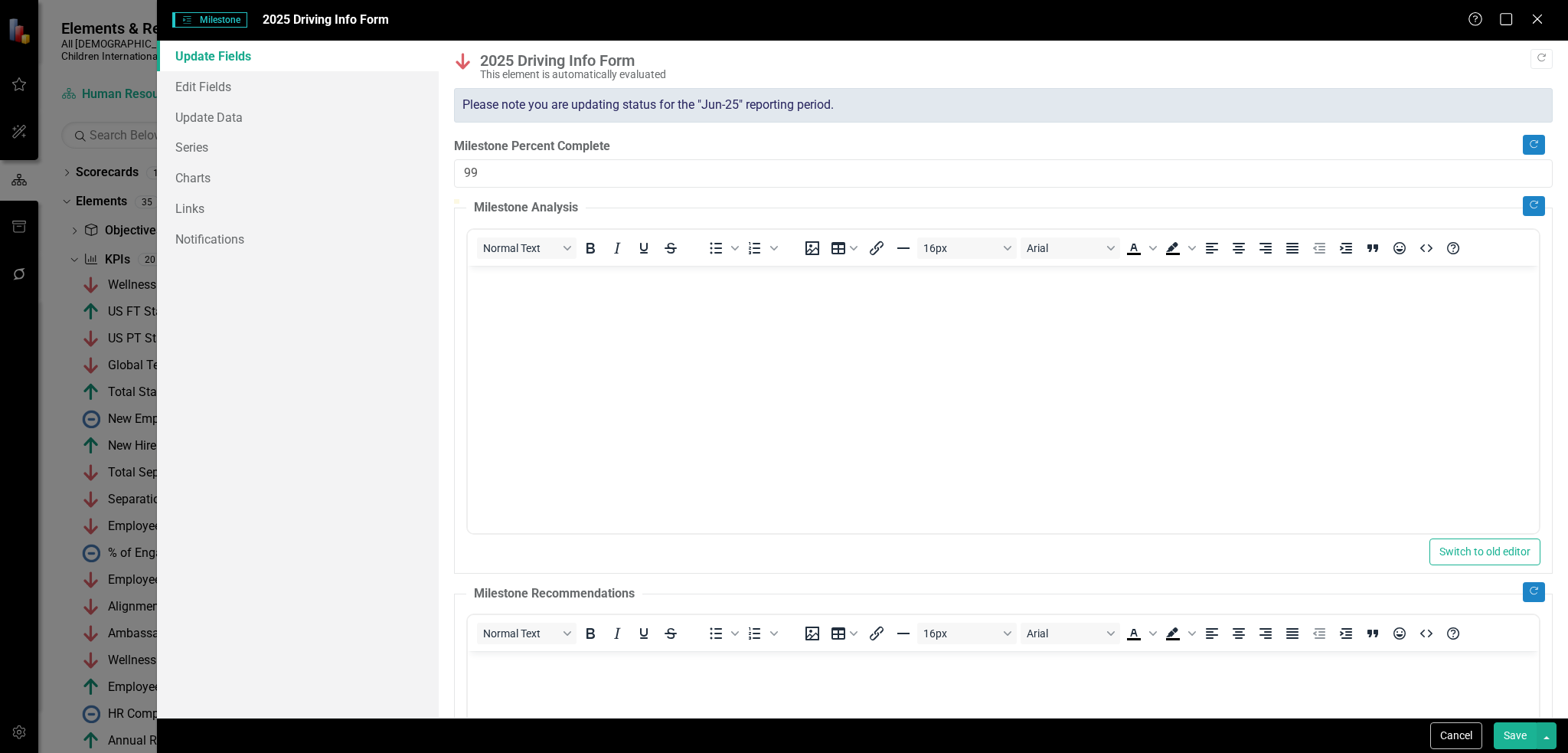
type input "100"
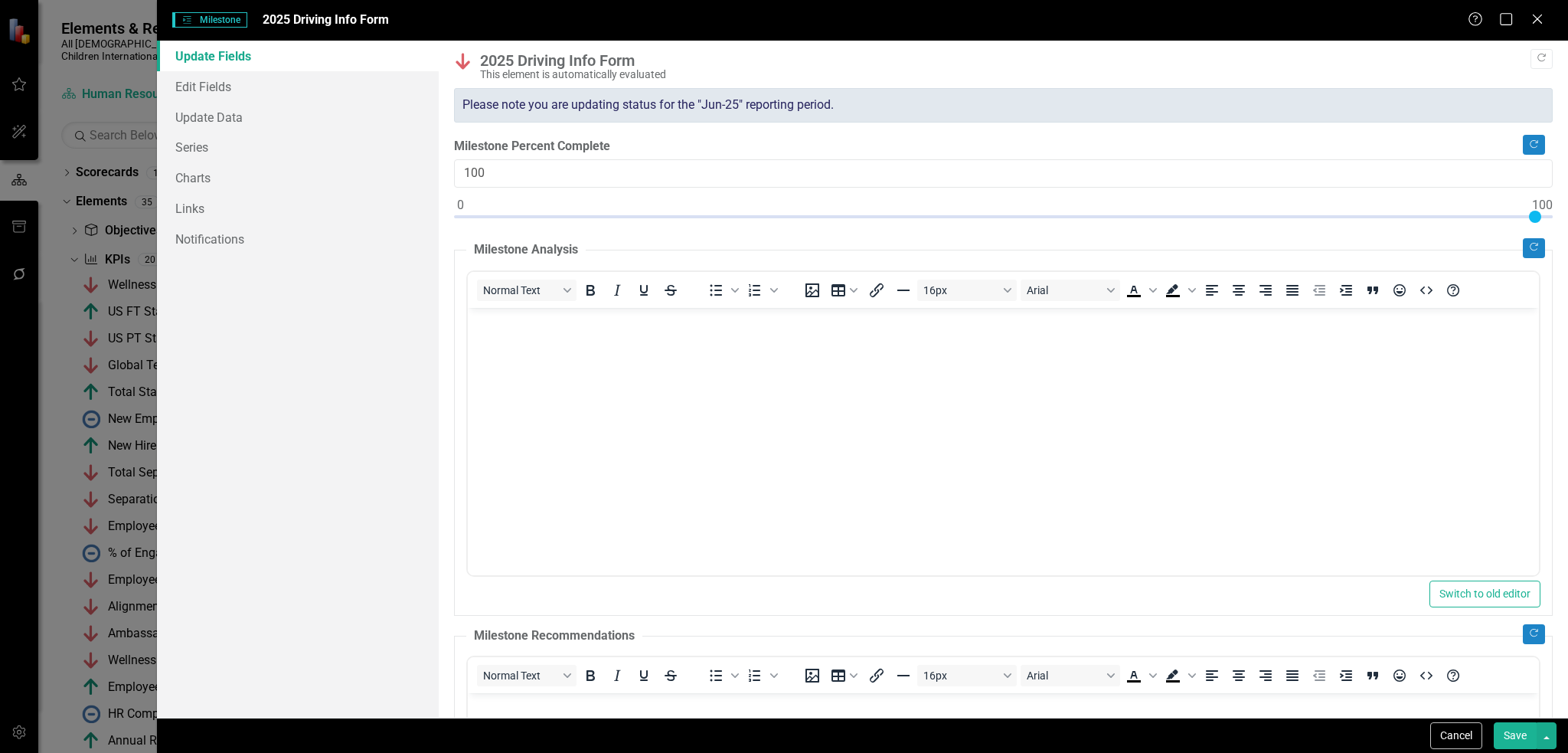
drag, startPoint x: 1170, startPoint y: 212, endPoint x: 1565, endPoint y: 203, distance: 395.1
click at [1565, 203] on div ""Update" fields in ClearPoint are the fields that change from reporting period …" at bounding box center [1003, 379] width 1129 height 677
click at [1525, 734] on button "Save" at bounding box center [1515, 735] width 43 height 26
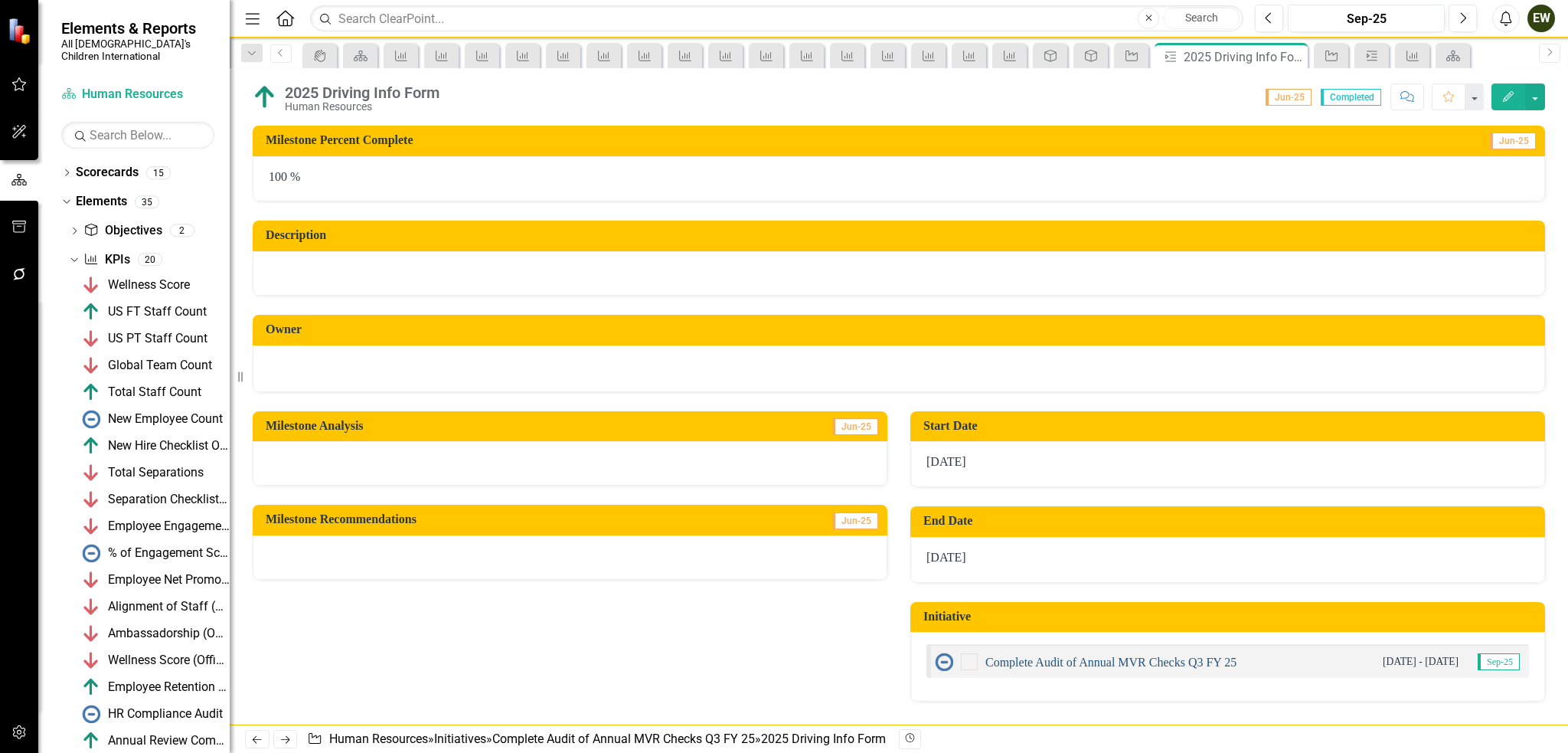
click at [1165, 663] on link "Complete Audit of Annual MVR Checks Q3 FY 25" at bounding box center [1111, 661] width 252 height 13
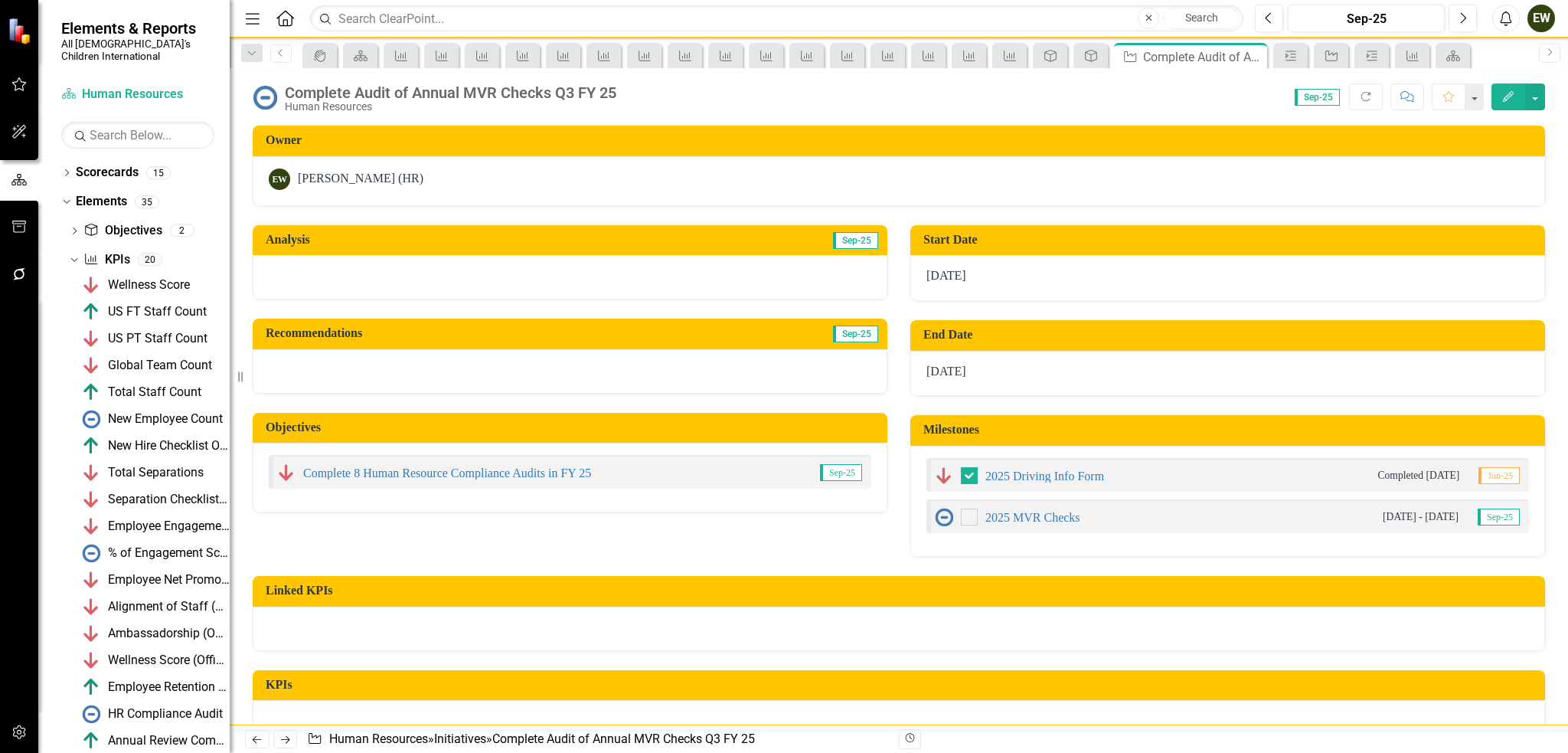
checkbox input "true"
click at [1046, 516] on link "2025 MVR Checks" at bounding box center [1033, 517] width 95 height 13
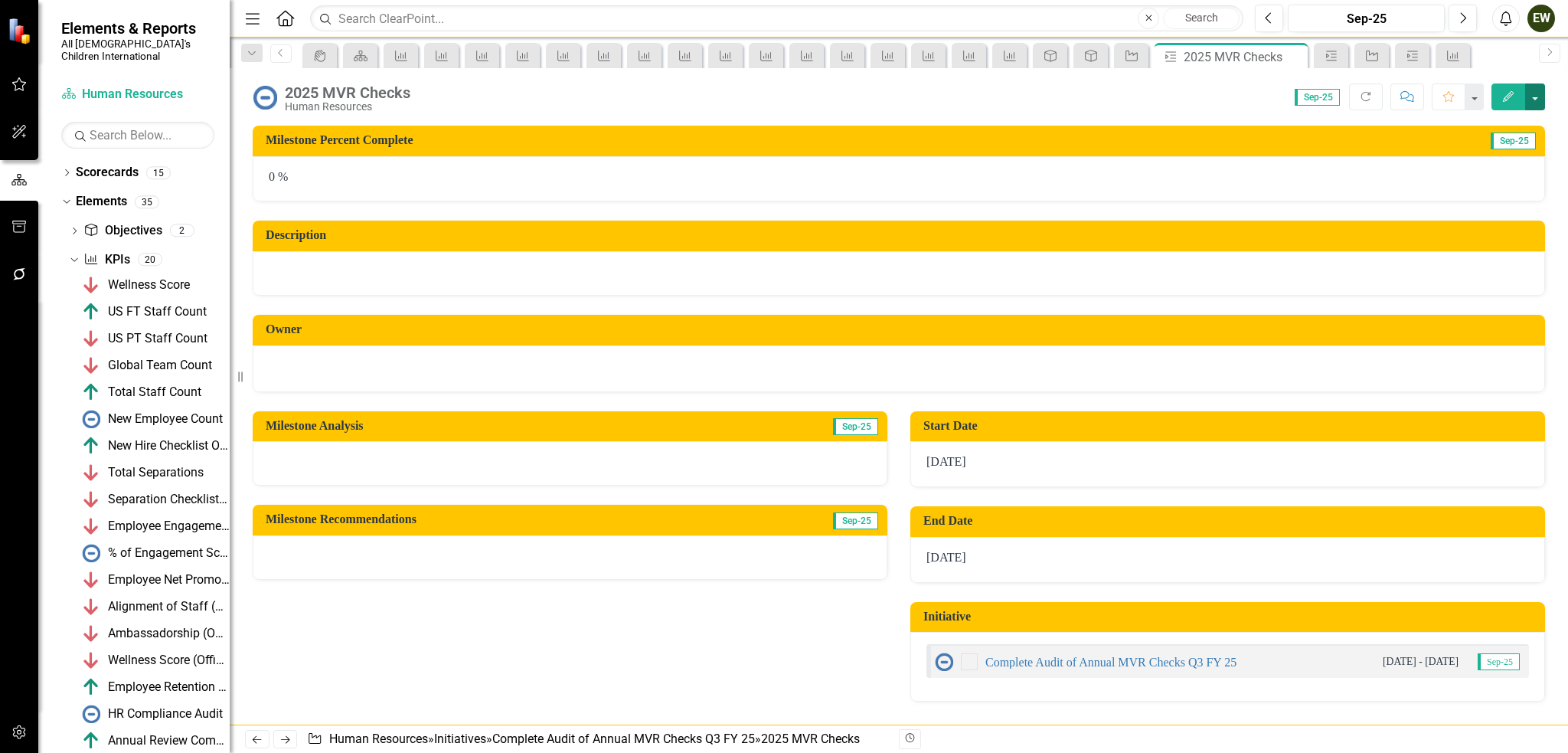
click at [1541, 95] on button "button" at bounding box center [1535, 97] width 20 height 26
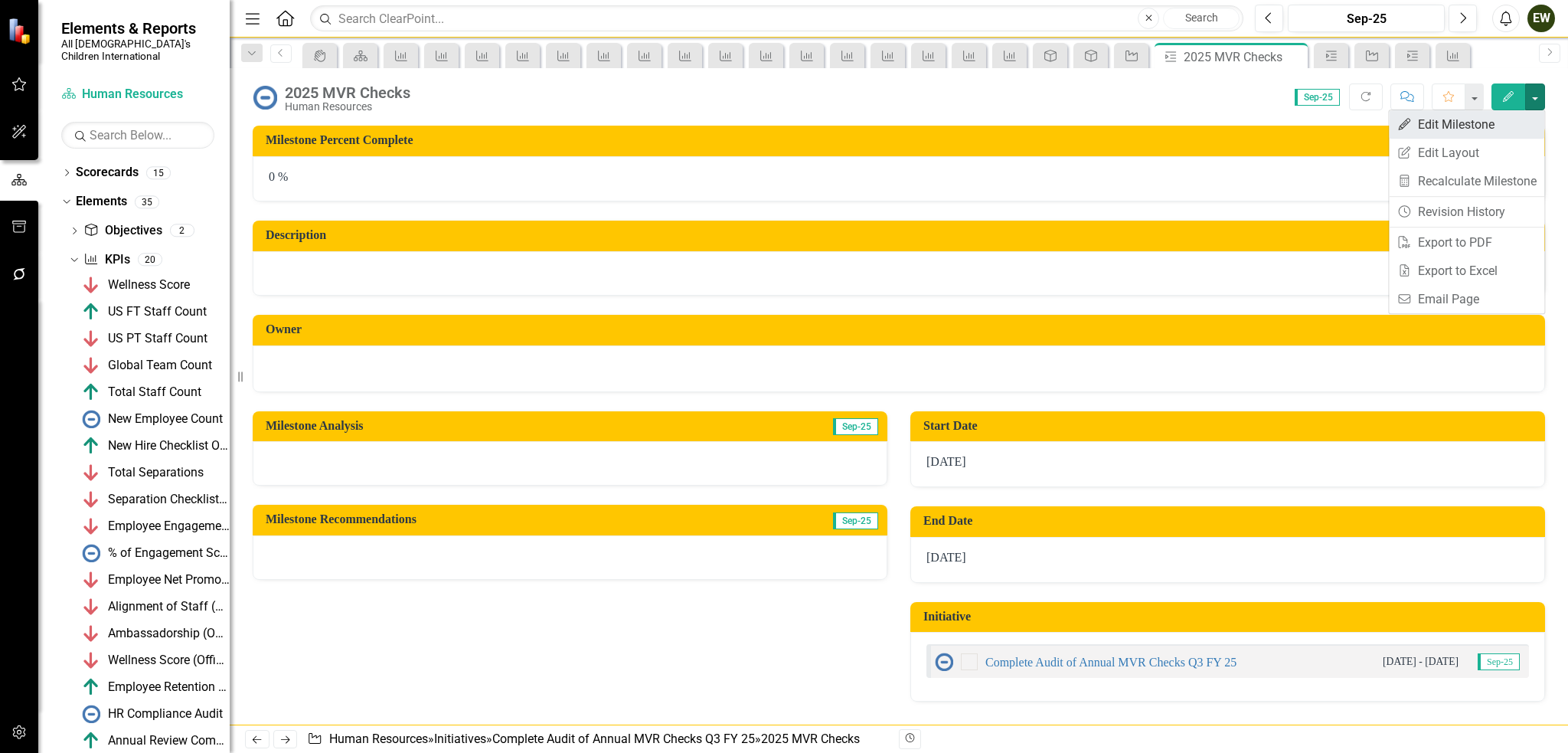
click at [1511, 117] on link "Edit Edit Milestone" at bounding box center [1466, 124] width 155 height 28
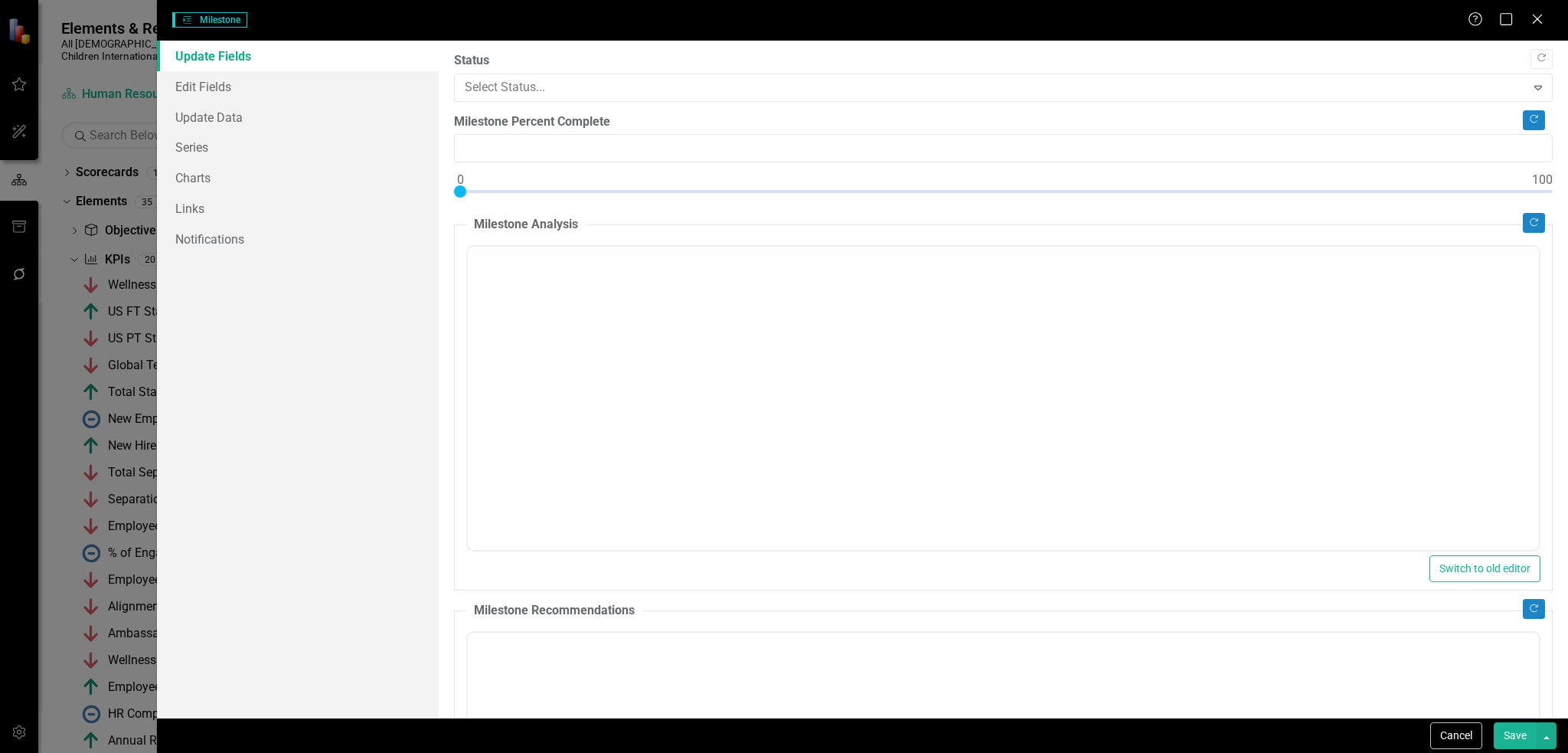
type input "0"
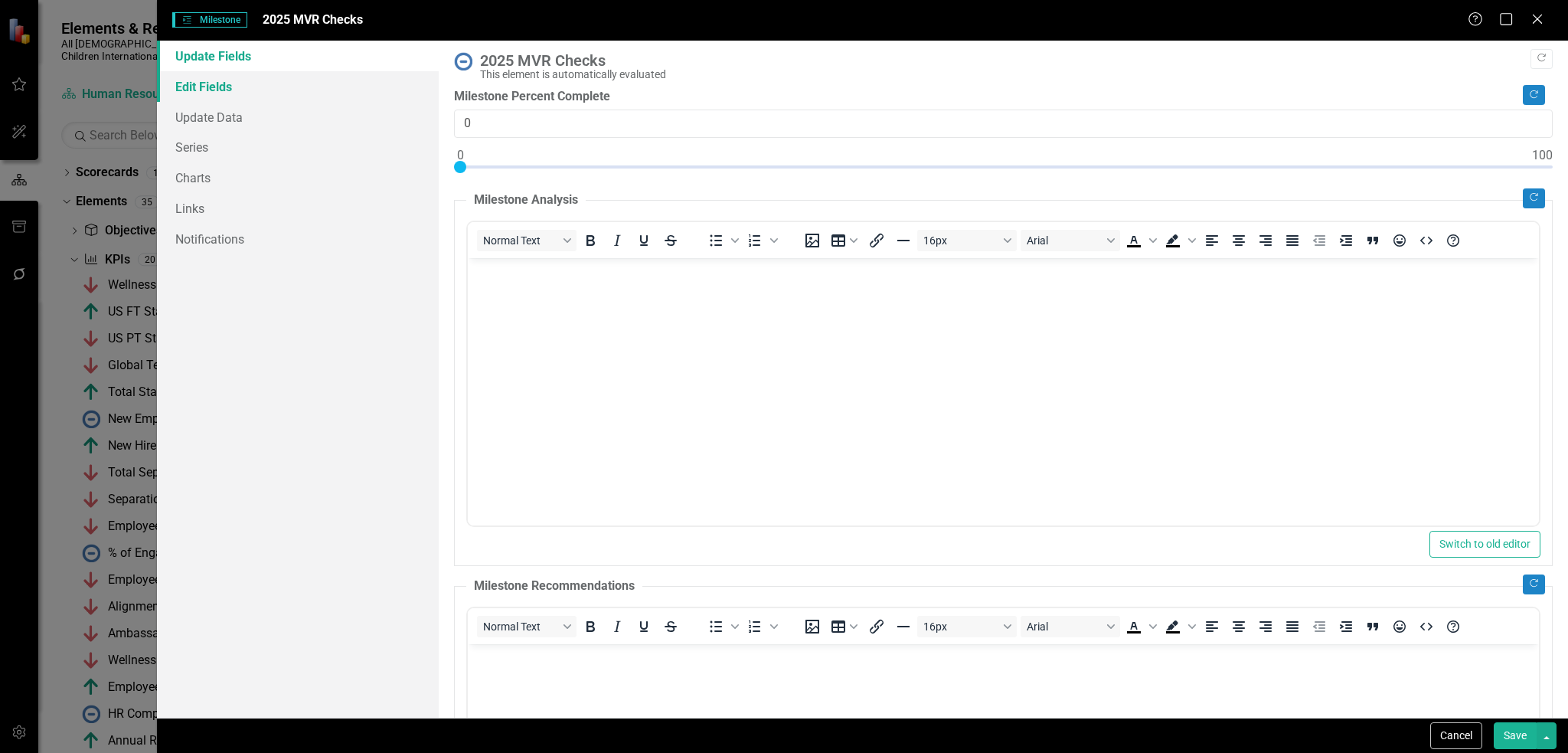
click at [345, 92] on link "Edit Fields" at bounding box center [298, 87] width 283 height 31
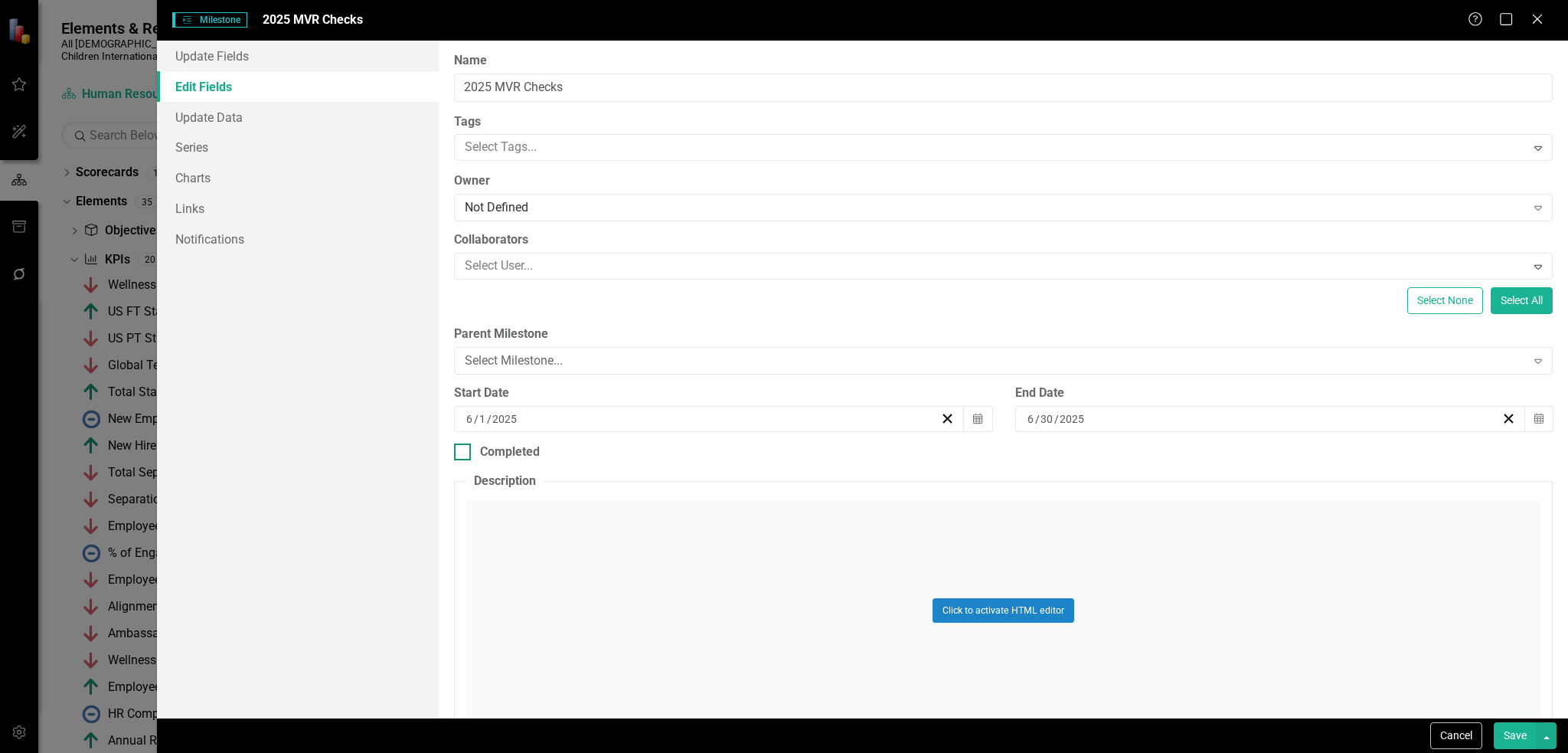
click at [462, 445] on input "Completed" at bounding box center [458, 448] width 10 height 10
checkbox input "true"
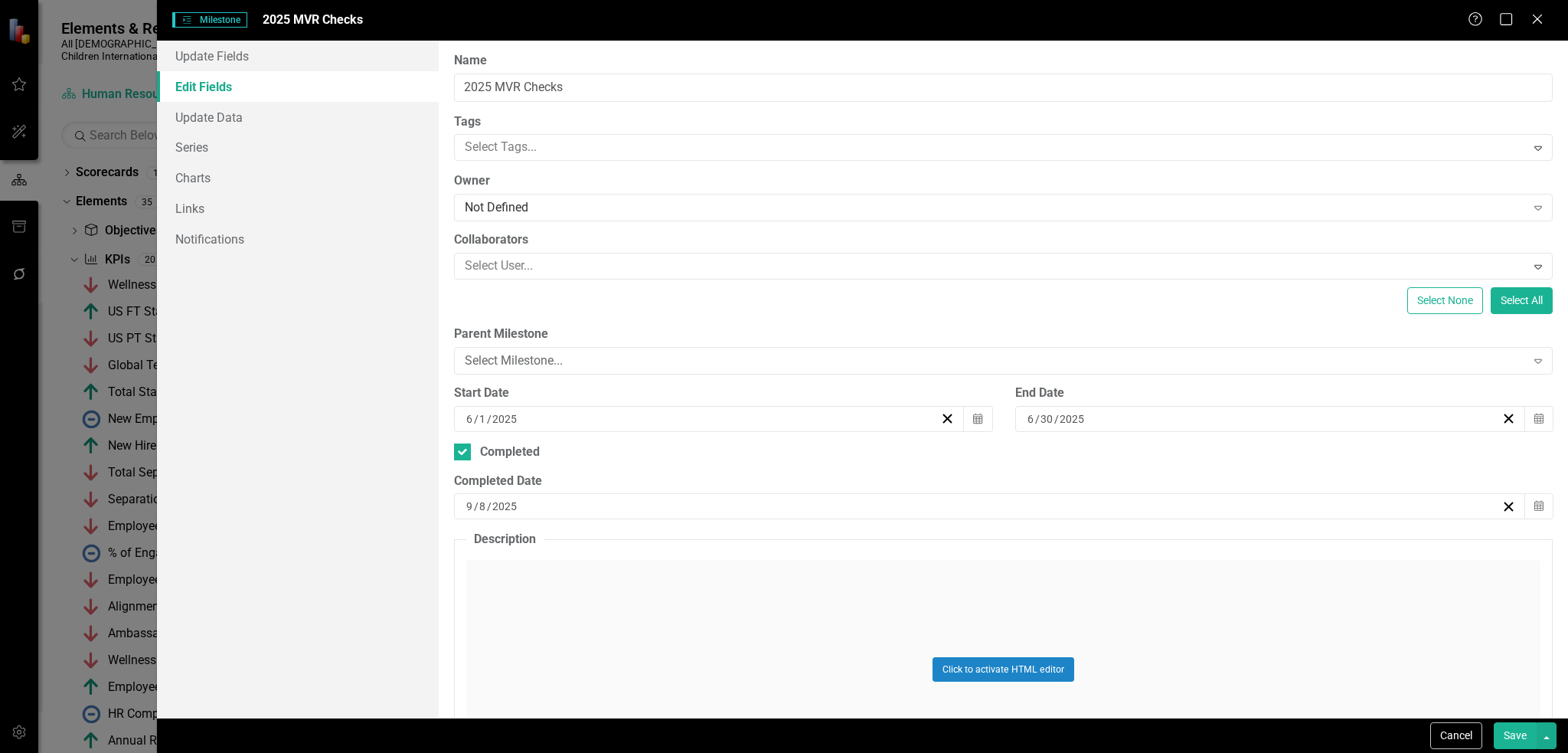
click at [551, 507] on div "9 / 8 / 2025" at bounding box center [983, 506] width 1037 height 15
click at [893, 551] on button "‹" at bounding box center [902, 544] width 34 height 34
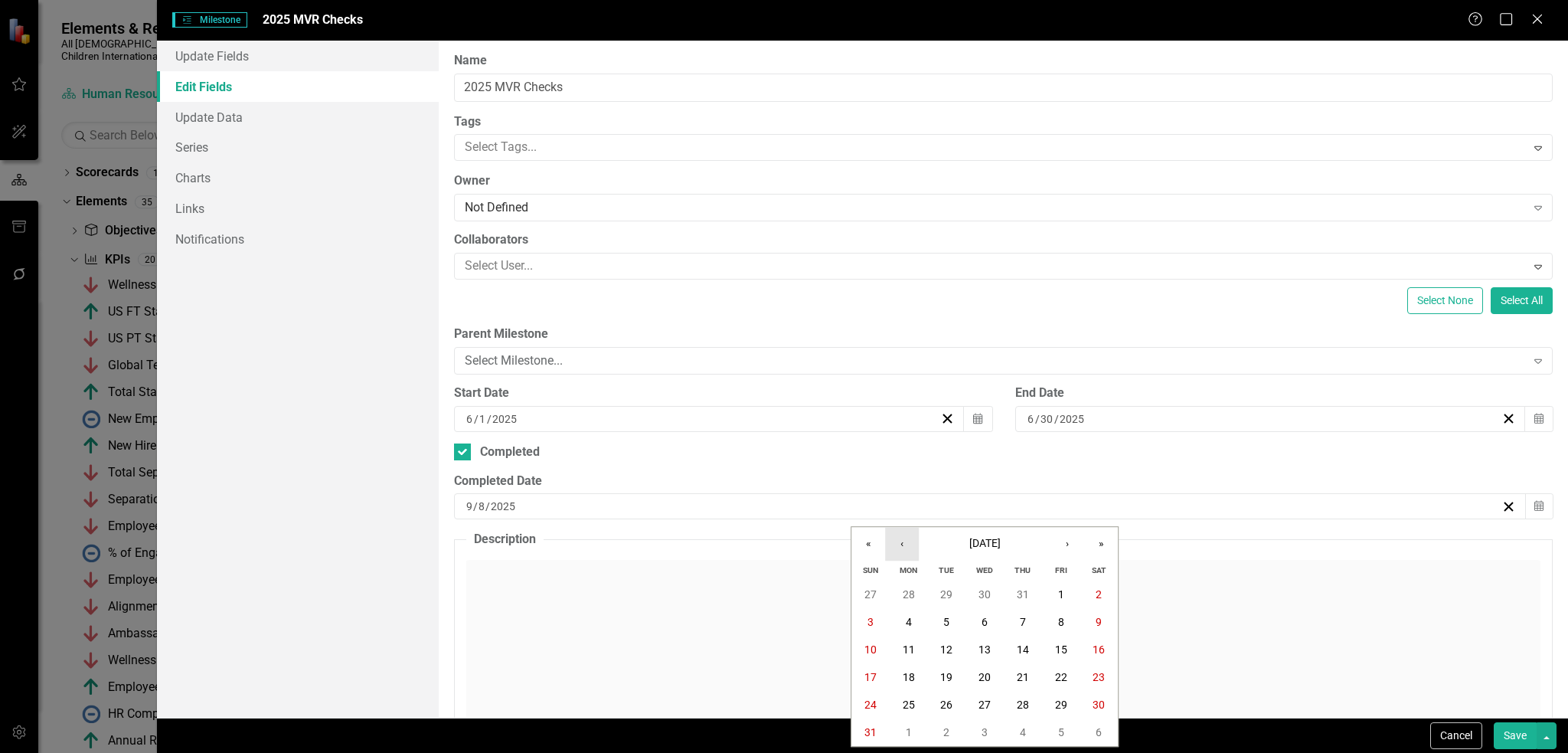
click at [893, 551] on button "‹" at bounding box center [902, 544] width 34 height 34
click at [901, 701] on button "30" at bounding box center [908, 704] width 38 height 27
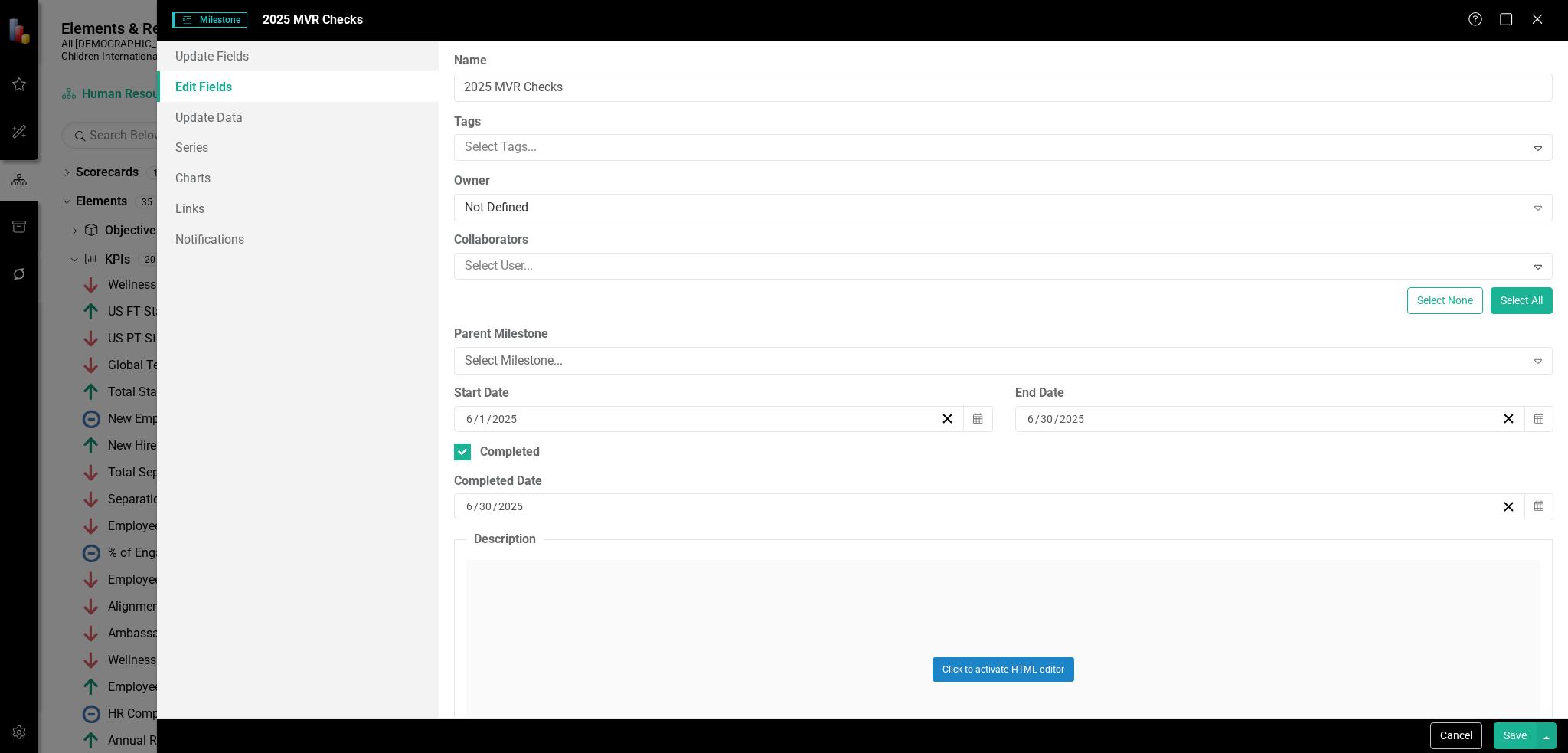
click at [1516, 740] on button "Save" at bounding box center [1515, 735] width 43 height 26
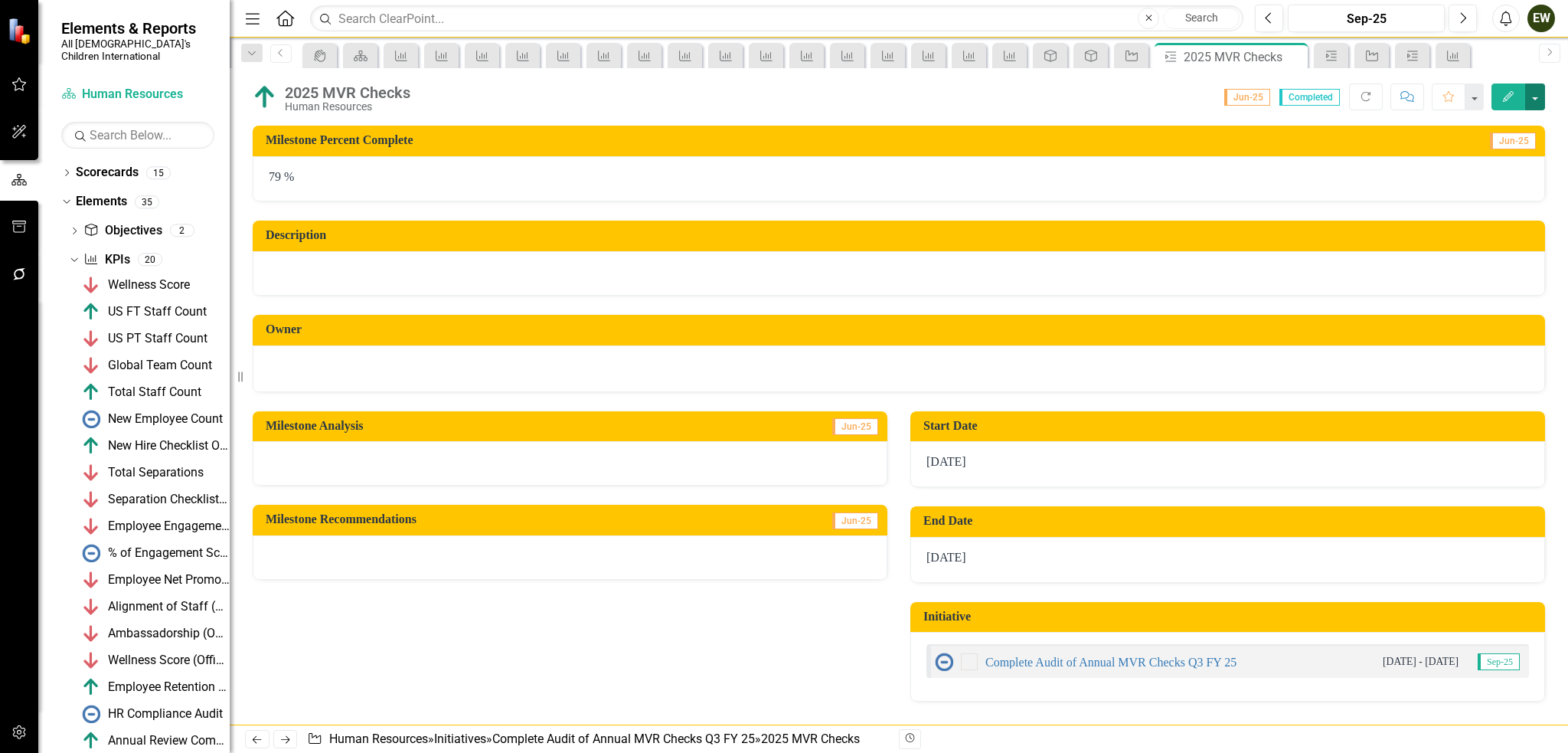
click at [1531, 89] on button "button" at bounding box center [1535, 97] width 20 height 26
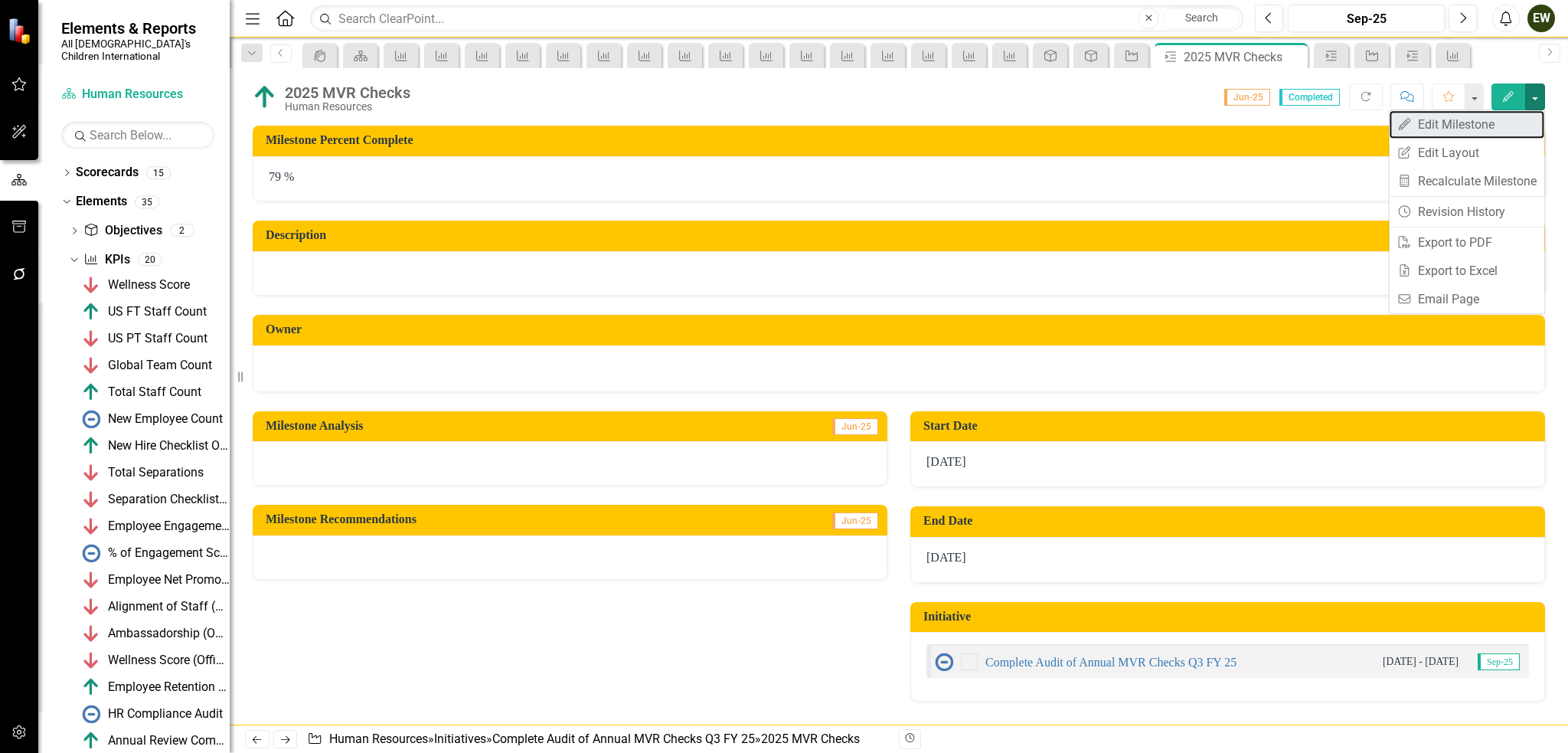
click at [1513, 123] on link "Edit Edit Milestone" at bounding box center [1466, 124] width 155 height 28
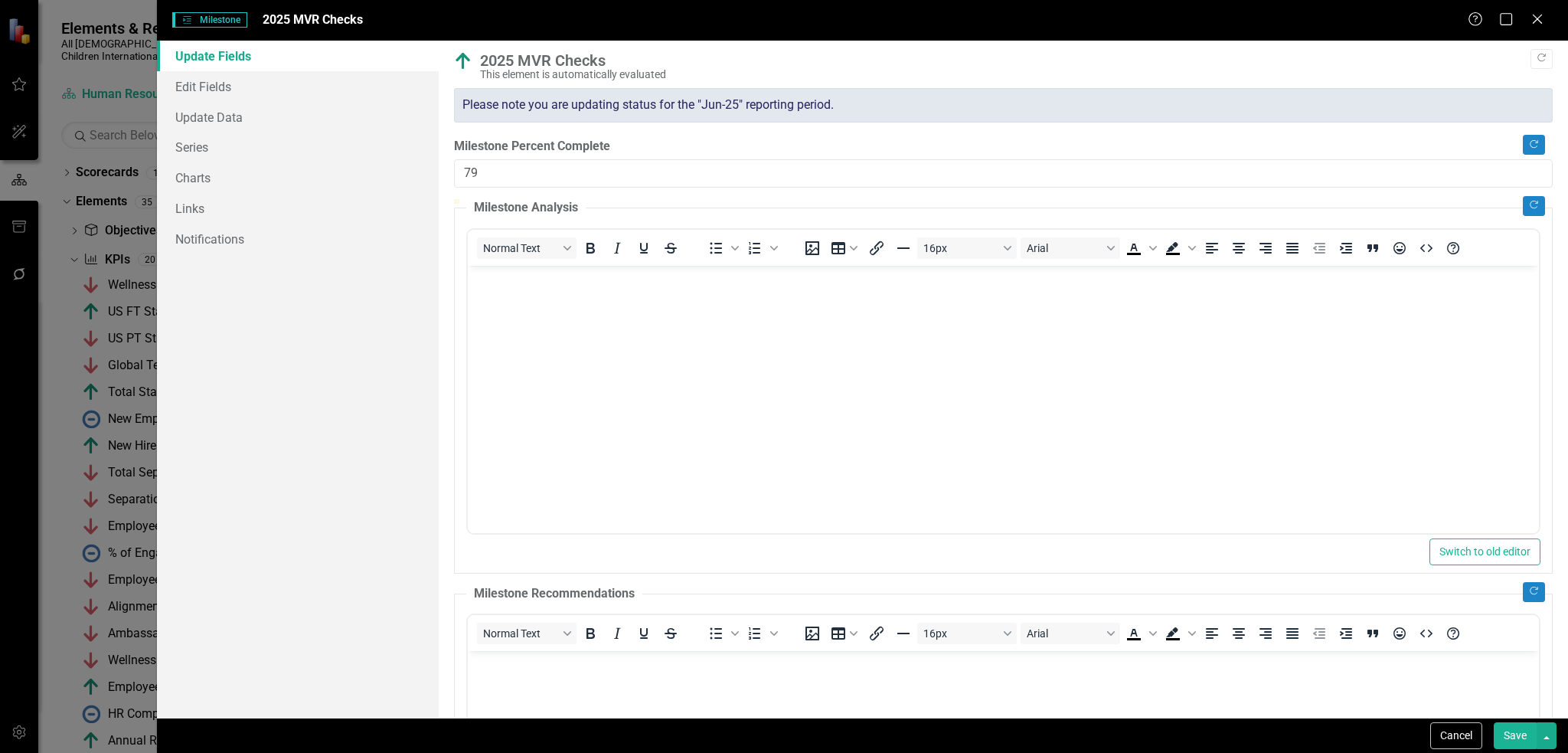
type input "100"
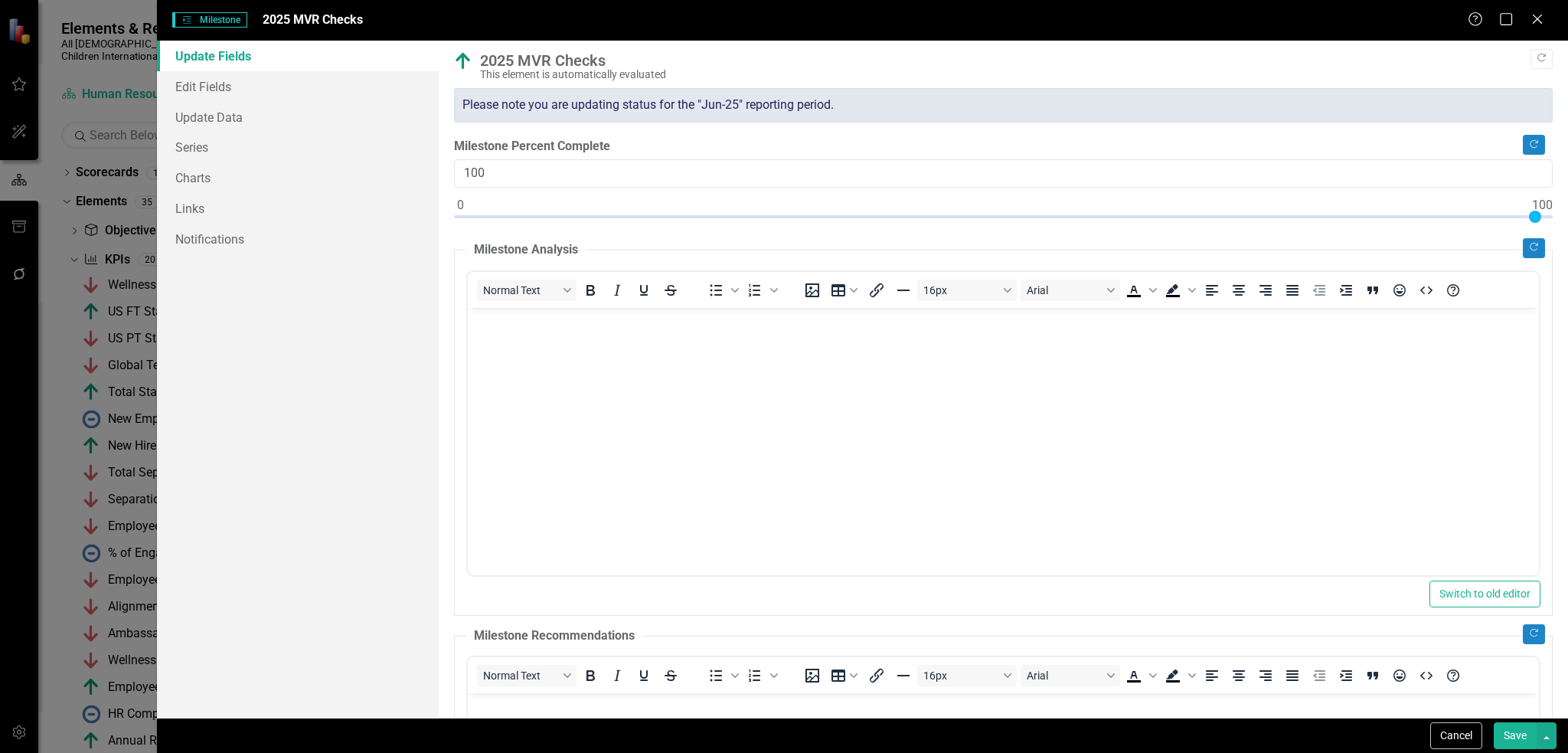
drag, startPoint x: 1311, startPoint y: 211, endPoint x: 1548, endPoint y: 222, distance: 237.3
click at [1548, 222] on div ""Update" fields in ClearPoint are the fields that change from reporting period …" at bounding box center [1003, 379] width 1129 height 677
click at [1514, 741] on button "Save" at bounding box center [1515, 735] width 43 height 26
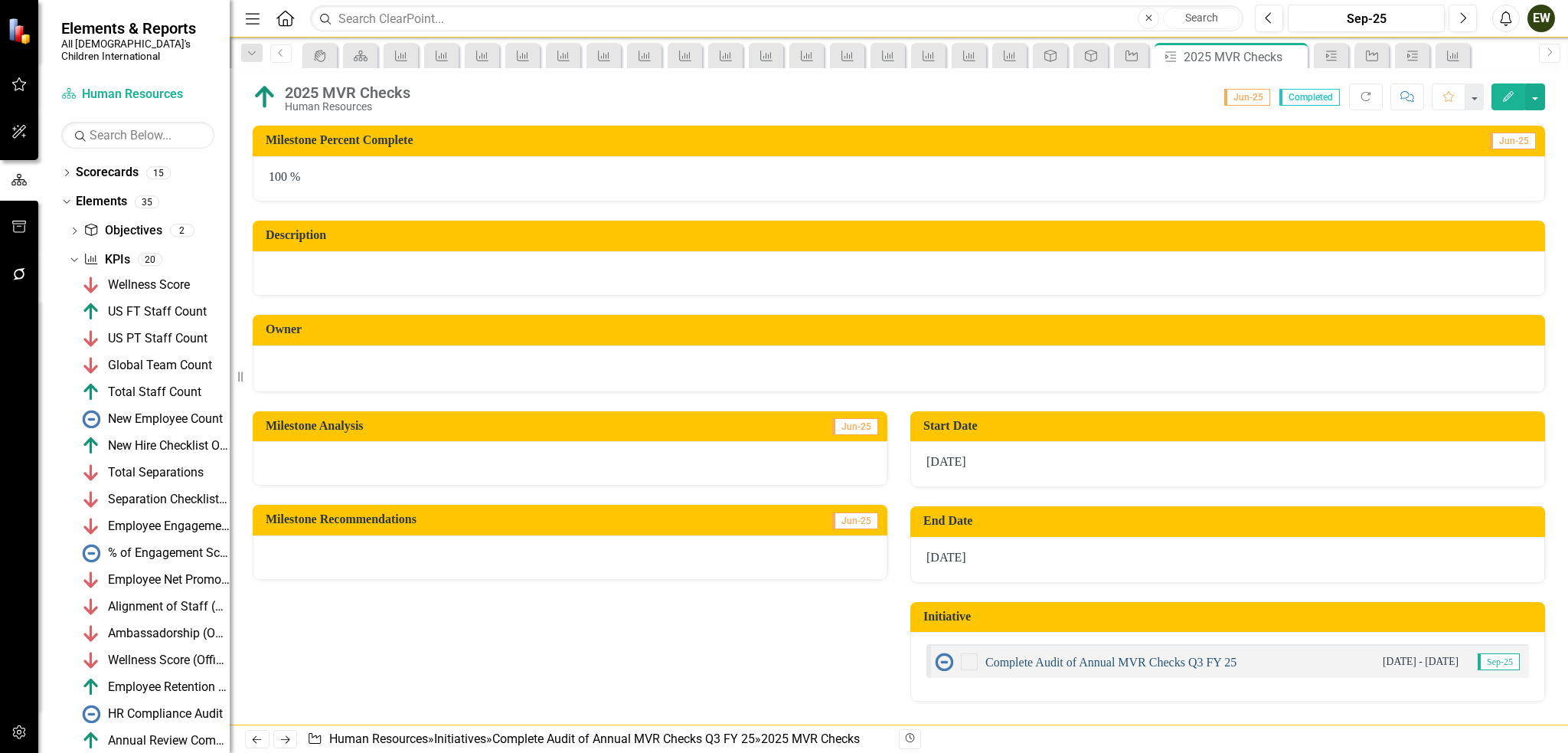
click at [1142, 656] on link "Complete Audit of Annual MVR Checks Q3 FY 25" at bounding box center [1111, 661] width 252 height 13
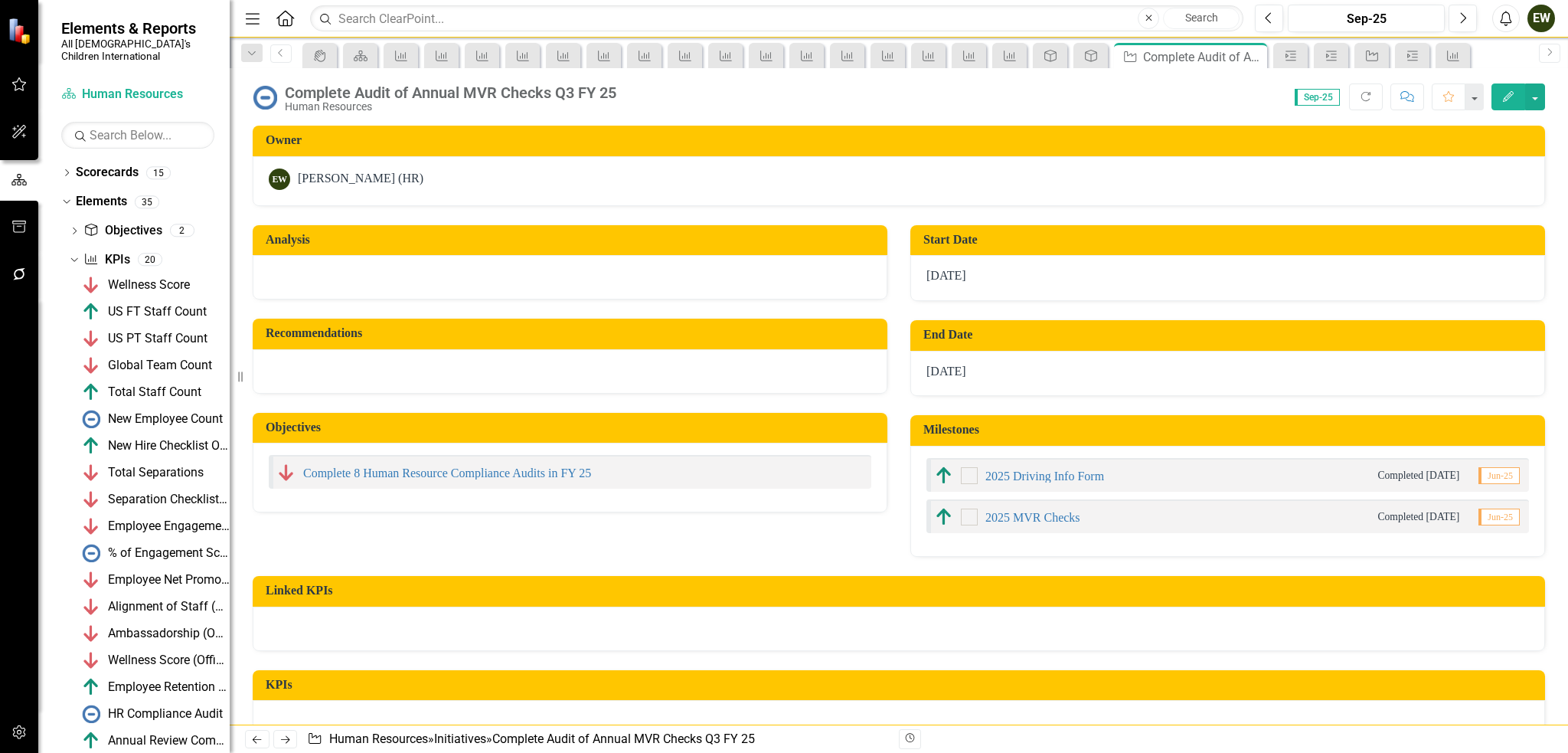
checkbox input "false"
checkbox input "true"
click at [1538, 97] on button "button" at bounding box center [1535, 97] width 20 height 26
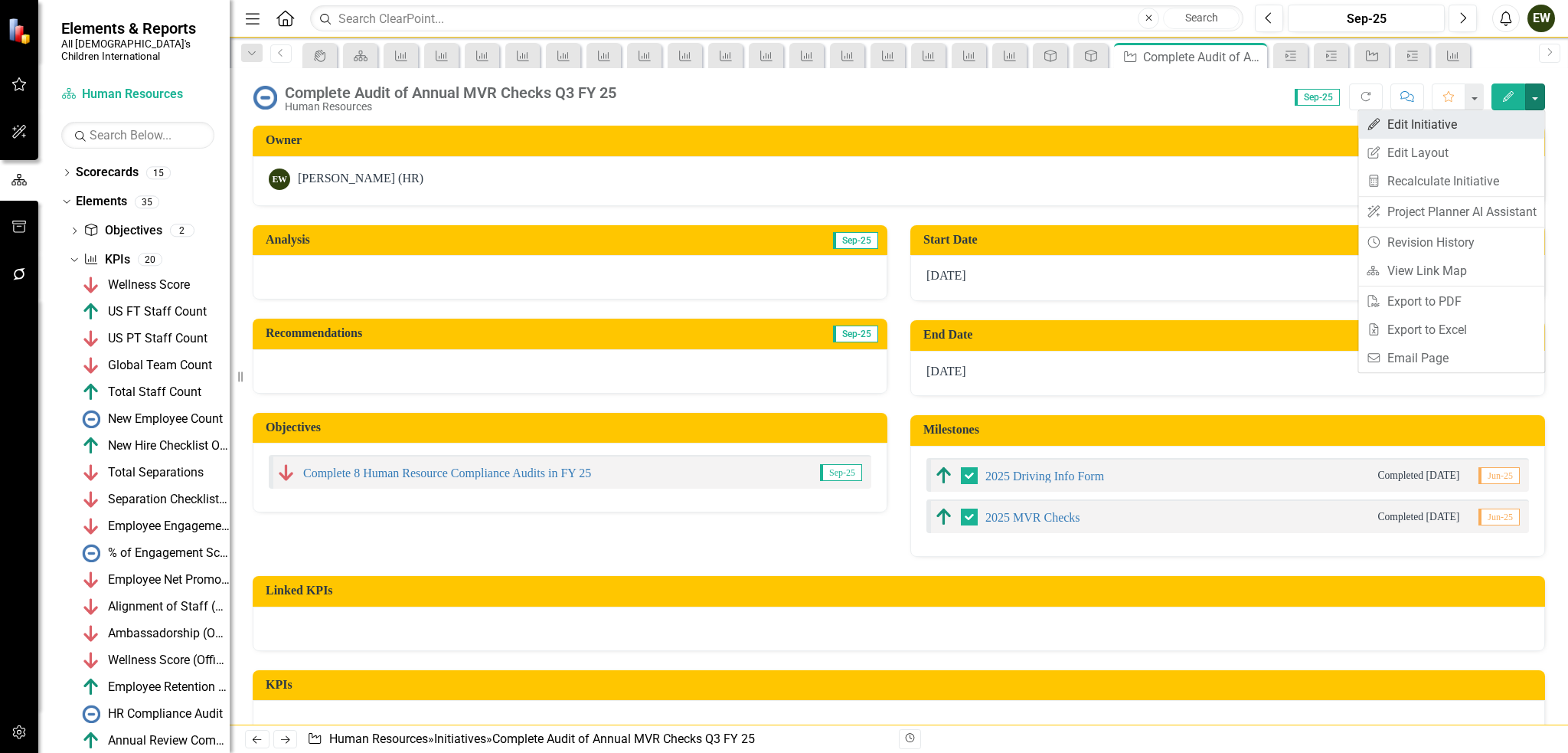
click at [1496, 136] on link "Edit Edit Initiative" at bounding box center [1451, 124] width 186 height 28
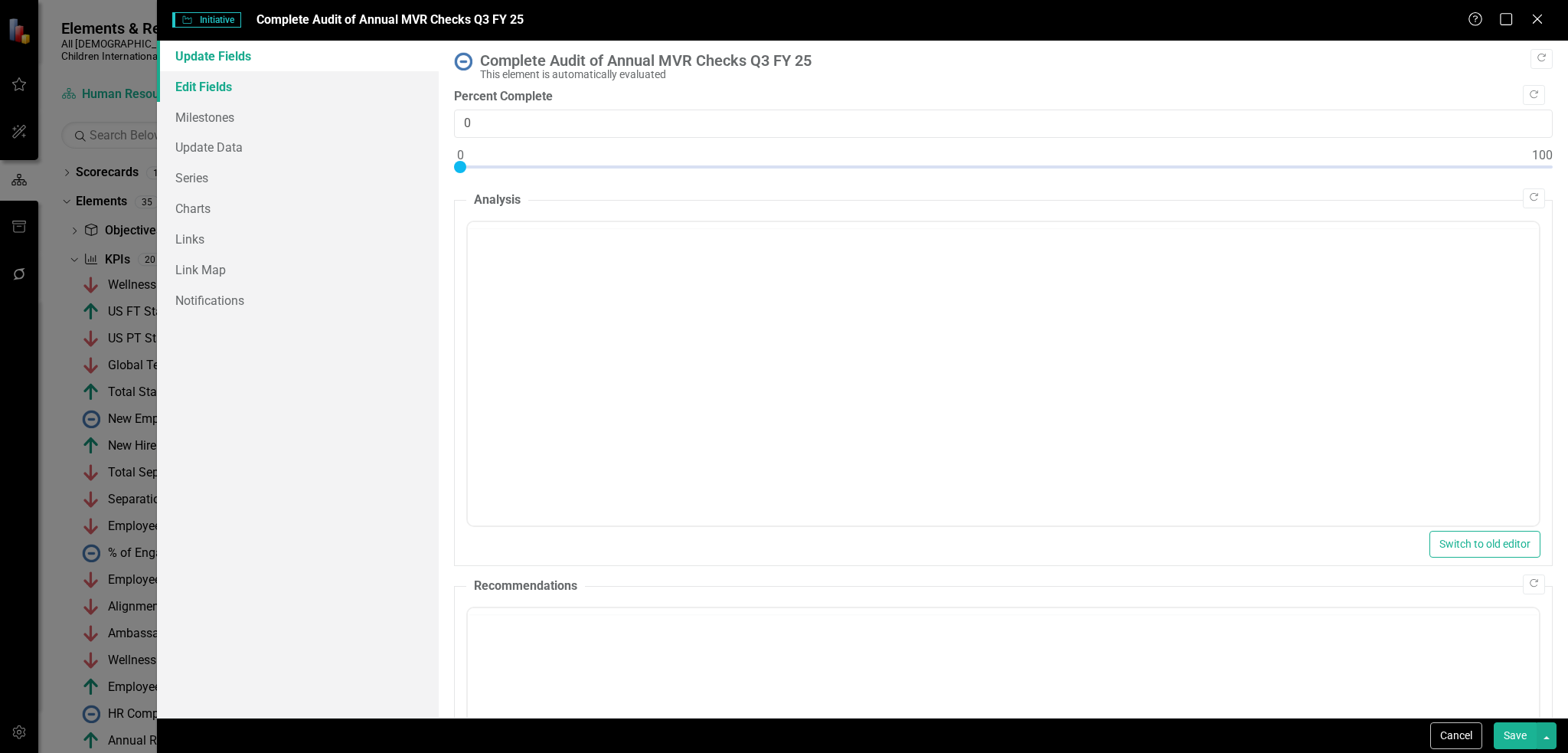
click at [355, 99] on link "Edit Fields" at bounding box center [298, 87] width 283 height 31
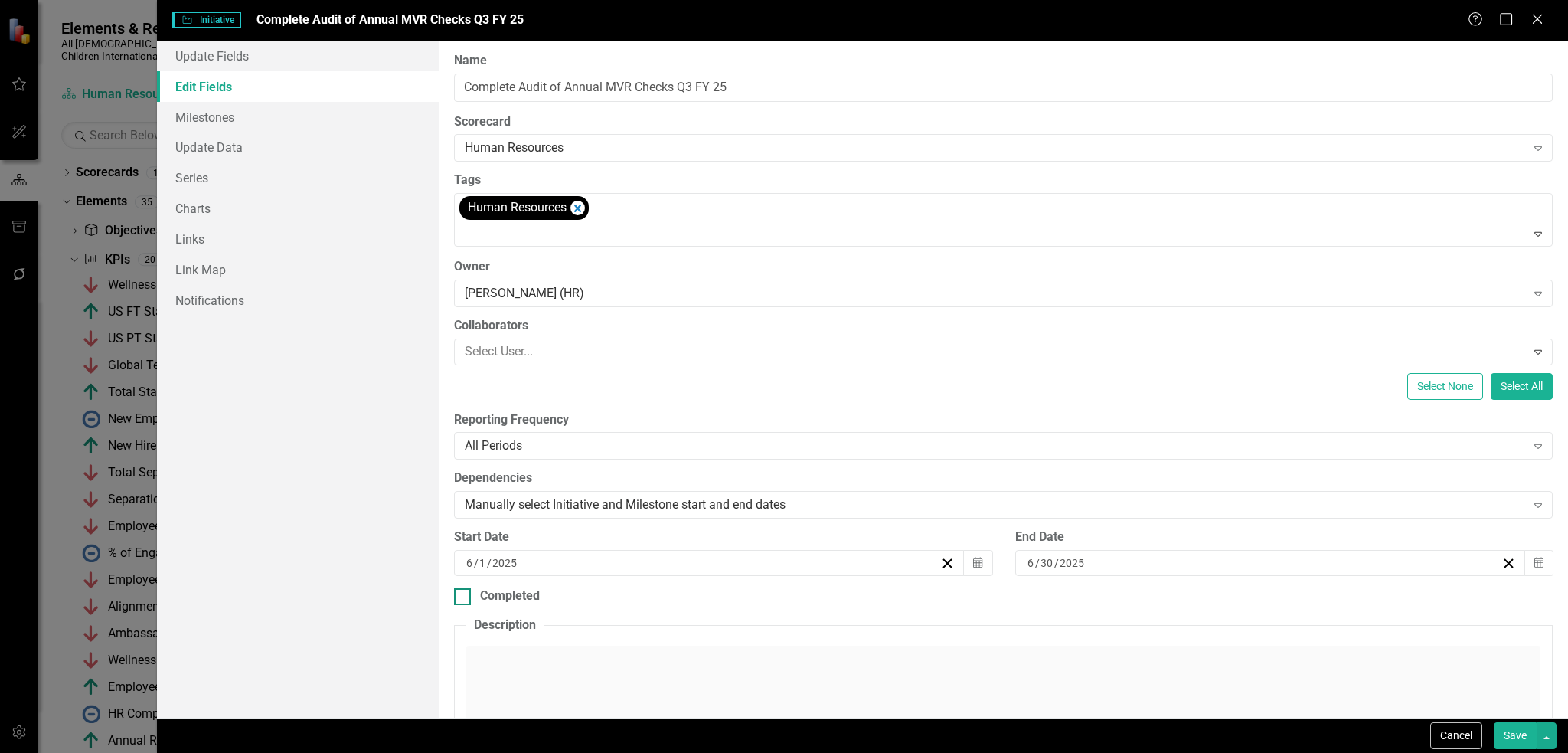
click at [459, 590] on input "Completed" at bounding box center [458, 592] width 10 height 10
checkbox input "true"
click at [600, 646] on div "9 / 8 / 2025" at bounding box center [983, 651] width 1037 height 15
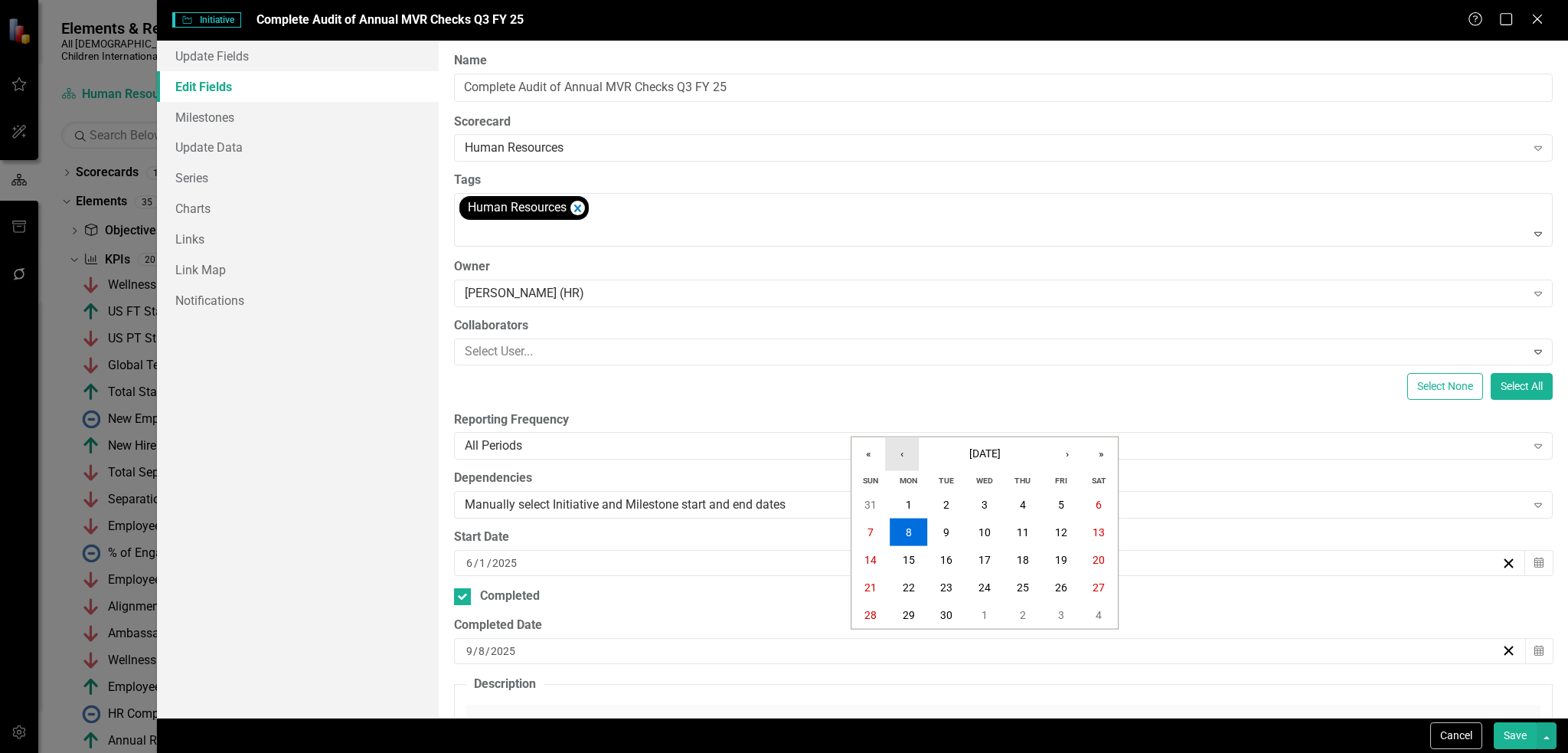
click at [907, 456] on button "‹" at bounding box center [902, 454] width 34 height 34
click at [904, 606] on button "30" at bounding box center [908, 614] width 38 height 27
click at [1541, 727] on button "button" at bounding box center [1547, 735] width 20 height 26
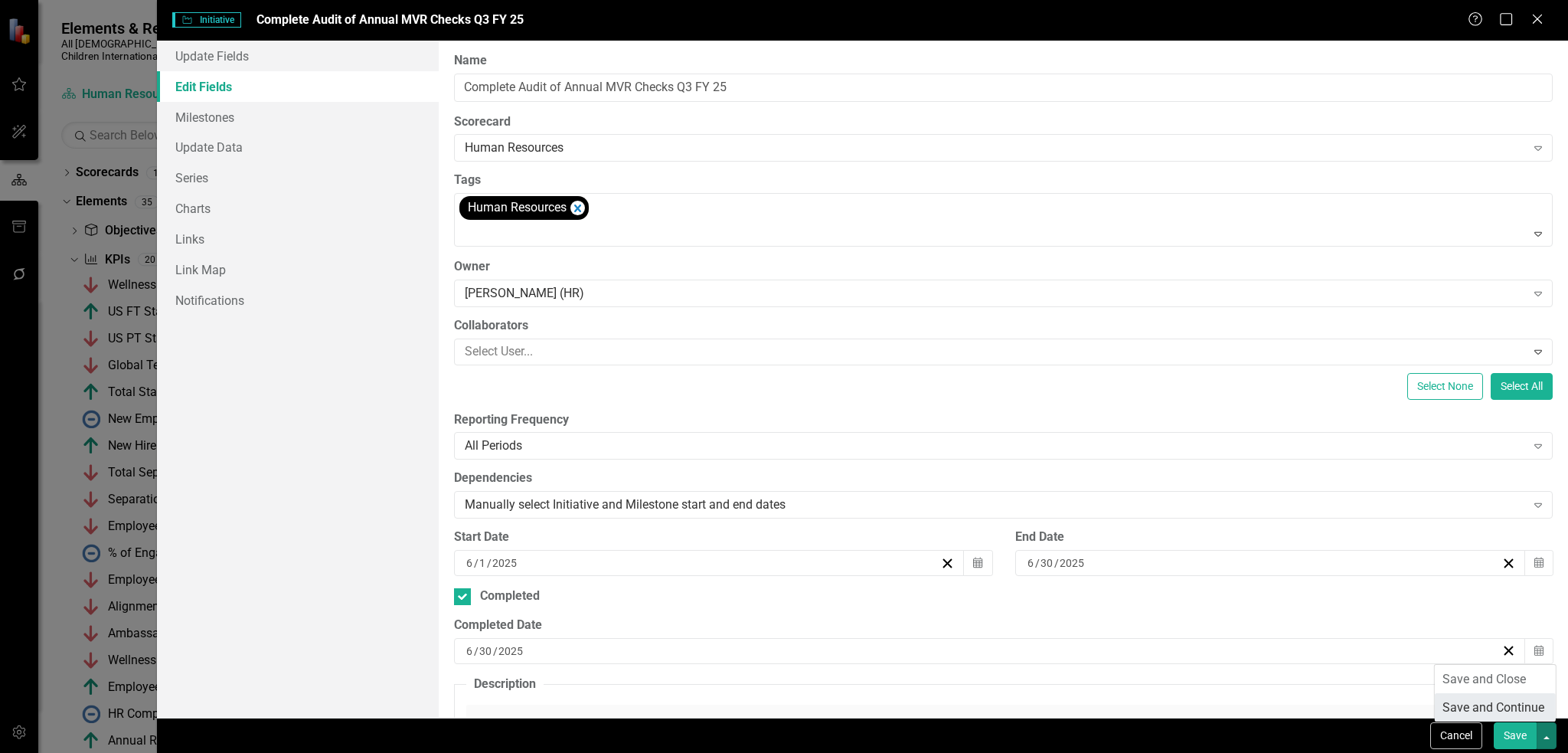
click at [1513, 707] on link "Save and Continue" at bounding box center [1496, 707] width 121 height 28
checkbox input "false"
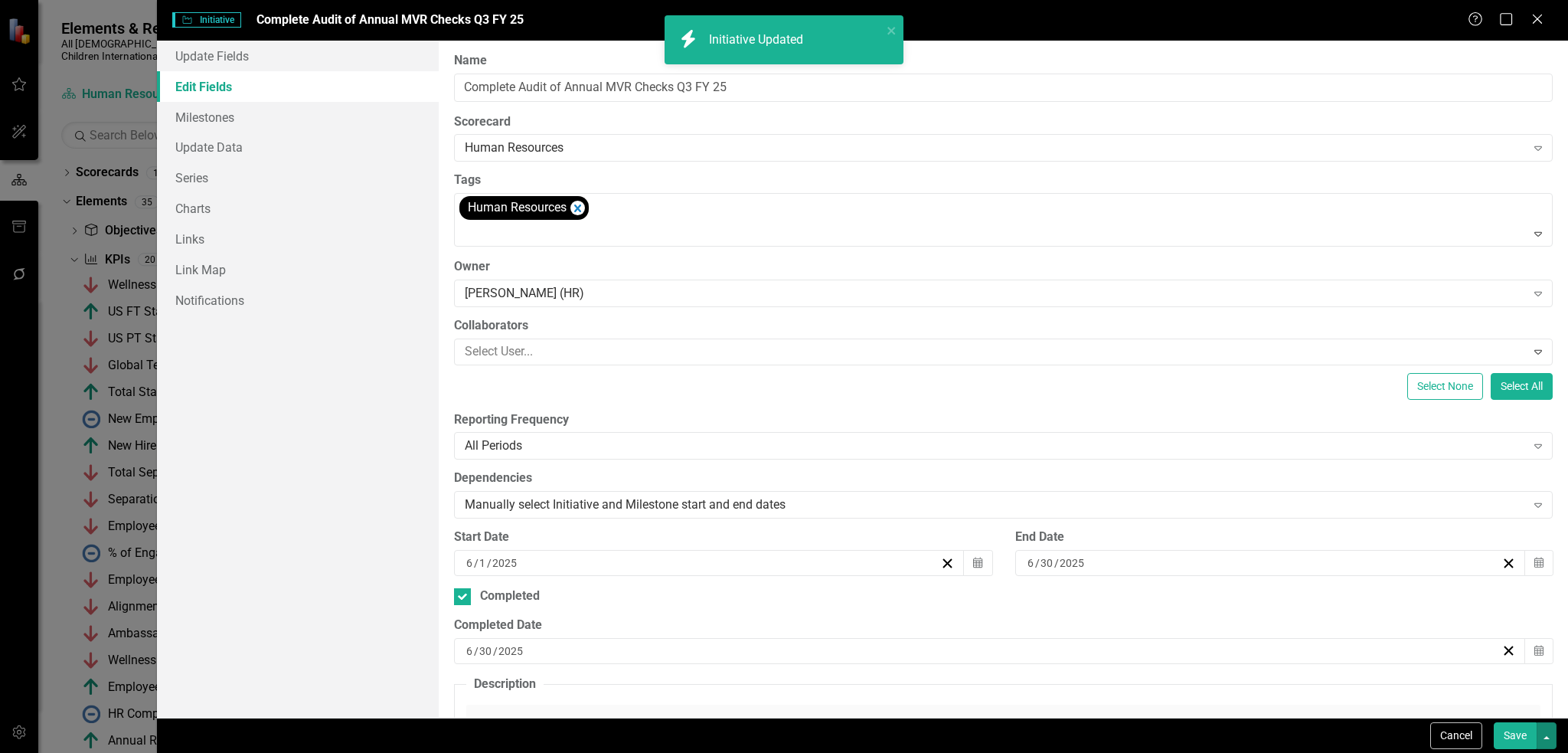
checkbox input "true"
checkbox input "false"
checkbox input "true"
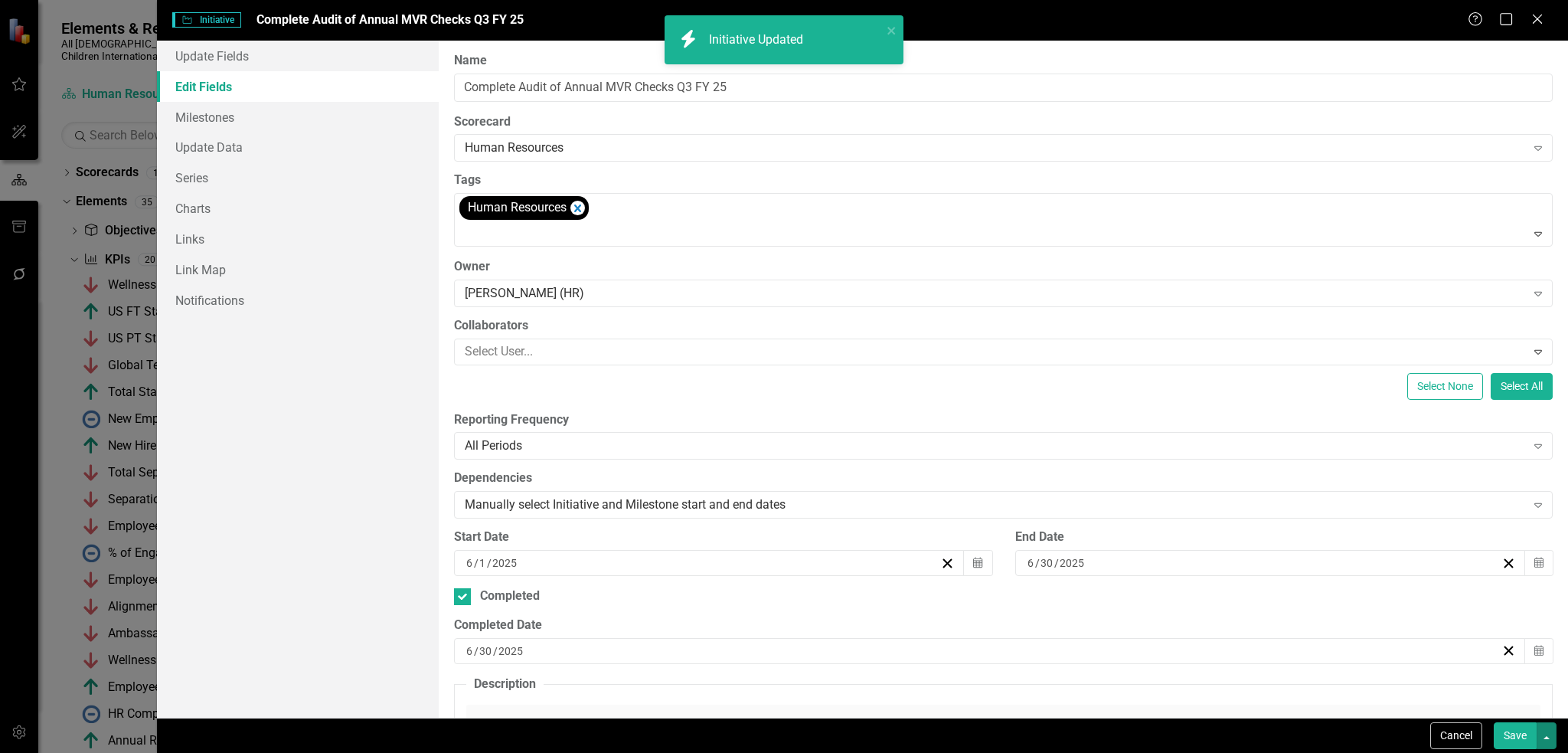
checkbox input "true"
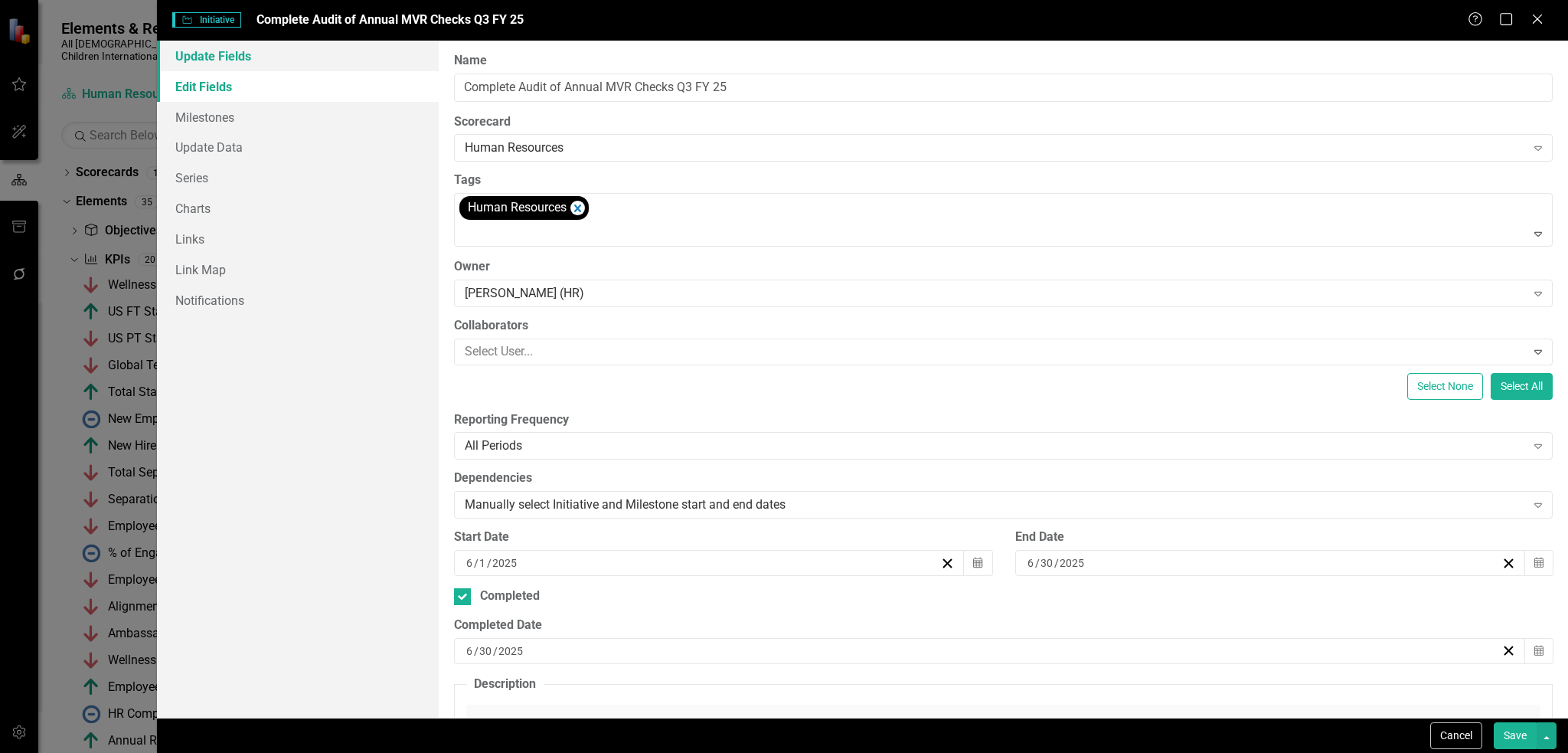
click at [317, 55] on link "Update Fields" at bounding box center [298, 56] width 283 height 31
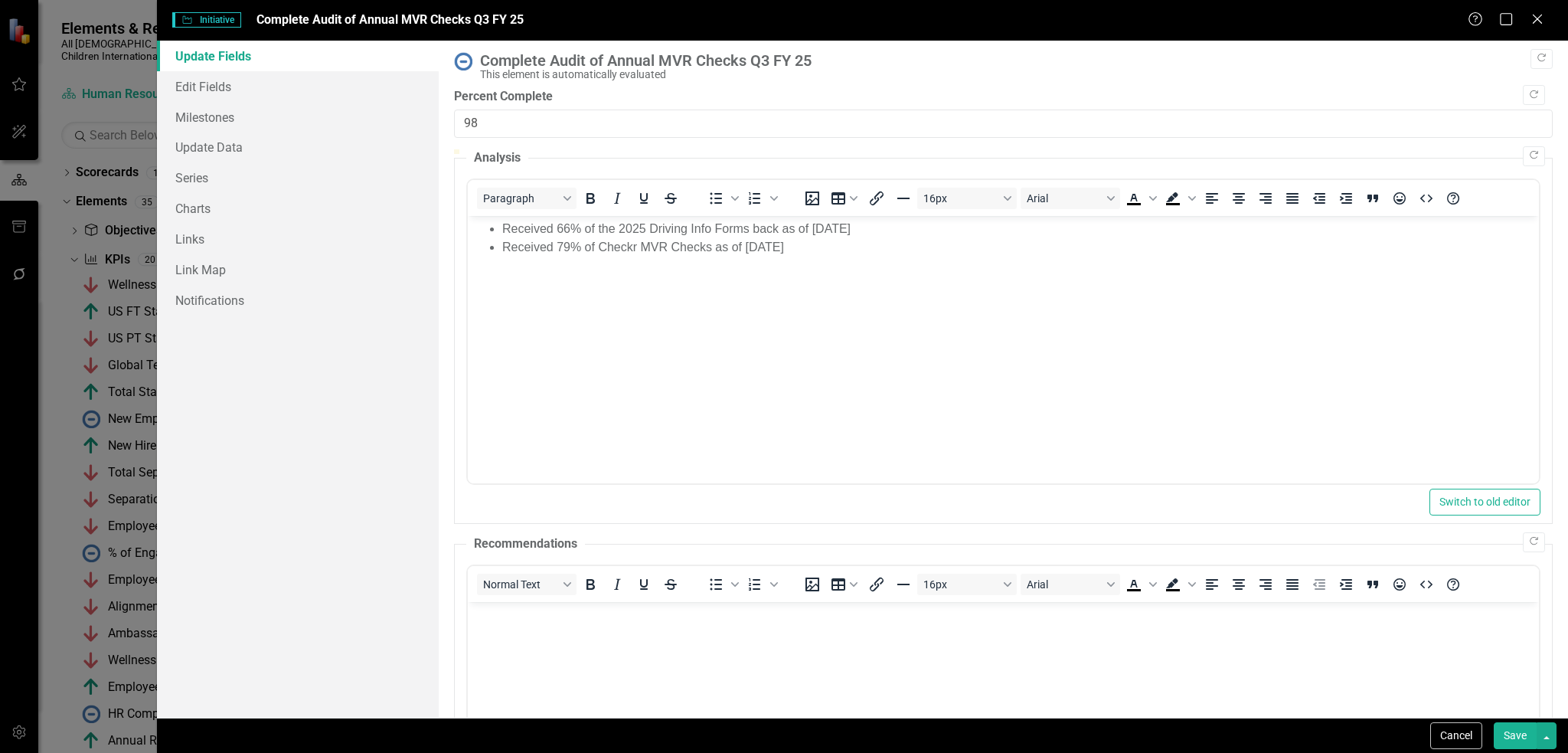
type input "100"
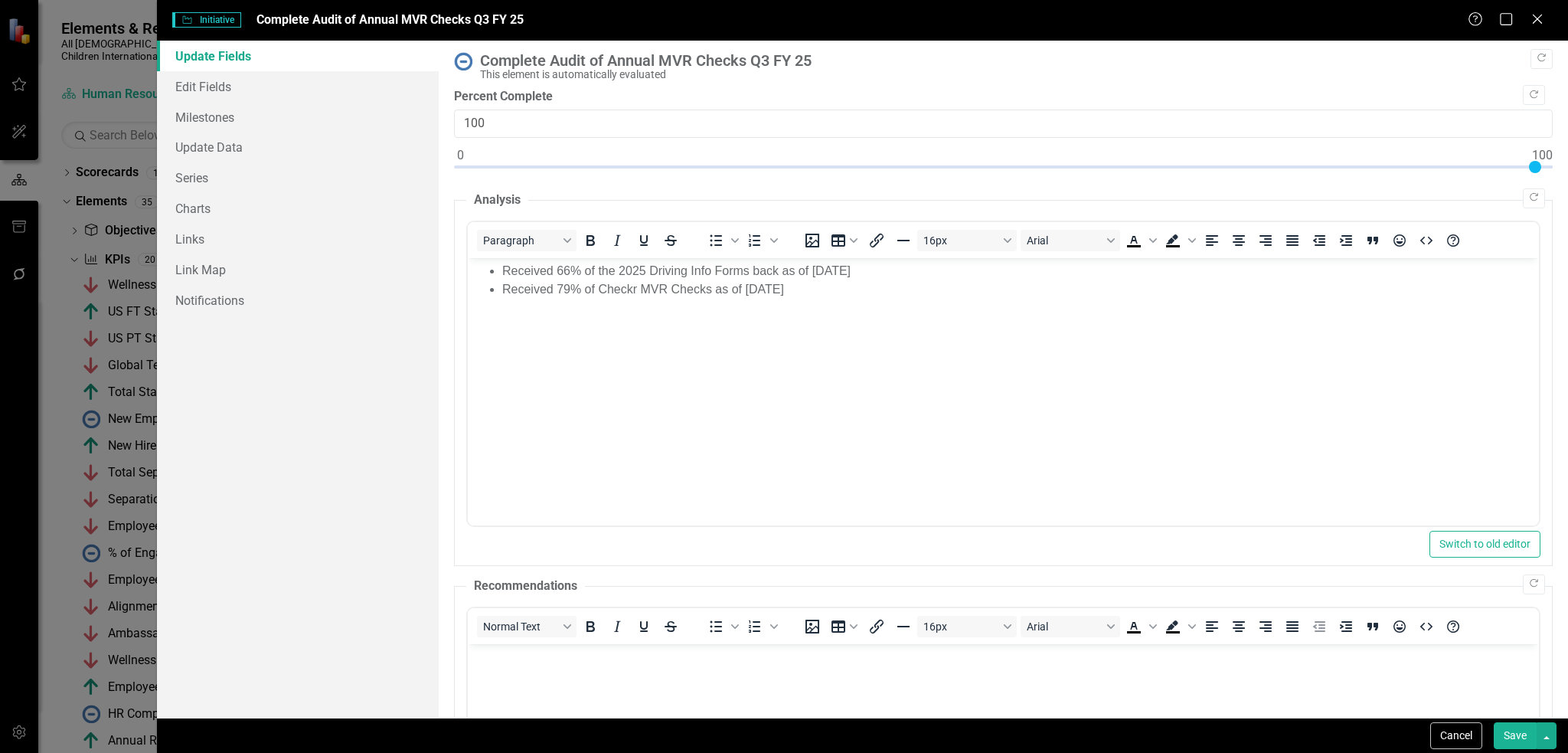
drag, startPoint x: 459, startPoint y: 162, endPoint x: 1547, endPoint y: 186, distance: 1088.3
click at [1547, 186] on div ""Update" fields in ClearPoint are the fields that change from reporting period …" at bounding box center [1003, 379] width 1129 height 677
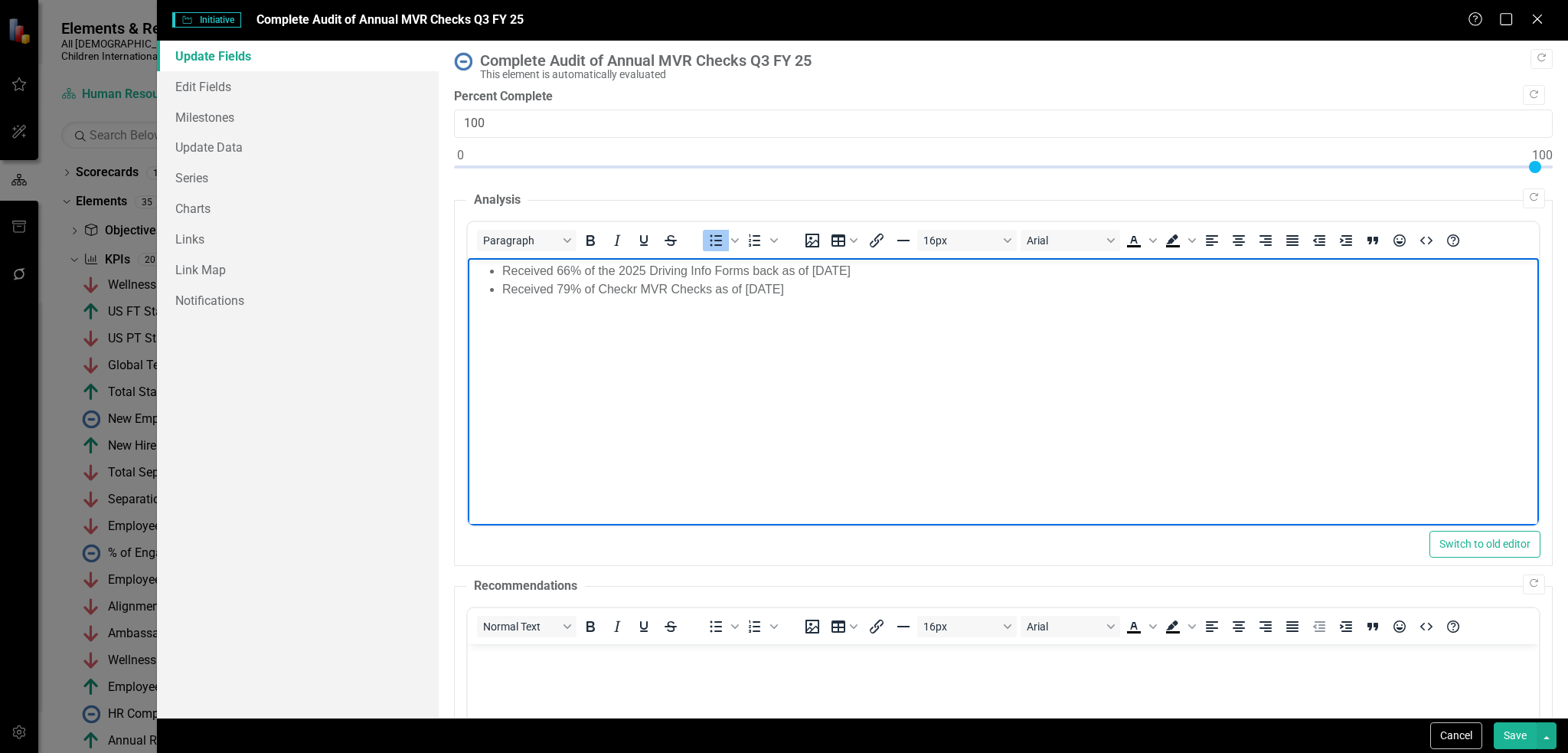
drag, startPoint x: 823, startPoint y: 297, endPoint x: 379, endPoint y: 247, distance: 446.8
click at [468, 257] on html "Received 66% of the 2025 Driving Info Forms back as of June 30th Received 79% o…" at bounding box center [1003, 372] width 1071 height 230
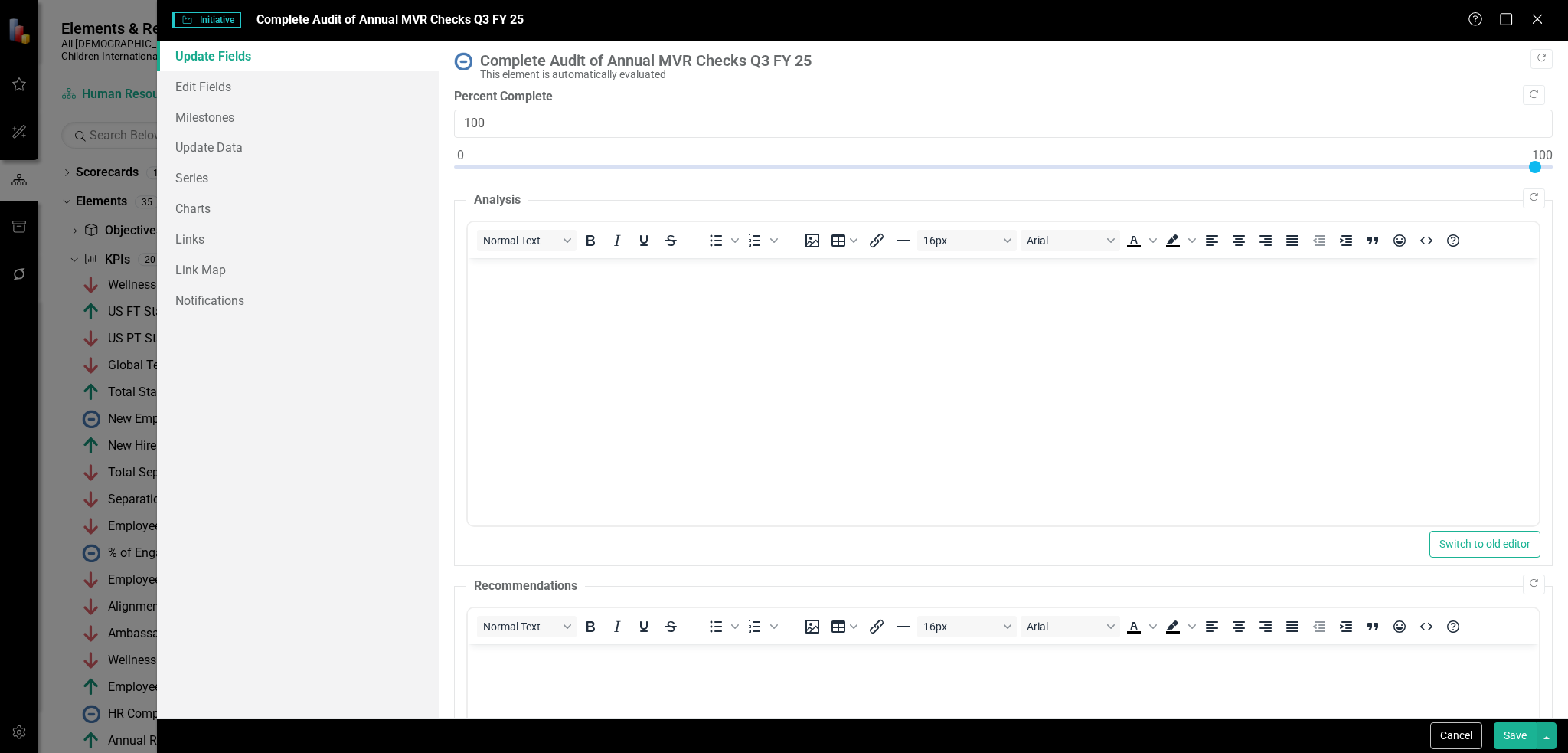
click at [1528, 732] on button "Save" at bounding box center [1515, 735] width 43 height 26
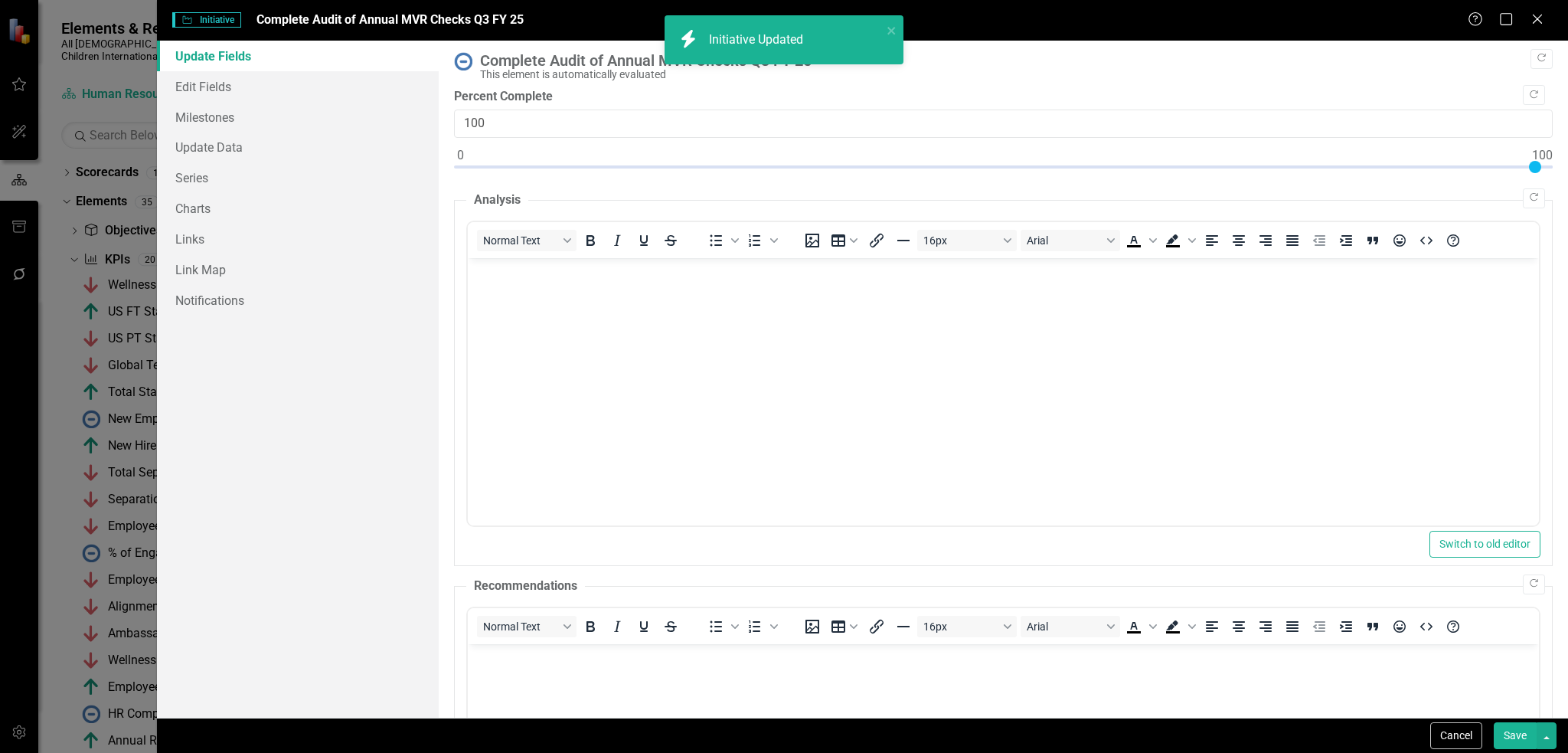
checkbox input "false"
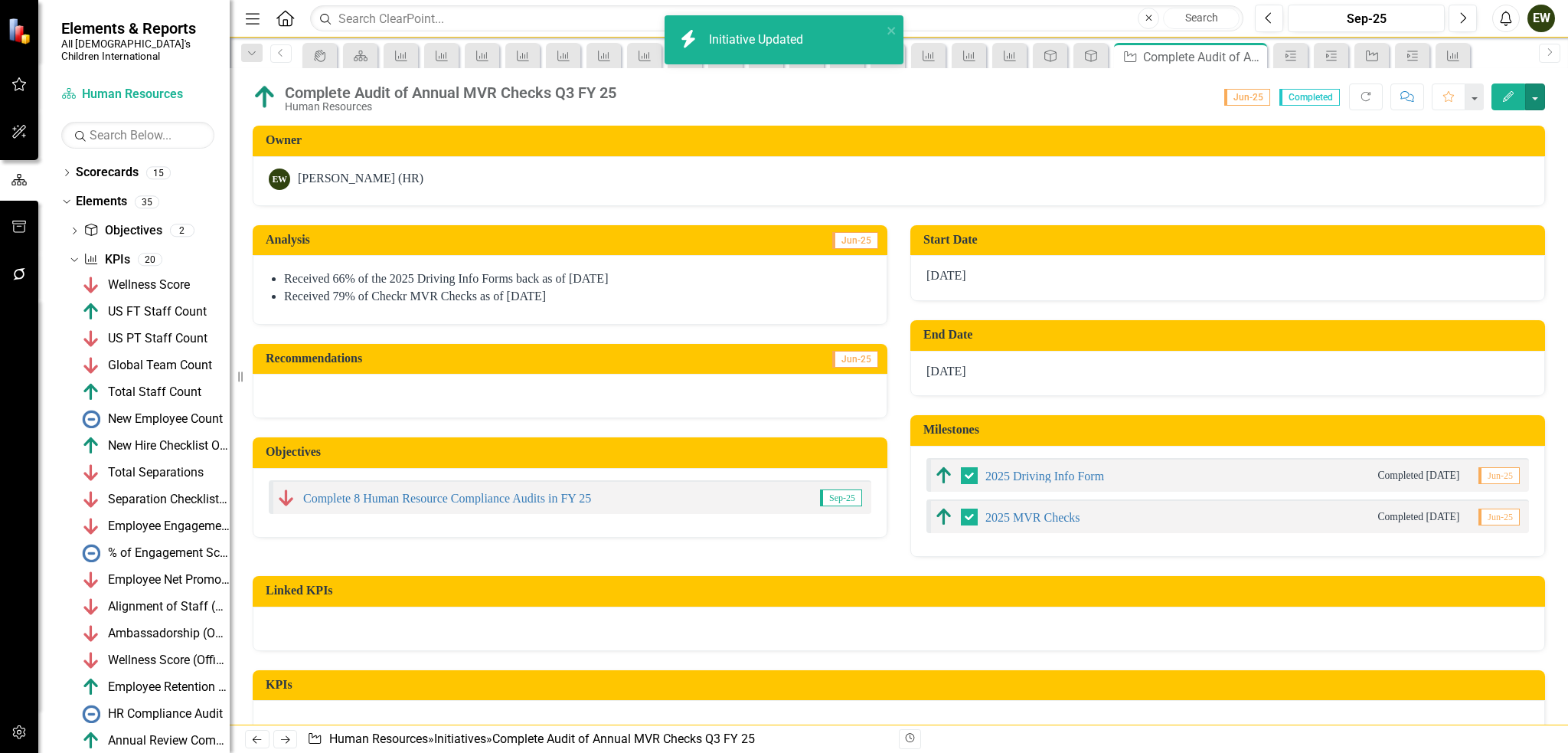
checkbox input "true"
checkbox input "false"
checkbox input "true"
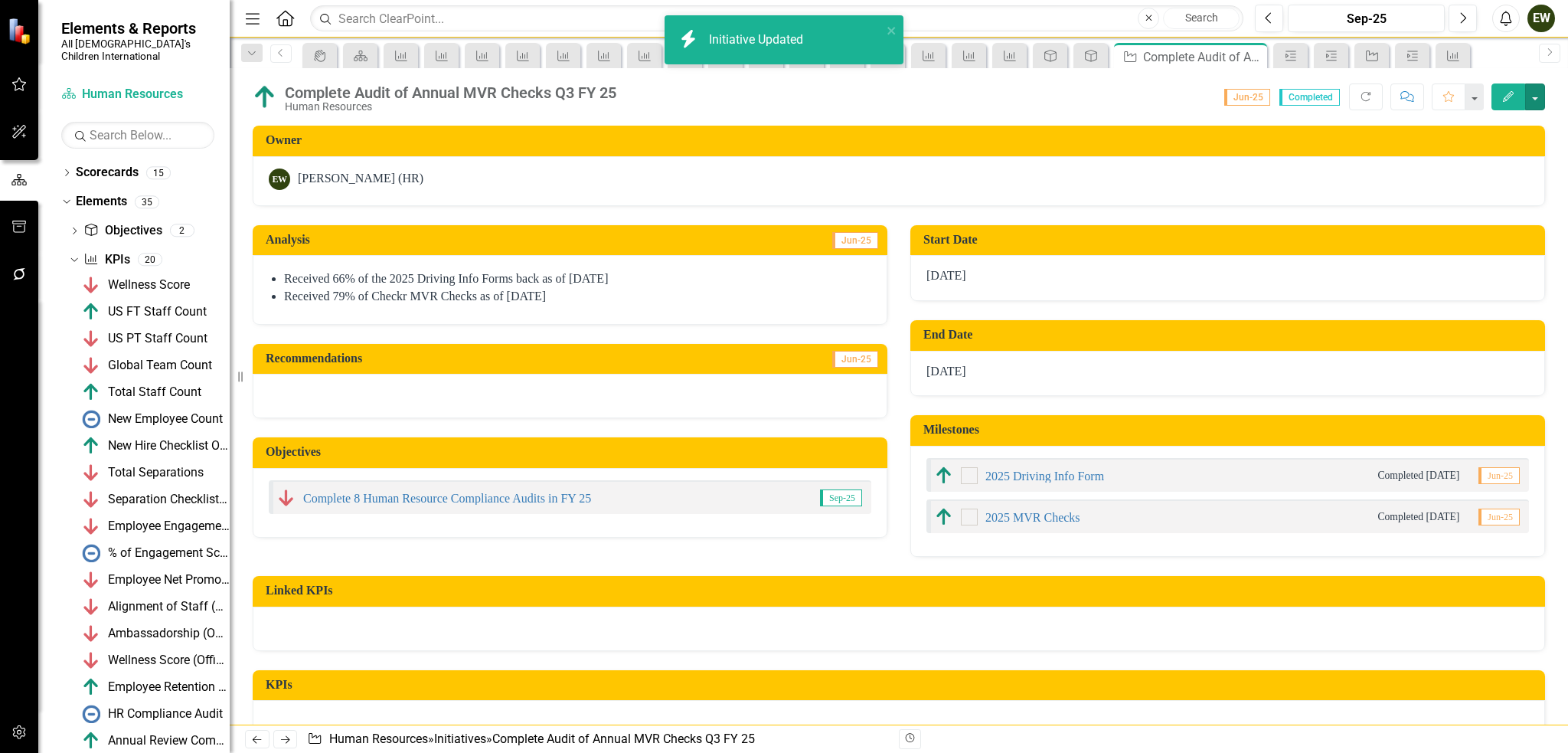
checkbox input "true"
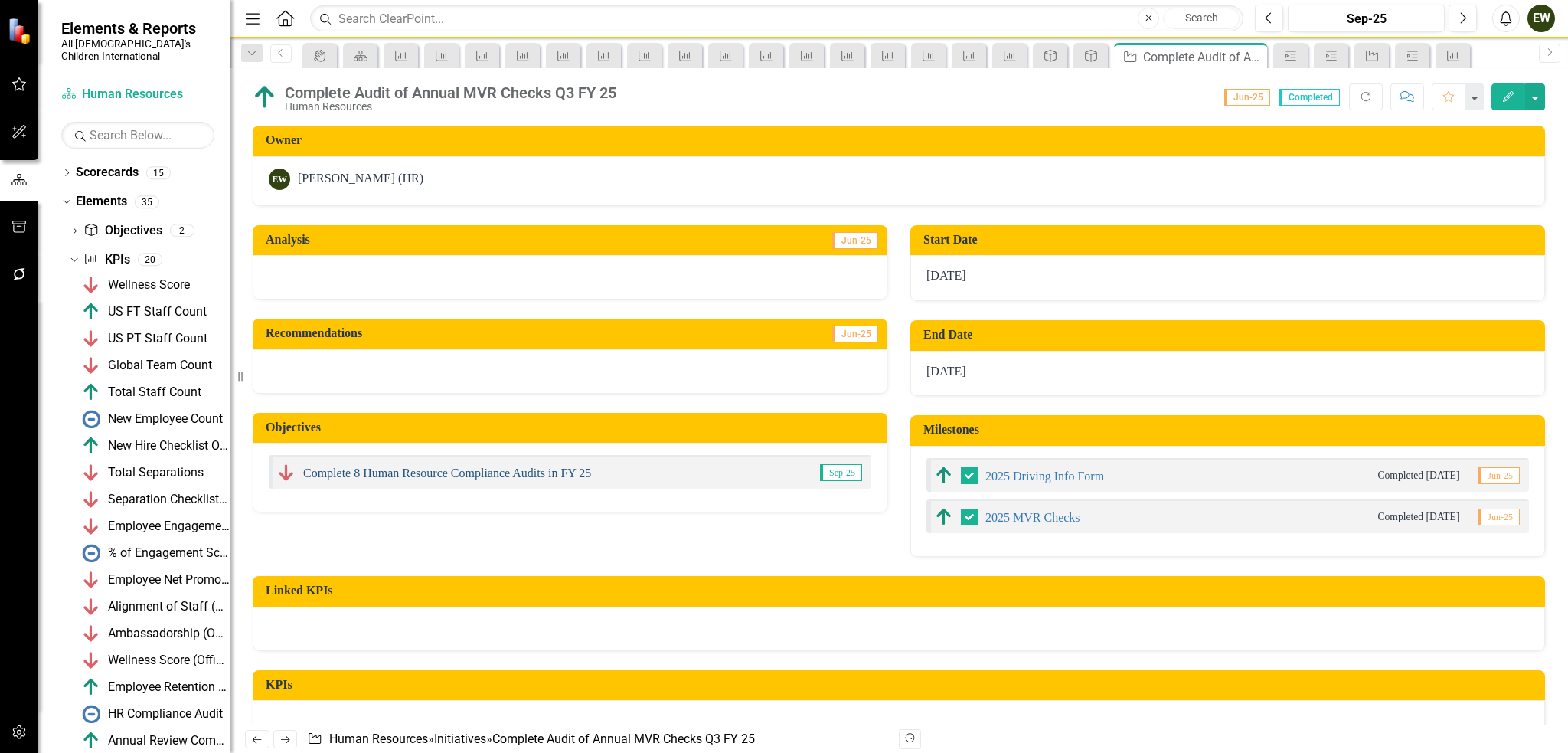
click at [534, 471] on link "Complete 8 Human Resource Compliance Audits in FY 25" at bounding box center [447, 472] width 288 height 13
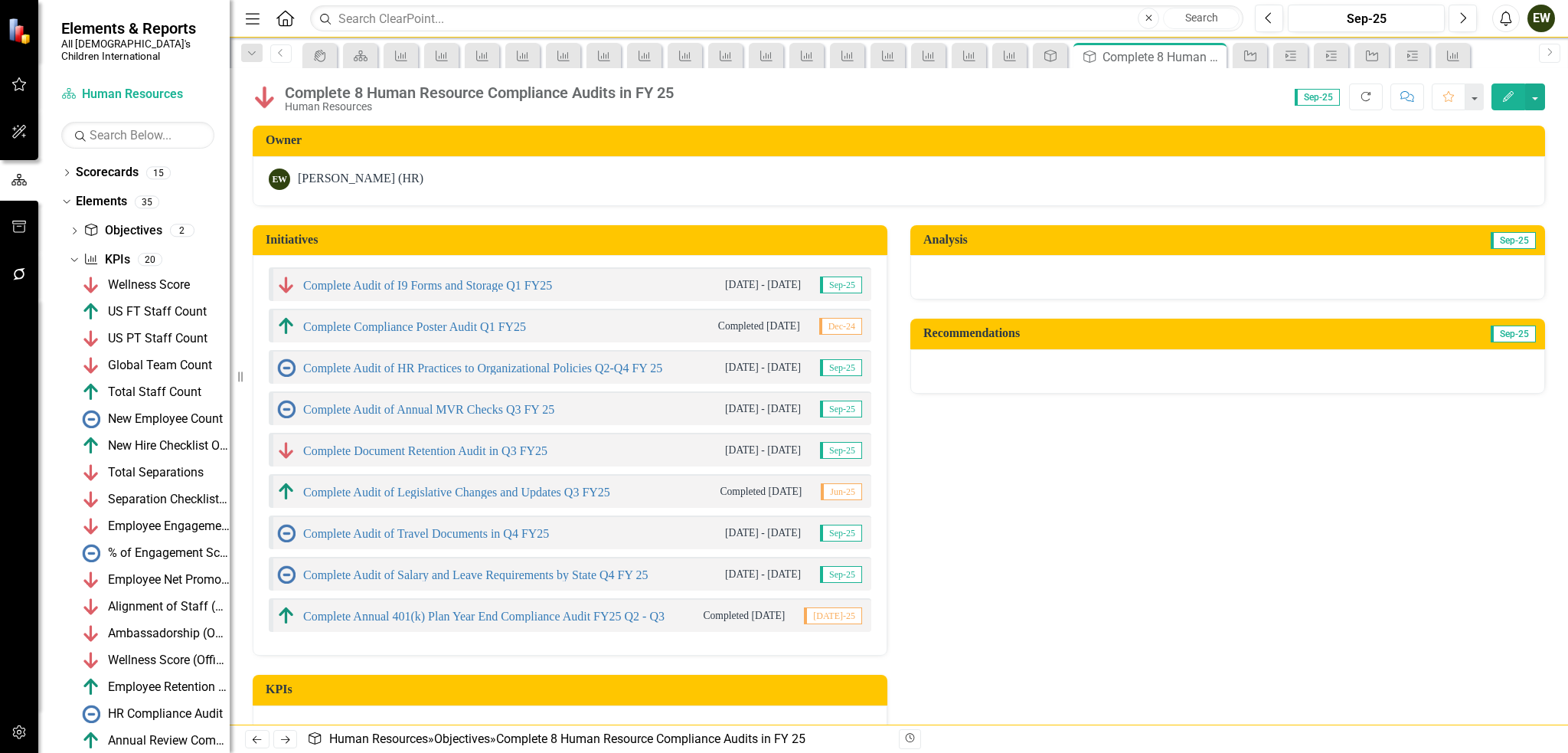
click at [1366, 99] on icon "Refresh" at bounding box center [1367, 96] width 14 height 11
click at [345, 572] on link "Complete Audit of Salary and Leave Requirements by State Q4 FY 25" at bounding box center [475, 575] width 344 height 13
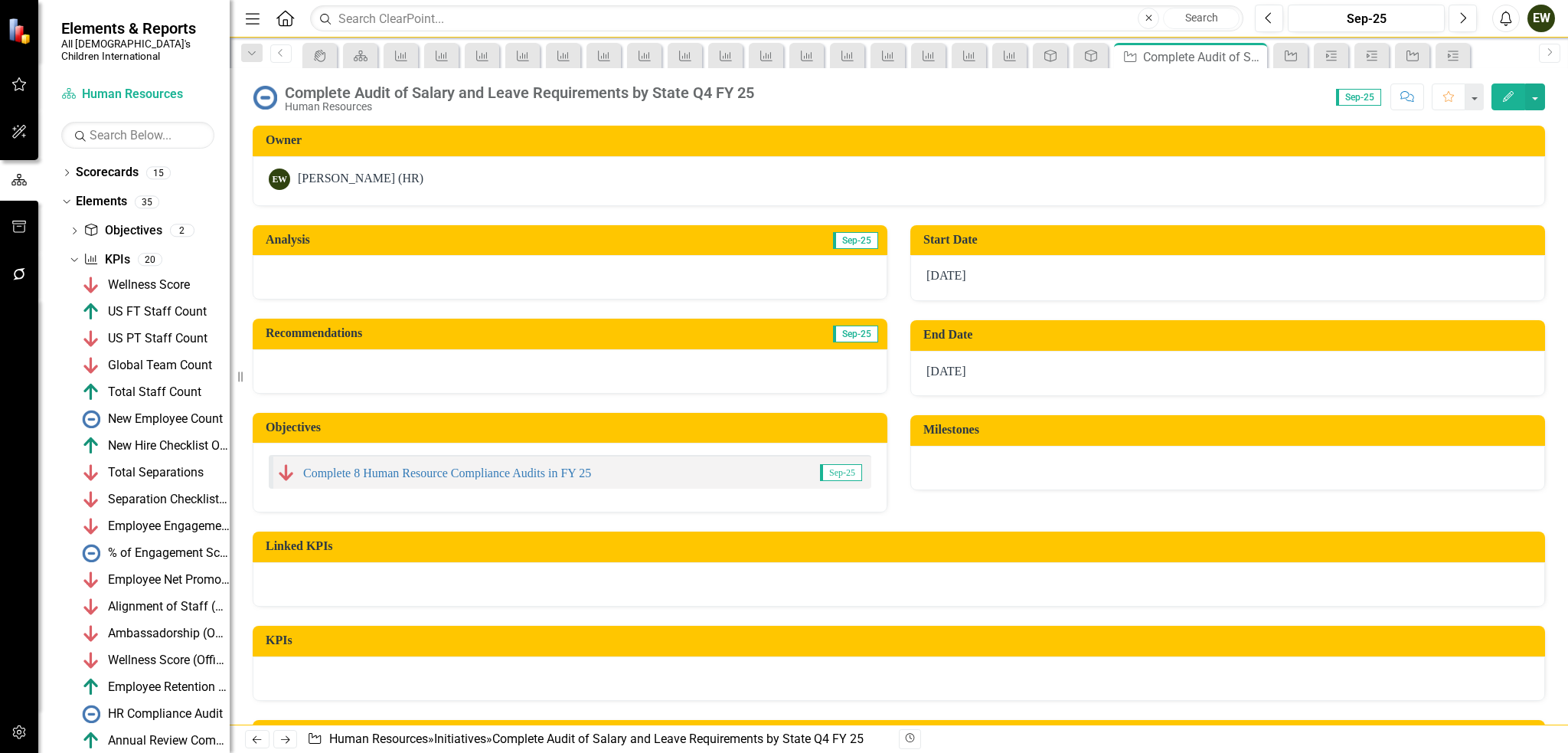
click at [1513, 92] on icon "button" at bounding box center [1509, 96] width 11 height 11
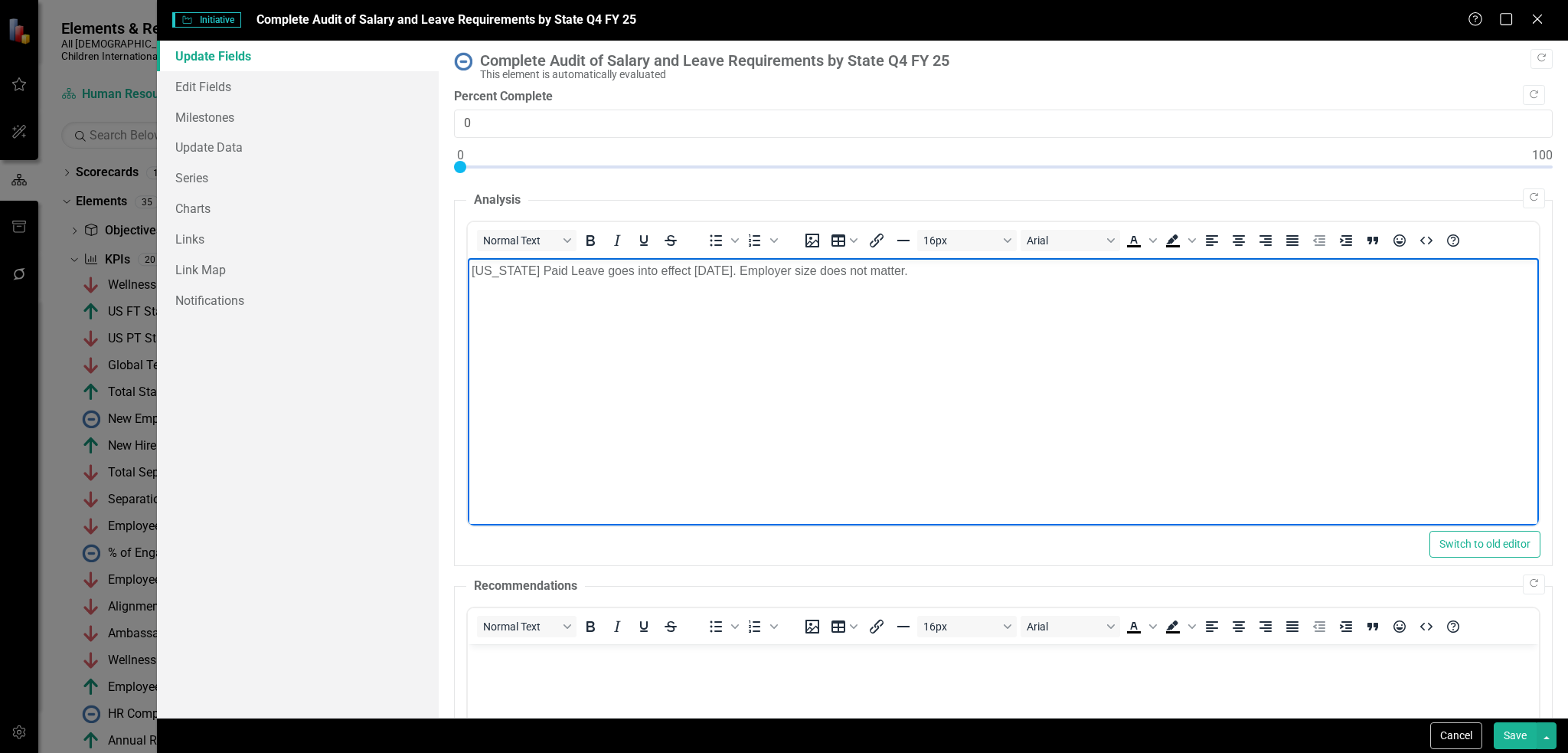
click at [1541, 164] on div at bounding box center [1003, 170] width 1099 height 19
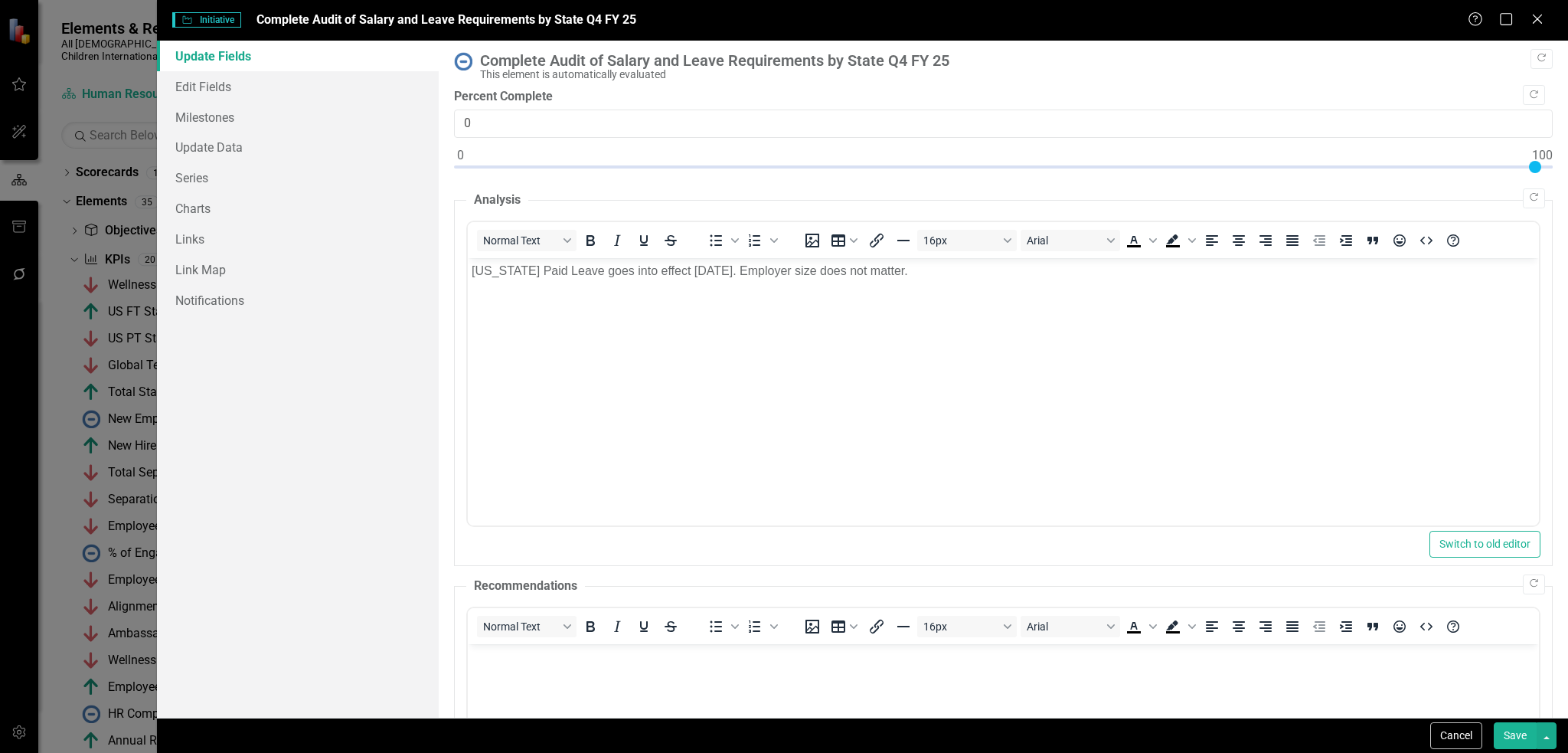
type input "100"
click at [1551, 736] on button "button" at bounding box center [1547, 735] width 20 height 26
click at [1529, 707] on link "Save and Continue" at bounding box center [1496, 707] width 121 height 28
click at [317, 95] on link "Edit Fields" at bounding box center [298, 87] width 283 height 31
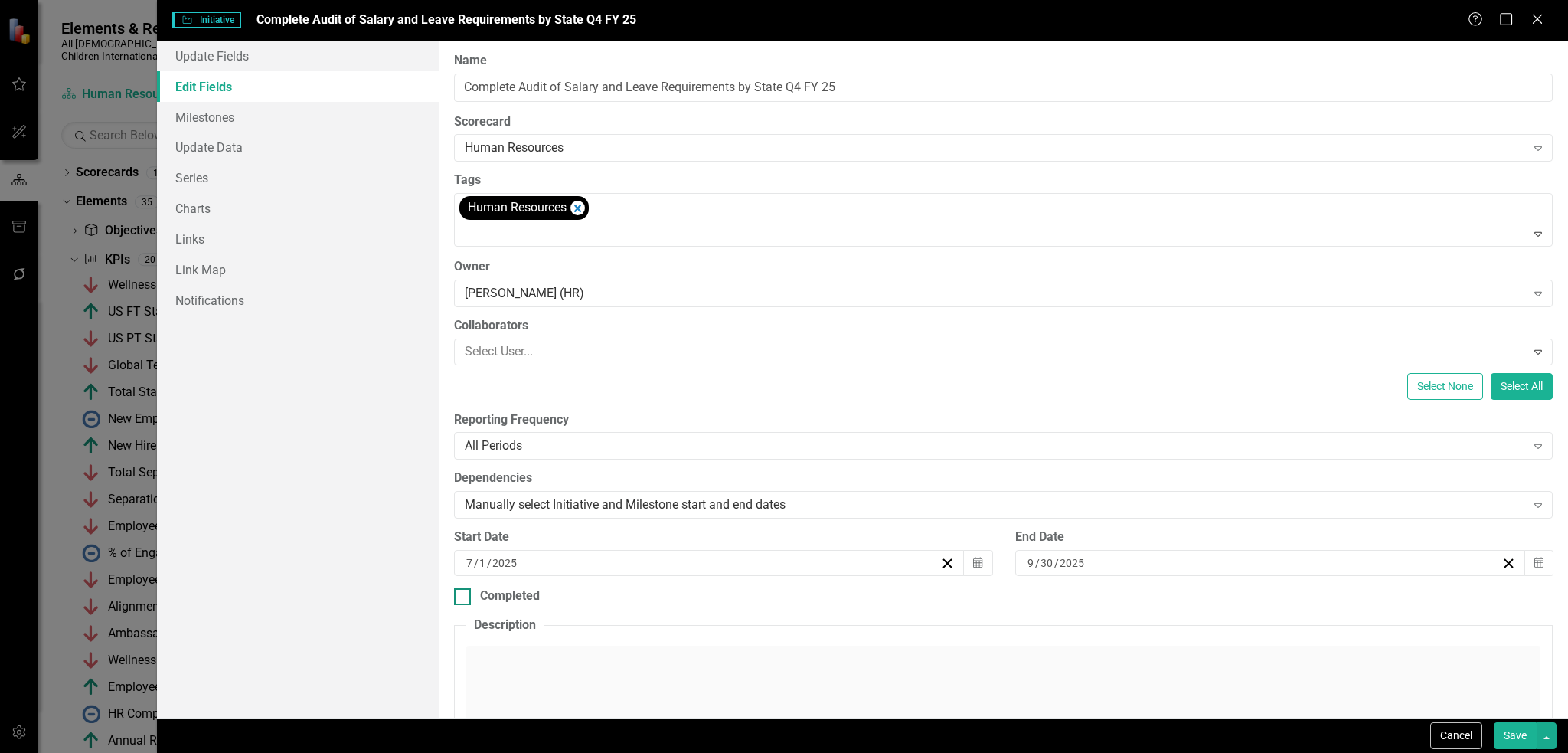
click at [465, 601] on div at bounding box center [462, 596] width 17 height 17
click at [464, 598] on input "Completed" at bounding box center [458, 592] width 10 height 10
checkbox input "true"
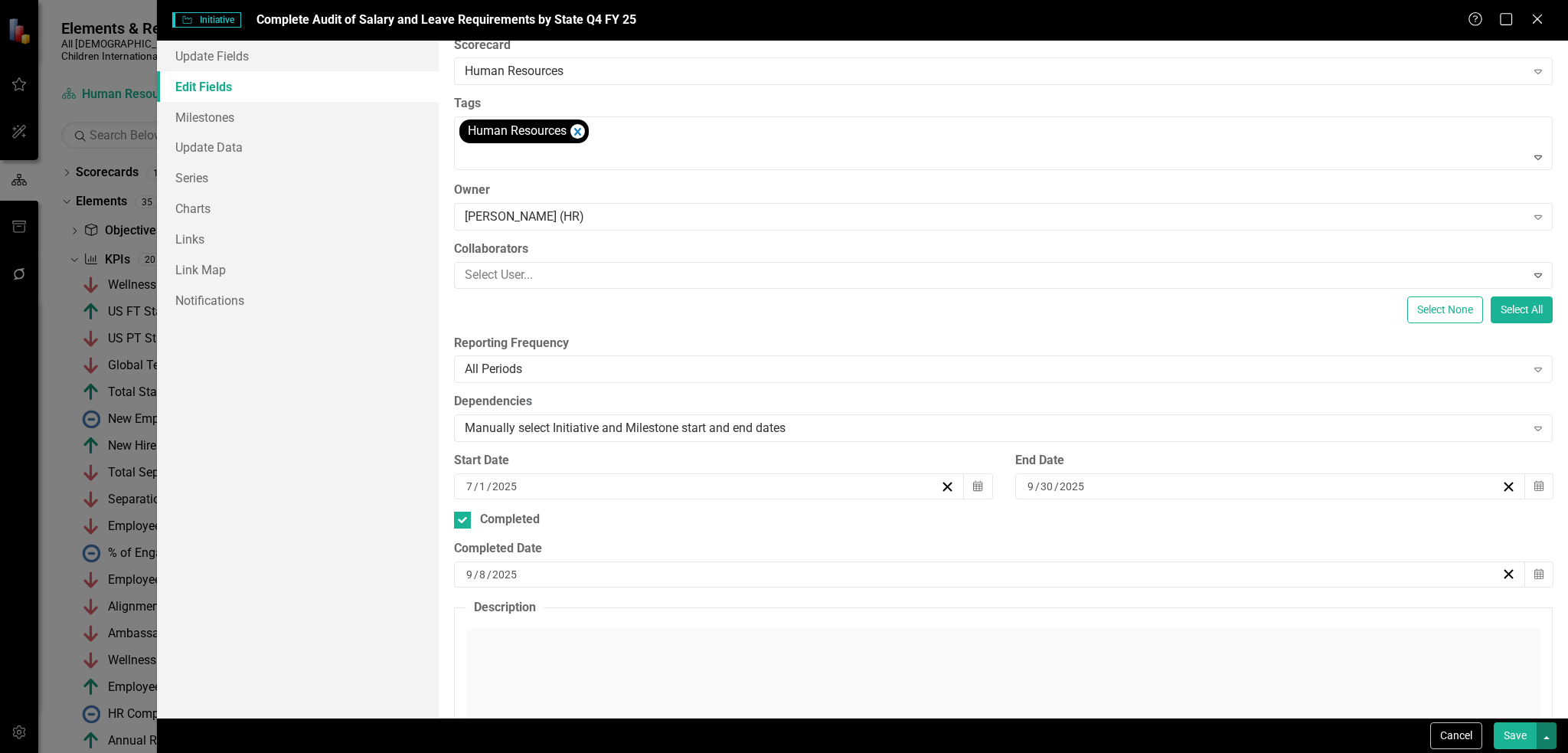
click at [1541, 734] on button "button" at bounding box center [1547, 735] width 20 height 26
click at [1527, 704] on link "Save and Continue" at bounding box center [1496, 707] width 121 height 28
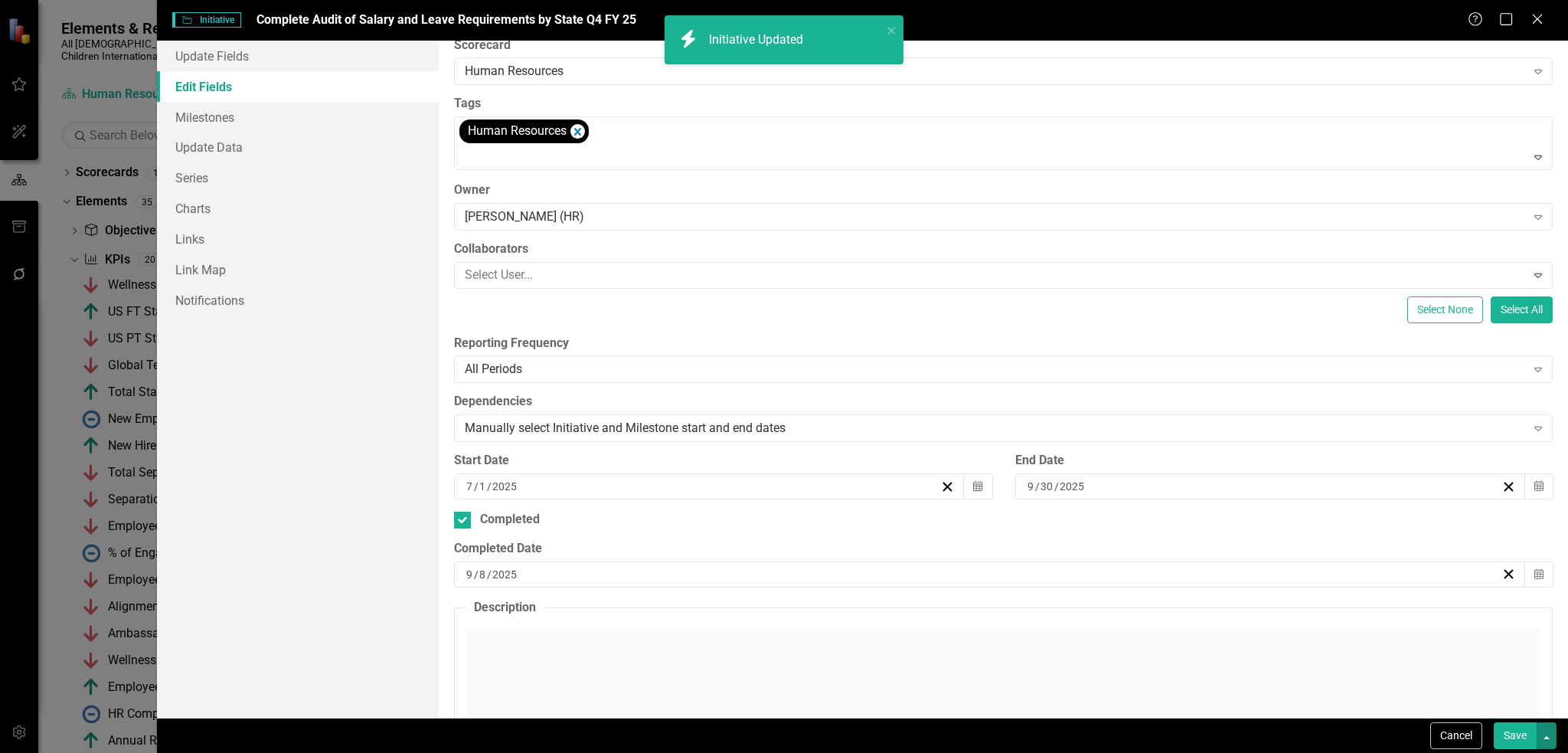
scroll to position [0, 0]
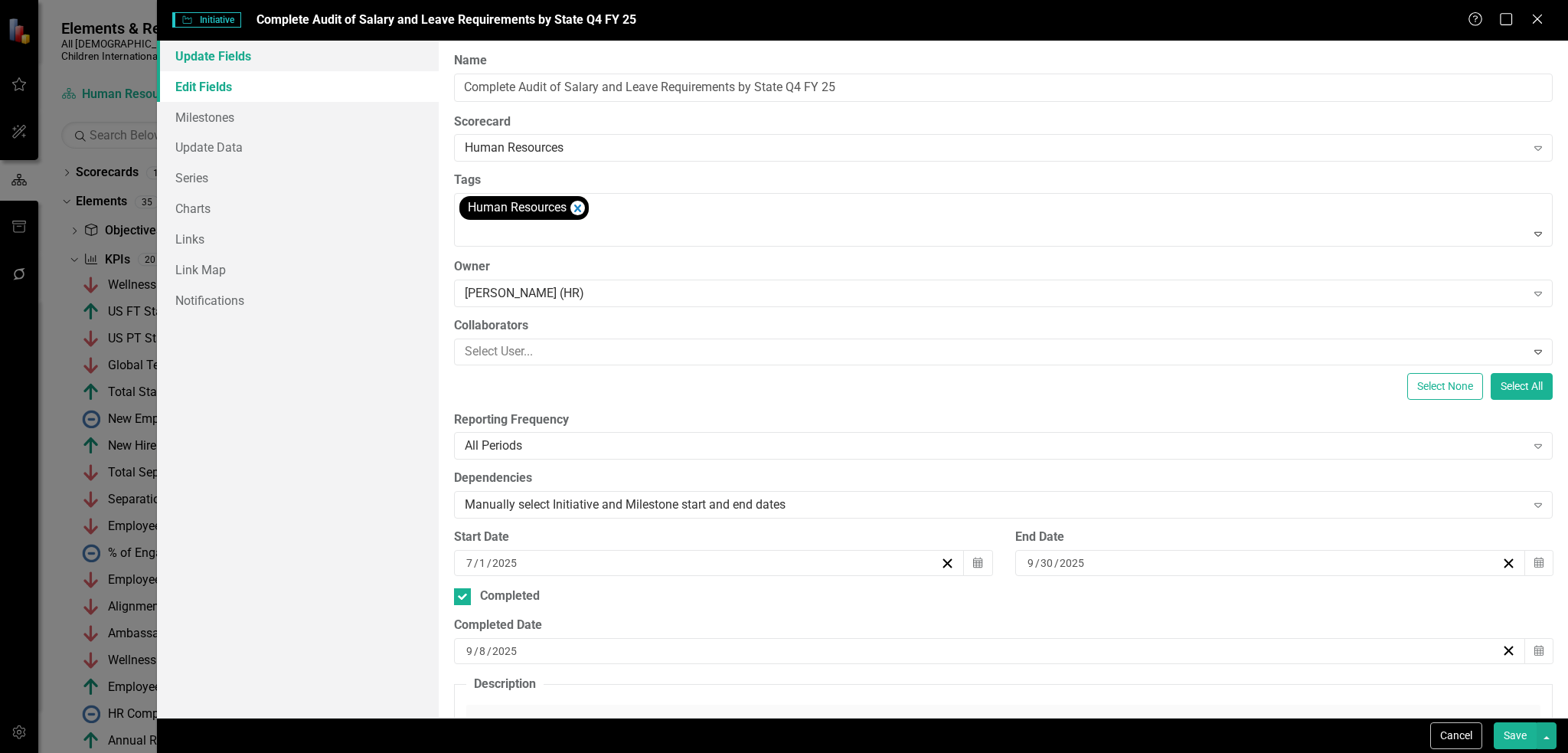
click at [327, 61] on link "Update Fields" at bounding box center [298, 56] width 283 height 31
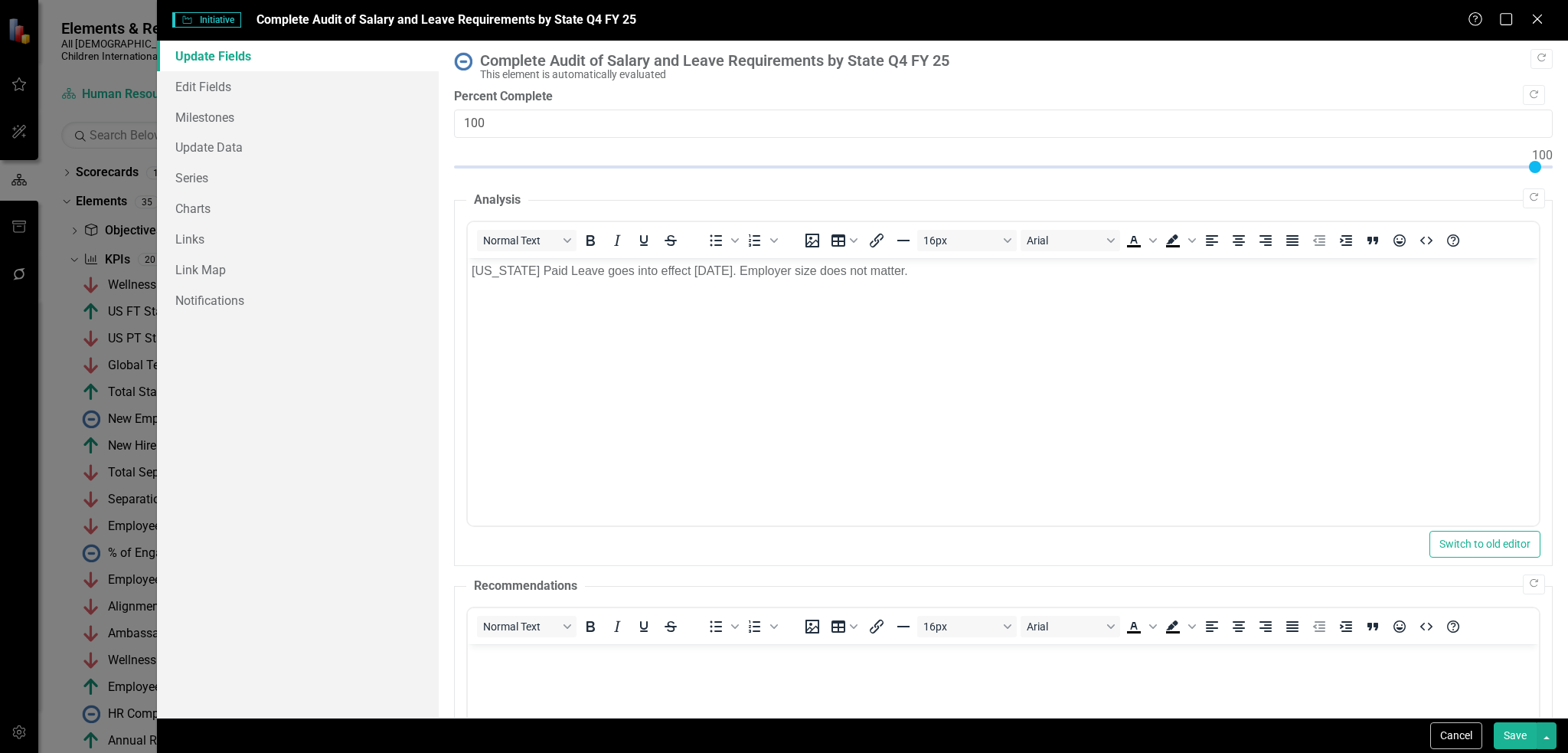
click at [1518, 737] on button "Save" at bounding box center [1515, 735] width 43 height 26
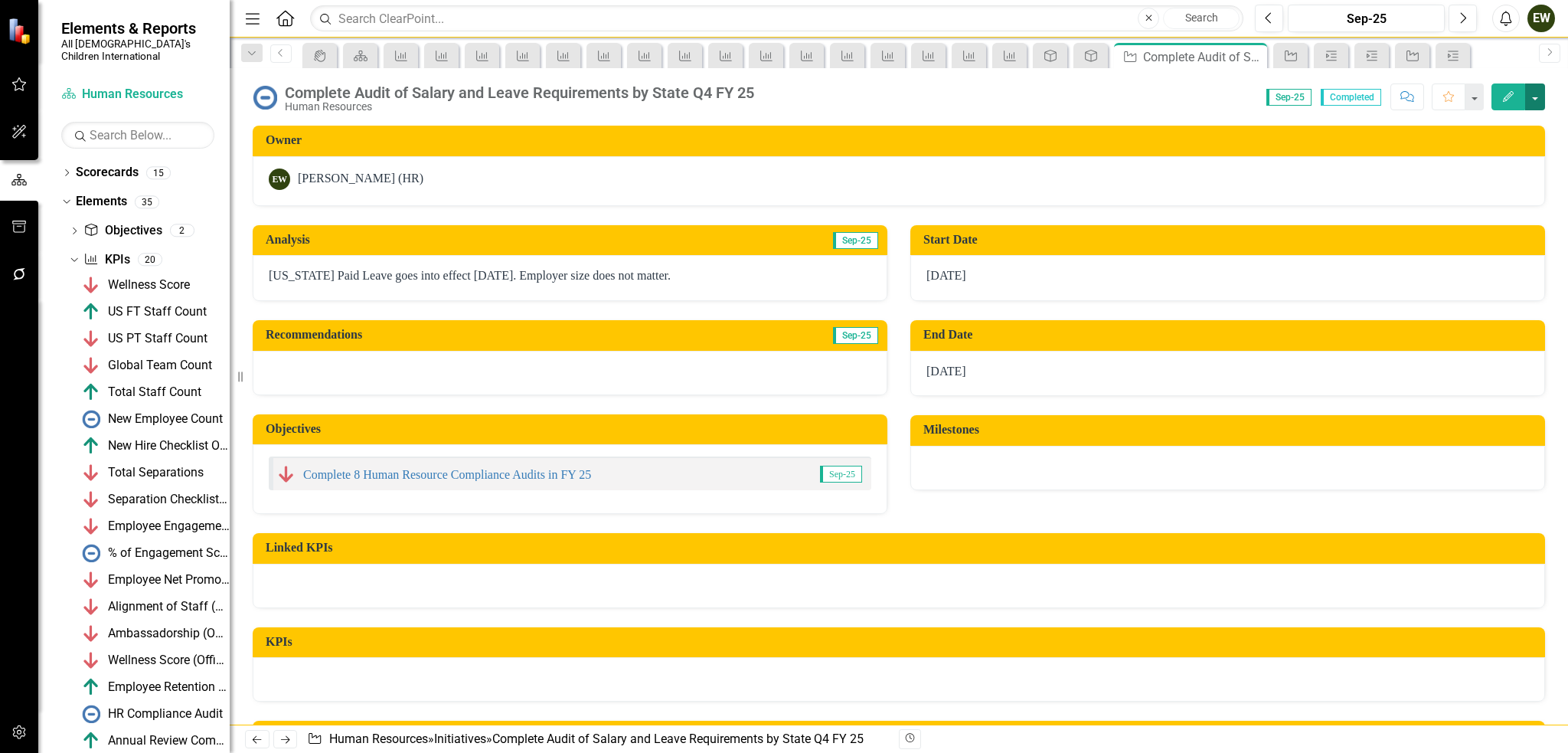
click at [1538, 94] on button "button" at bounding box center [1535, 97] width 20 height 26
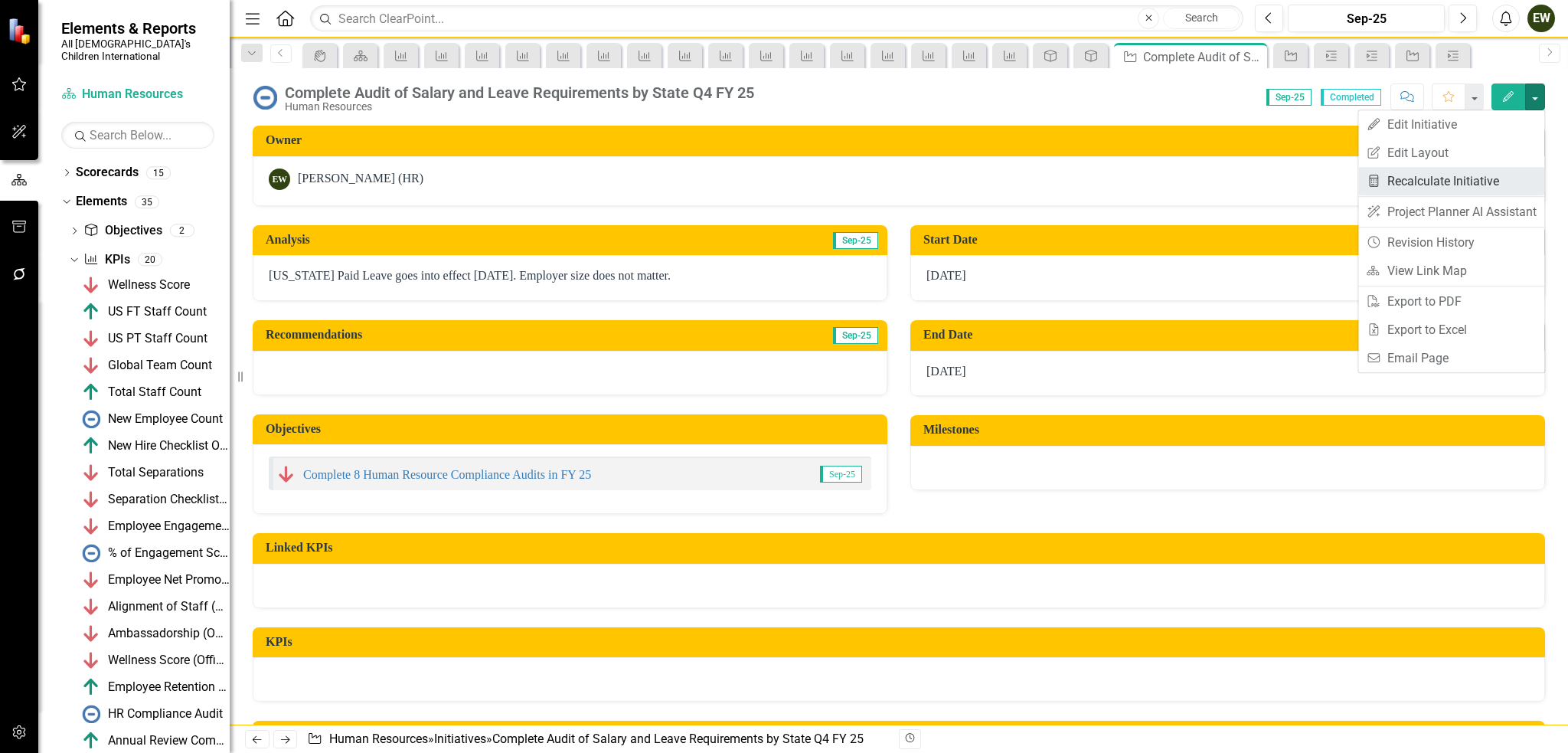
click at [1474, 174] on link "Recalculate KPI Recalculate Initiative" at bounding box center [1451, 181] width 186 height 28
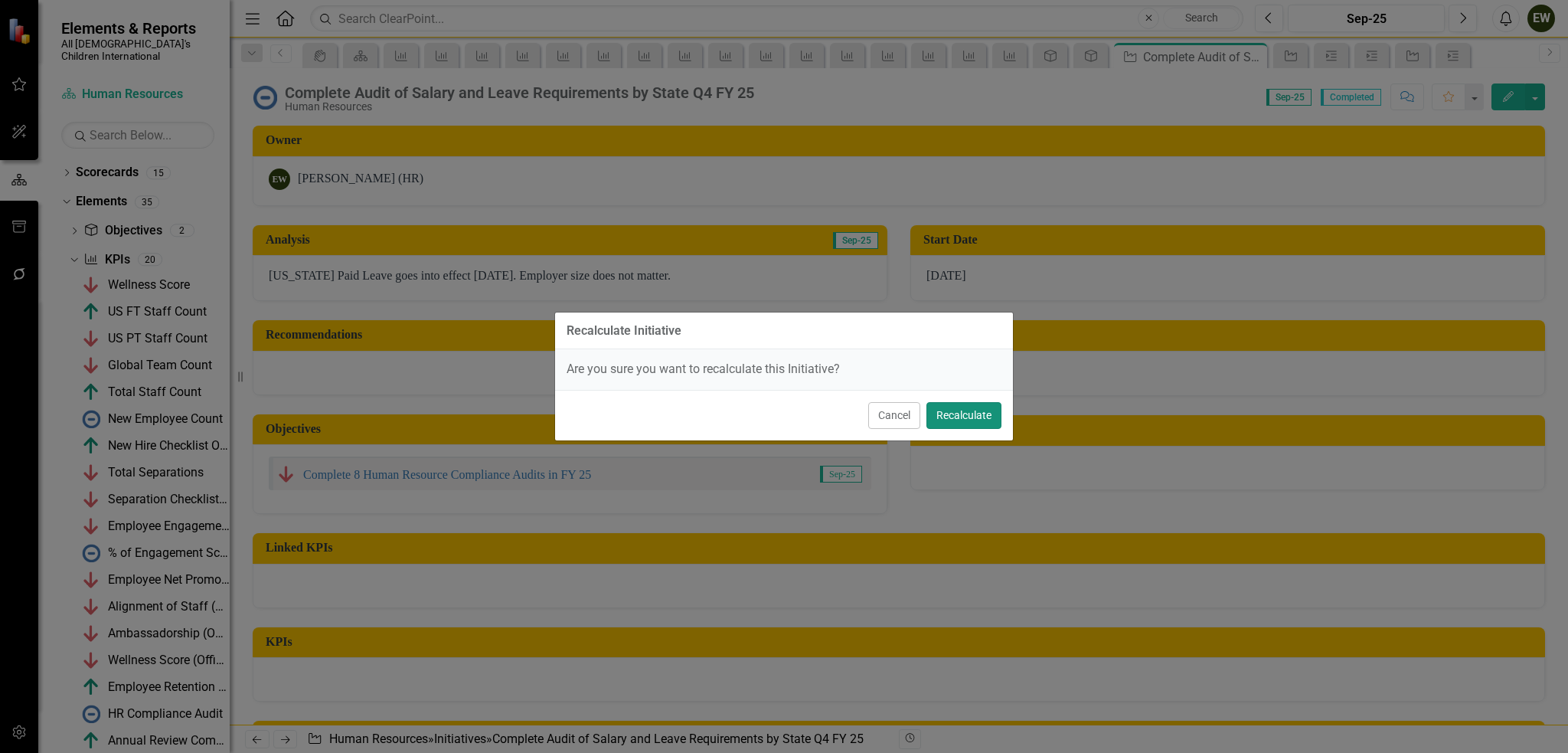
click at [981, 412] on button "Recalculate" at bounding box center [964, 415] width 75 height 26
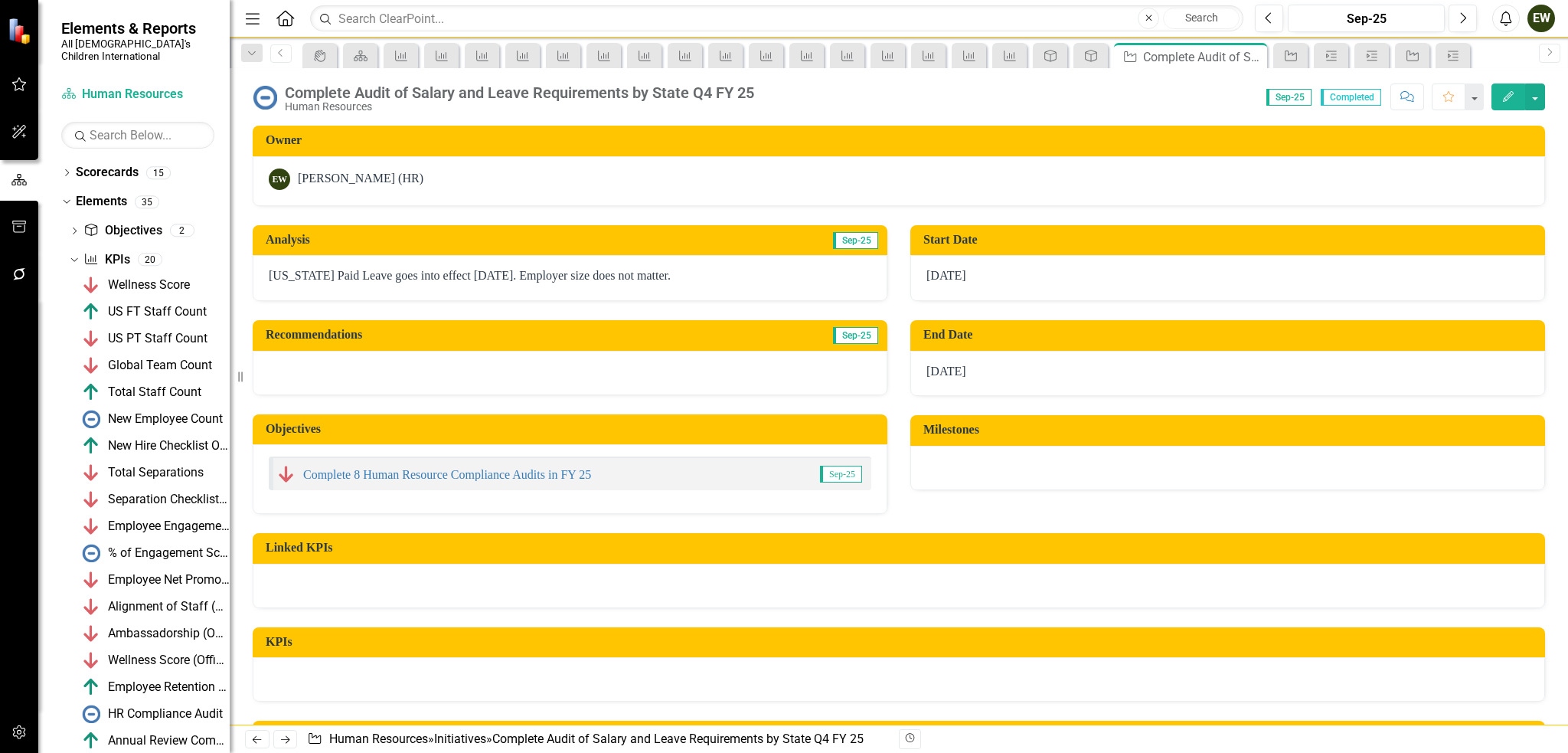
click at [1510, 97] on icon "button" at bounding box center [1509, 96] width 11 height 11
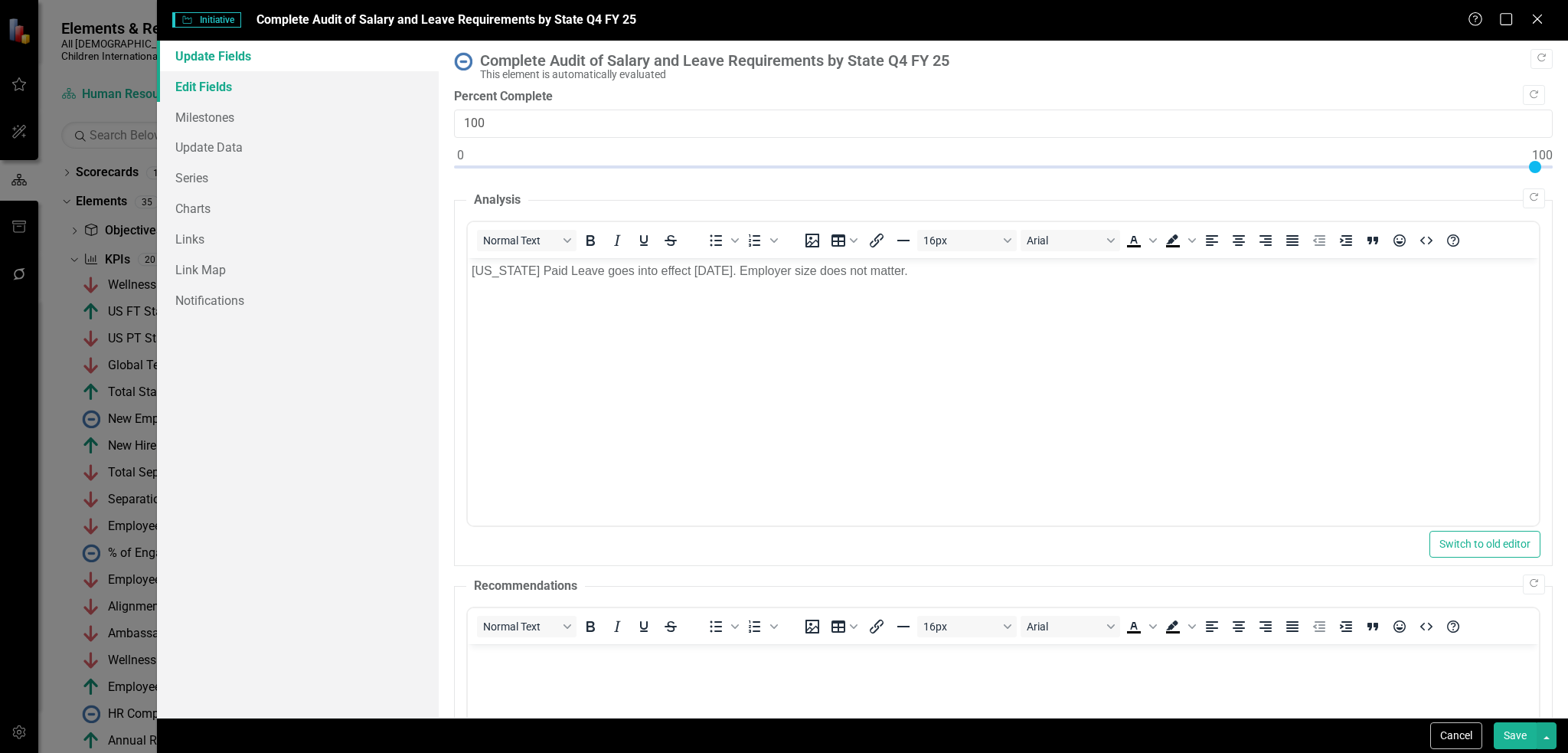
click at [346, 87] on link "Edit Fields" at bounding box center [298, 87] width 283 height 31
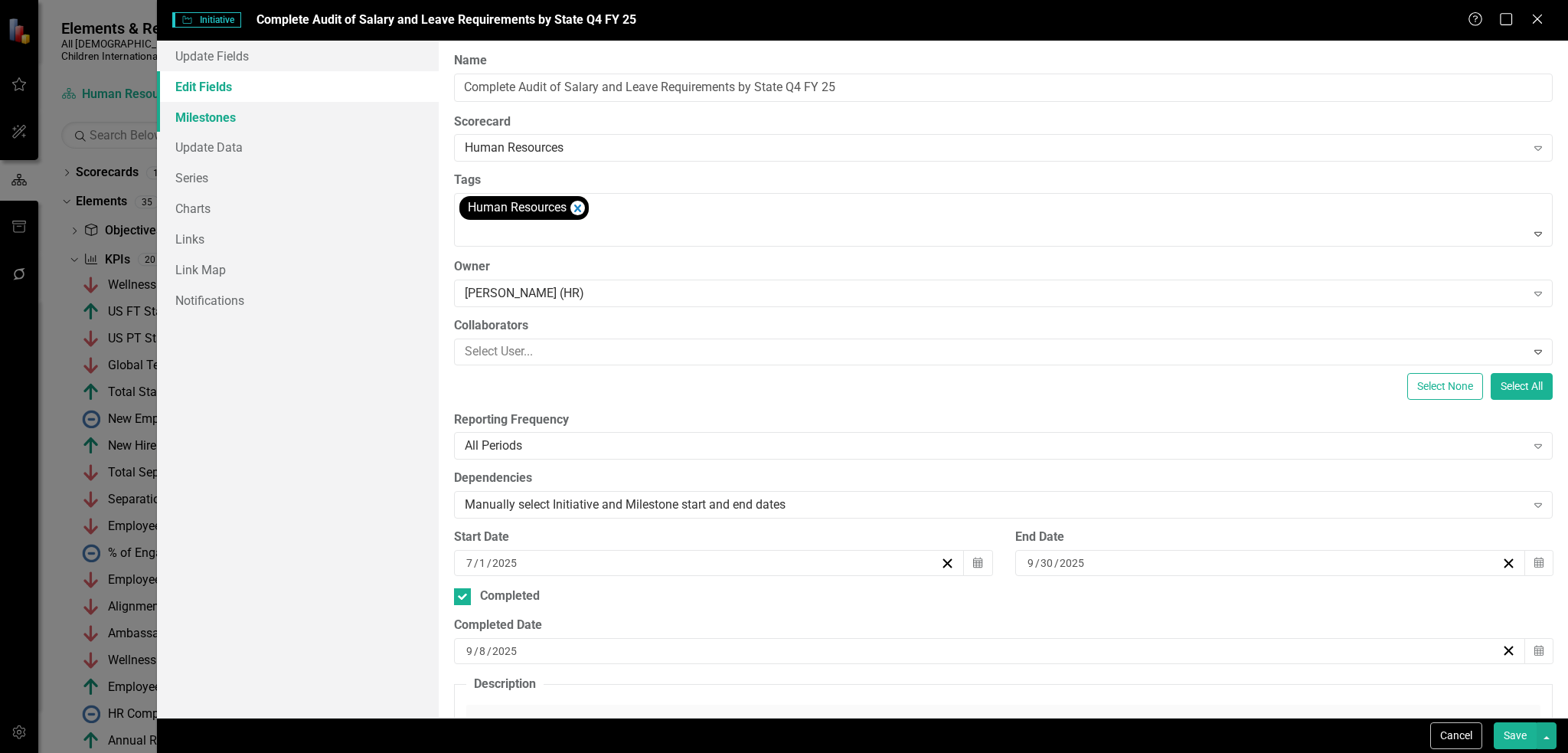
click at [309, 122] on link "Milestones" at bounding box center [298, 117] width 283 height 31
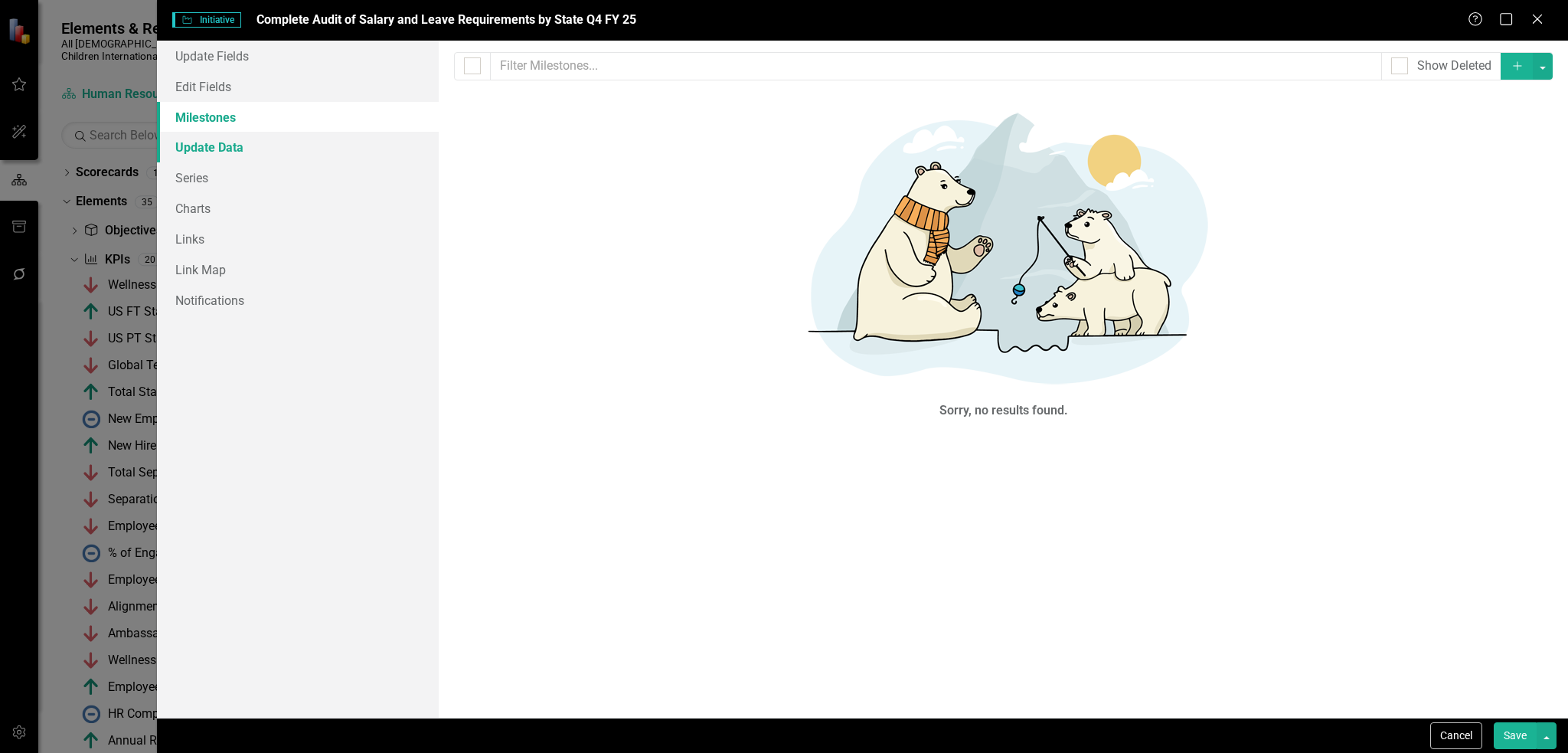
click at [297, 148] on link "Update Data" at bounding box center [298, 147] width 283 height 31
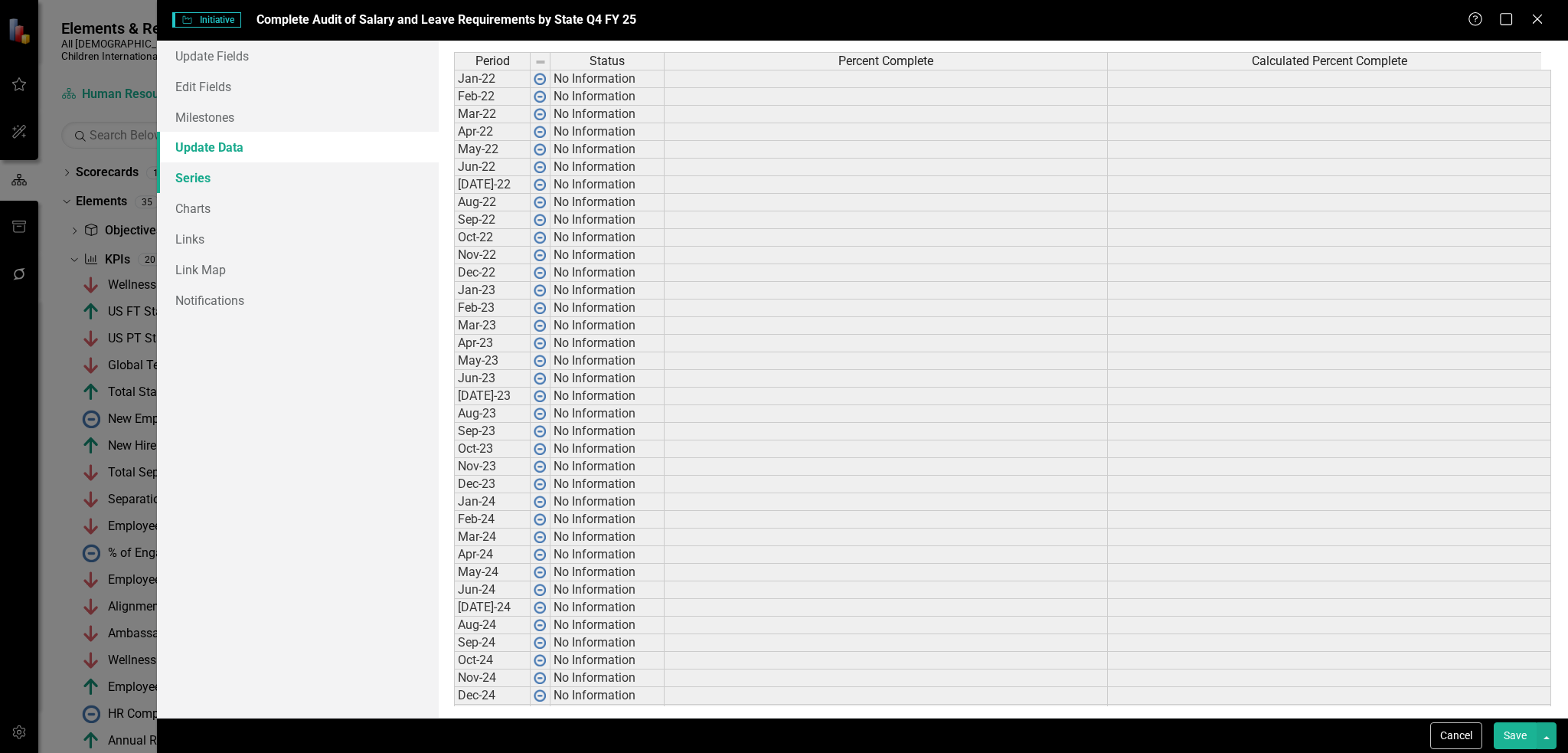
click at [280, 177] on link "Series" at bounding box center [298, 177] width 283 height 31
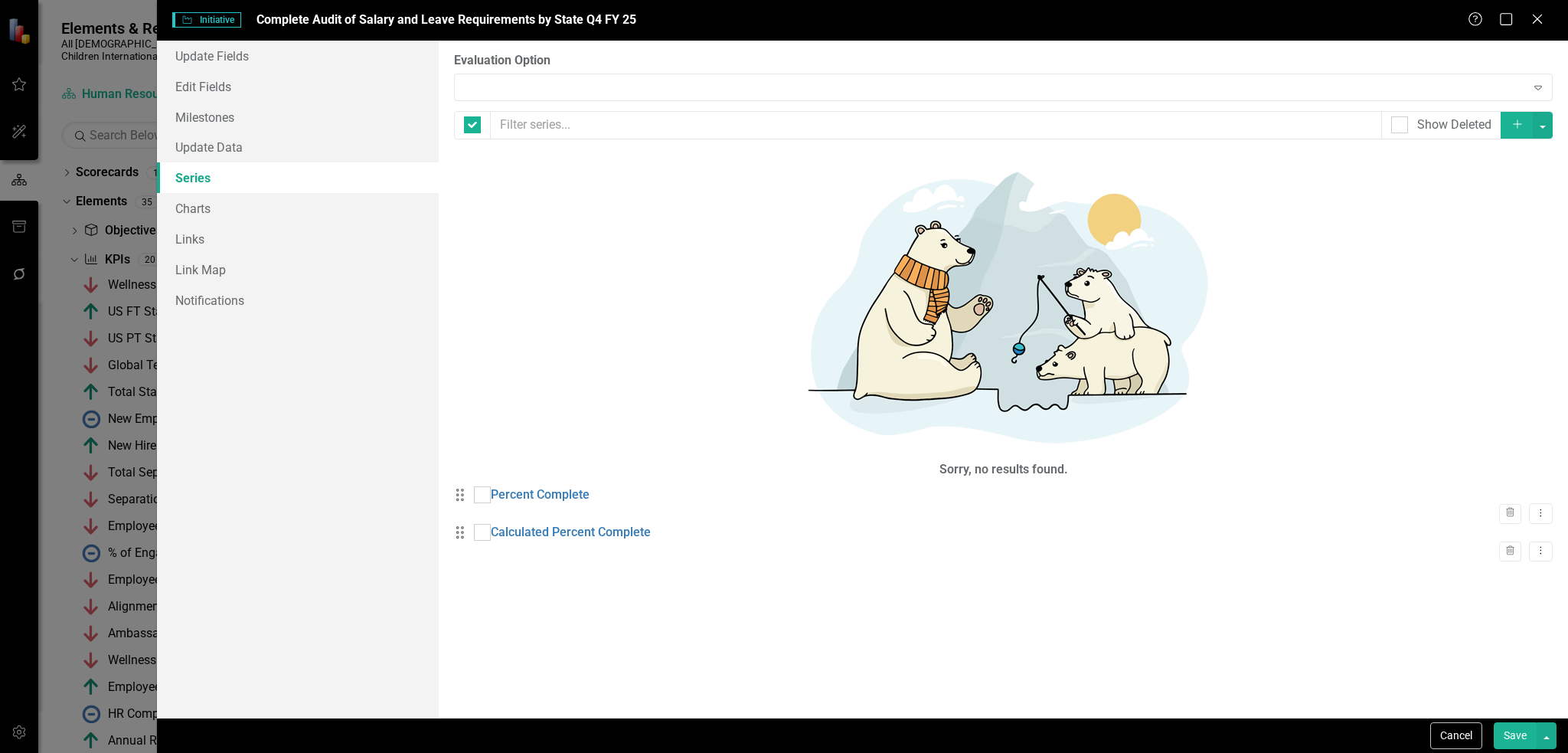
checkbox input "false"
click at [562, 486] on link "Percent Complete" at bounding box center [540, 495] width 99 height 18
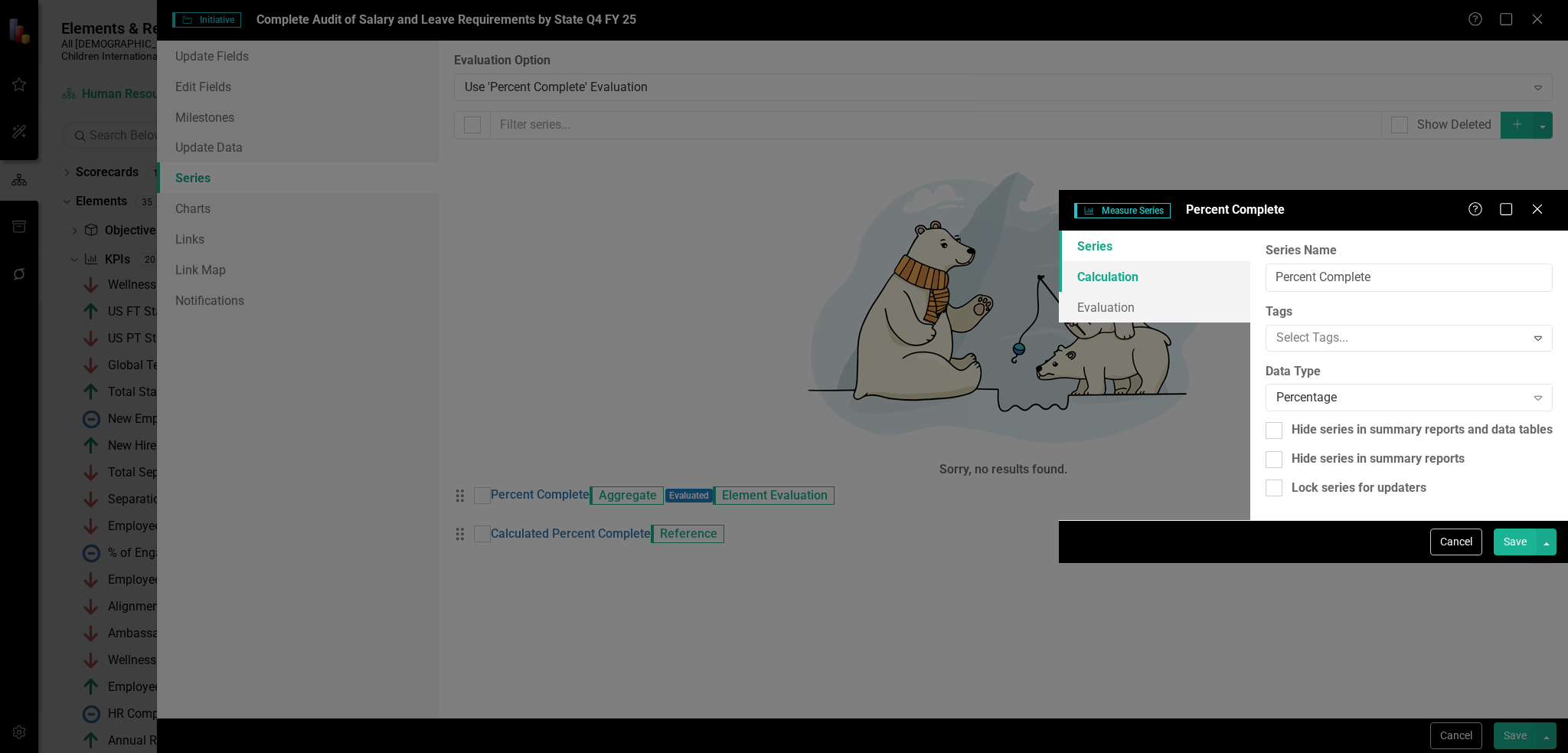
click at [1059, 261] on link "Calculation" at bounding box center [1155, 276] width 192 height 31
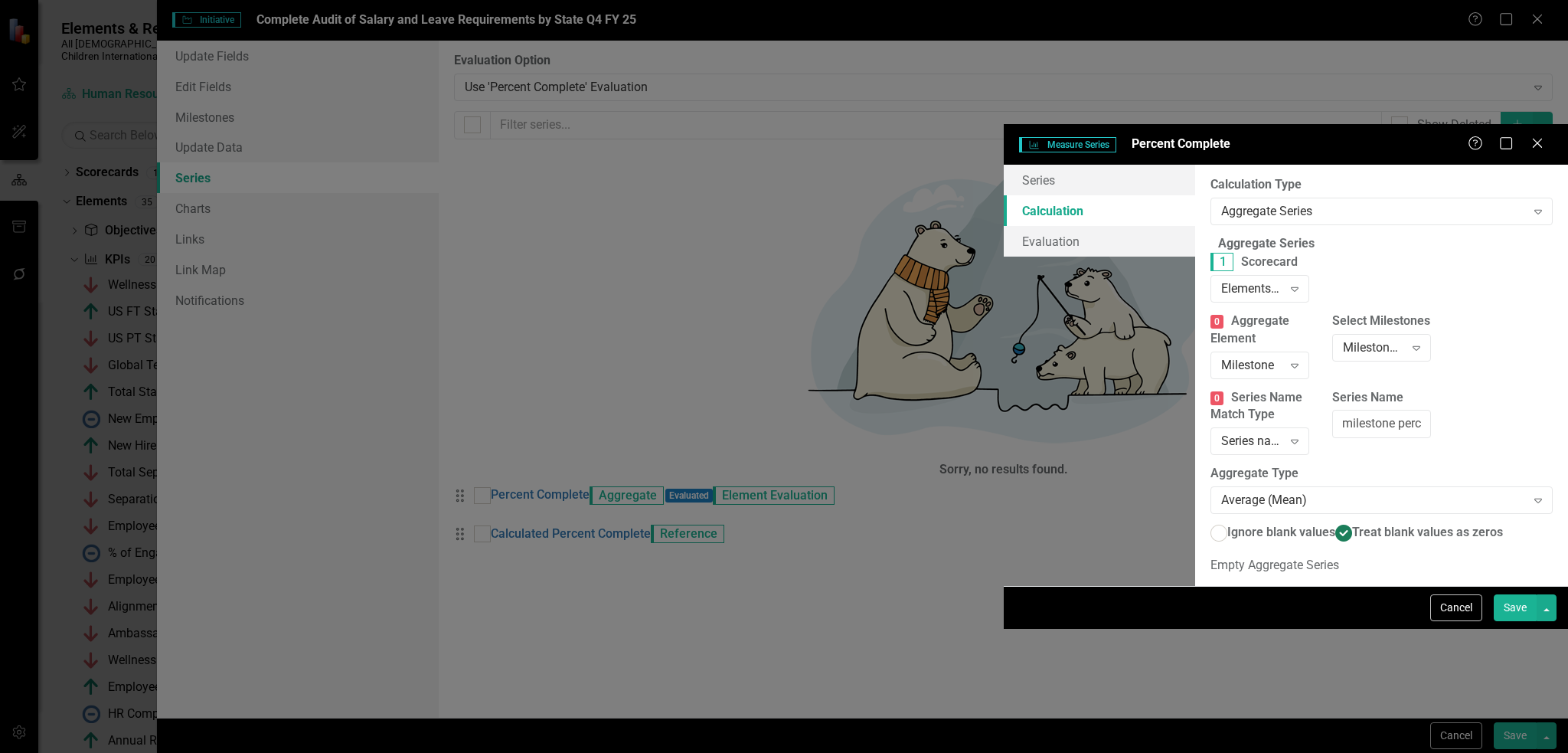
click at [1004, 164] on div "Series Calculation Evaluation" at bounding box center [1099, 210] width 192 height 92
click at [1004, 226] on link "Evaluation" at bounding box center [1099, 241] width 192 height 31
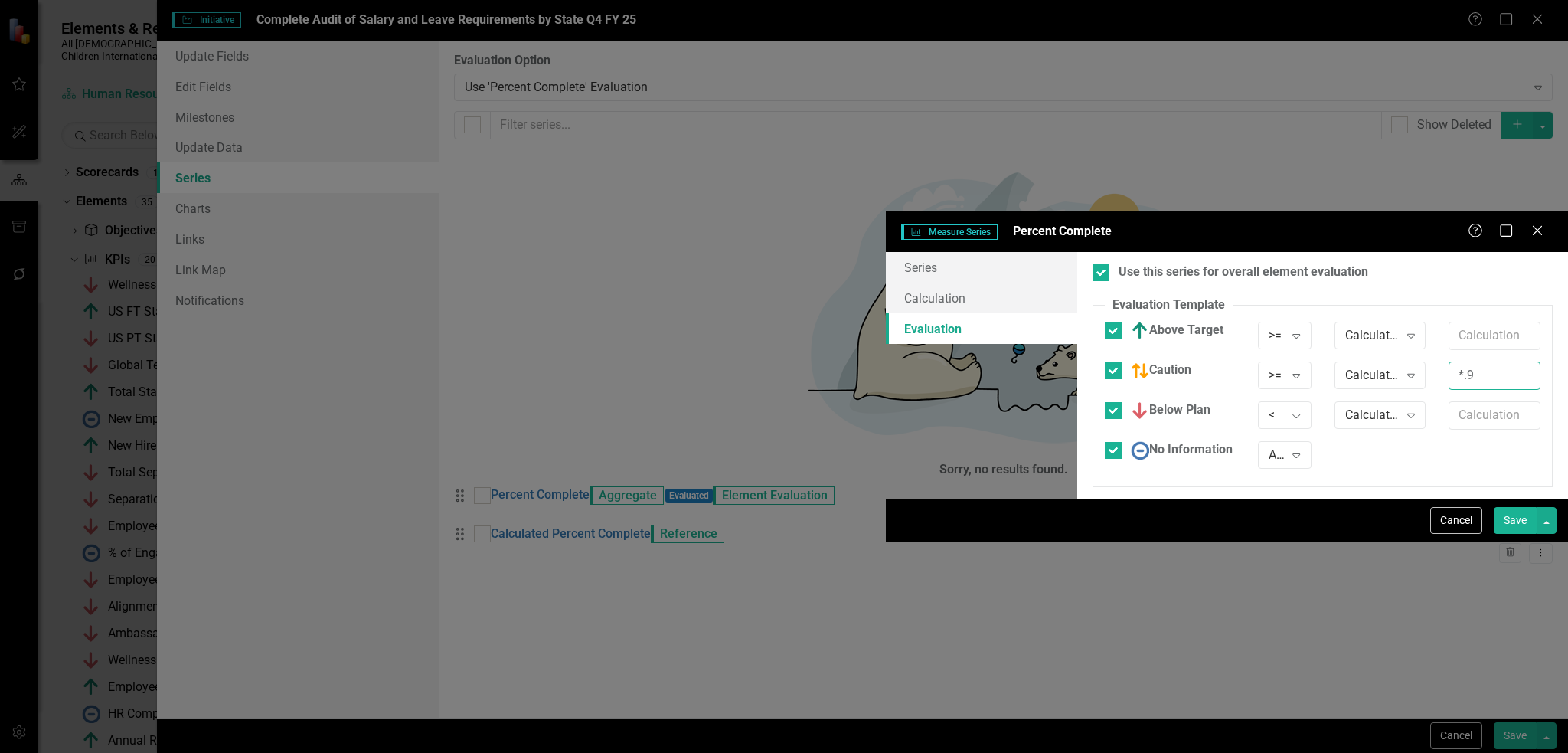
click at [1449, 361] on input "*.9" at bounding box center [1495, 375] width 92 height 28
drag, startPoint x: 1354, startPoint y: 165, endPoint x: 1313, endPoint y: 164, distance: 41.0
click at [1437, 361] on div "*.9" at bounding box center [1495, 380] width 115 height 40
click at [1449, 321] on input "text" at bounding box center [1495, 335] width 92 height 28
paste input "*.9"
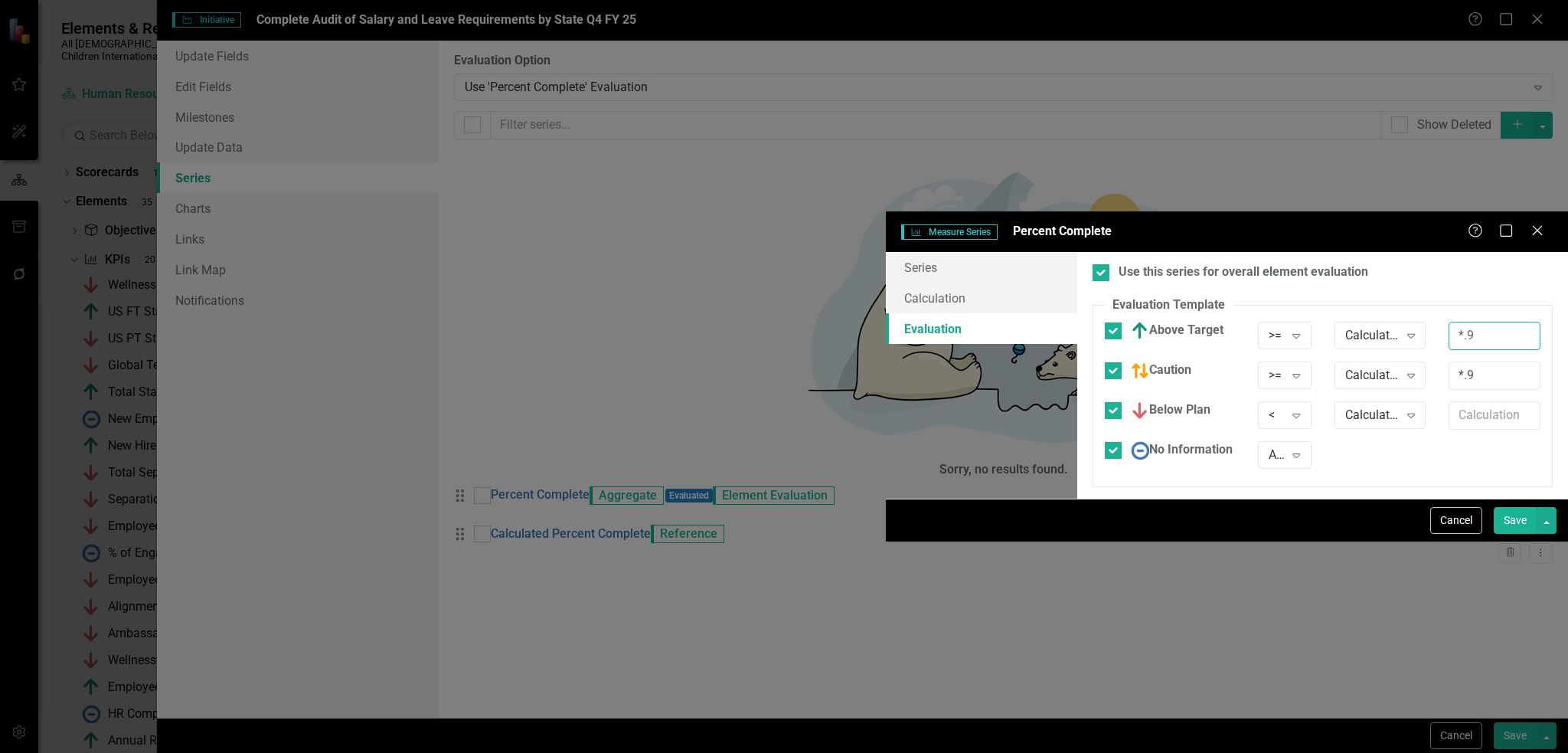
type input "*.9"
click at [1449, 402] on input "text" at bounding box center [1495, 416] width 92 height 28
paste input "*.9"
type input "*.9"
click at [1514, 534] on button "Save" at bounding box center [1515, 520] width 43 height 26
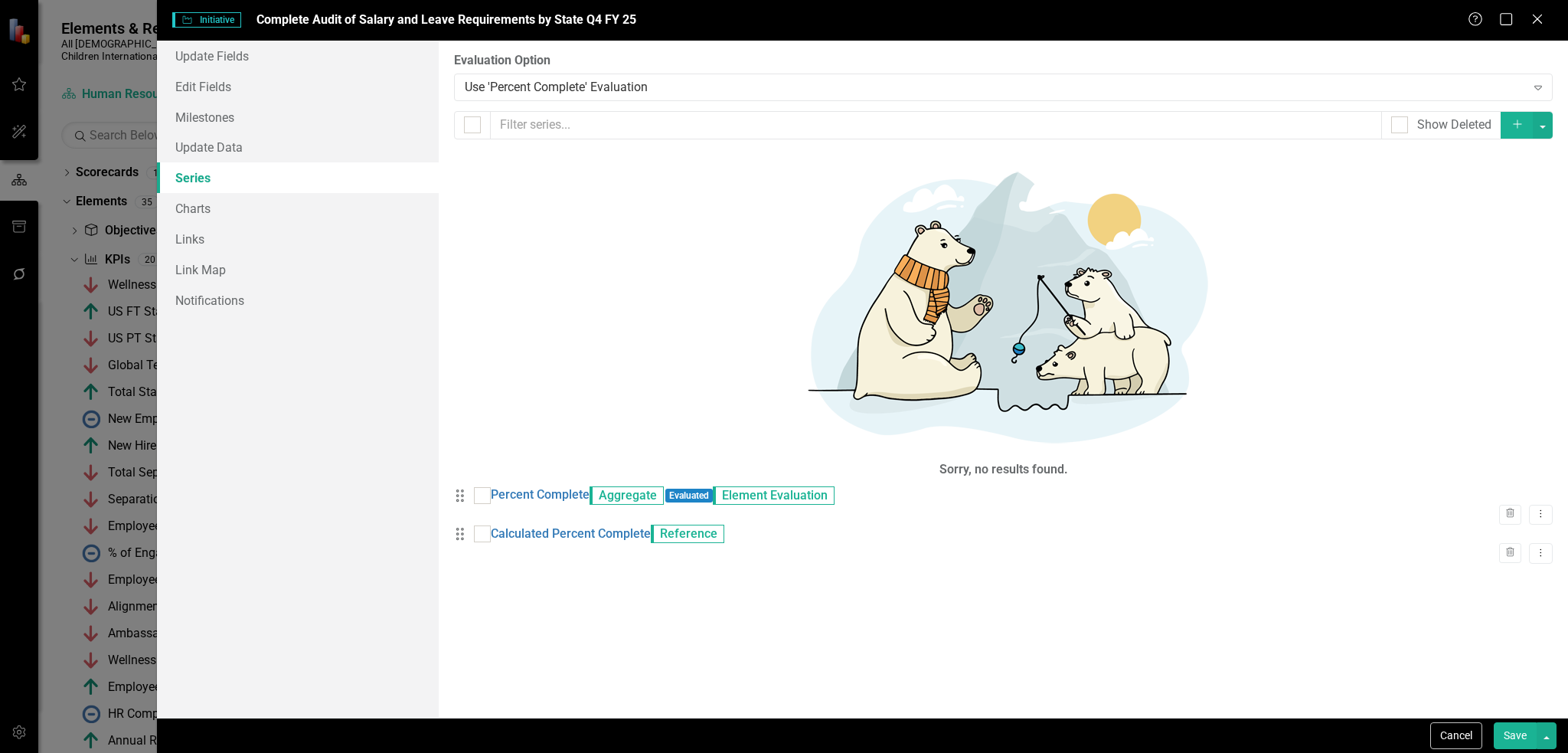
click at [1511, 736] on button "Save" at bounding box center [1515, 735] width 43 height 26
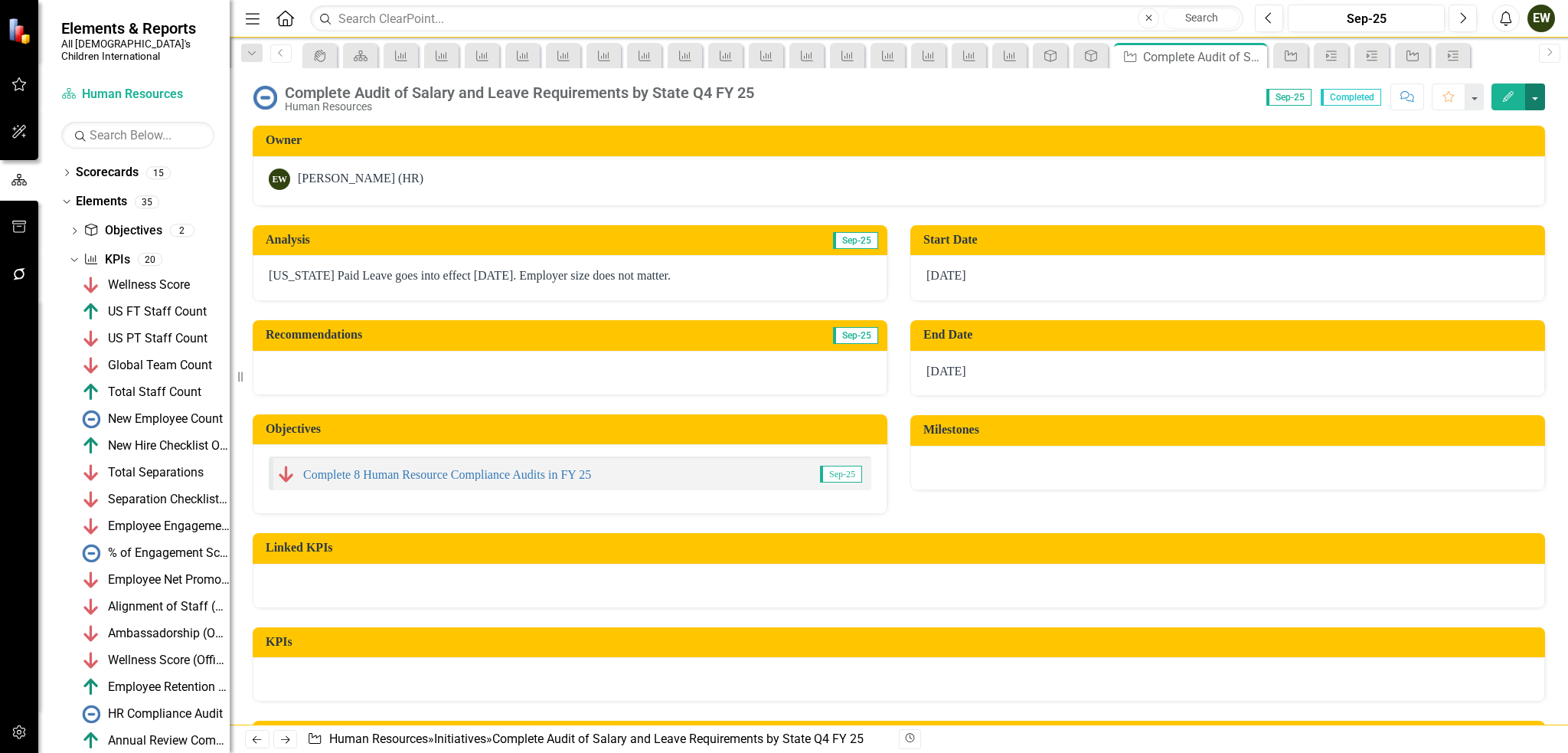
click at [1535, 96] on button "button" at bounding box center [1535, 97] width 20 height 26
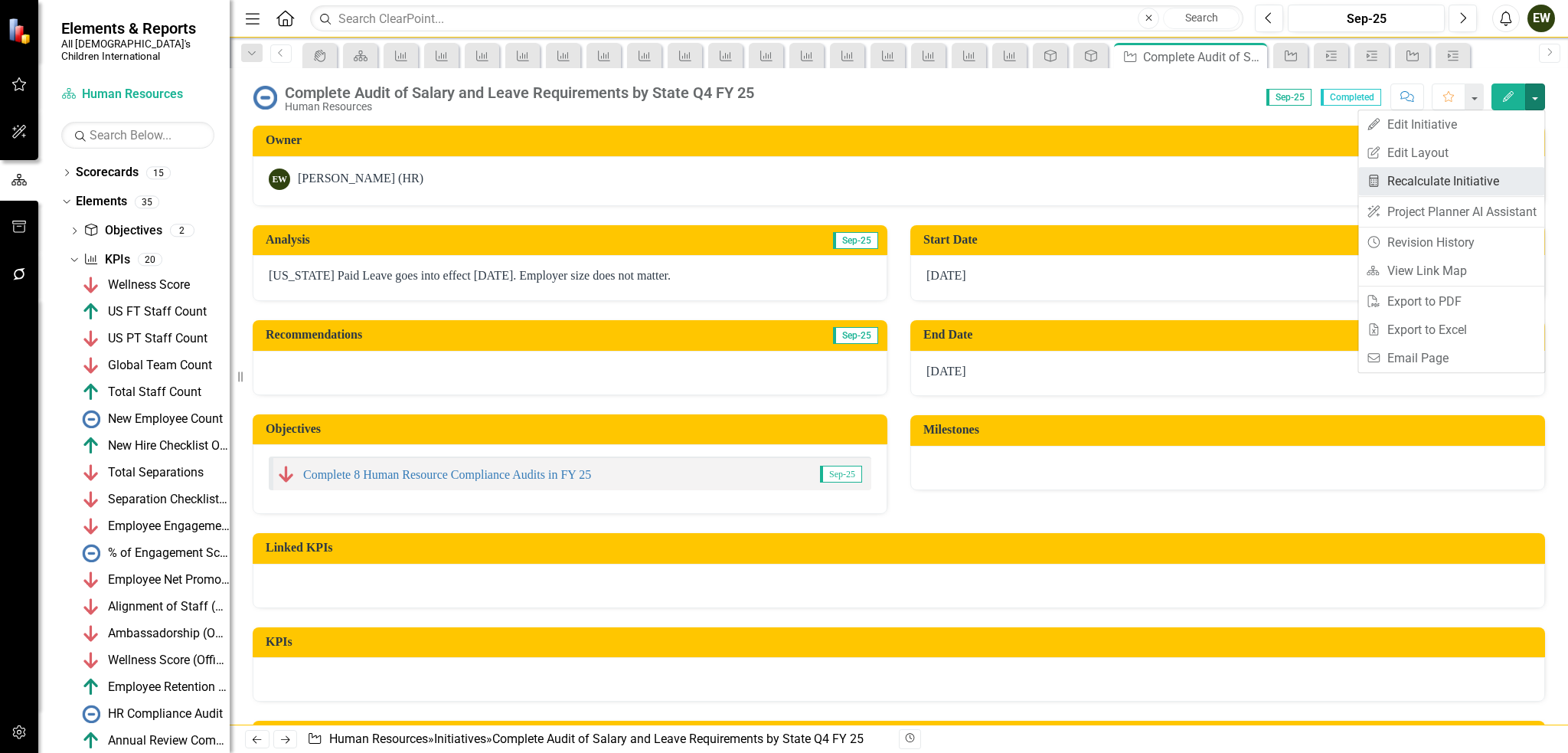
click at [1474, 179] on link "Recalculate KPI Recalculate Initiative" at bounding box center [1451, 181] width 186 height 28
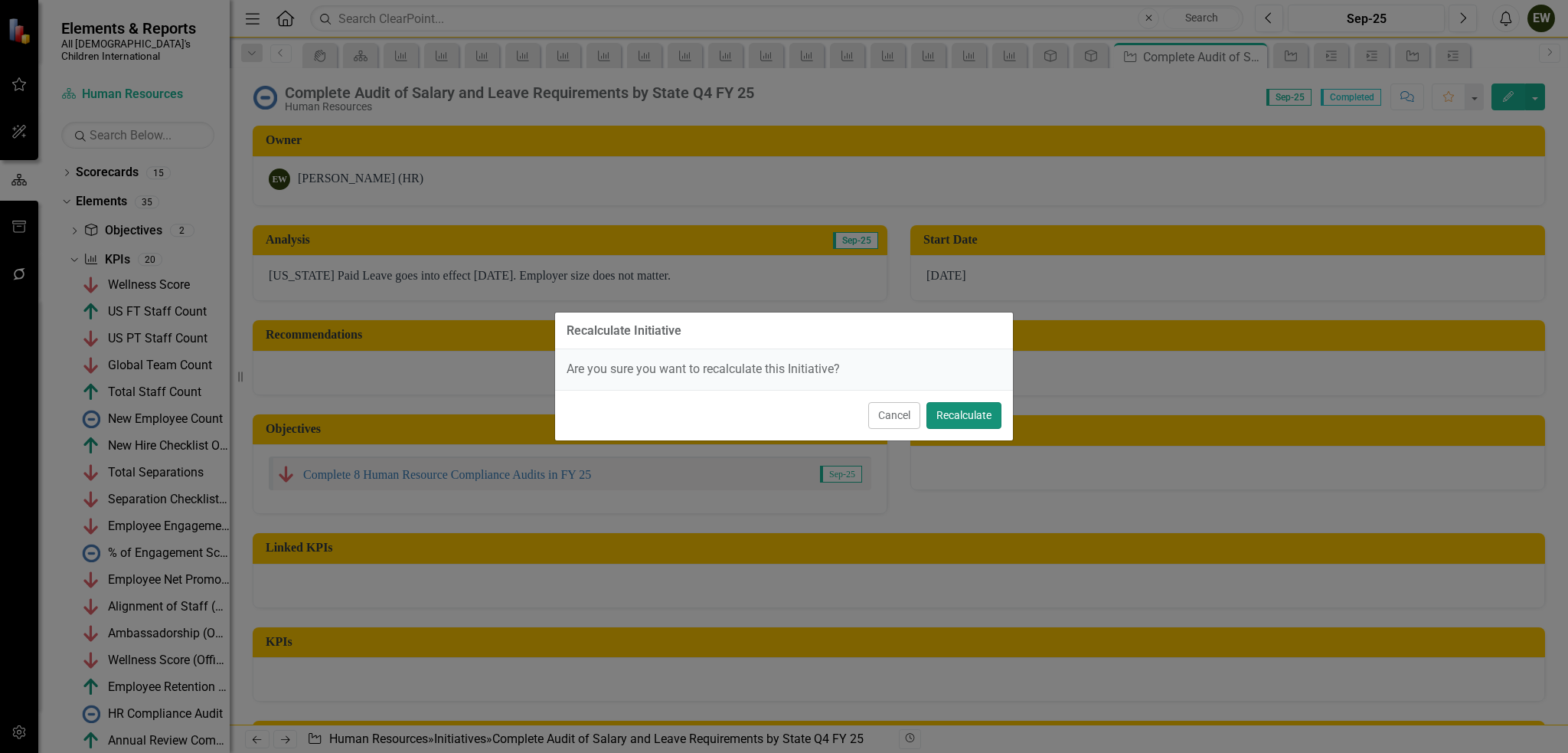
click at [978, 416] on button "Recalculate" at bounding box center [964, 415] width 75 height 26
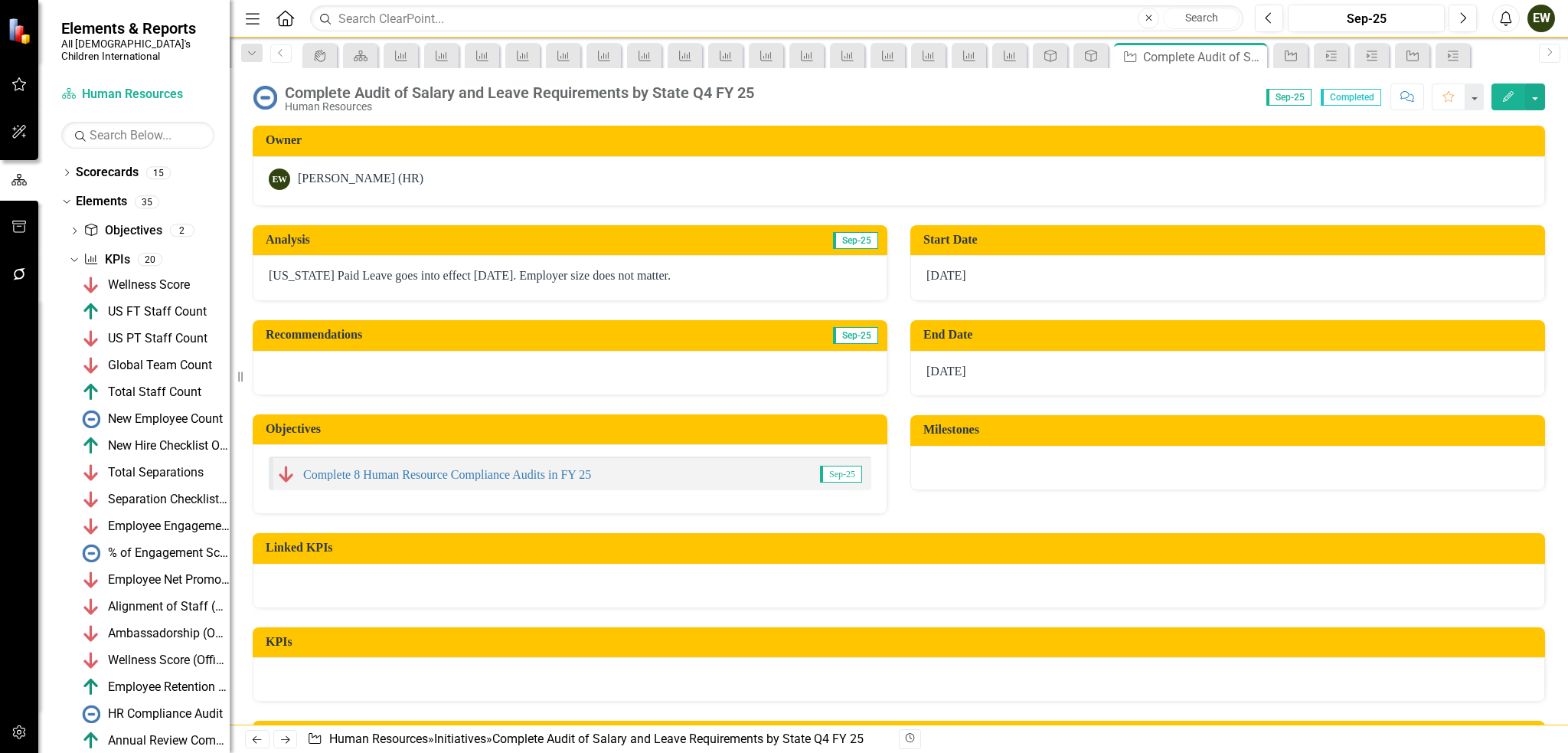
click at [1504, 91] on icon "Edit" at bounding box center [1509, 96] width 14 height 11
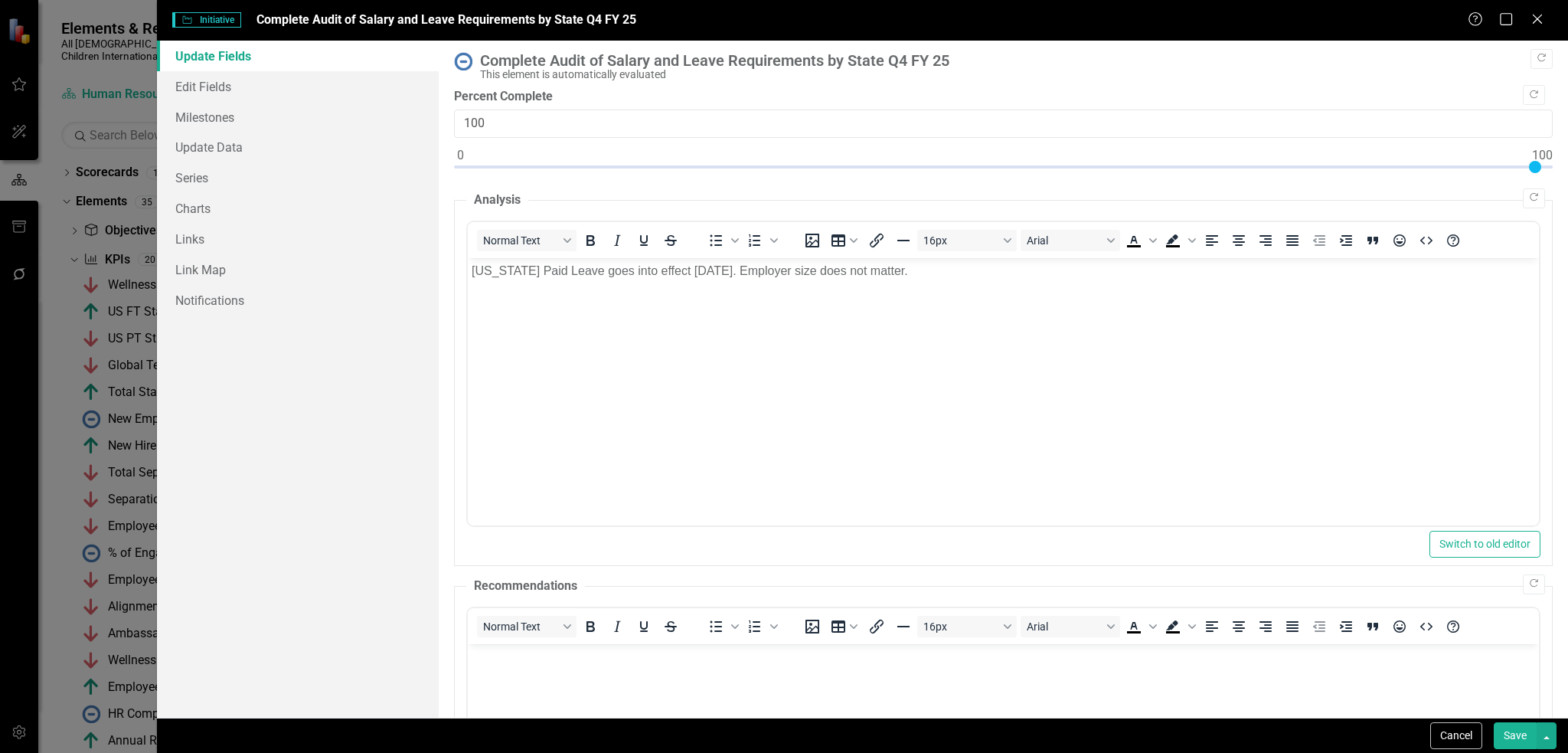
click at [461, 59] on img at bounding box center [463, 61] width 19 height 19
click at [466, 63] on img at bounding box center [463, 61] width 19 height 19
click at [468, 64] on img at bounding box center [463, 61] width 19 height 19
click at [454, 62] on div ""Update" fields in ClearPoint are the fields that change from reporting period …" at bounding box center [1003, 379] width 1129 height 677
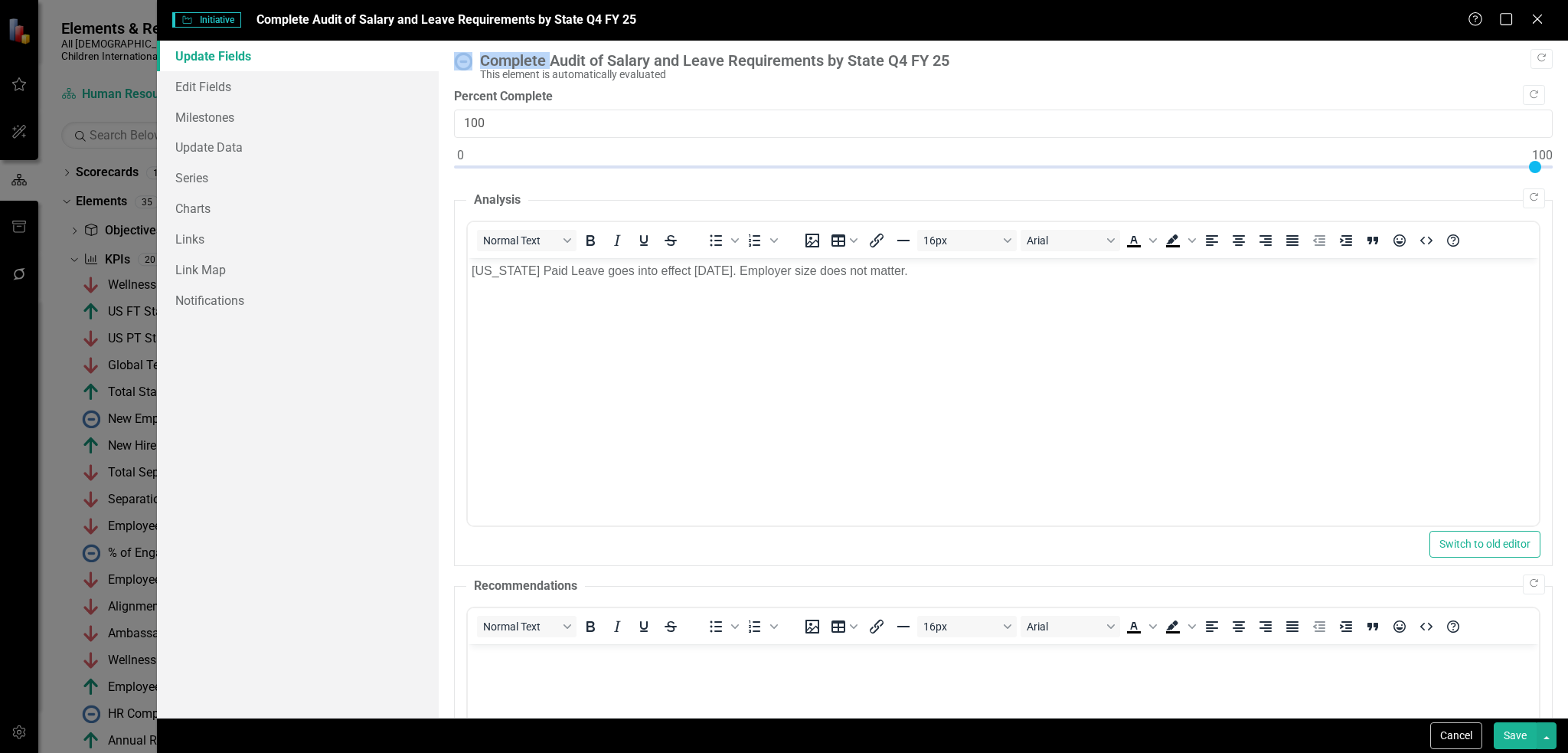
click at [465, 55] on img at bounding box center [463, 61] width 19 height 19
click at [464, 61] on img at bounding box center [463, 61] width 19 height 19
click at [291, 171] on link "Series" at bounding box center [298, 177] width 283 height 31
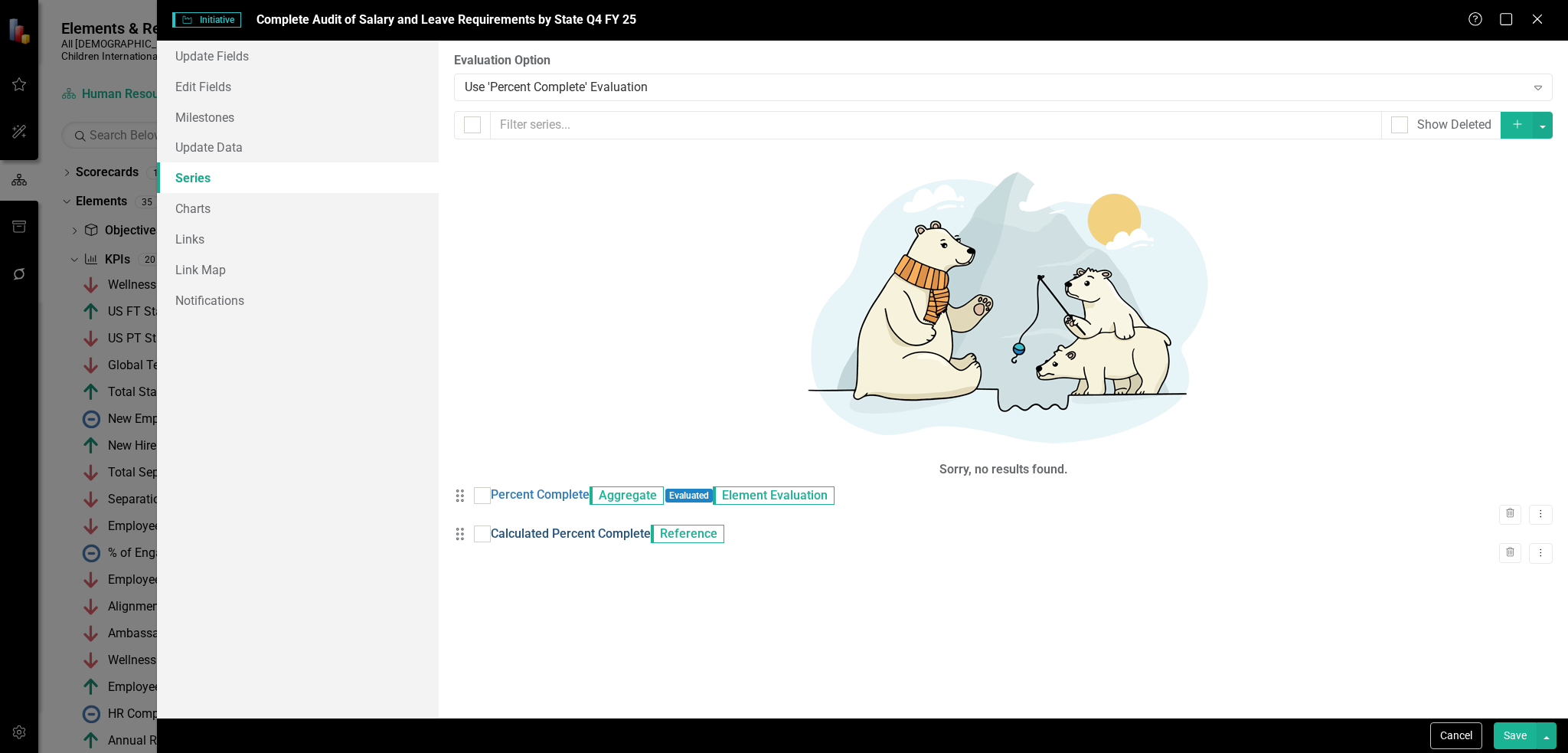
click at [555, 525] on link "Calculated Percent Complete" at bounding box center [570, 534] width 160 height 18
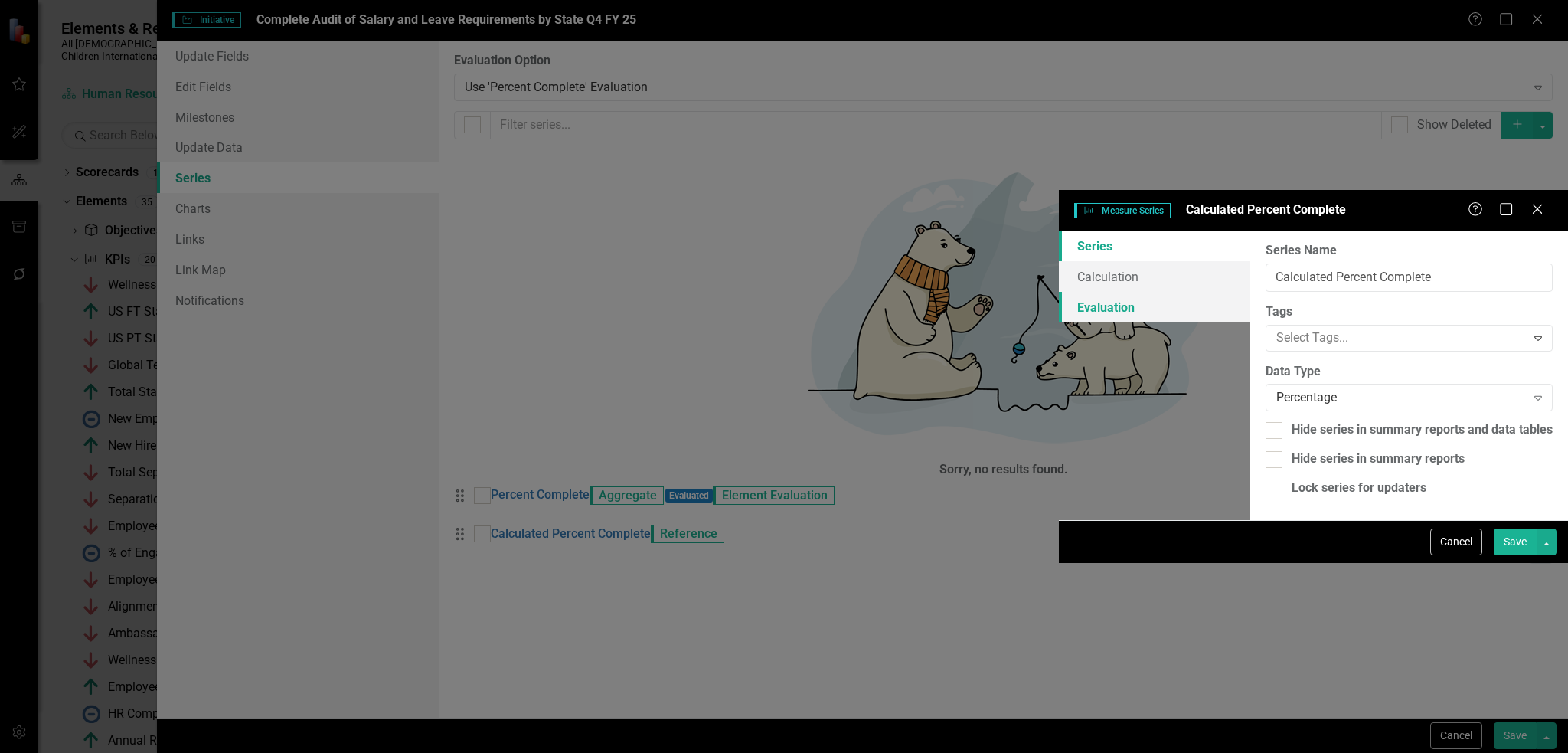
click at [1059, 291] on link "Evaluation" at bounding box center [1155, 306] width 192 height 31
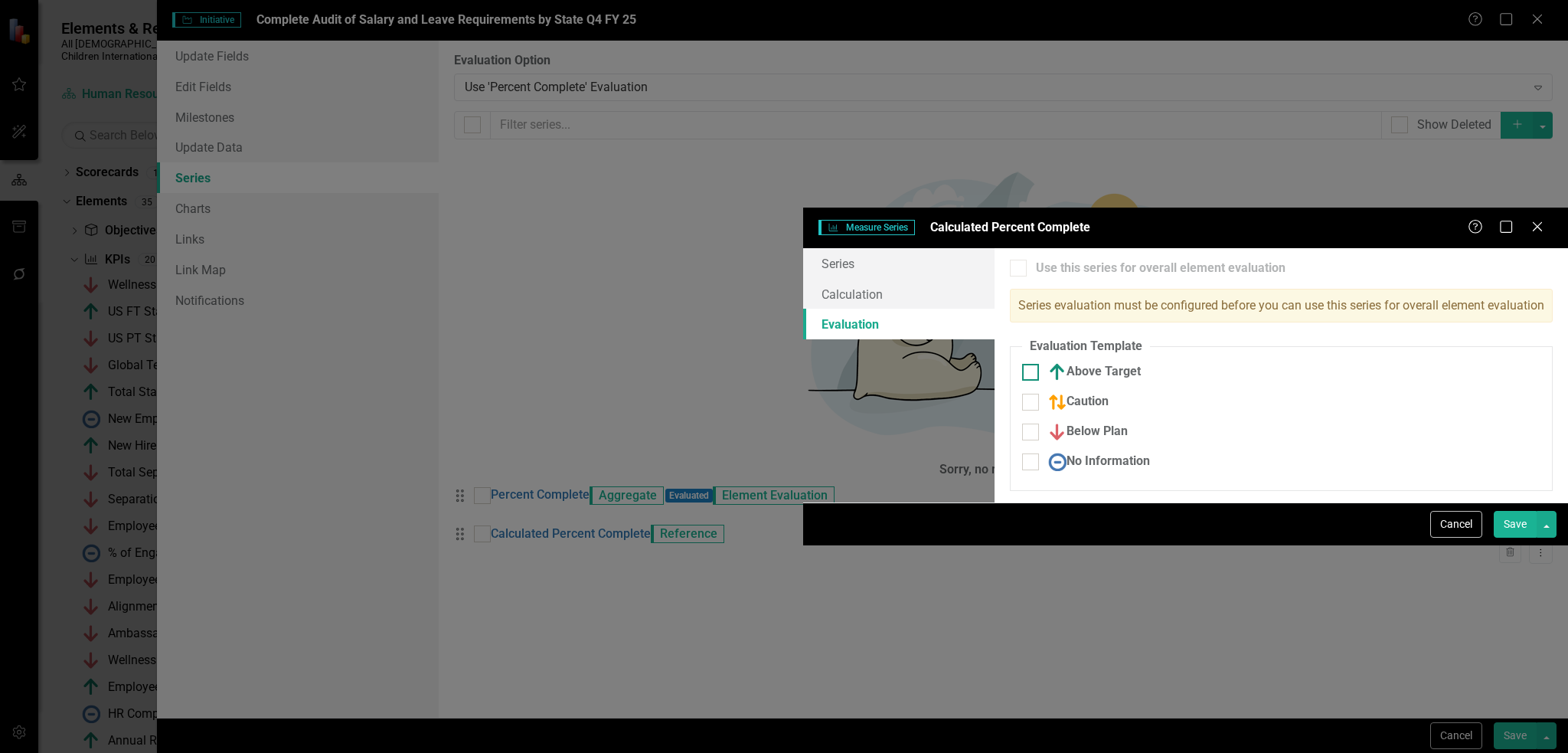
click at [1022, 364] on input "Above Target" at bounding box center [1027, 368] width 10 height 10
checkbox input "true"
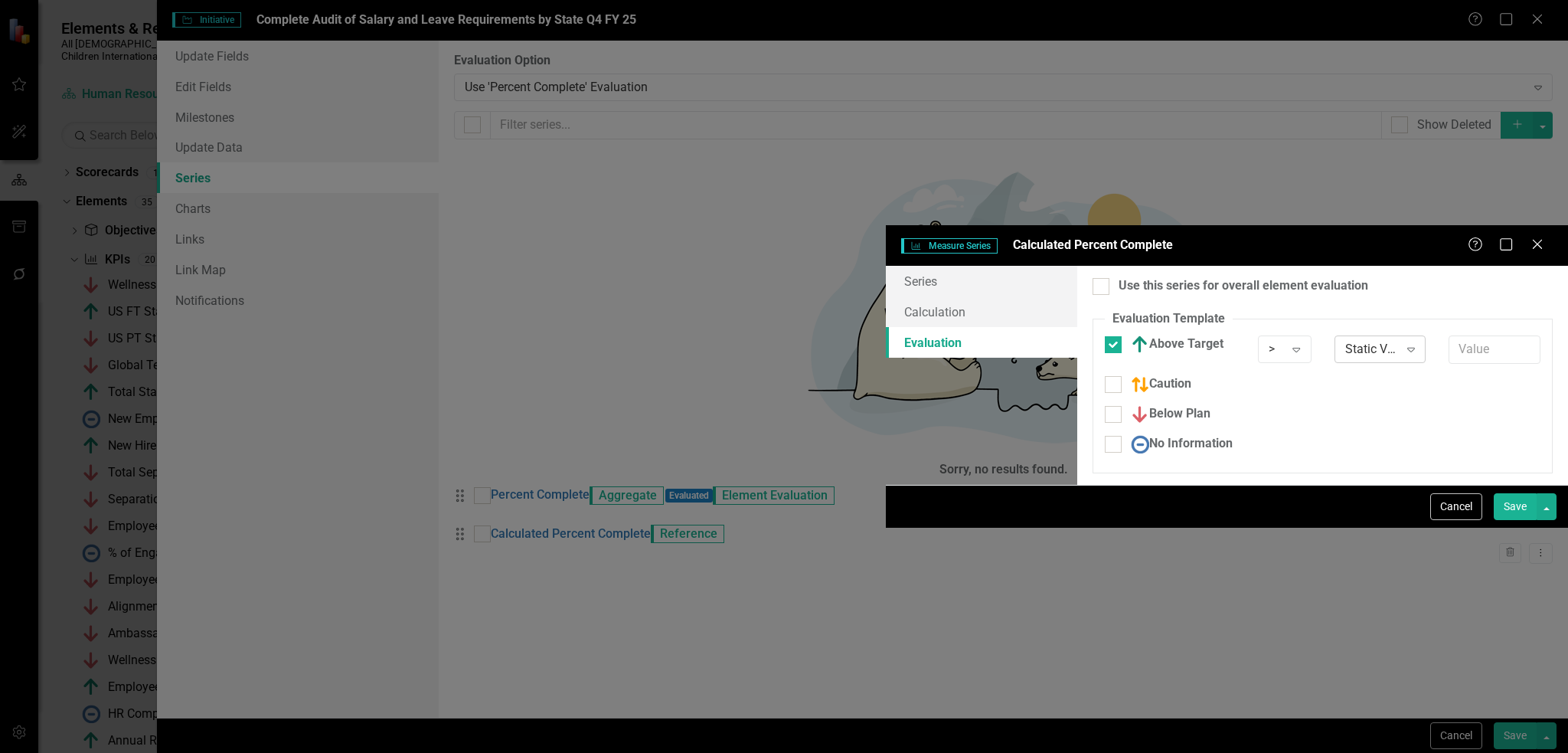
click at [1346, 340] on div "Static Value" at bounding box center [1372, 349] width 54 height 18
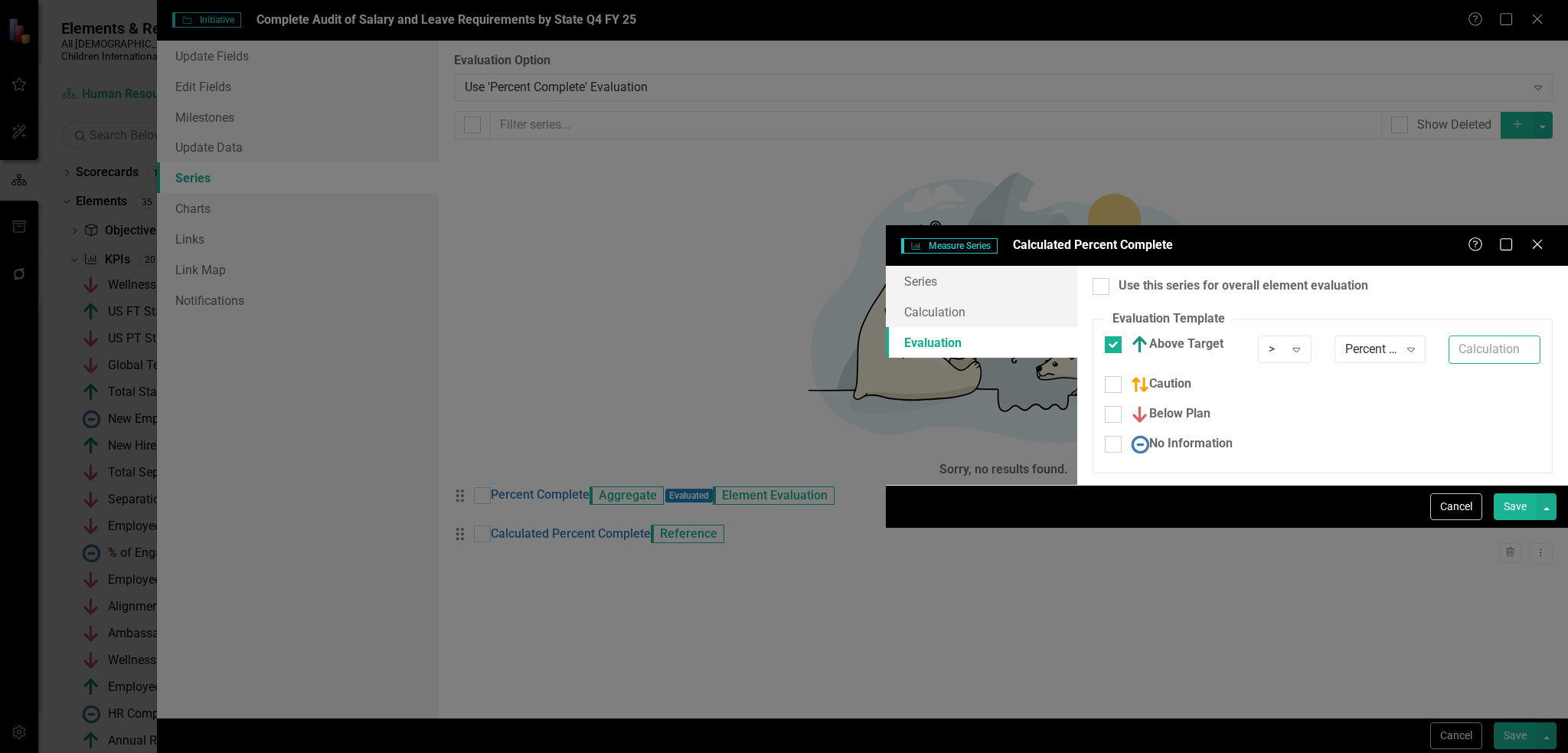
click at [1449, 335] on input "text" at bounding box center [1495, 350] width 92 height 28
click at [1449, 335] on input ".9" at bounding box center [1495, 350] width 92 height 28
type input "*.9"
click at [1507, 520] on button "Save" at bounding box center [1515, 507] width 43 height 26
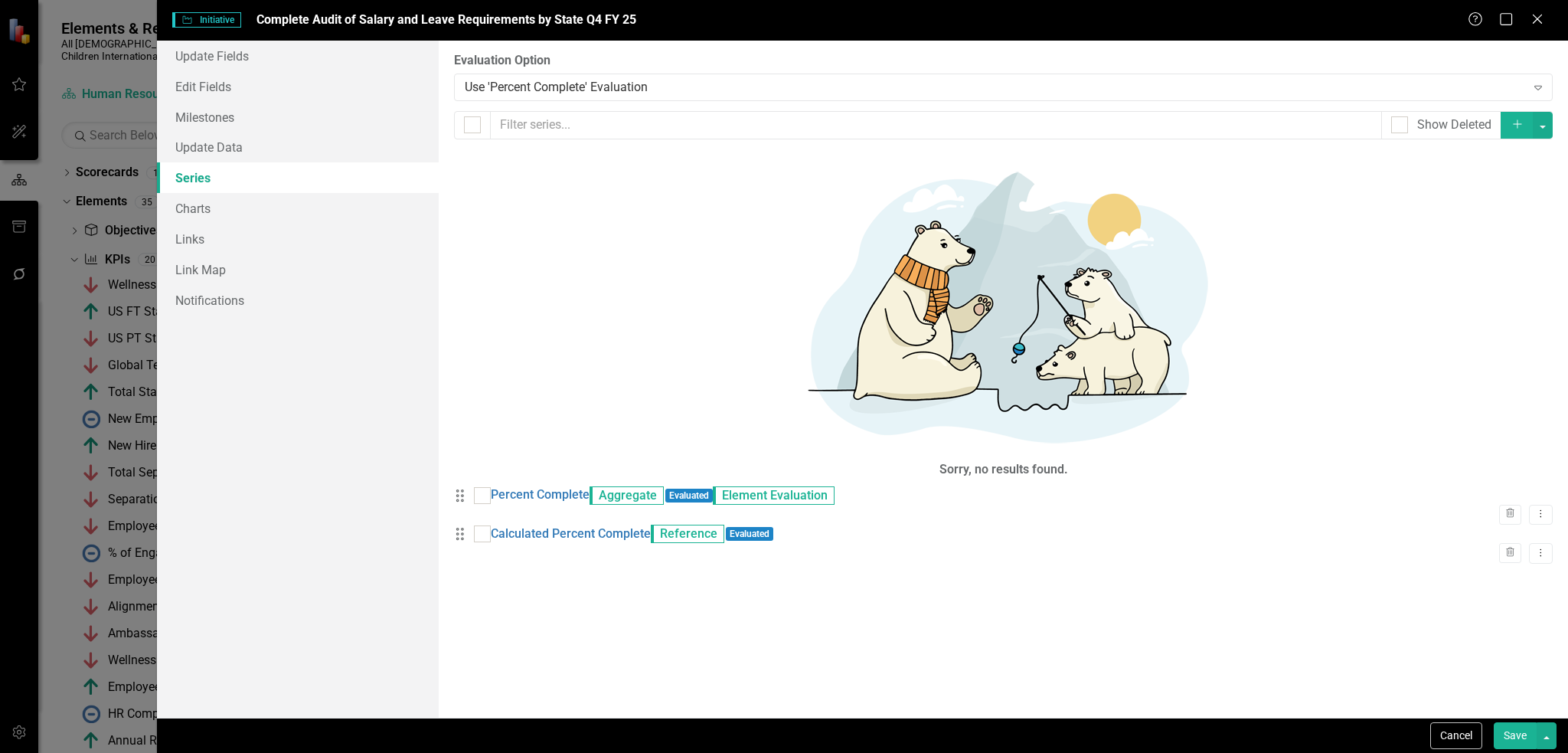
click at [1519, 734] on button "Save" at bounding box center [1515, 735] width 43 height 26
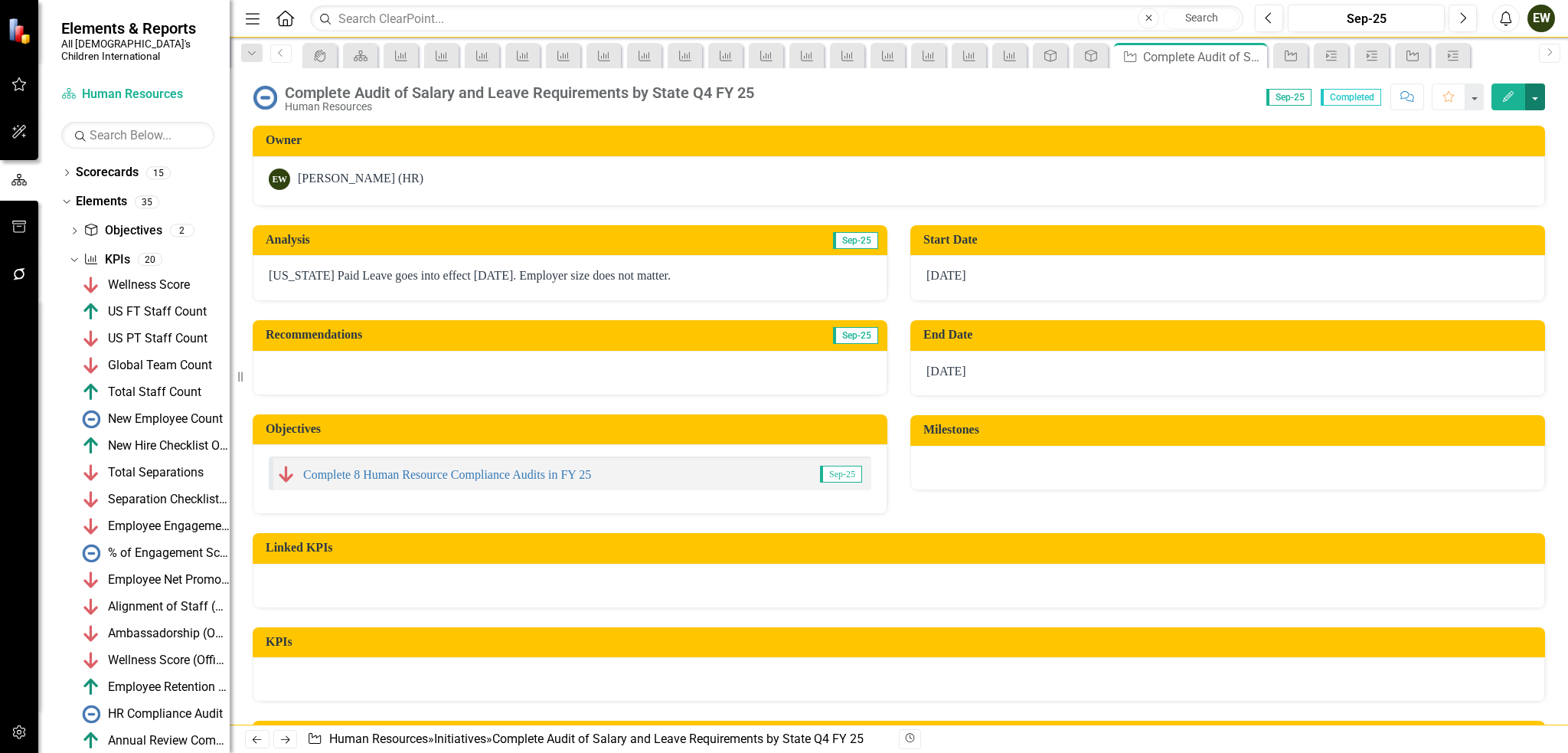
click at [1544, 94] on button "button" at bounding box center [1535, 97] width 20 height 26
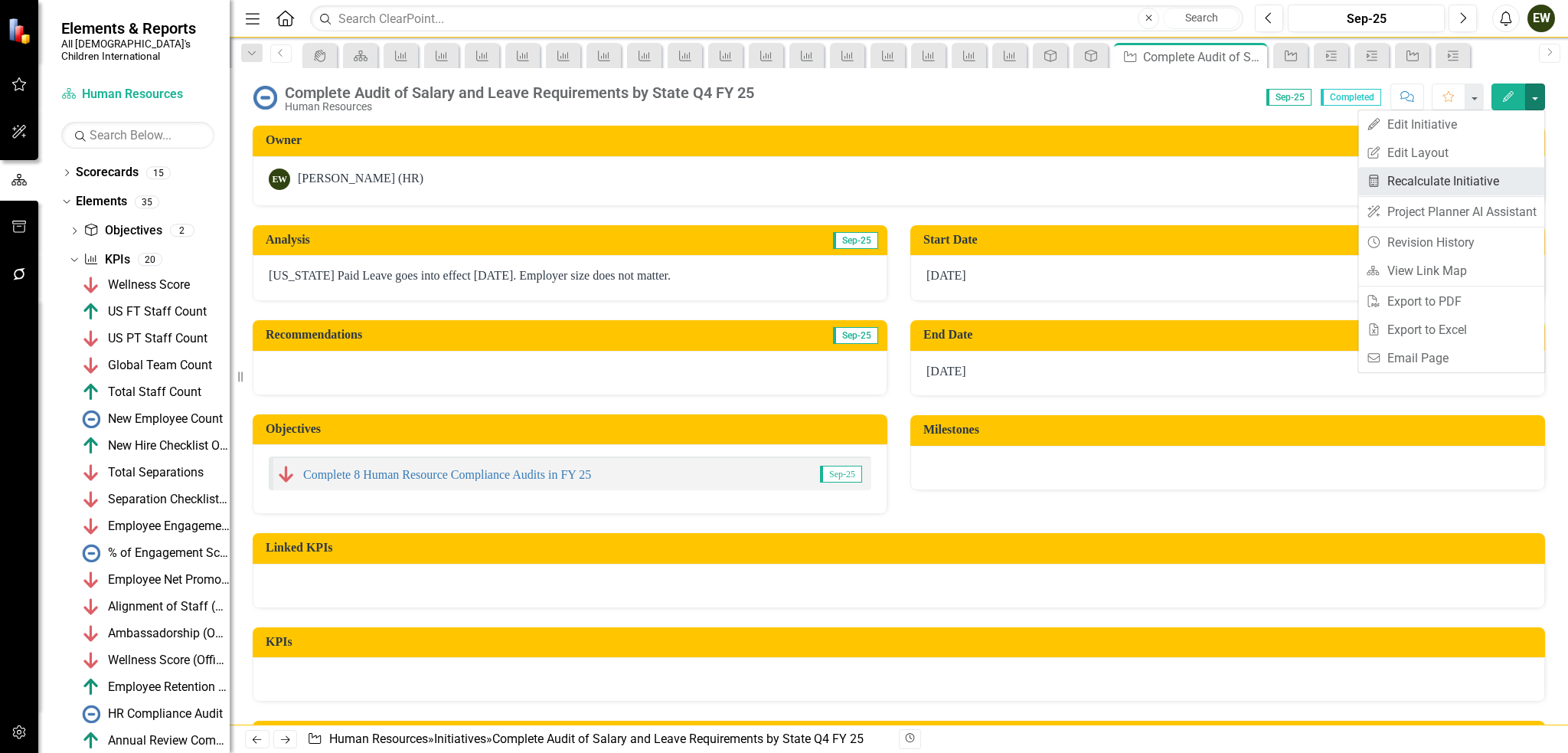
click at [1501, 180] on link "Recalculate KPI Recalculate Initiative" at bounding box center [1451, 181] width 186 height 28
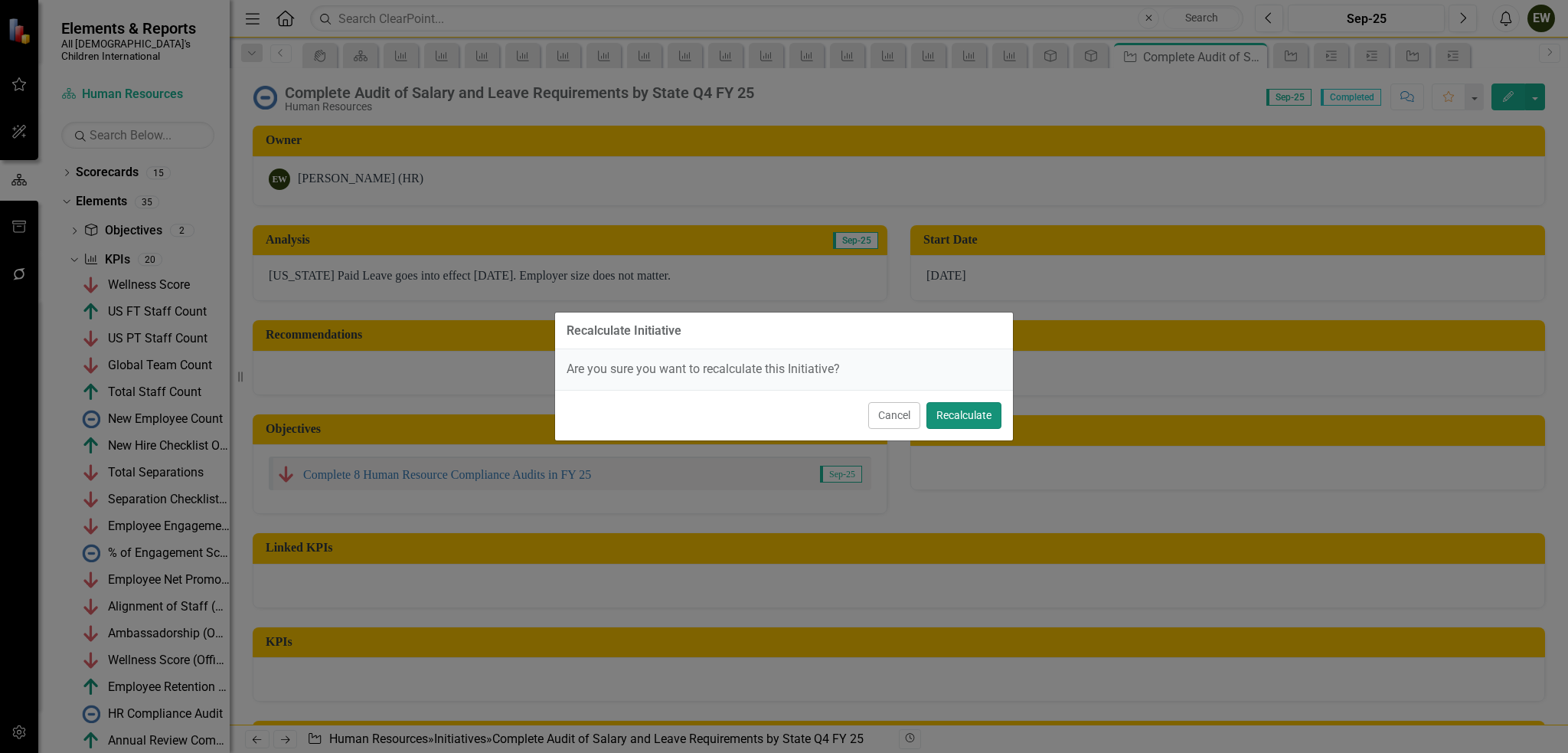
click at [961, 408] on button "Recalculate" at bounding box center [964, 415] width 75 height 26
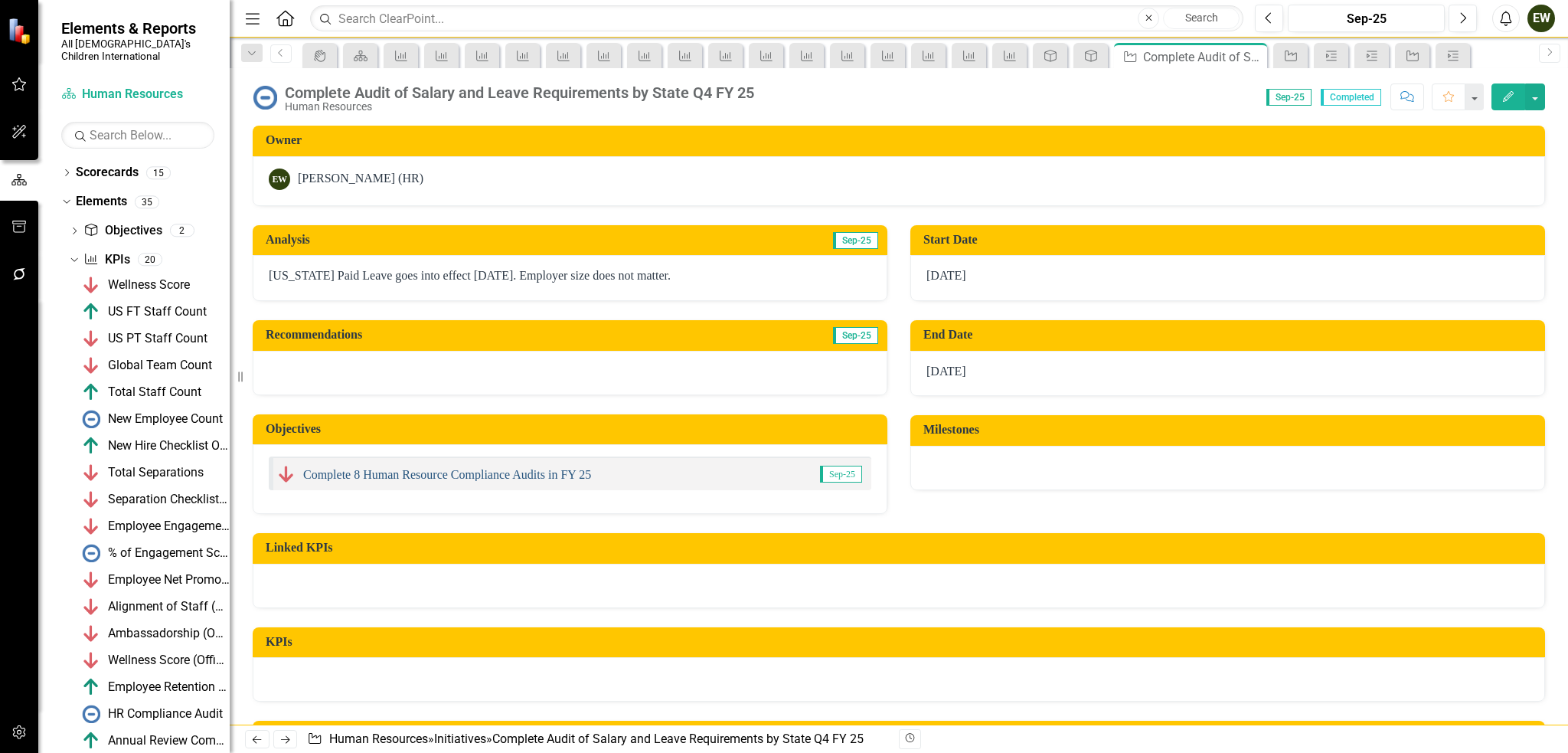
click at [443, 477] on link "Complete 8 Human Resource Compliance Audits in FY 25" at bounding box center [447, 474] width 288 height 13
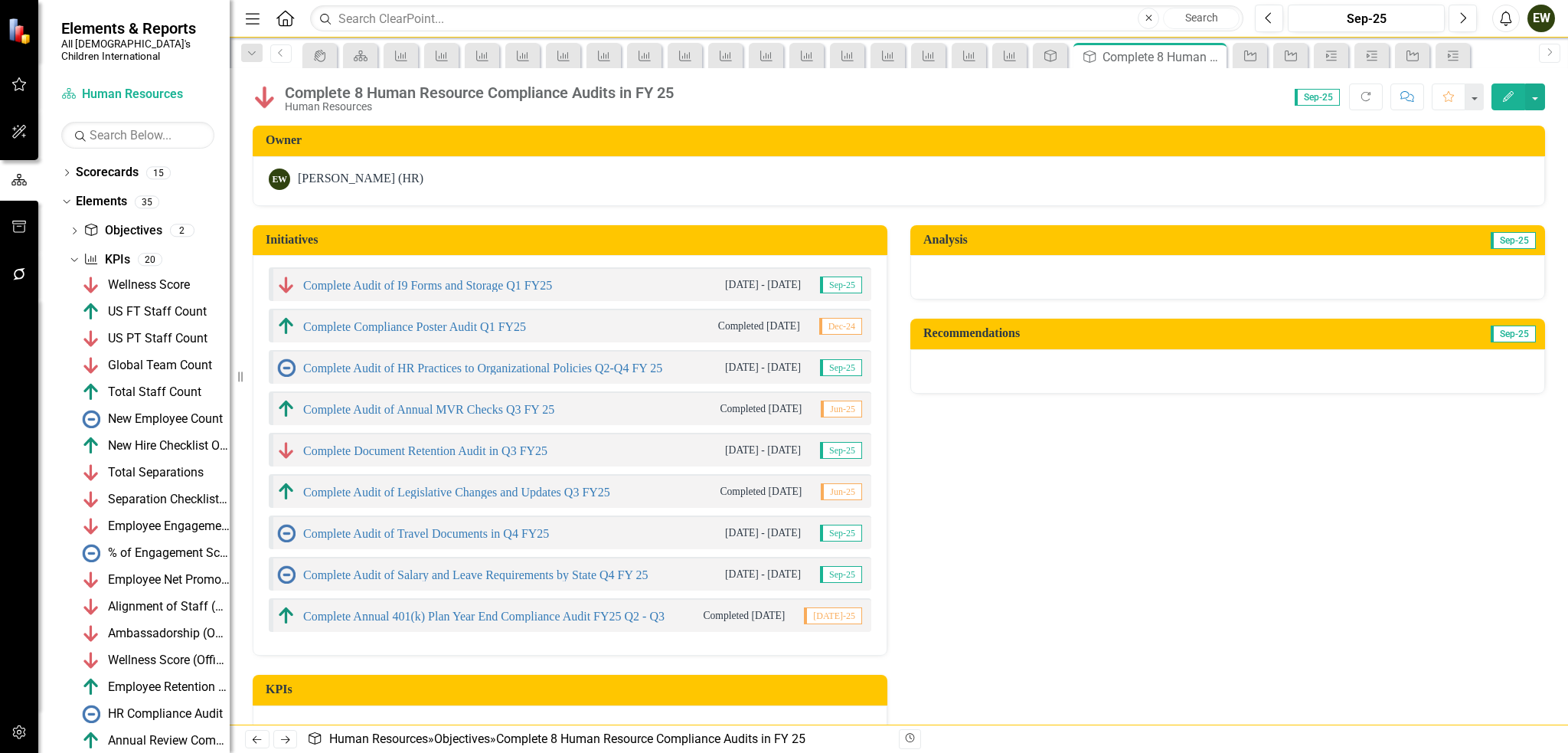
drag, startPoint x: 1363, startPoint y: 94, endPoint x: 1123, endPoint y: 247, distance: 284.6
click at [1365, 94] on icon "Refresh" at bounding box center [1367, 96] width 14 height 11
click at [348, 369] on link "Complete Audit of HR Practices to Organizational Policies Q2-Q4 FY 25" at bounding box center [482, 367] width 359 height 13
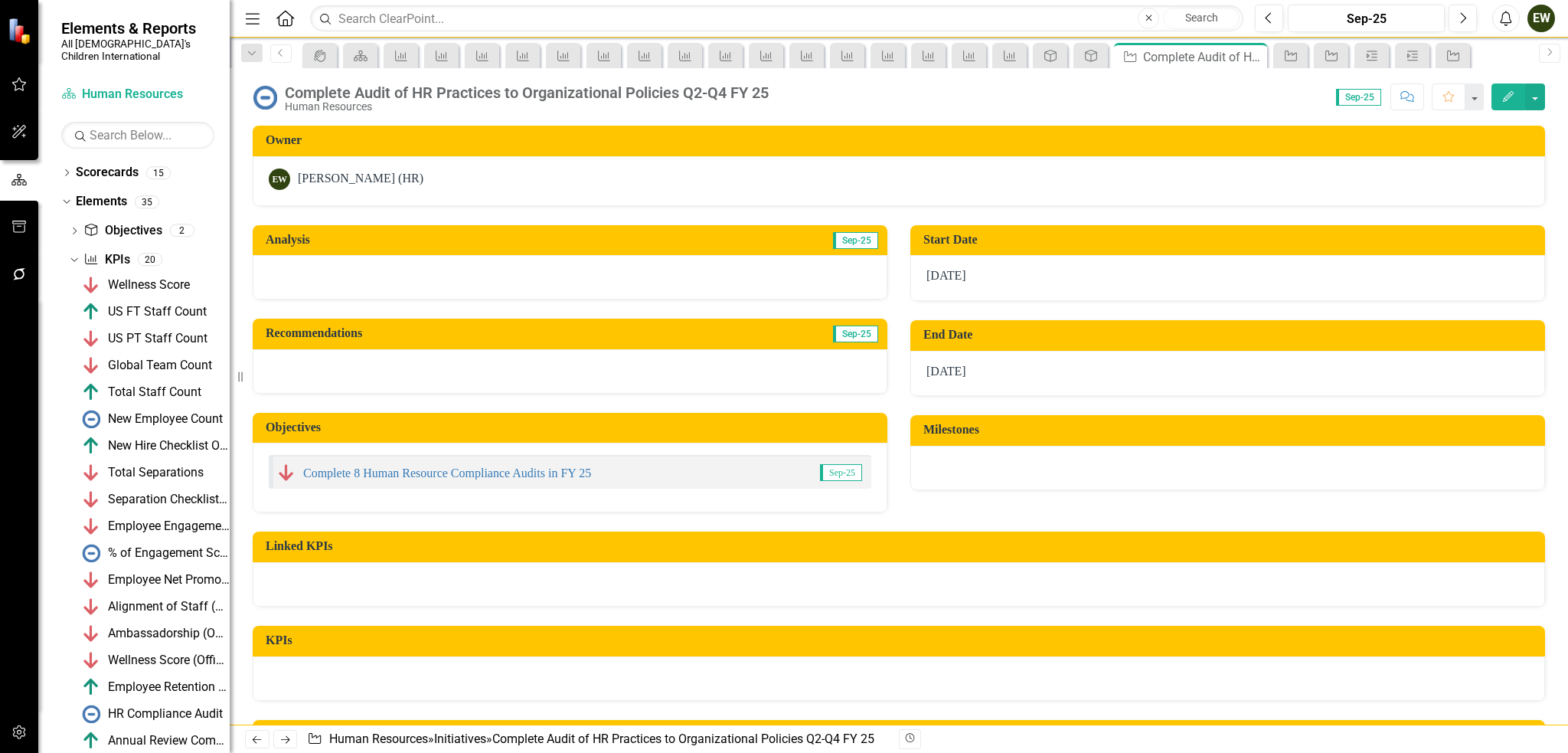
click at [1507, 98] on icon "Edit" at bounding box center [1509, 96] width 14 height 11
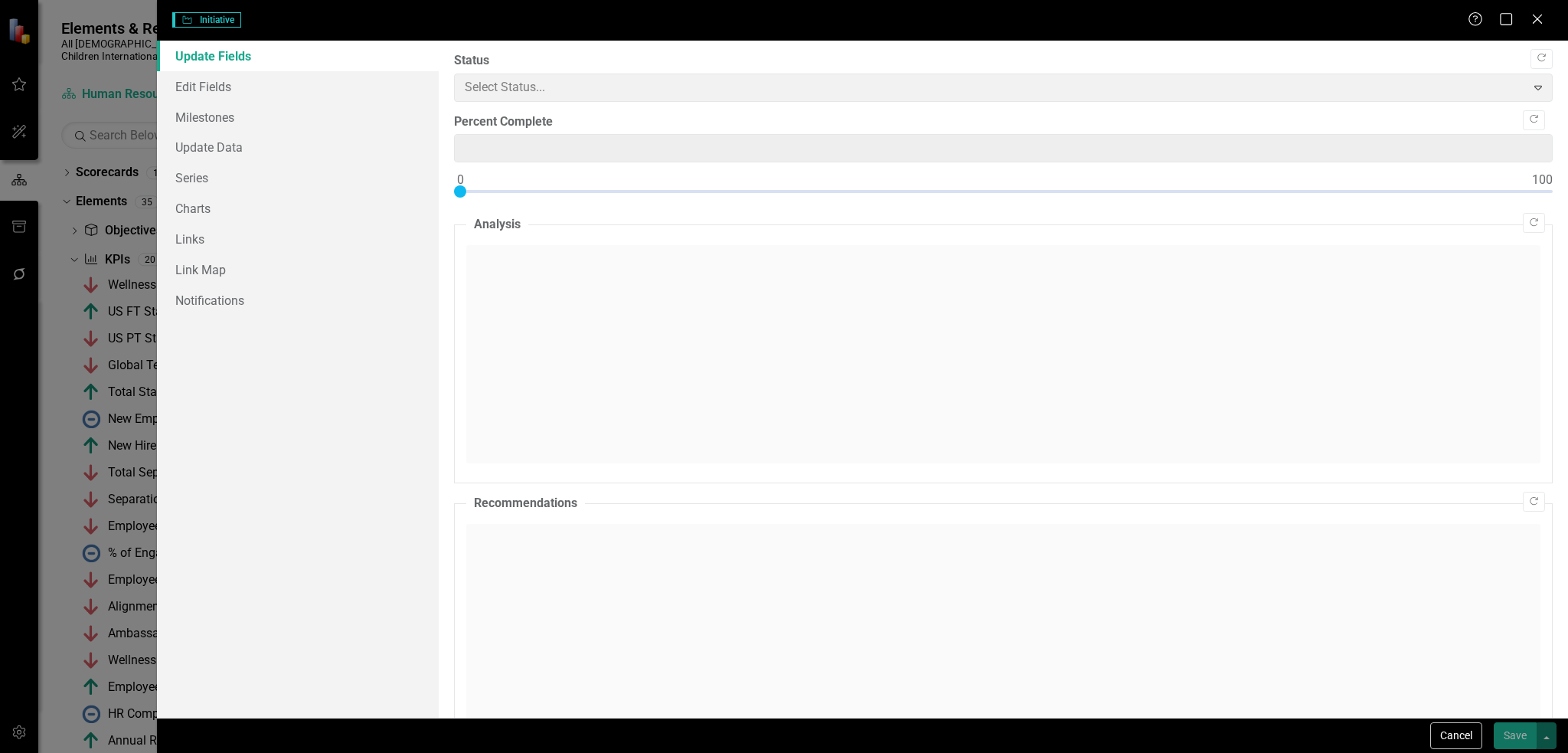
type input "0"
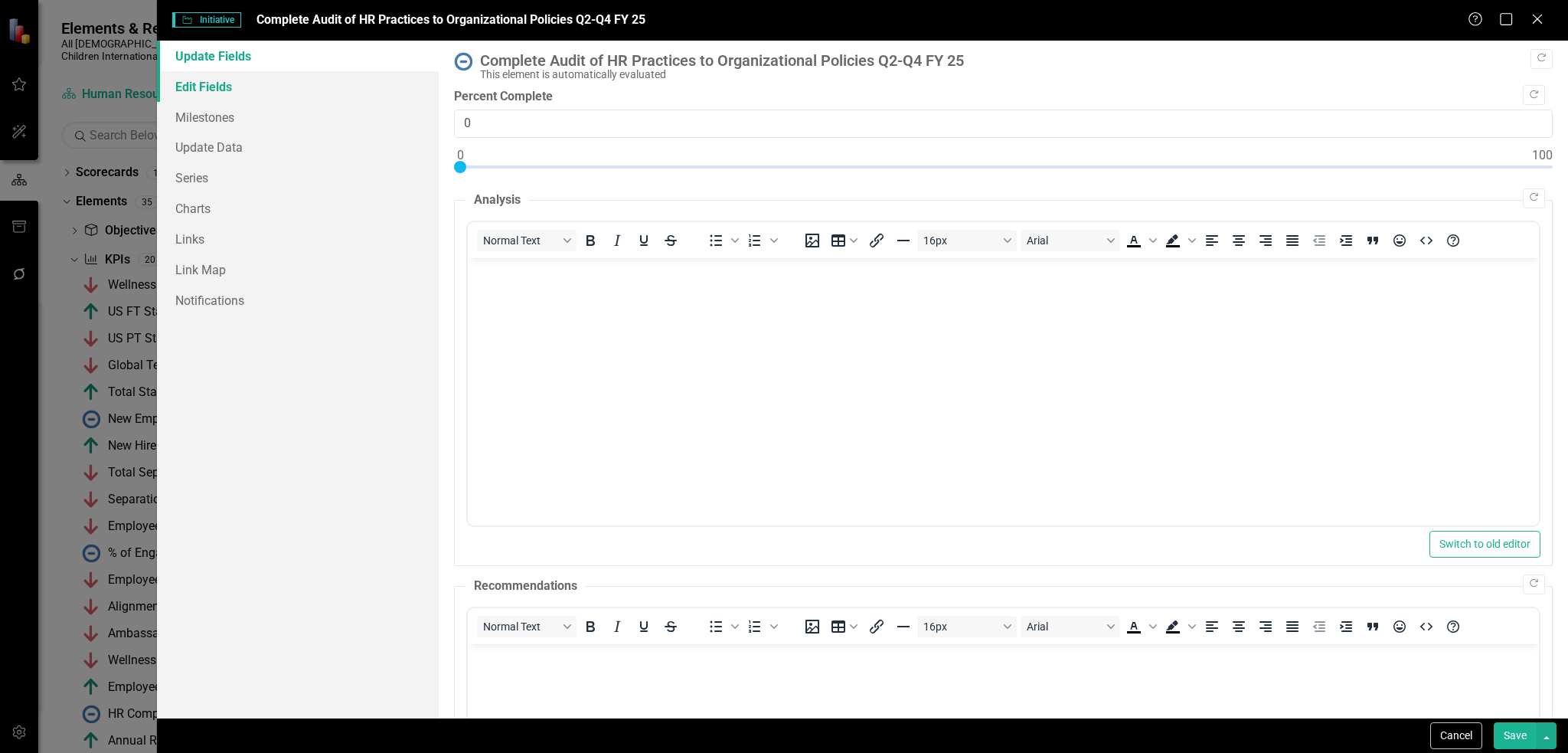
click at [303, 88] on link "Edit Fields" at bounding box center [298, 87] width 283 height 31
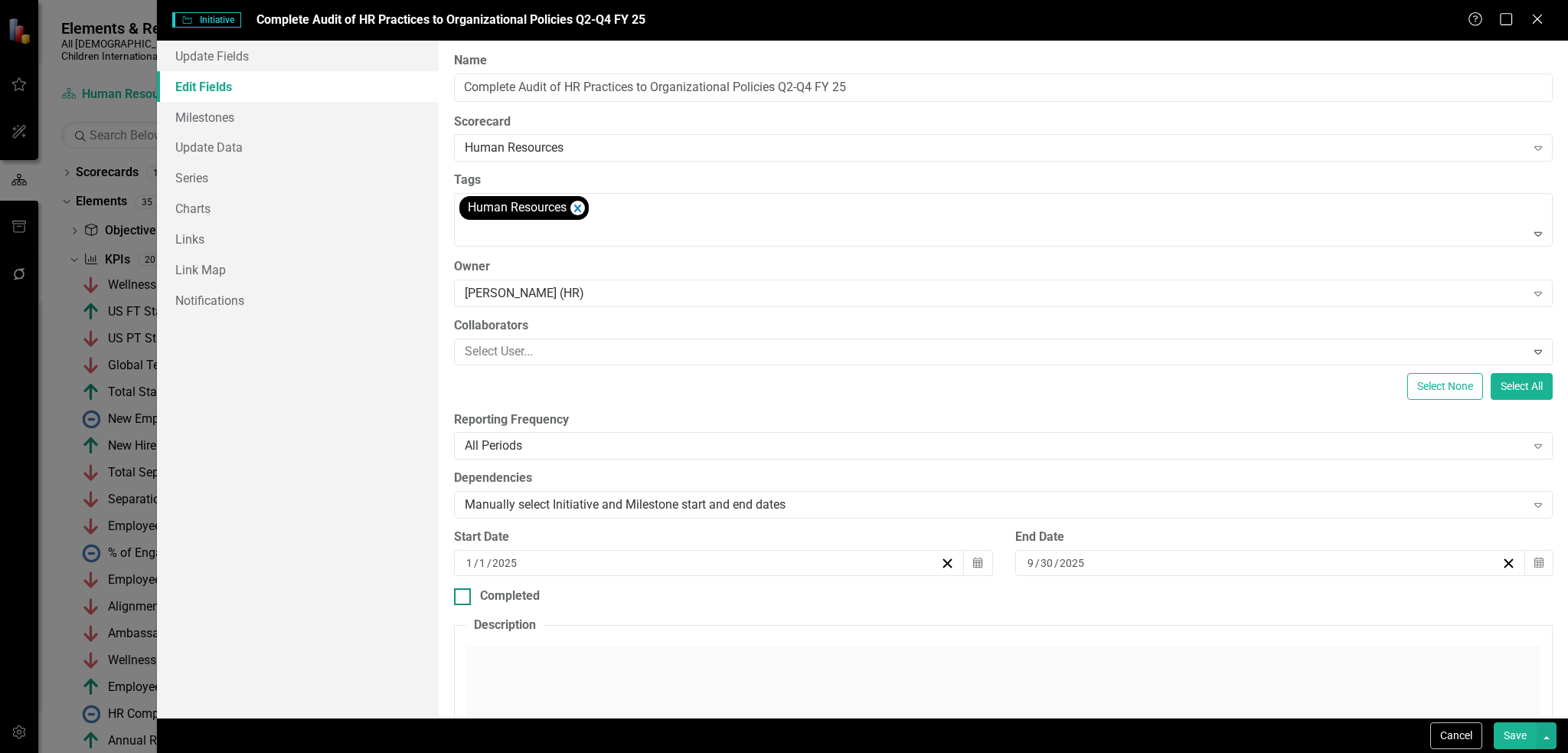
click at [456, 595] on input "Completed" at bounding box center [458, 592] width 10 height 10
checkbox input "true"
click at [1520, 740] on button "Save" at bounding box center [1515, 735] width 43 height 26
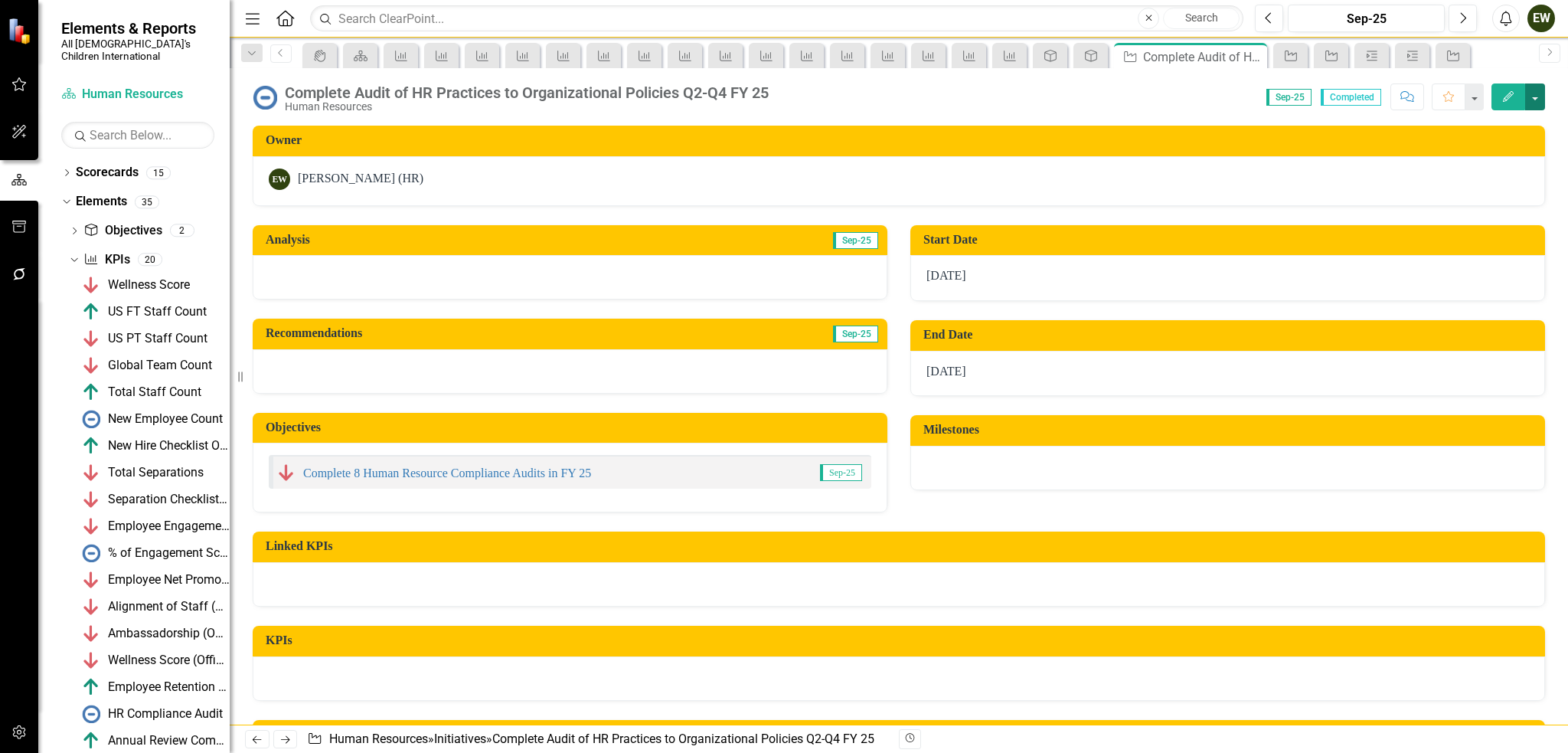
click at [1544, 91] on button "button" at bounding box center [1535, 97] width 20 height 26
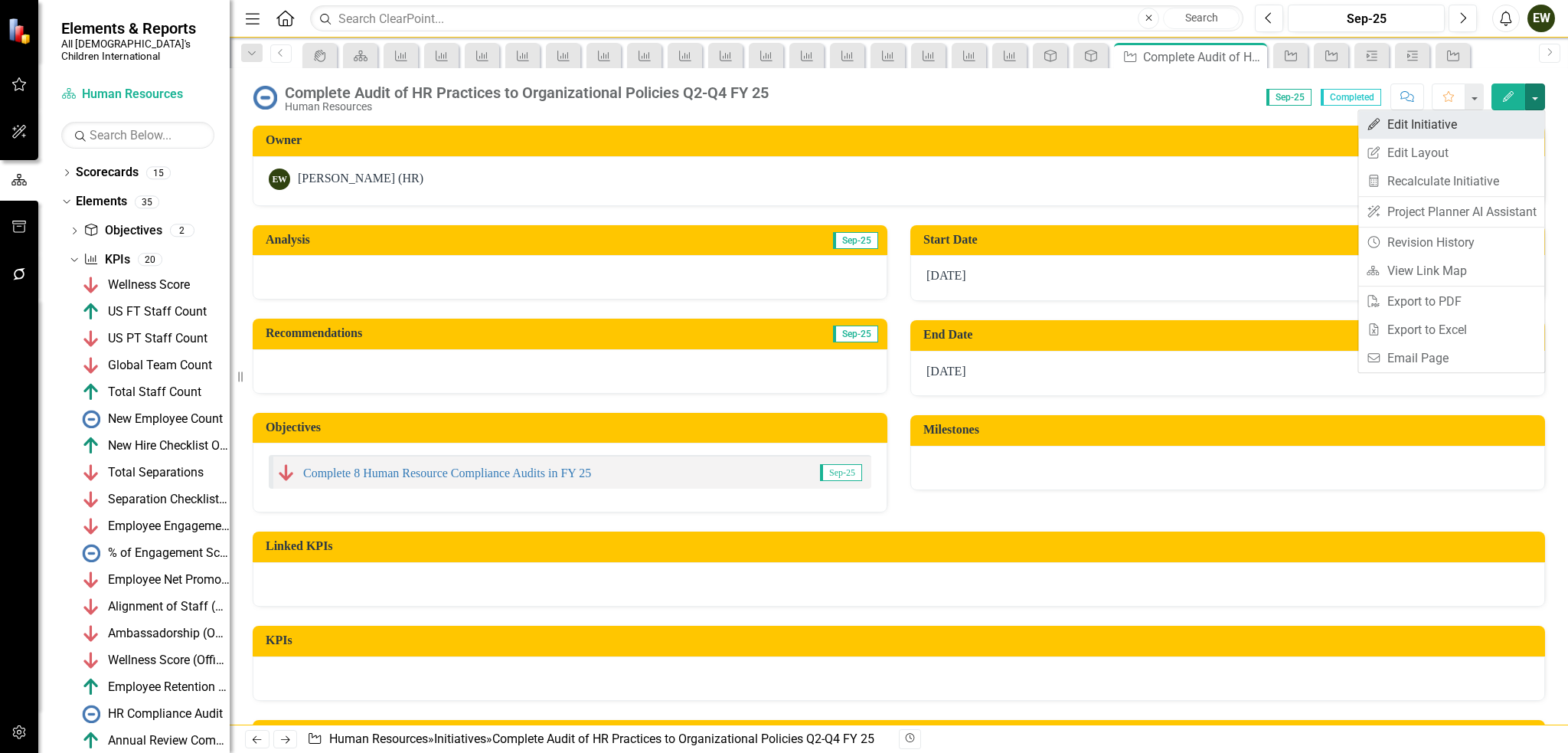
click at [1472, 118] on link "Edit Edit Initiative" at bounding box center [1451, 124] width 186 height 28
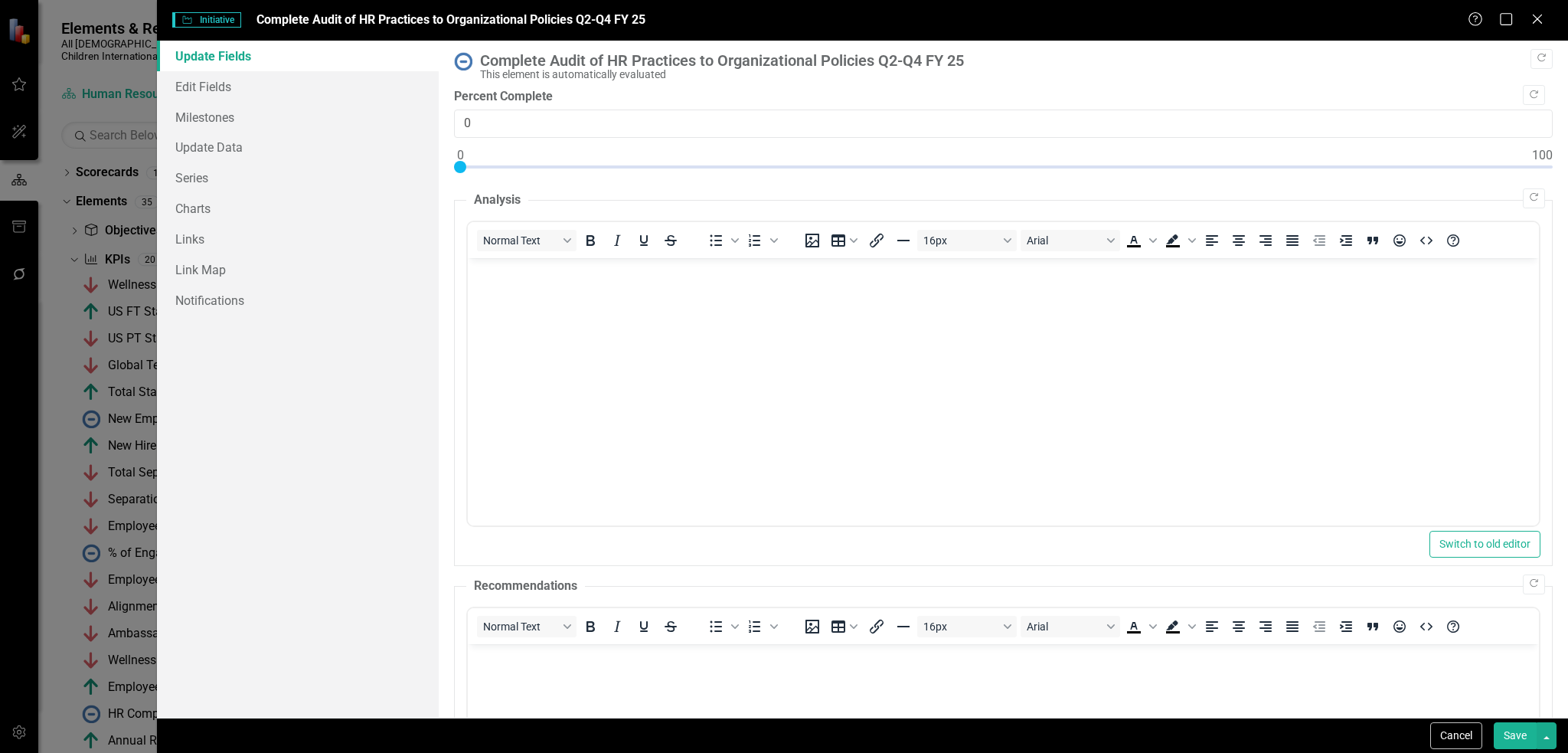
click at [1541, 164] on div at bounding box center [1003, 170] width 1099 height 19
type input "100"
click at [1522, 732] on button "Save" at bounding box center [1515, 735] width 43 height 26
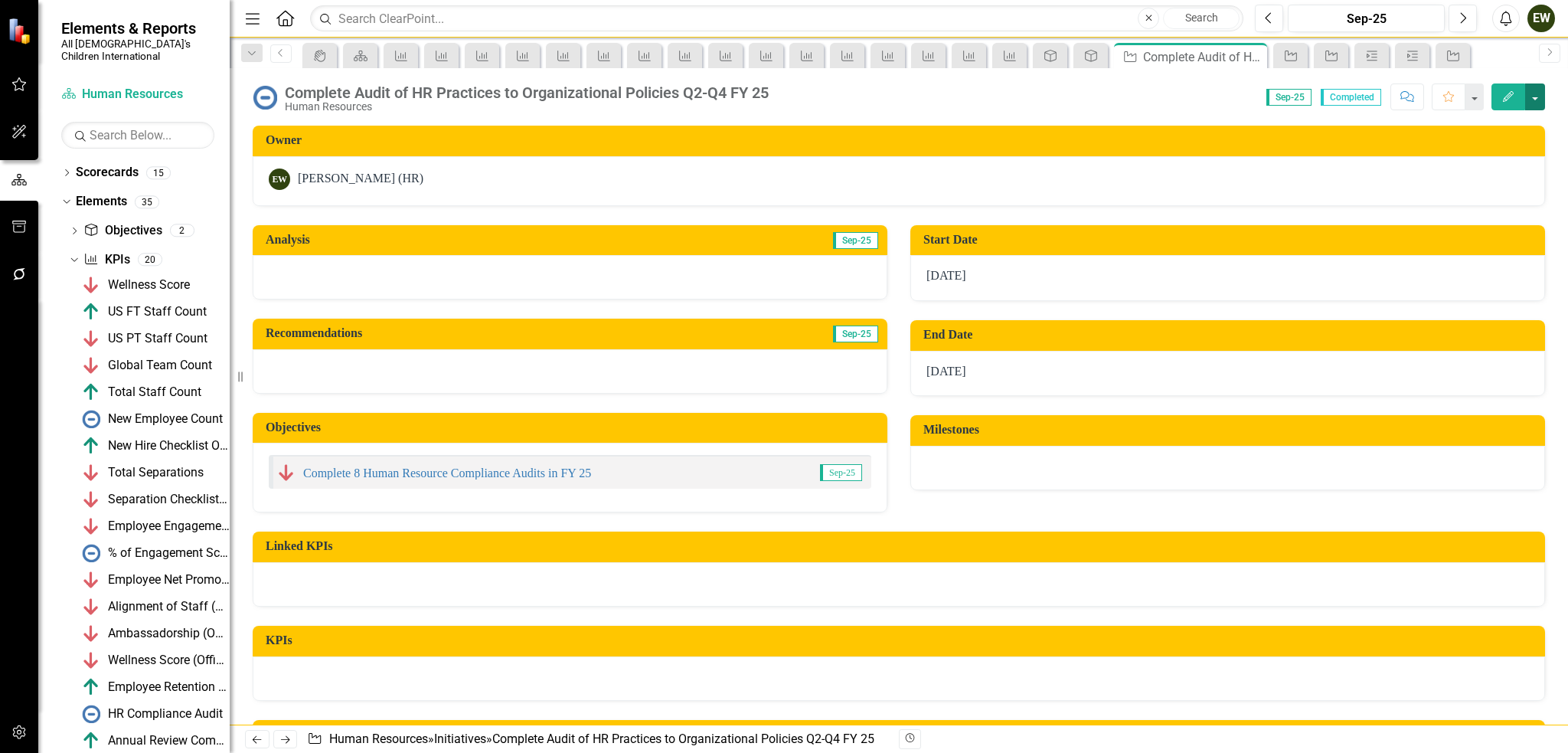
click at [1541, 100] on button "button" at bounding box center [1535, 97] width 20 height 26
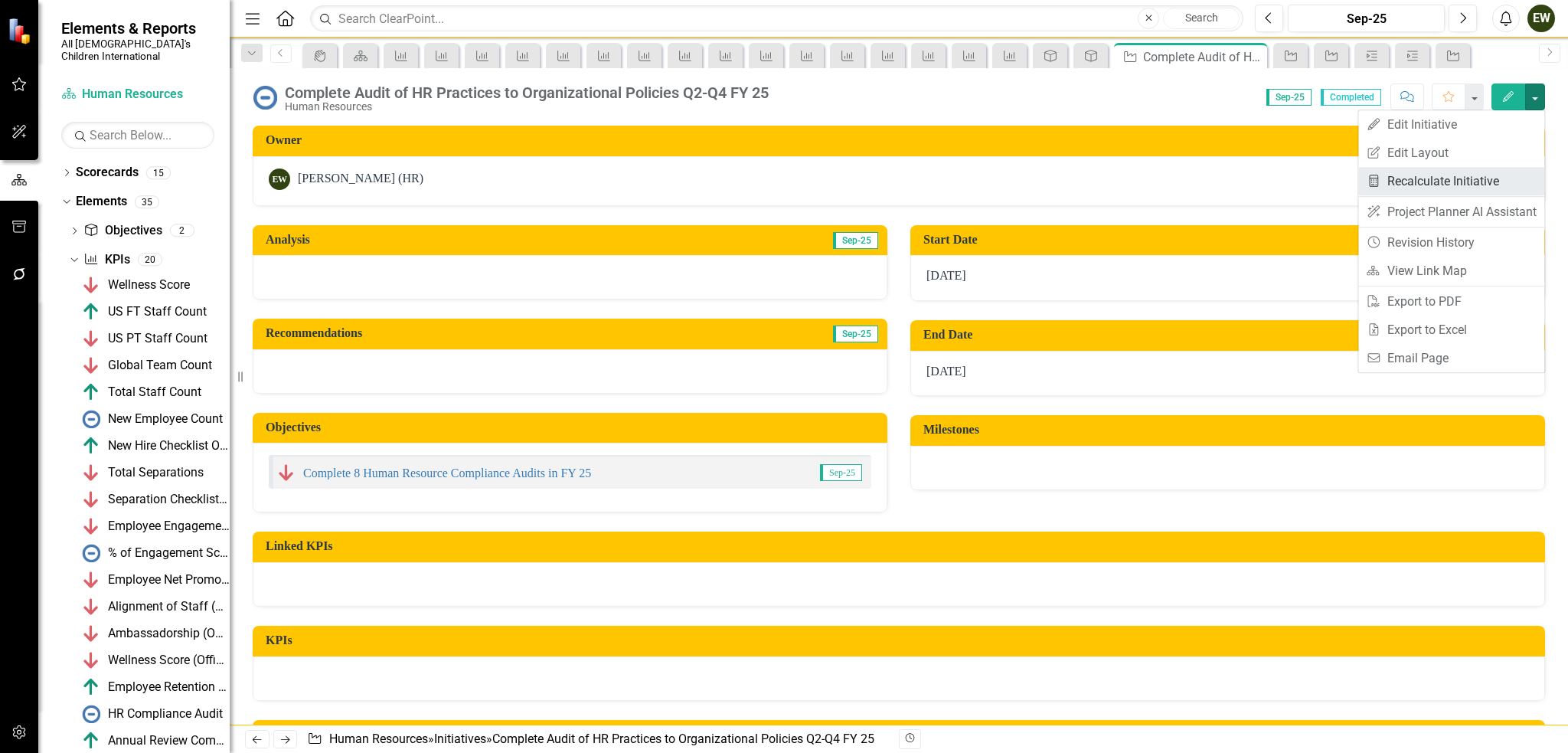
click at [1495, 173] on link "Recalculate KPI Recalculate Initiative" at bounding box center [1451, 181] width 186 height 28
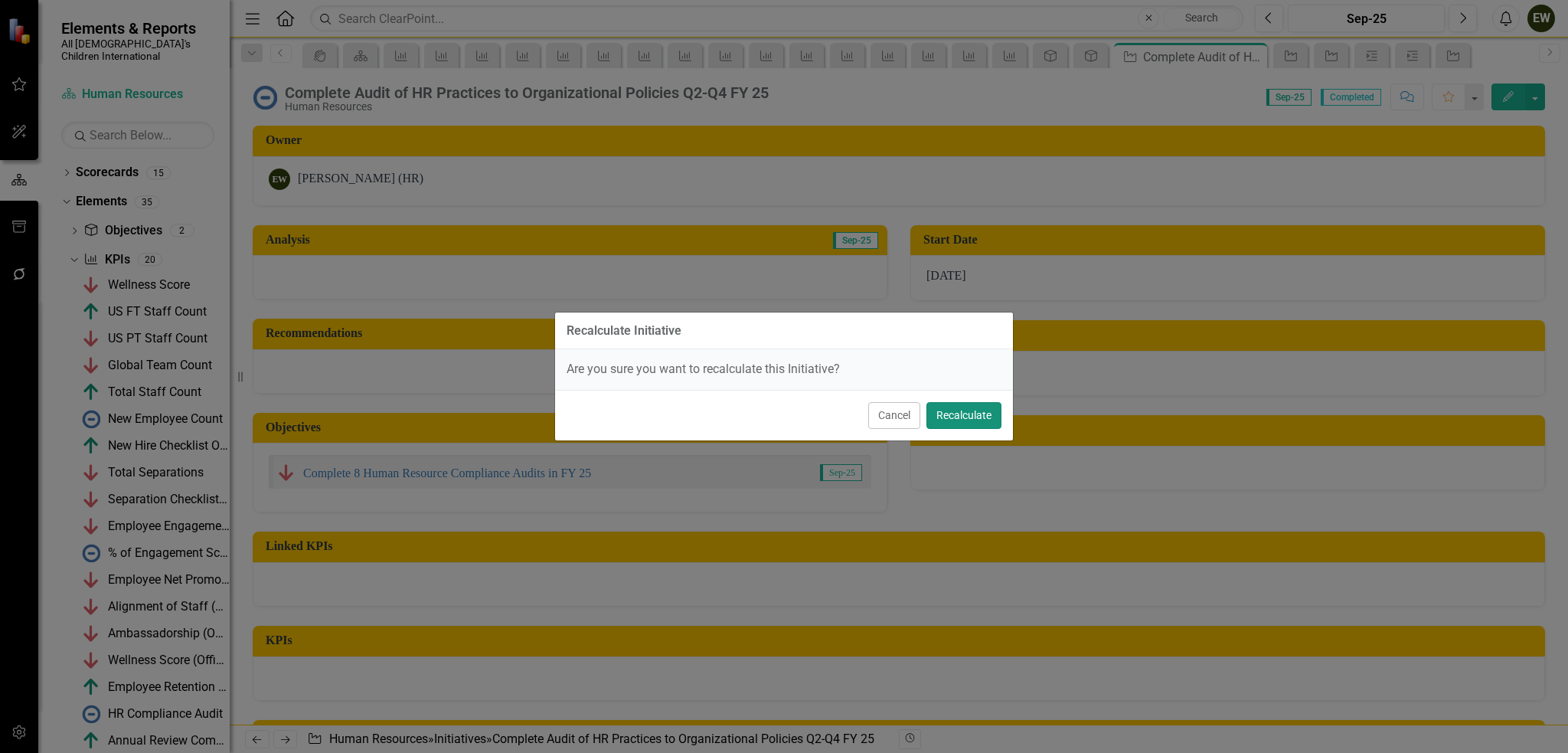
click at [987, 416] on button "Recalculate" at bounding box center [964, 415] width 75 height 26
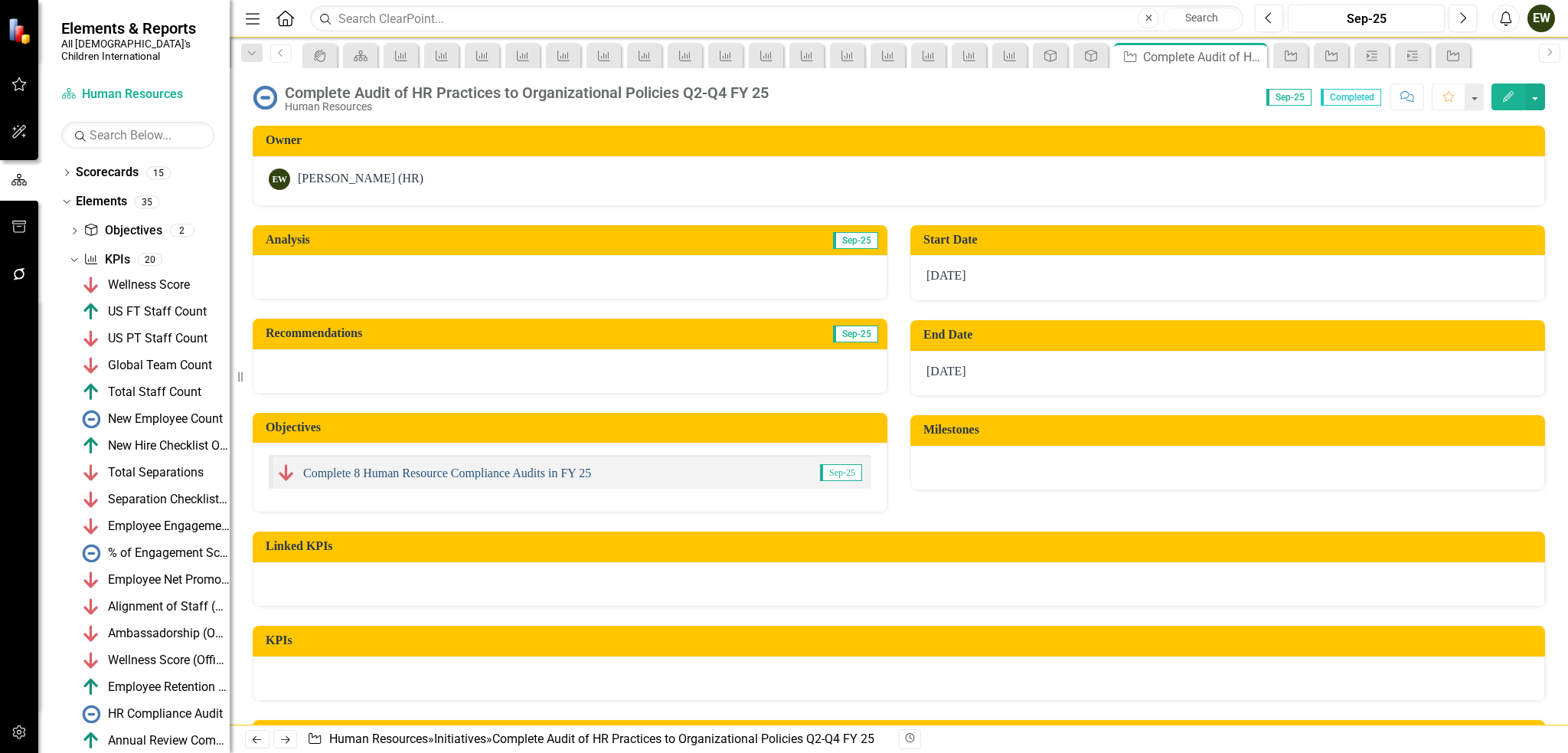
click at [470, 474] on link "Complete 8 Human Resource Compliance Audits in FY 25" at bounding box center [447, 472] width 288 height 13
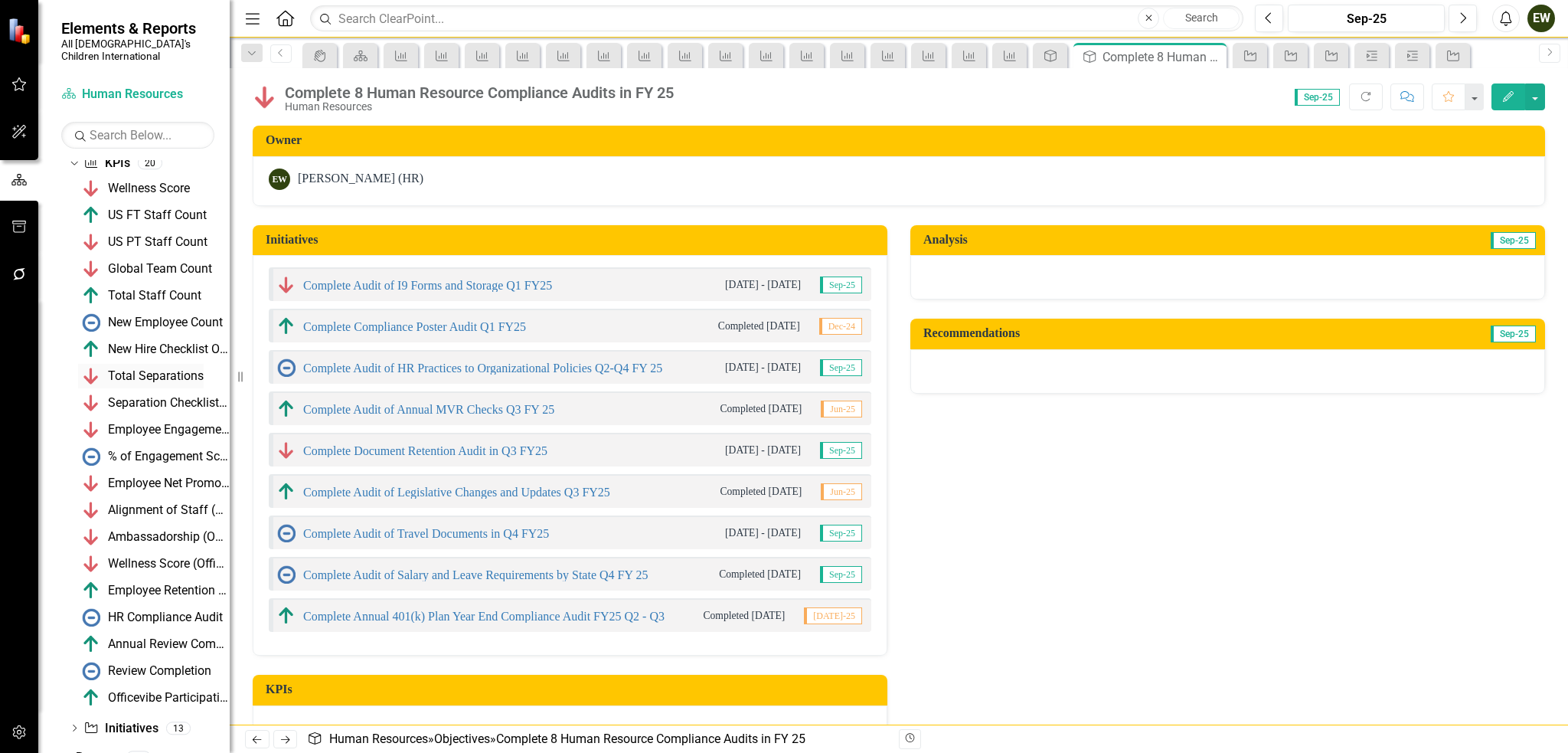
scroll to position [104, 0]
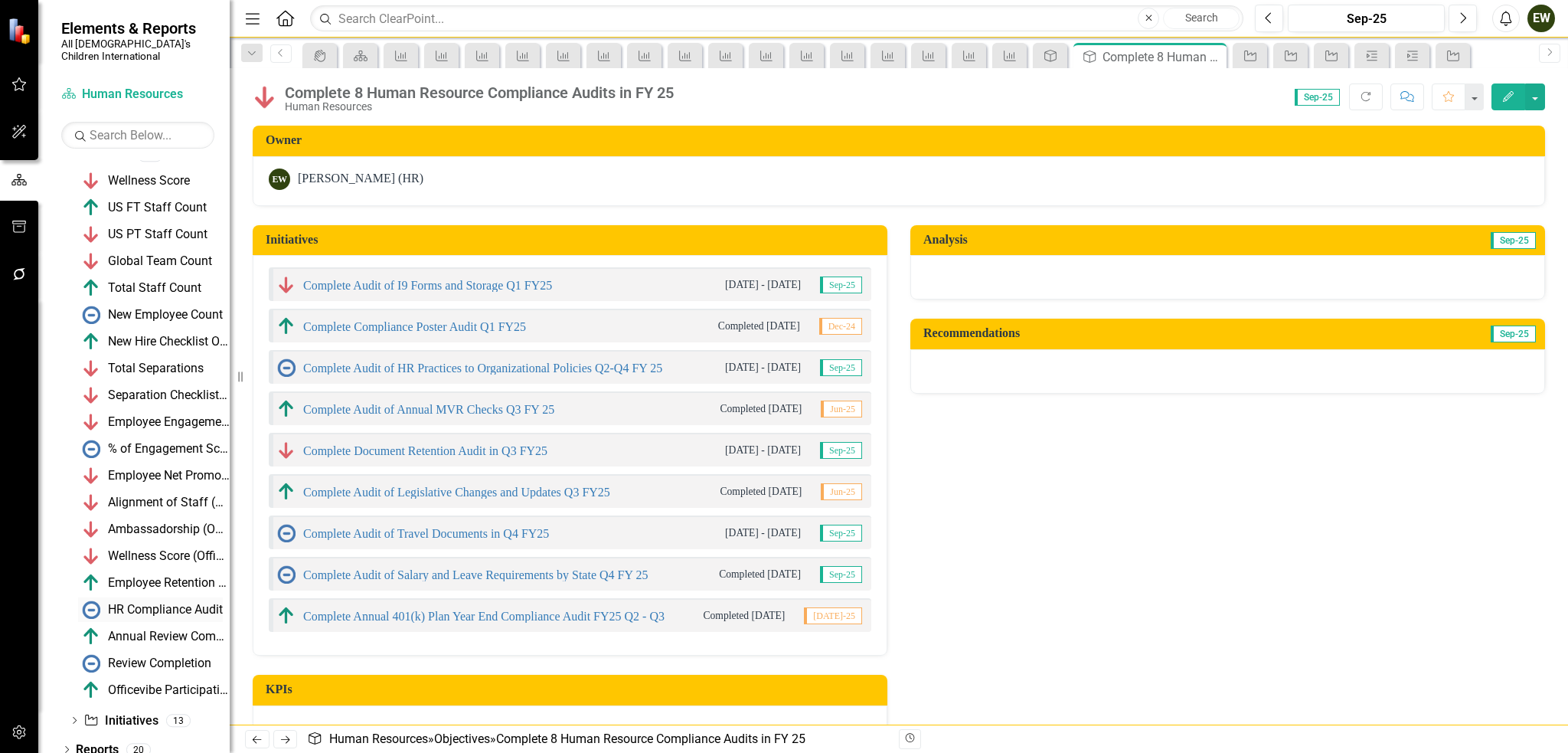
click at [172, 603] on link "HR Compliance Audit" at bounding box center [150, 610] width 145 height 25
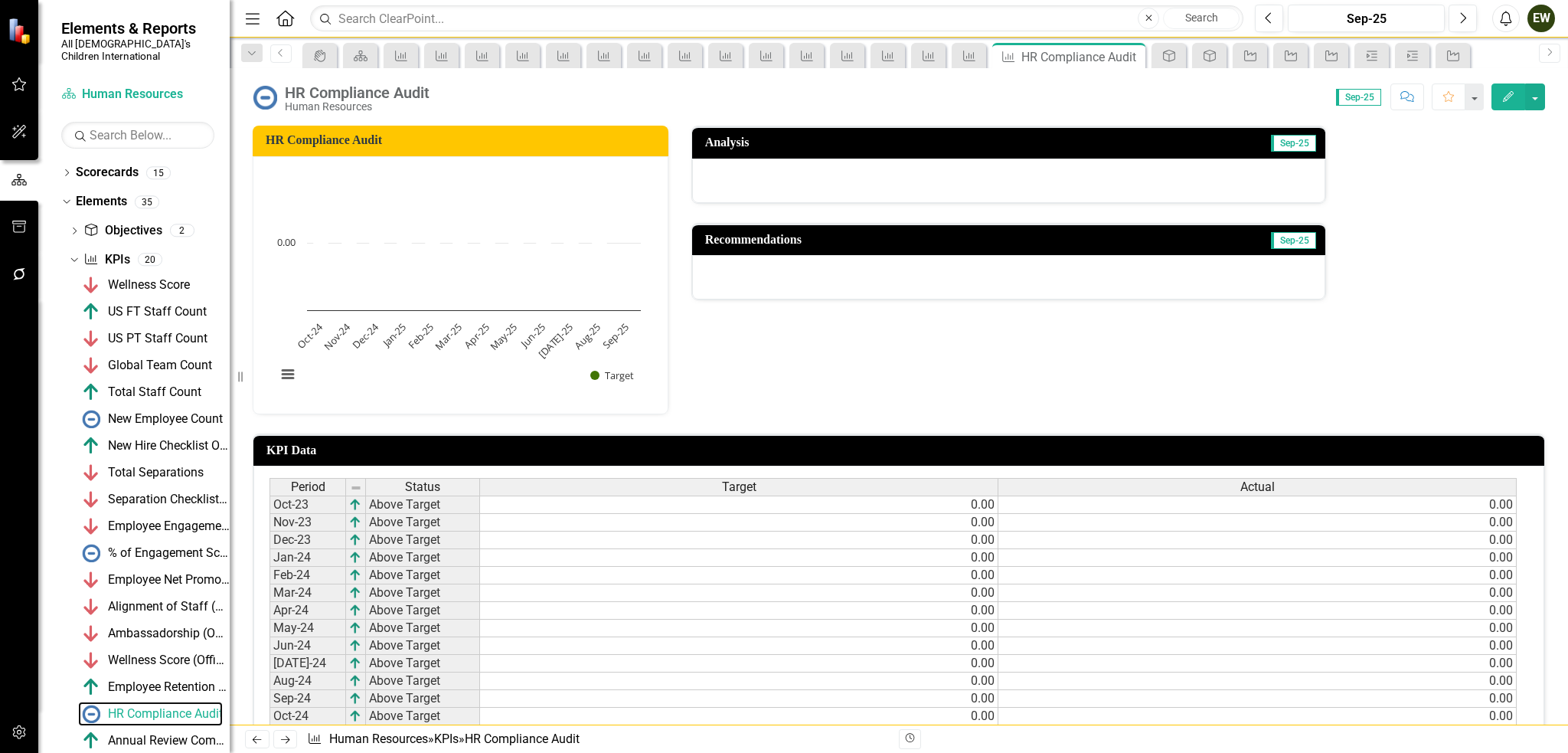
scroll to position [383, 0]
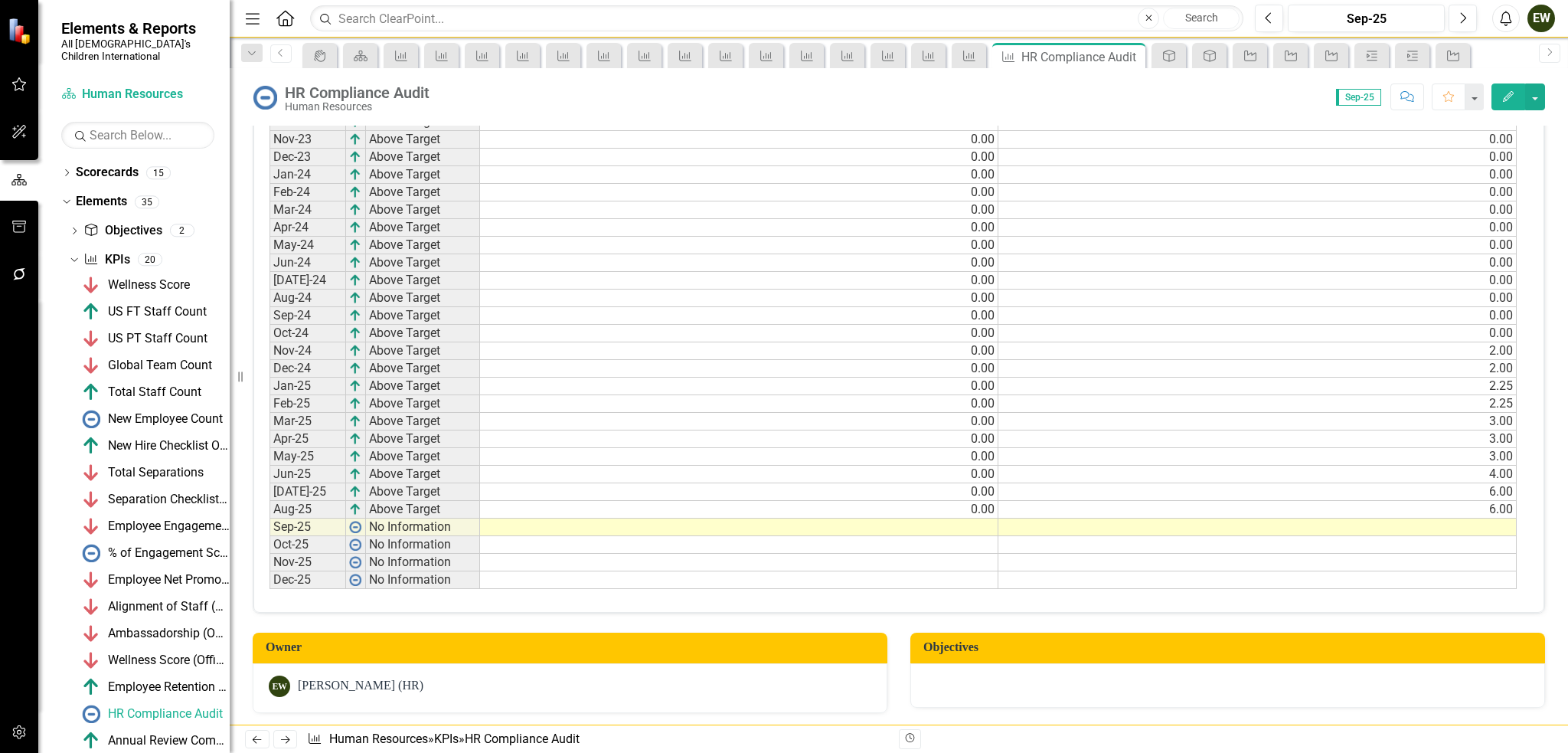
click at [1469, 523] on td at bounding box center [1257, 527] width 518 height 18
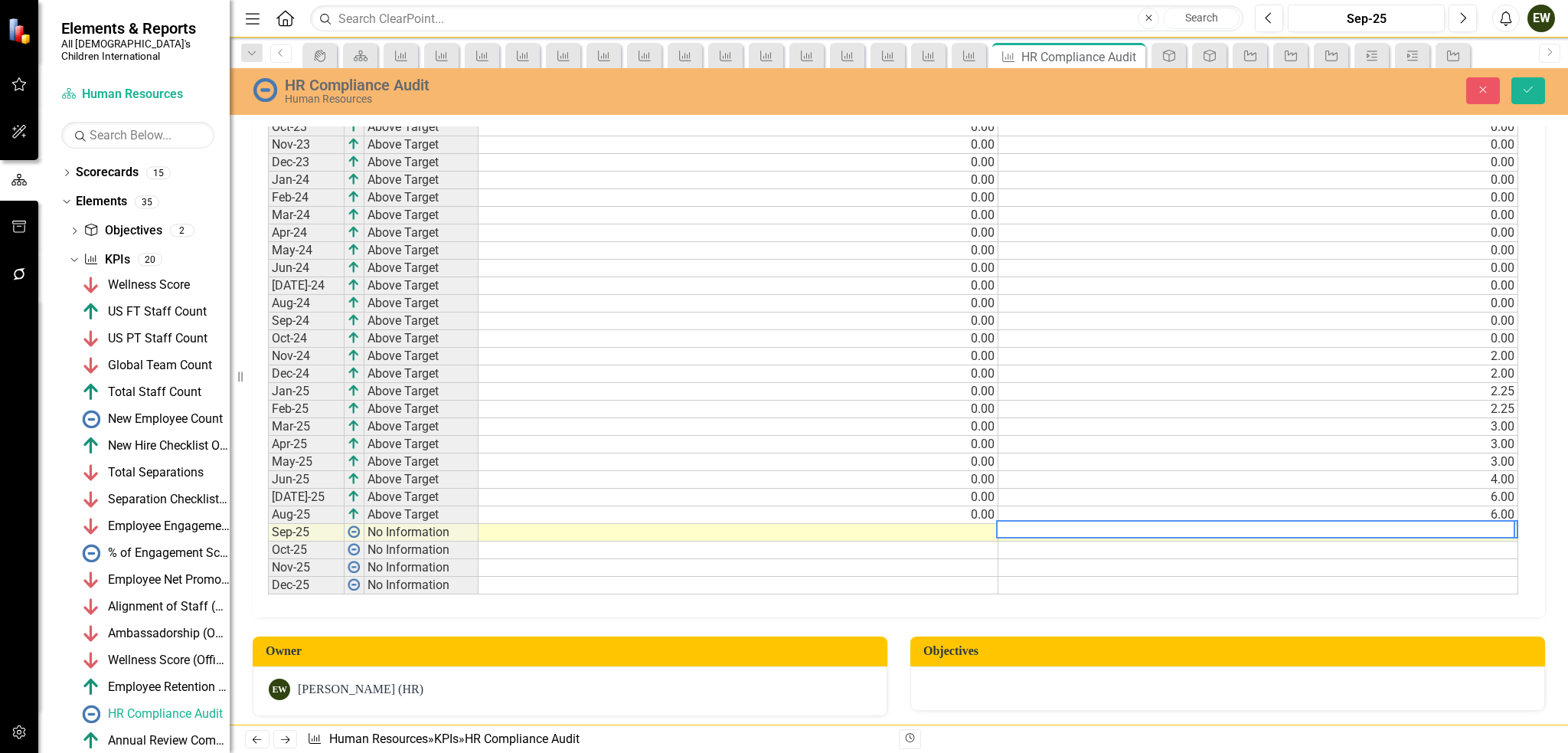
scroll to position [387, 0]
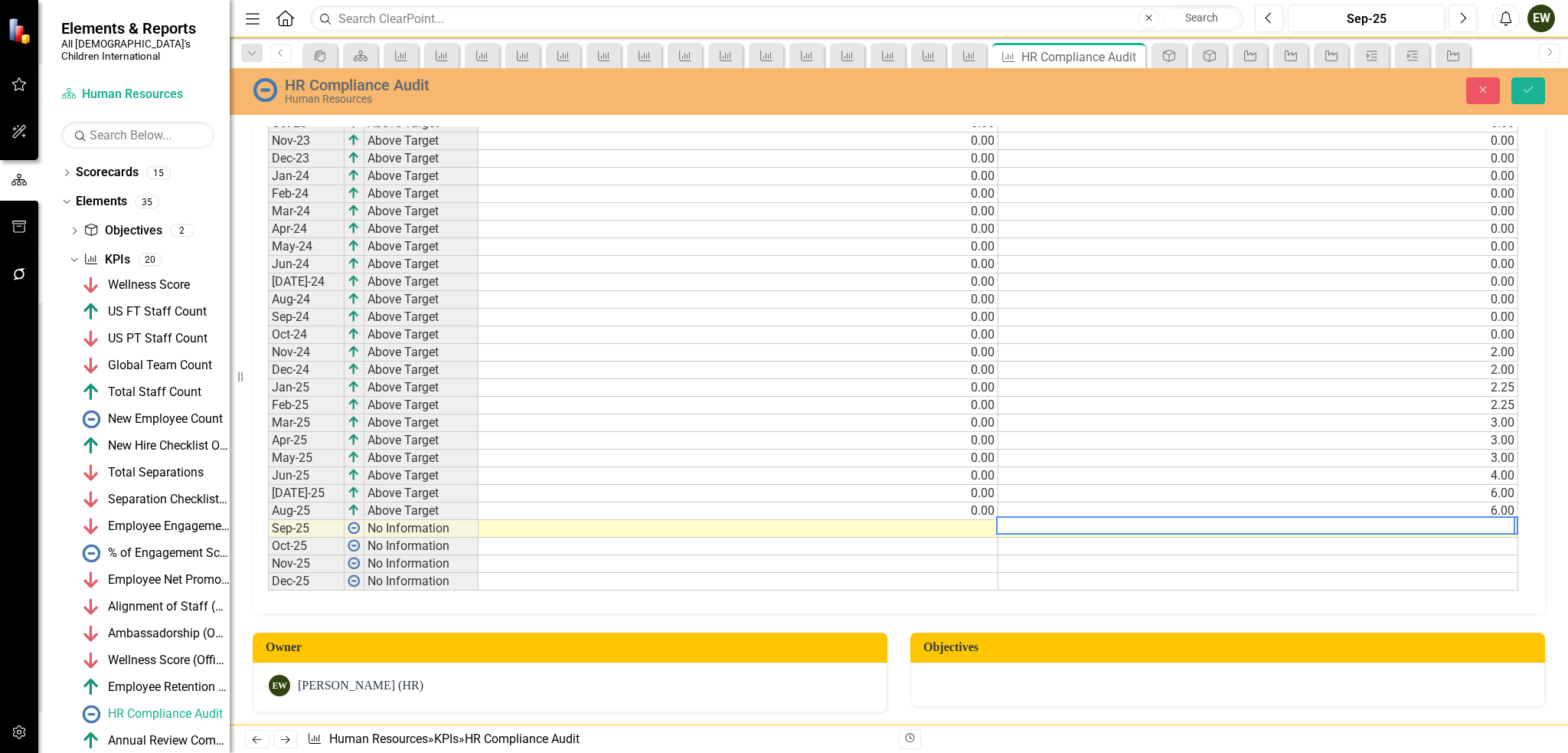
type textarea "7"
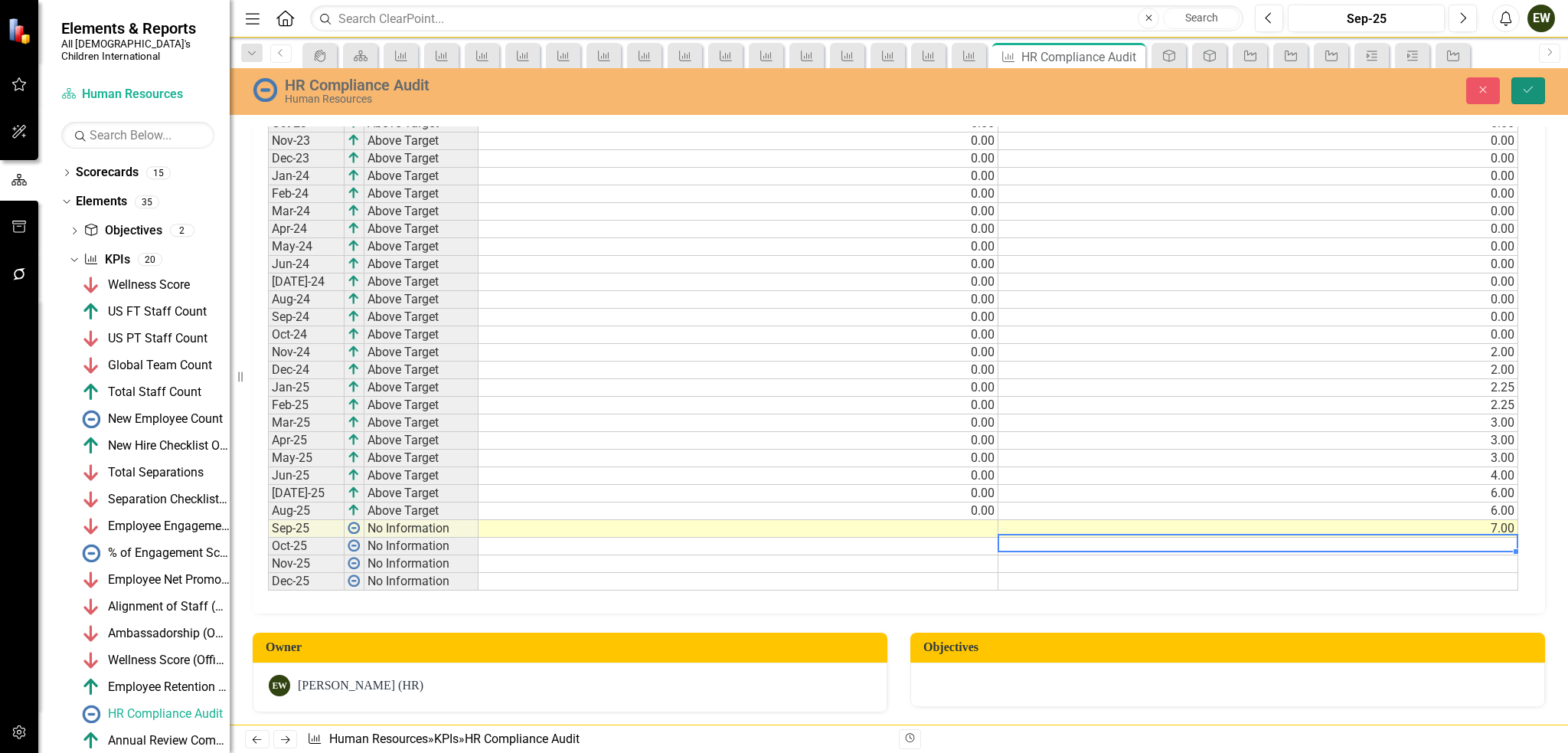
click at [1537, 94] on button "Save" at bounding box center [1528, 91] width 34 height 26
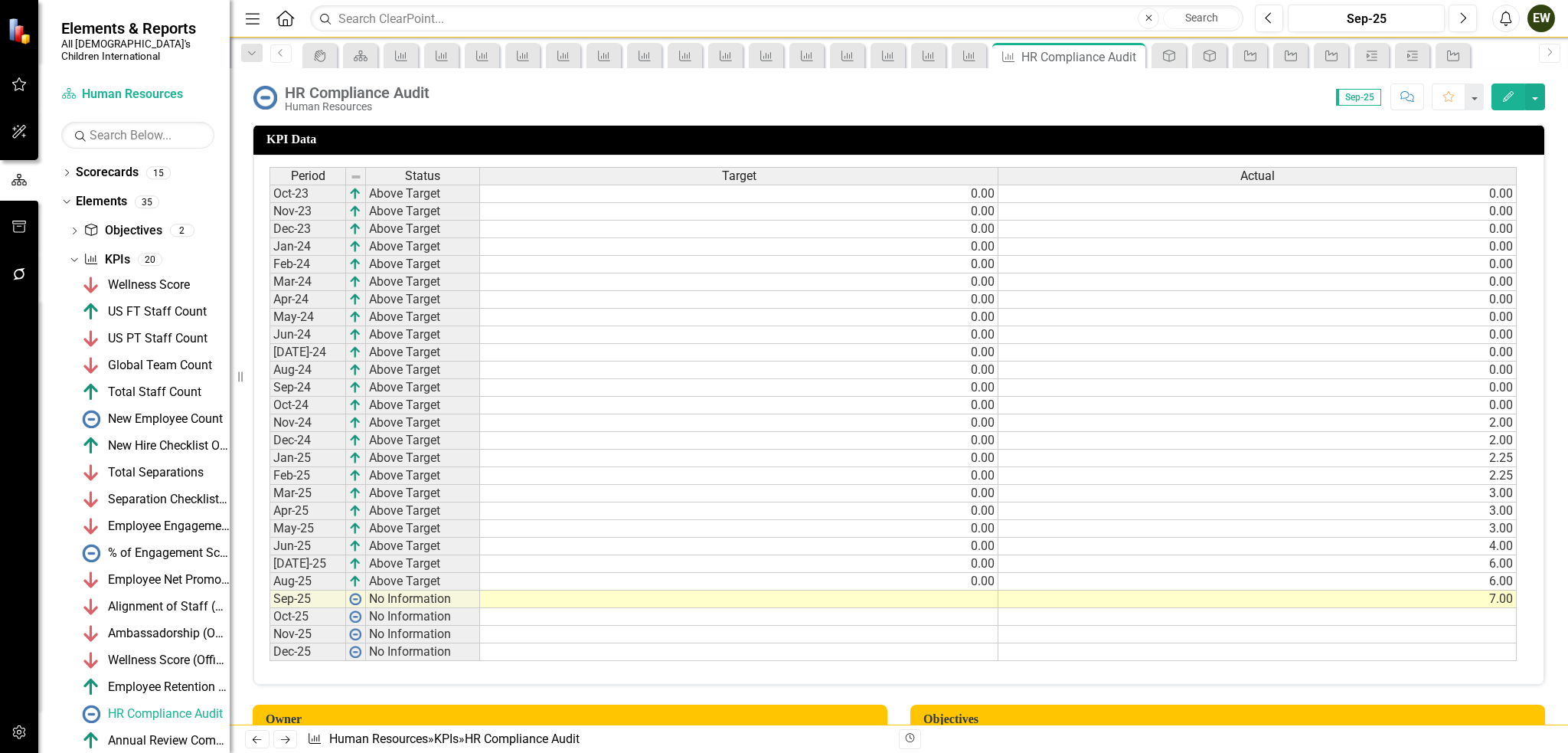
scroll to position [383, 0]
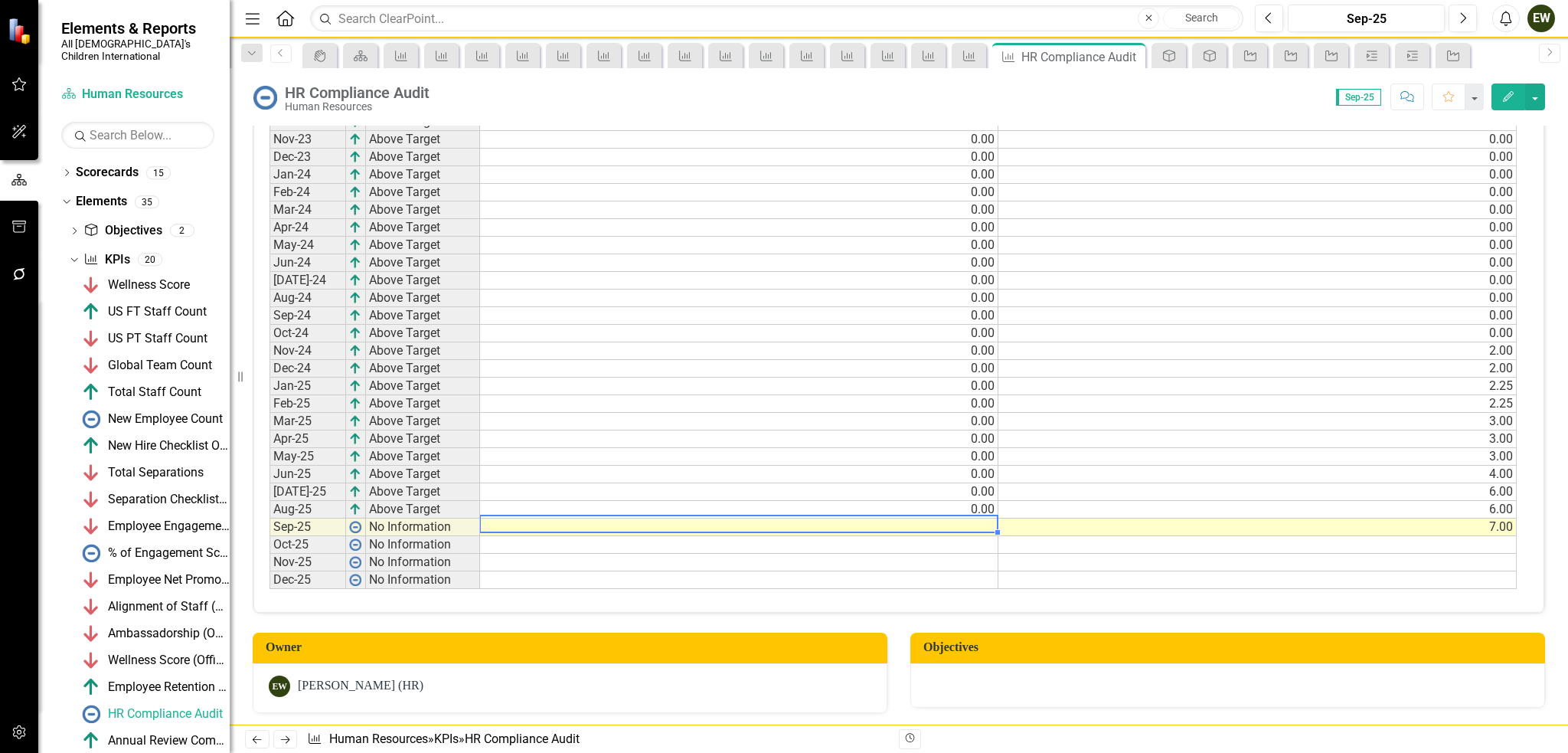
click at [964, 522] on td at bounding box center [739, 527] width 518 height 18
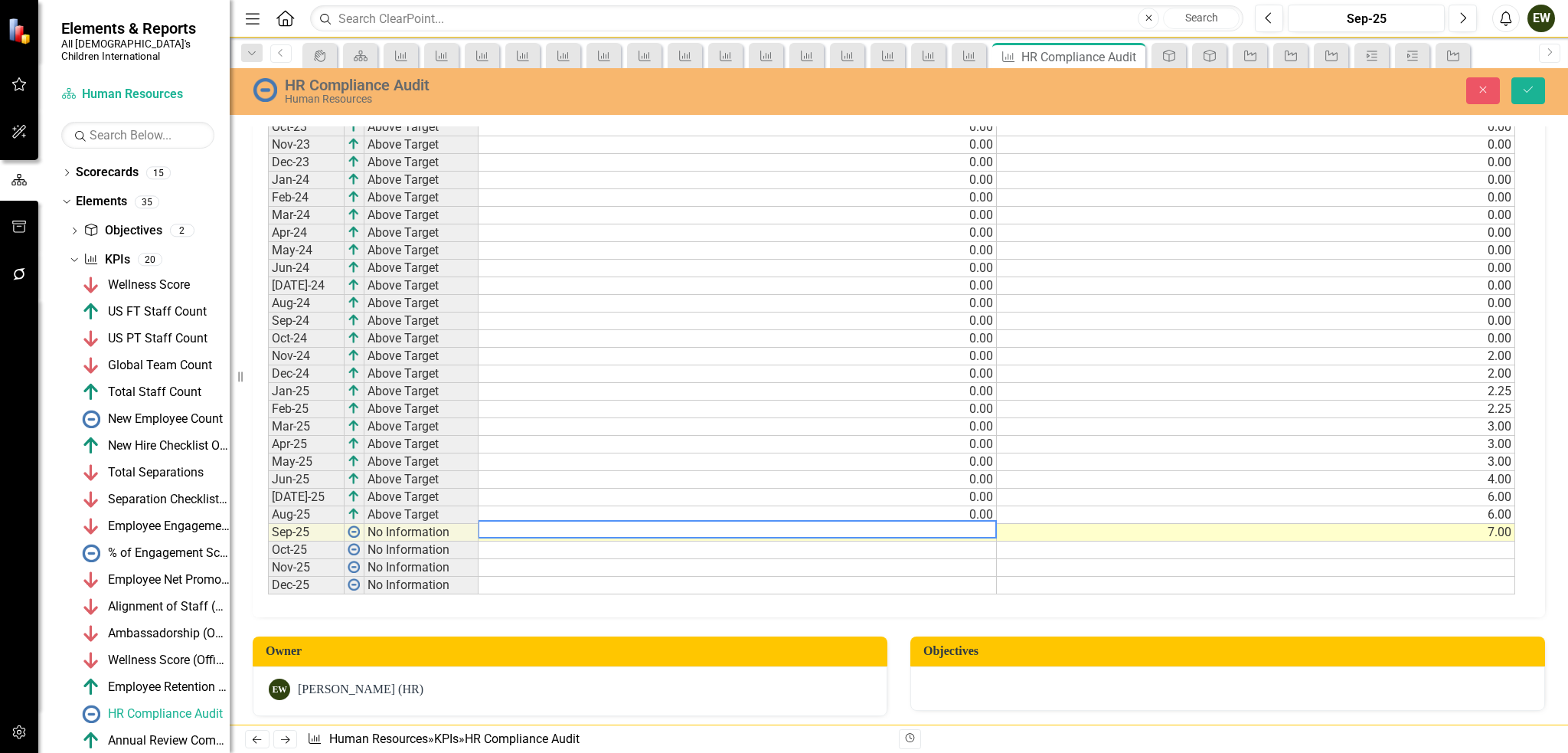
scroll to position [387, 0]
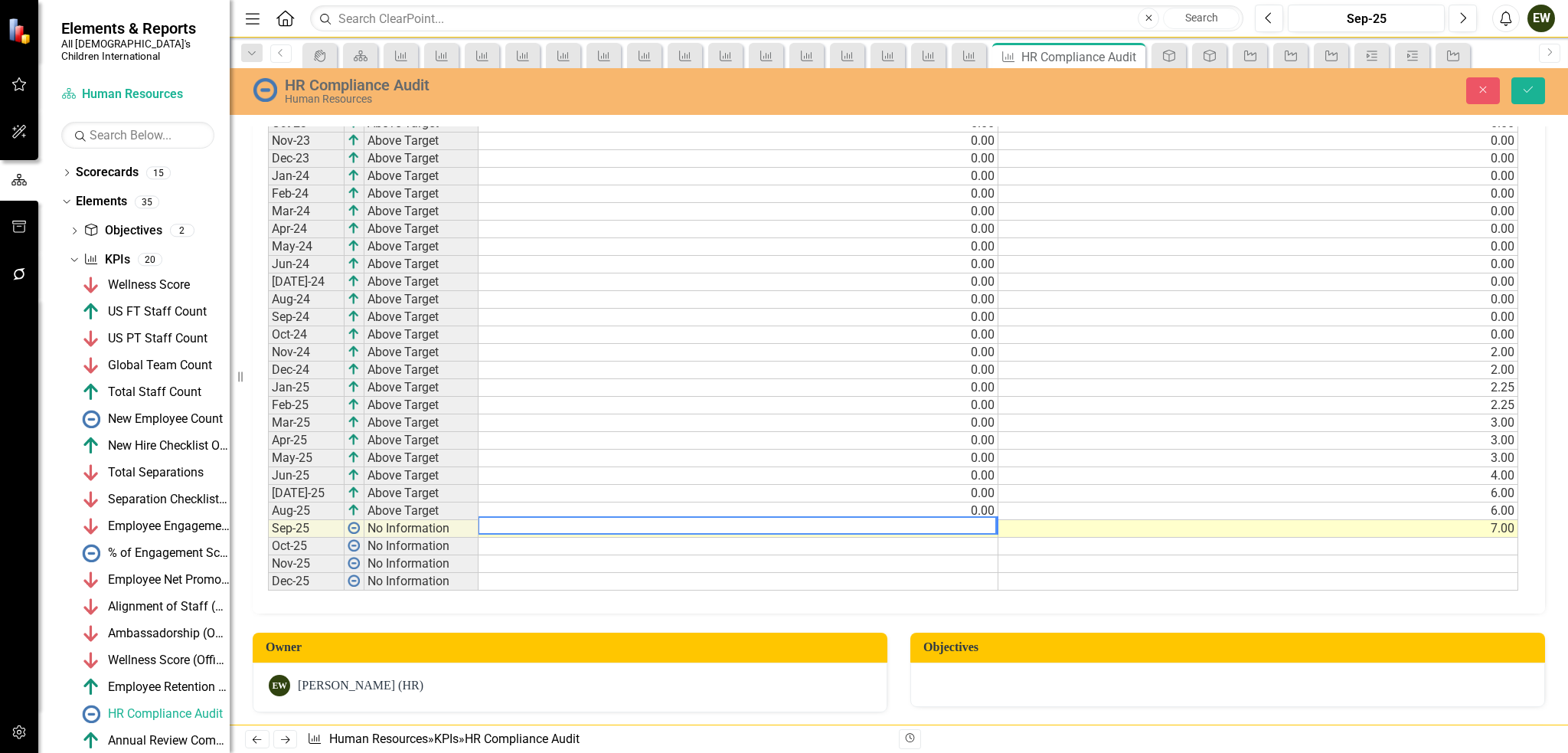
type textarea "0"
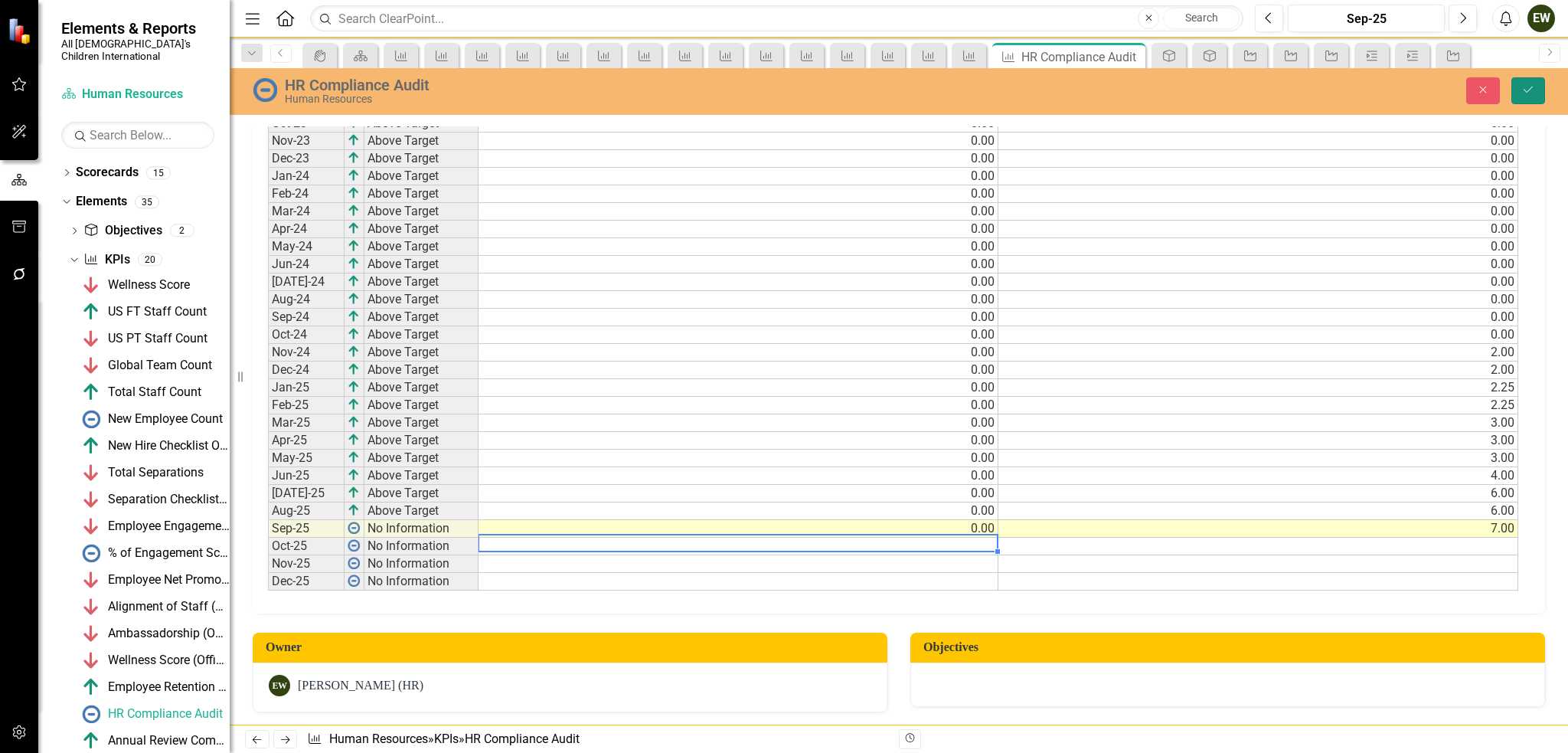
click at [1528, 89] on icon "Save" at bounding box center [1529, 89] width 14 height 11
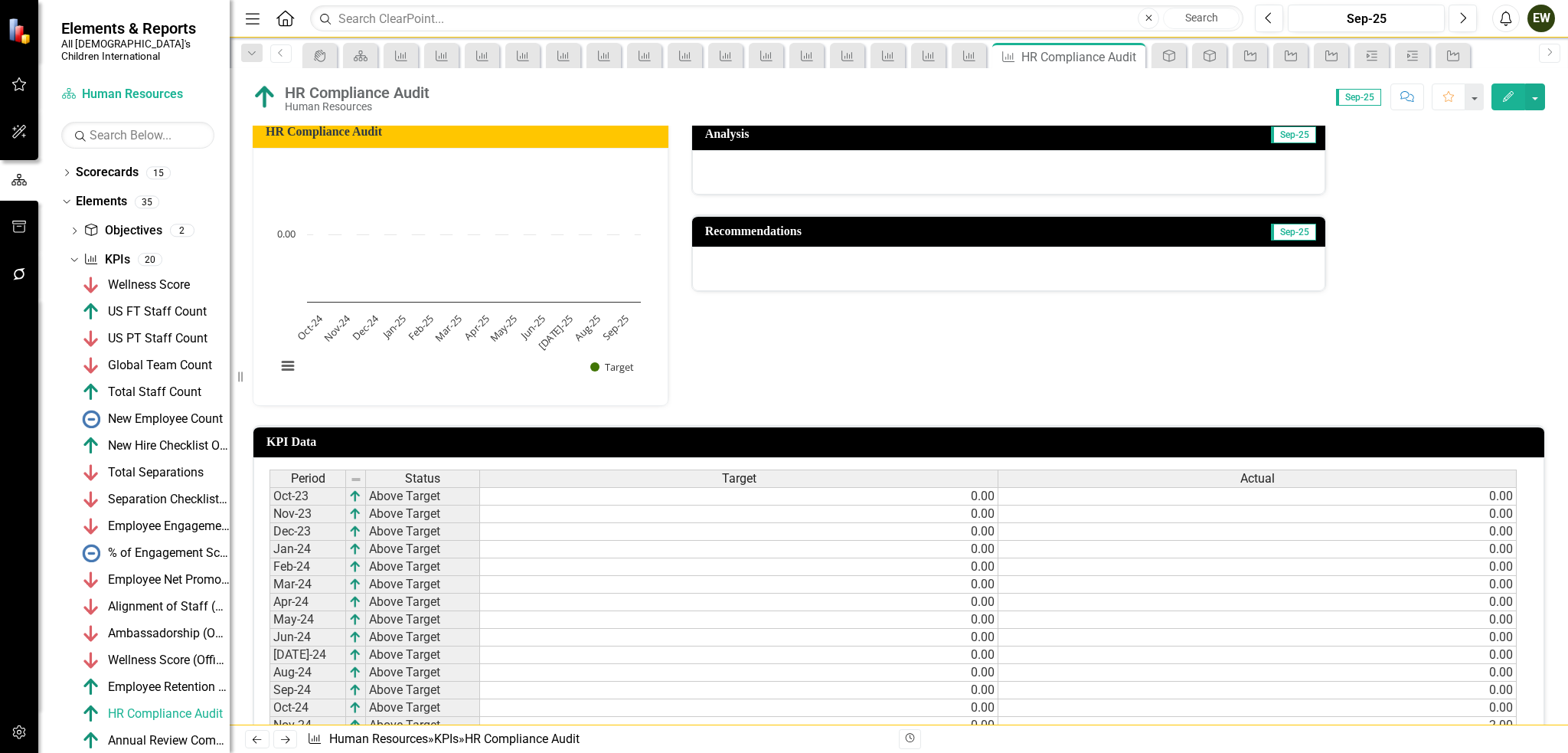
scroll to position [0, 0]
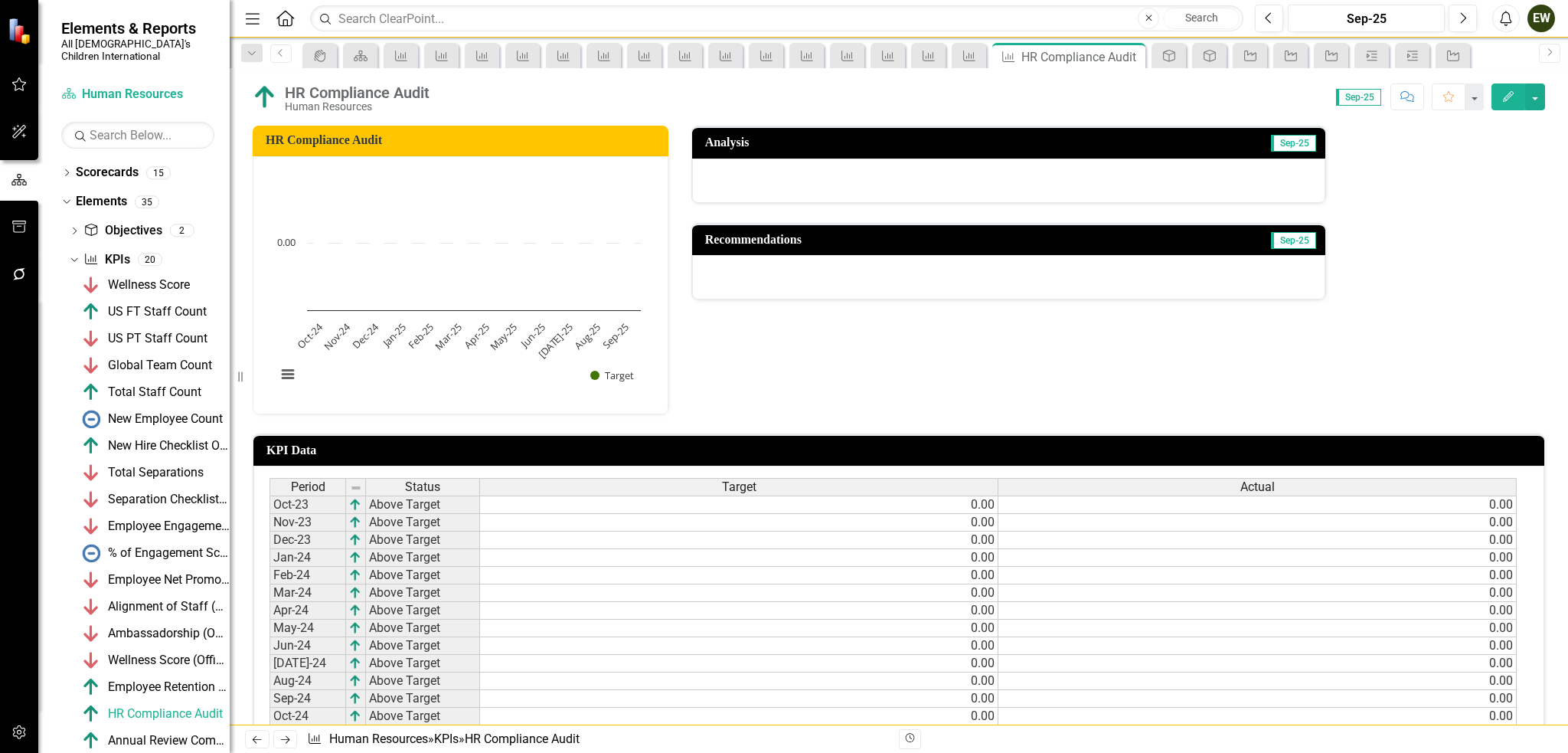
click at [114, 143] on div "Scorecard Human Resources Search Dropdown Scorecards 15 Dropdown All God's Chil…" at bounding box center [133, 418] width 192 height 671
click at [111, 160] on div "Scorecards" at bounding box center [107, 172] width 63 height 26
click at [66, 169] on icon at bounding box center [67, 173] width 4 height 7
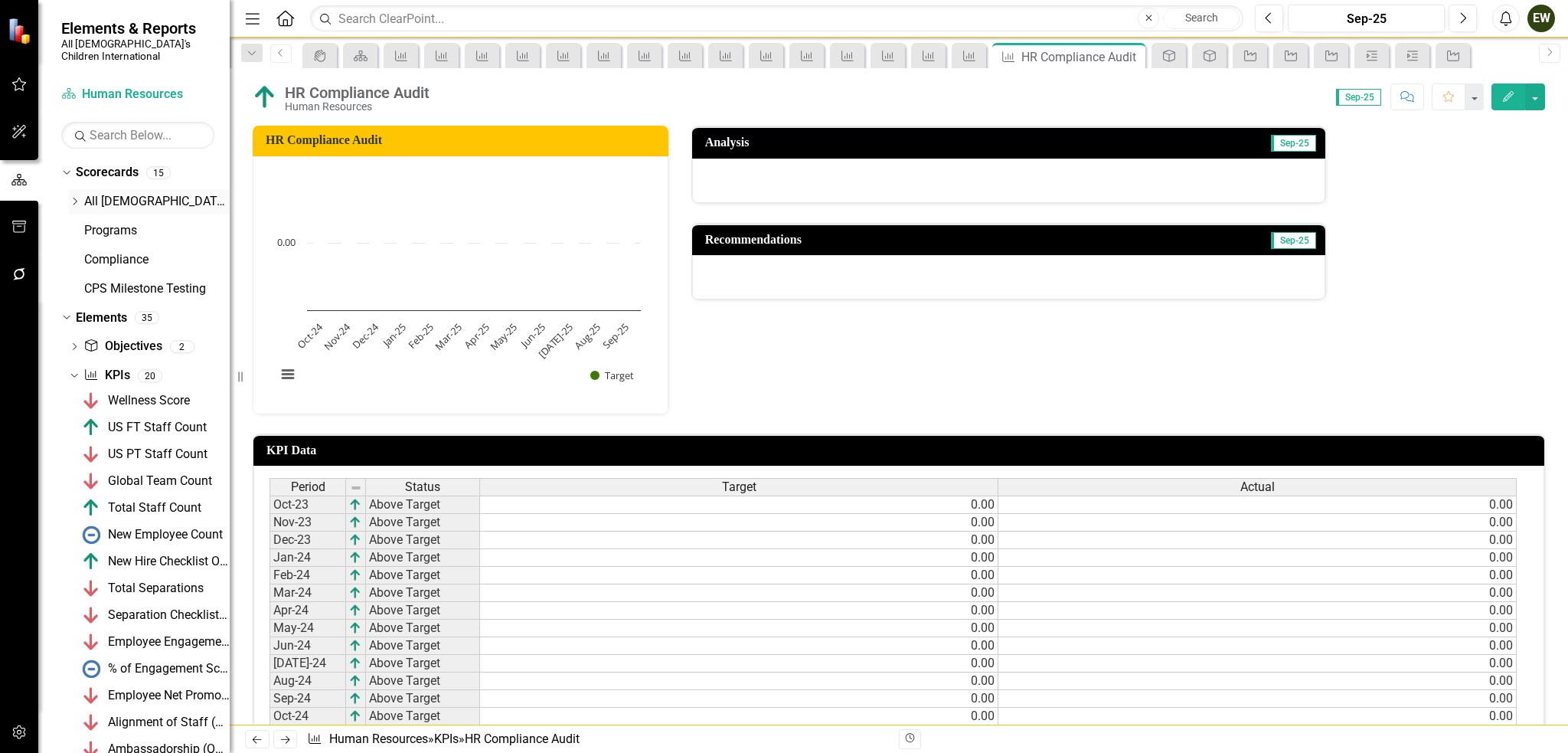
click at [84, 193] on link "All [DEMOGRAPHIC_DATA]'s Children International" at bounding box center [156, 202] width 146 height 18
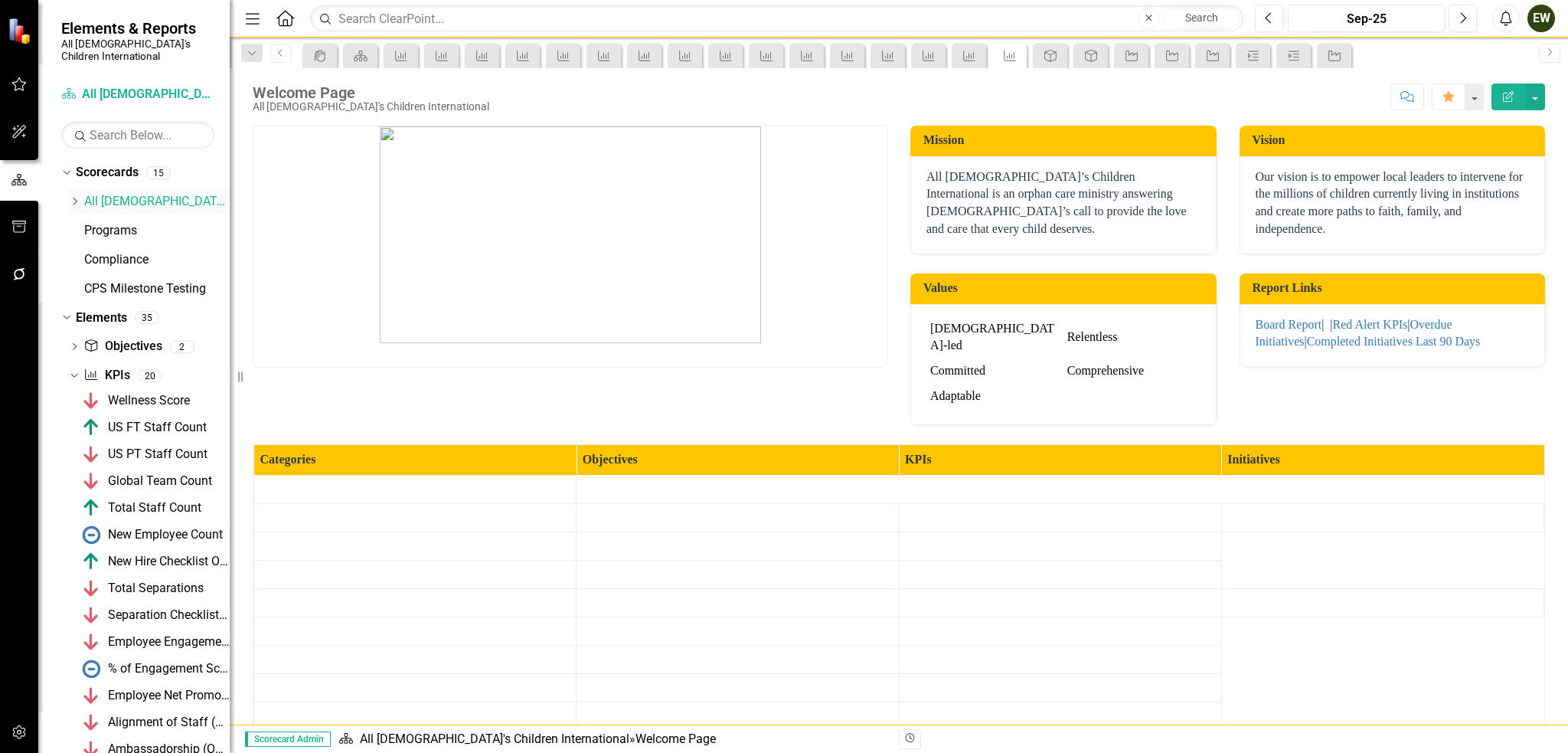
click at [76, 197] on icon "Dropdown" at bounding box center [74, 201] width 11 height 9
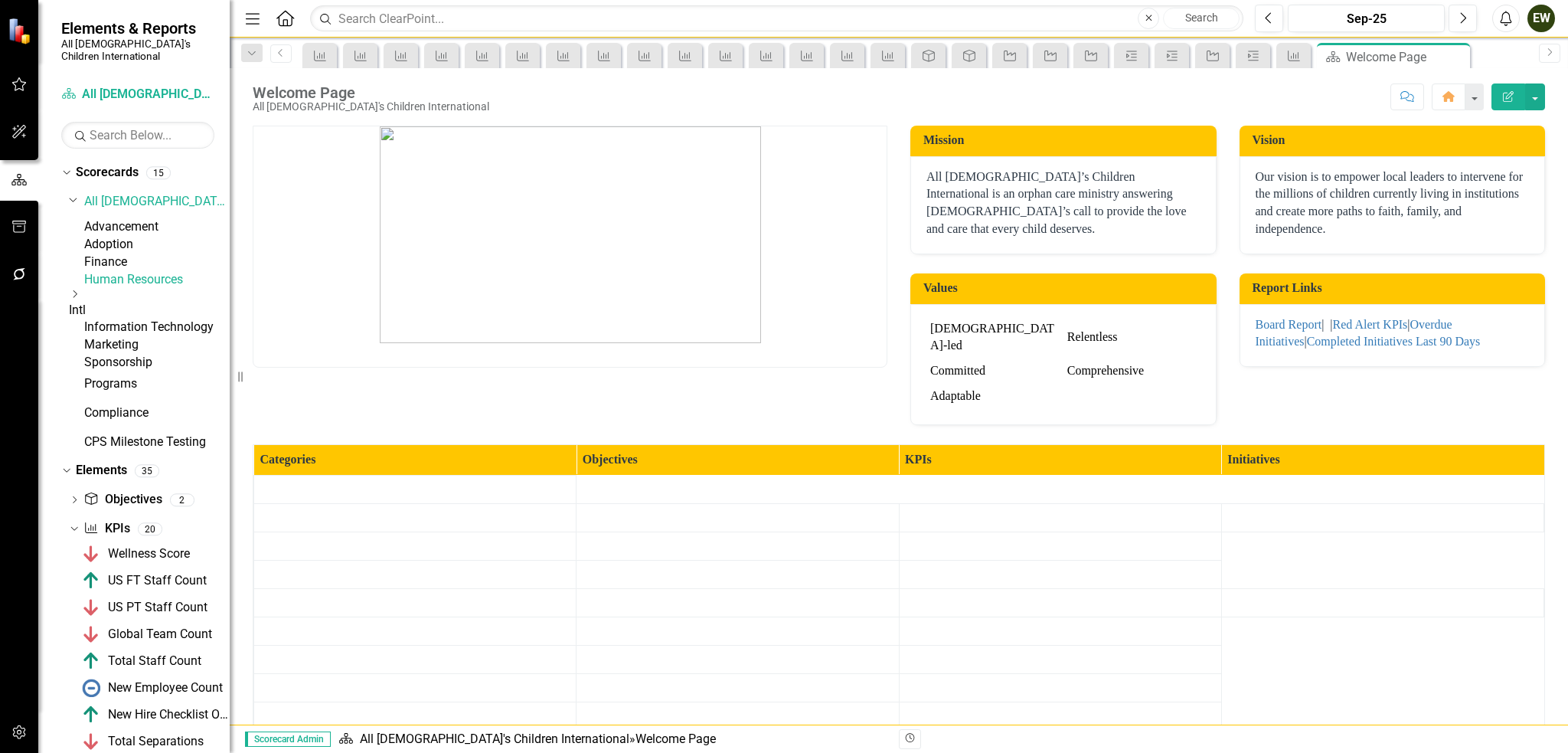
click at [137, 289] on link "Human Resources" at bounding box center [156, 280] width 146 height 18
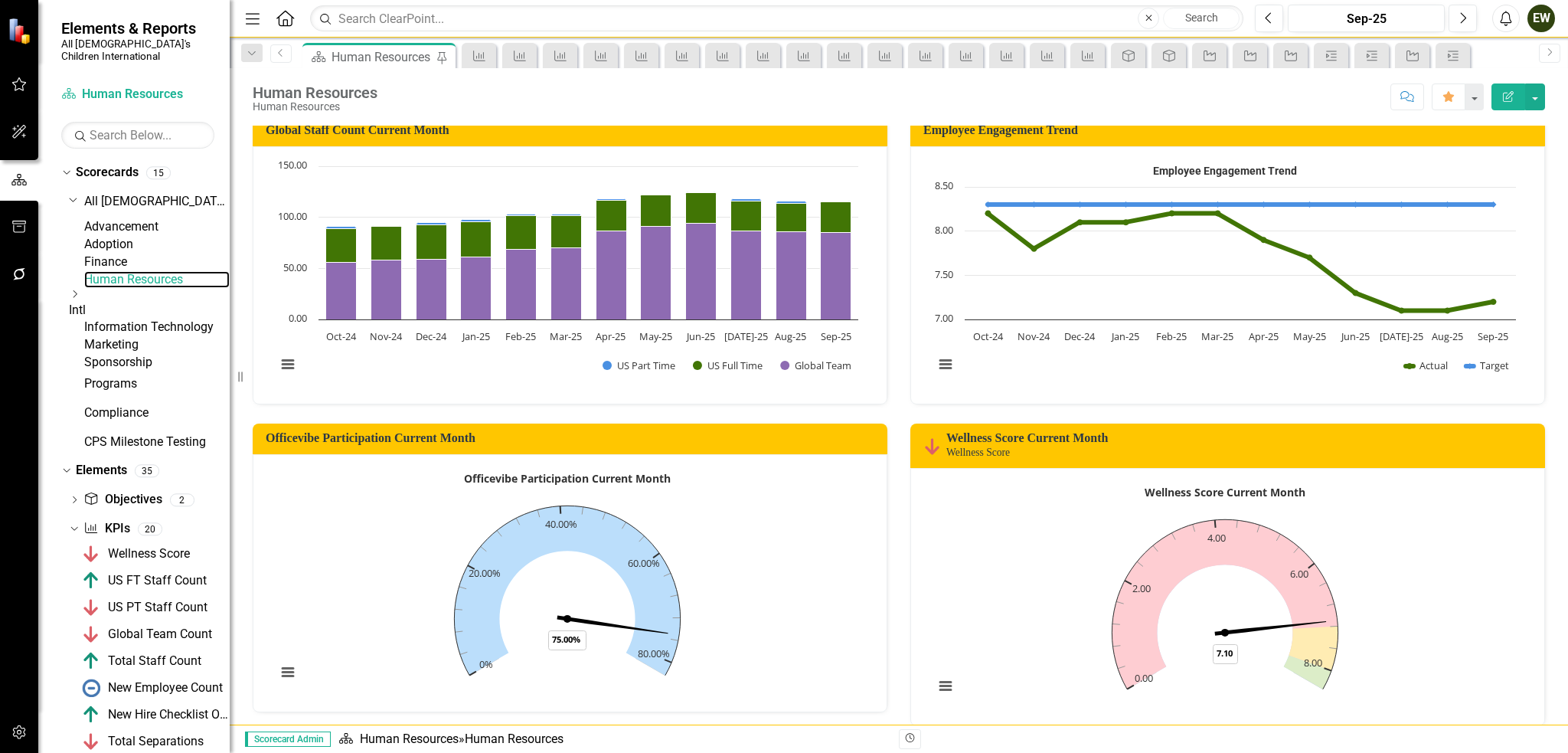
scroll to position [885, 0]
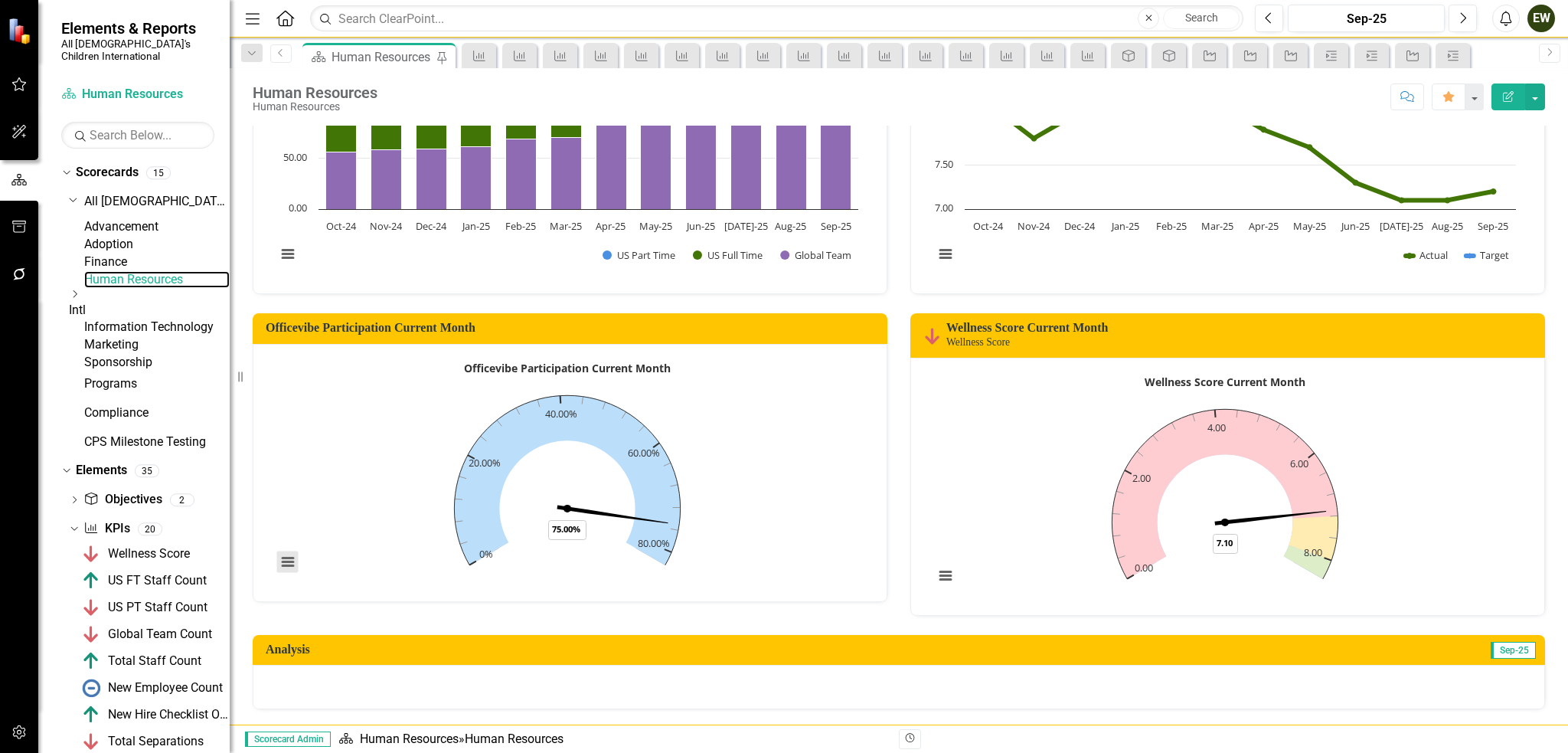
click at [284, 563] on button "View chart menu, Officevibe Participation Current Month" at bounding box center [288, 562] width 21 height 21
click at [284, 563] on div "Download PNG image Download JPEG image Download PDF document Download SVG vecto…" at bounding box center [351, 497] width 193 height 149
click at [69, 505] on icon "Dropdown" at bounding box center [74, 501] width 11 height 9
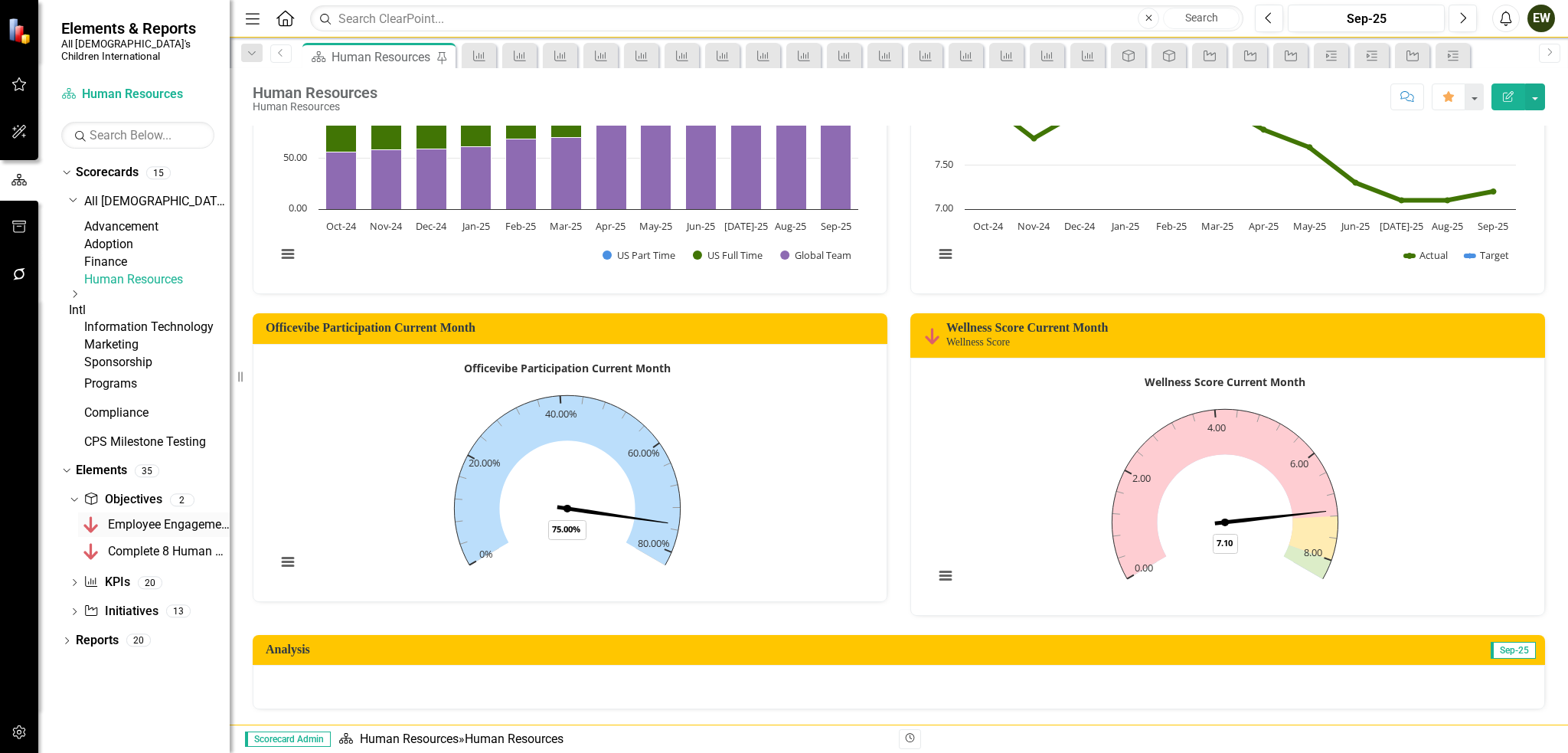
click at [162, 531] on div "Employee Engagement score will improve from 8.1 to 8.3 in FY25" at bounding box center [169, 524] width 122 height 14
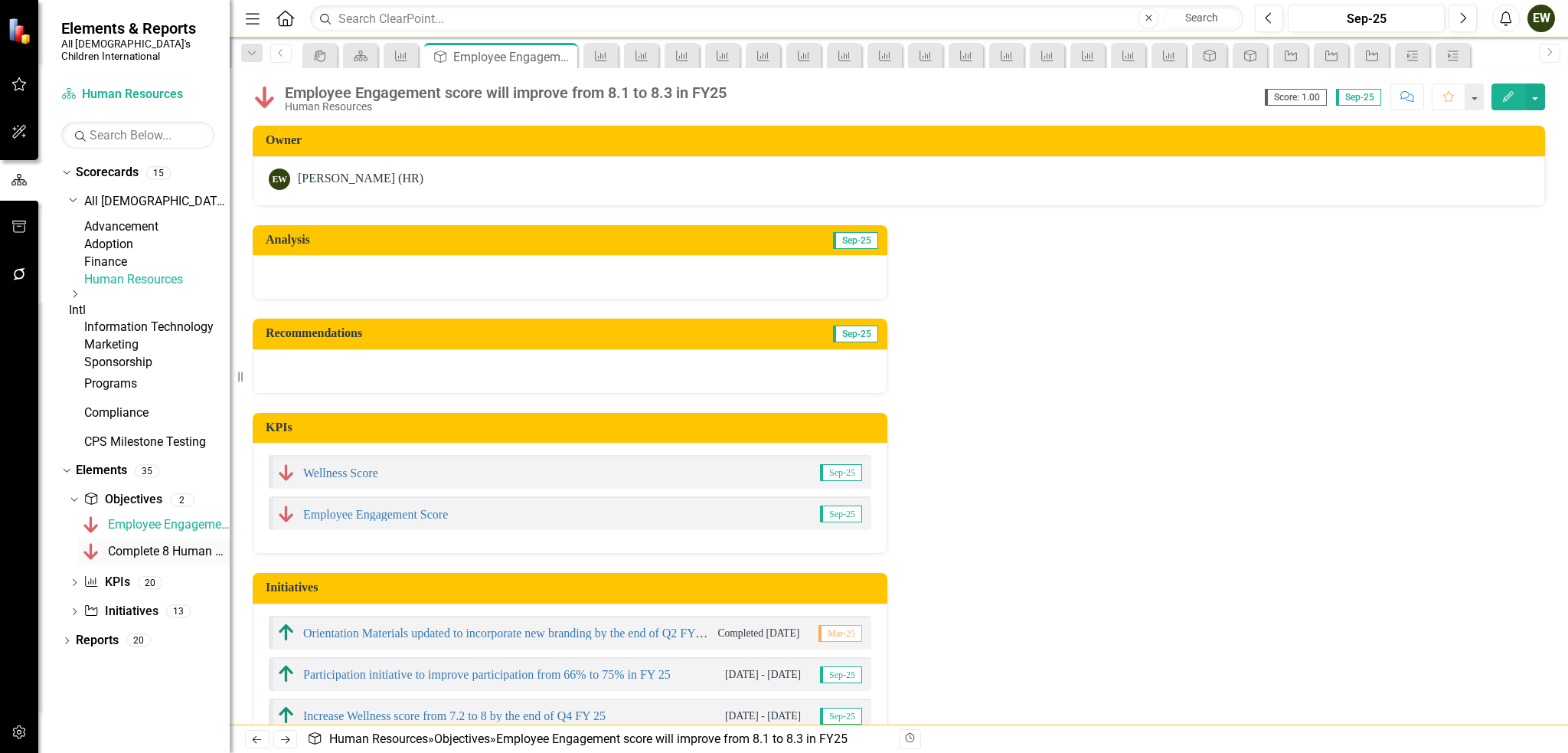
click at [160, 558] on div "Complete 8 Human Resource Compliance Audits in FY 25" at bounding box center [169, 552] width 122 height 14
